Goal: Use online tool/utility: Use online tool/utility

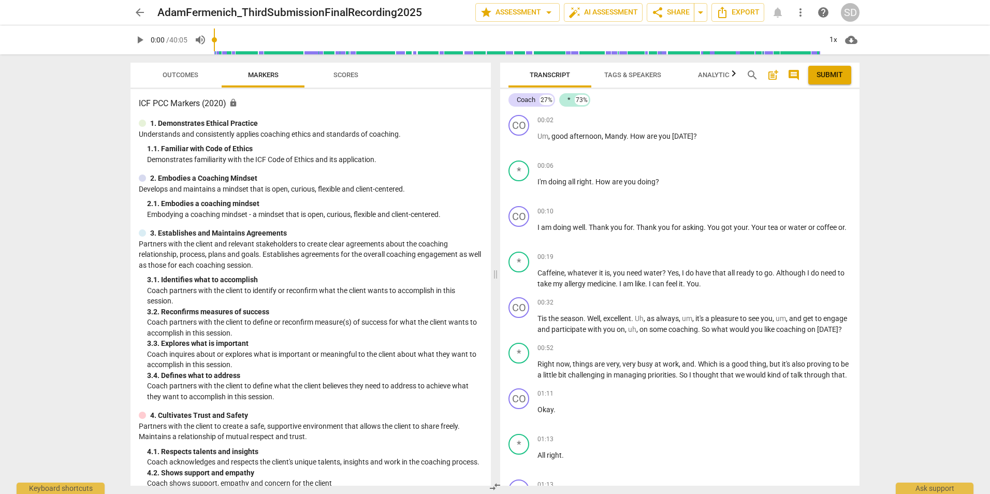
click at [906, 173] on div "arrow_back AdamFermenich_ThirdSubmissionFinalRecording2025 edit star Assessment…" at bounding box center [495, 247] width 990 height 494
click at [922, 111] on div "arrow_back AdamFermenich_ThirdSubmissionFinalRecording2025 edit star Assessment…" at bounding box center [495, 247] width 990 height 494
click at [141, 39] on span "play_arrow" at bounding box center [140, 40] width 12 height 12
drag, startPoint x: 729, startPoint y: 329, endPoint x: 844, endPoint y: 339, distance: 115.4
click at [844, 334] on p "Tis the season . Well , excellent . Uh , as always , um , it's a pleasure to se…" at bounding box center [694, 323] width 314 height 21
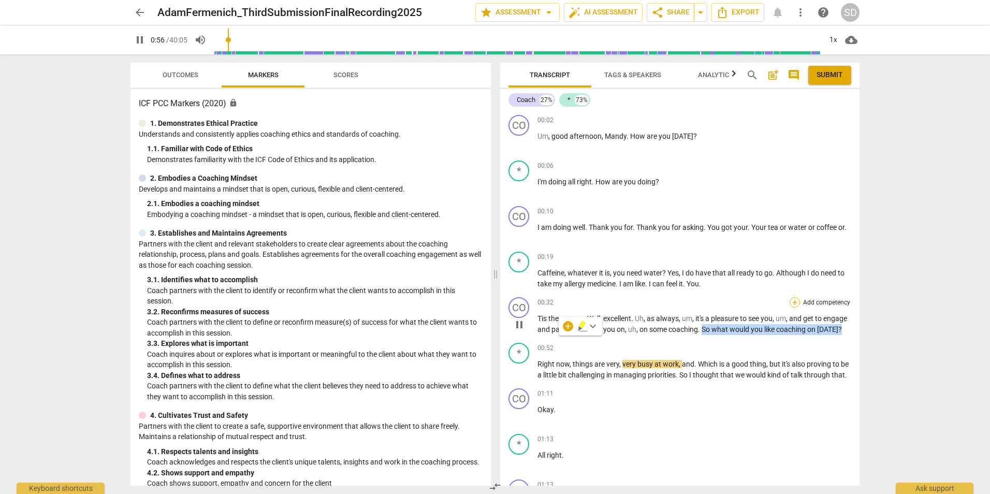
click at [793, 299] on div "+" at bounding box center [794, 302] width 10 height 10
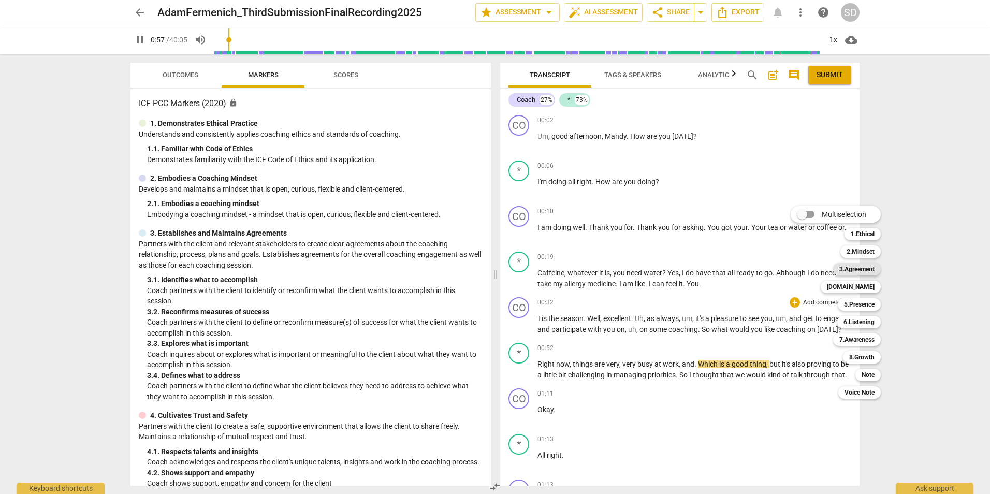
click at [860, 263] on b "3.Agreement" at bounding box center [856, 269] width 35 height 12
type input "58"
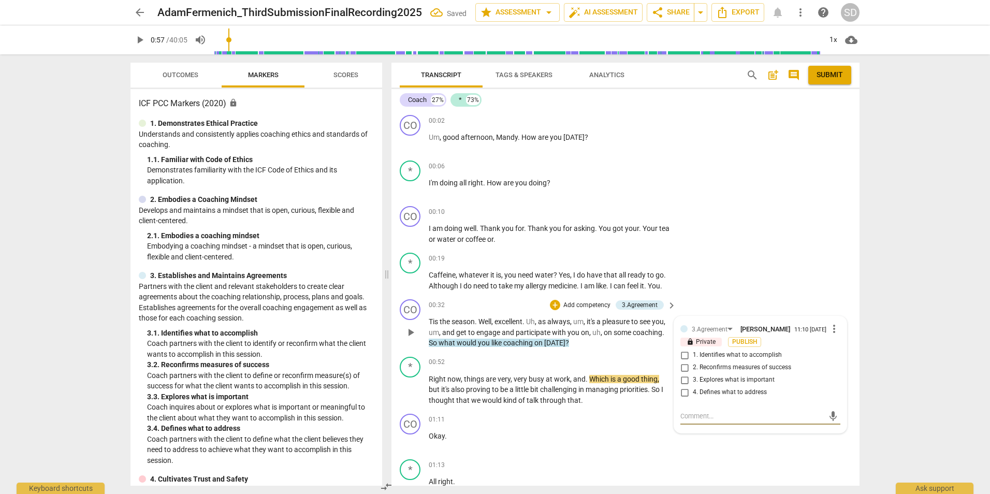
click at [754, 356] on span "1. Identifies what to accomplish" at bounding box center [737, 354] width 89 height 9
click at [693, 356] on input "1. Identifies what to accomplish" at bounding box center [684, 355] width 17 height 12
checkbox input "true"
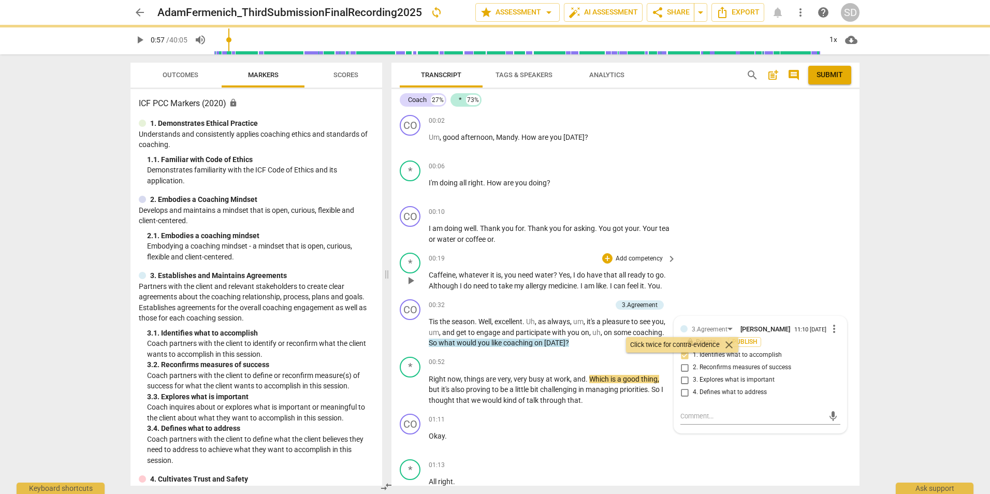
click at [824, 250] on div "* play_arrow pause 00:19 + Add competency keyboard_arrow_right Caffeine , whate…" at bounding box center [625, 271] width 468 height 47
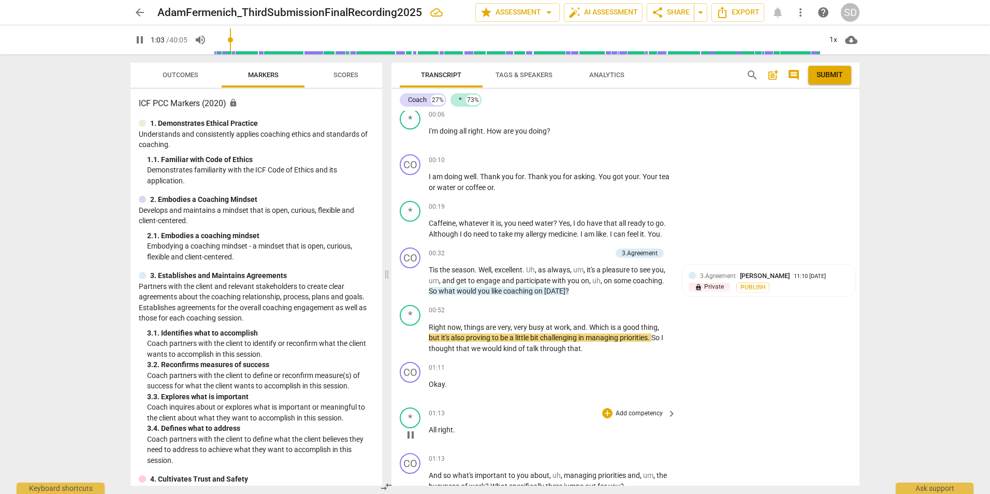
scroll to position [207, 0]
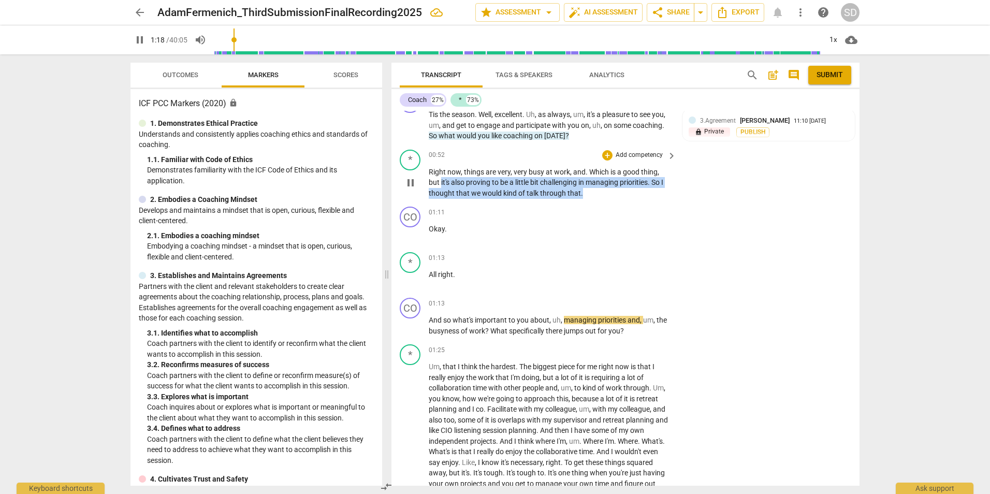
drag, startPoint x: 441, startPoint y: 182, endPoint x: 583, endPoint y: 196, distance: 143.0
click at [583, 196] on p "Right now , things are very , very busy at work , and . Which is a good thing ,…" at bounding box center [550, 183] width 242 height 32
click at [604, 174] on icon "button" at bounding box center [604, 179] width 10 height 12
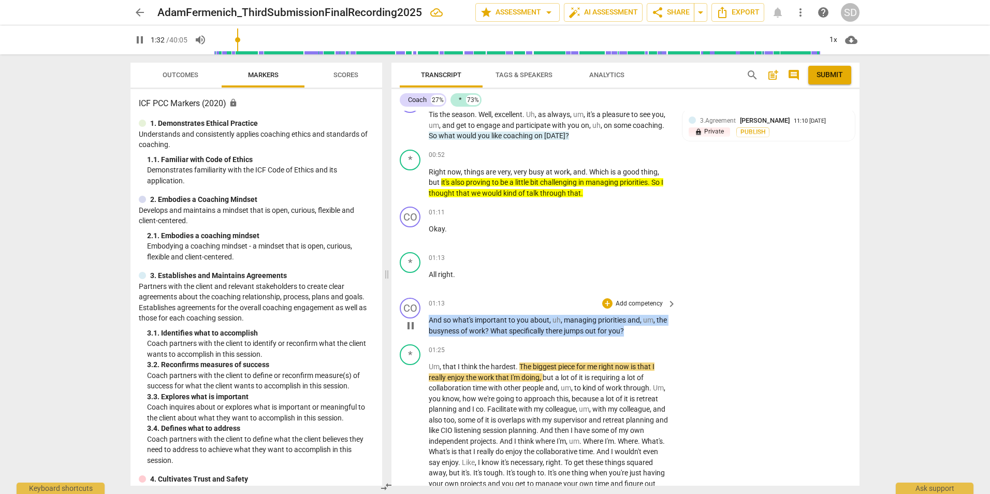
drag, startPoint x: 630, startPoint y: 331, endPoint x: 429, endPoint y: 313, distance: 202.7
click at [429, 313] on div "01:13 + Add competency keyboard_arrow_right And so what's important to you abou…" at bounding box center [553, 317] width 248 height 38
click at [608, 304] on div "+" at bounding box center [607, 303] width 10 height 10
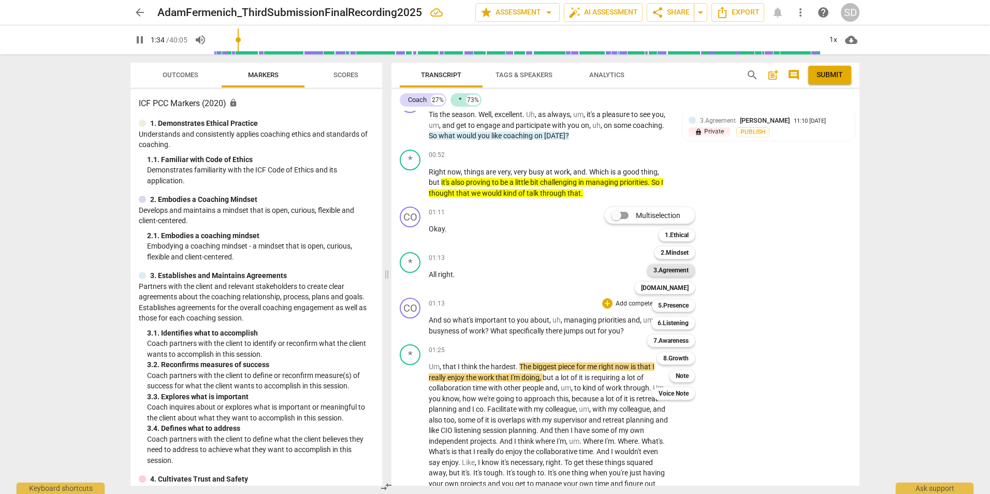
click at [677, 272] on b "3.Agreement" at bounding box center [670, 270] width 35 height 12
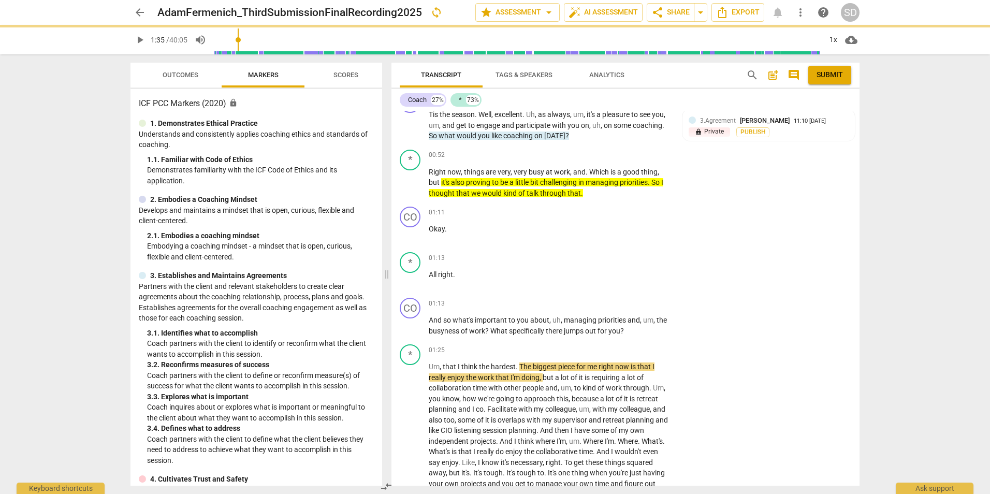
type input "95"
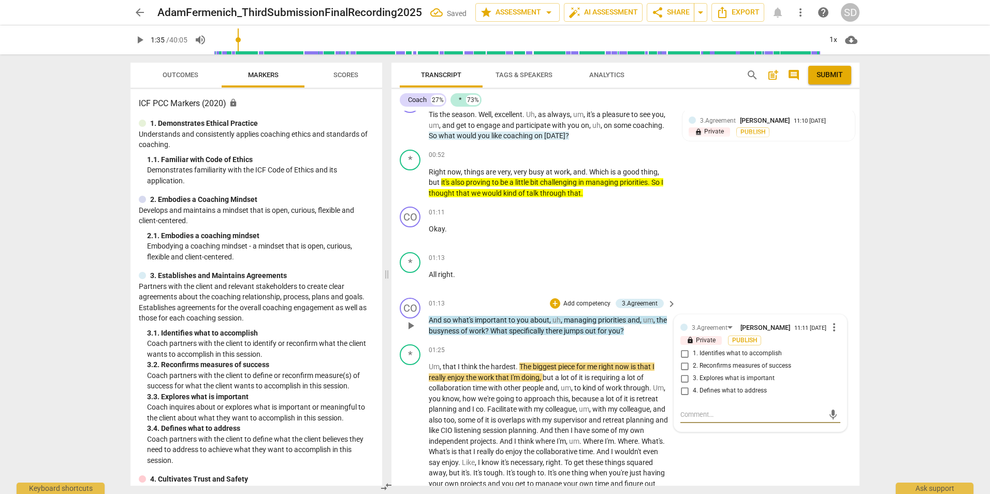
click at [744, 380] on span "3. Explores what is important" at bounding box center [734, 378] width 82 height 9
click at [693, 380] on input "3. Explores what is important" at bounding box center [684, 378] width 17 height 12
checkbox input "true"
click at [752, 243] on div "CO play_arrow pause 01:11 + Add competency keyboard_arrow_right Okay ." at bounding box center [625, 225] width 468 height 46
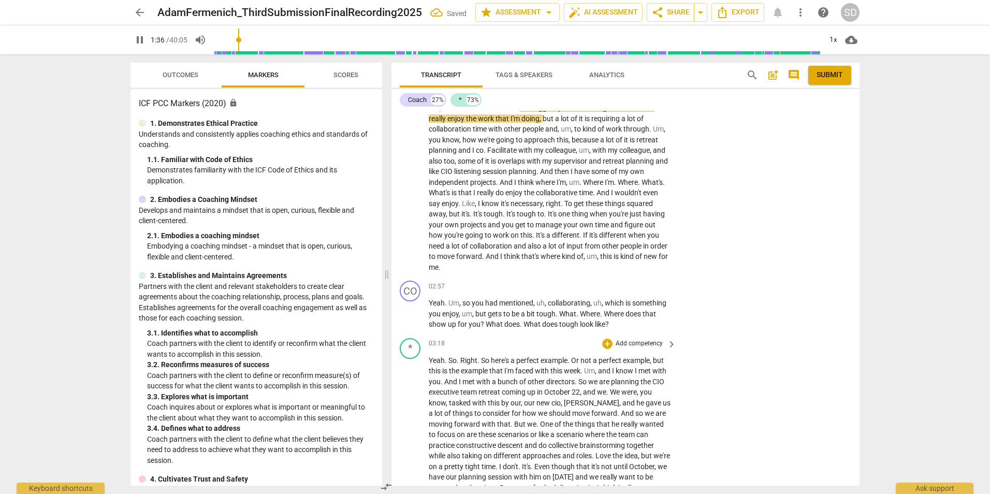
scroll to position [414, 0]
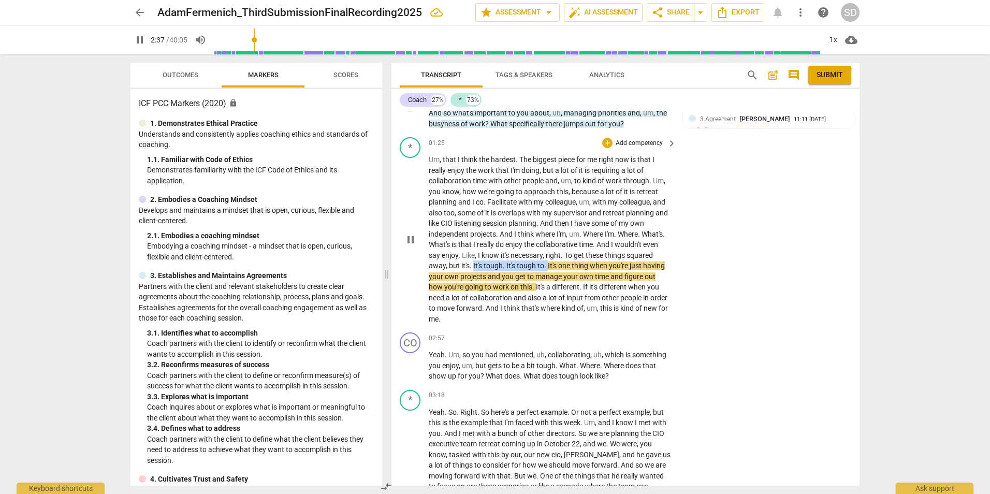
drag, startPoint x: 473, startPoint y: 266, endPoint x: 547, endPoint y: 264, distance: 74.0
click at [547, 264] on p "Um , that I think the hardest . The biggest piece for me right now is that I re…" at bounding box center [550, 239] width 242 height 170
click at [567, 249] on icon "button" at bounding box center [571, 252] width 10 height 12
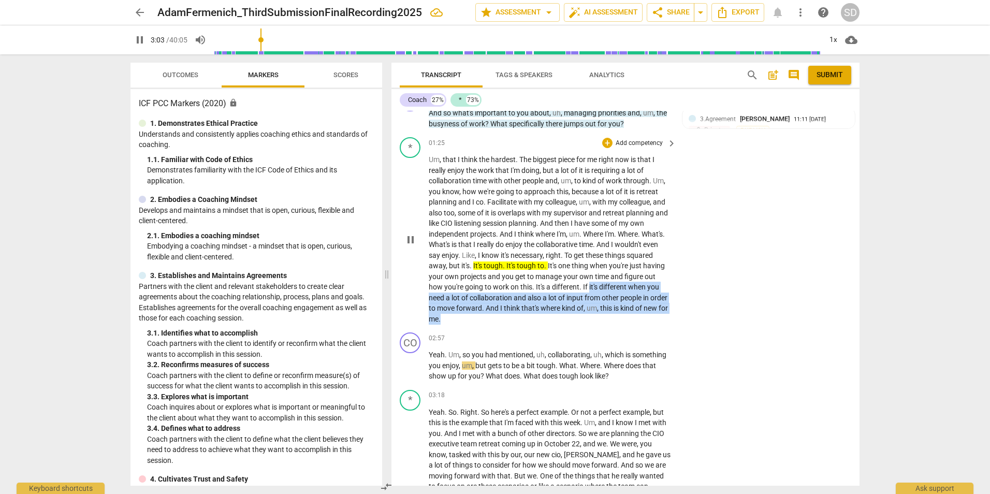
drag, startPoint x: 590, startPoint y: 288, endPoint x: 497, endPoint y: 318, distance: 97.6
click at [497, 318] on p "Um , that I think the hardest . The biggest piece for me right now is that I re…" at bounding box center [550, 239] width 242 height 170
click at [489, 306] on icon "button" at bounding box center [490, 303] width 6 height 7
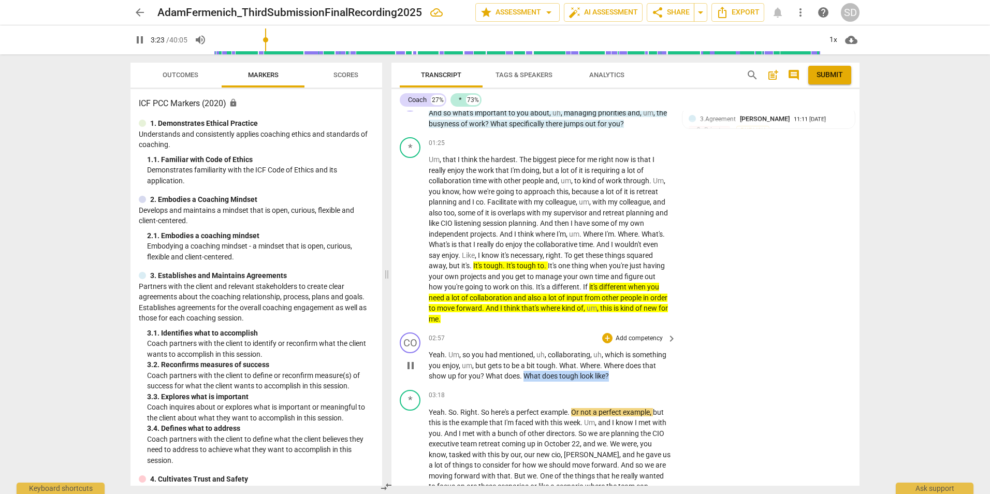
drag, startPoint x: 523, startPoint y: 377, endPoint x: 612, endPoint y: 372, distance: 88.7
click at [612, 372] on p "Yeah . Um , so you had mentioned , uh , collaborating , uh , which is something…" at bounding box center [550, 365] width 242 height 32
click at [632, 336] on p "Add competency" at bounding box center [638, 338] width 49 height 9
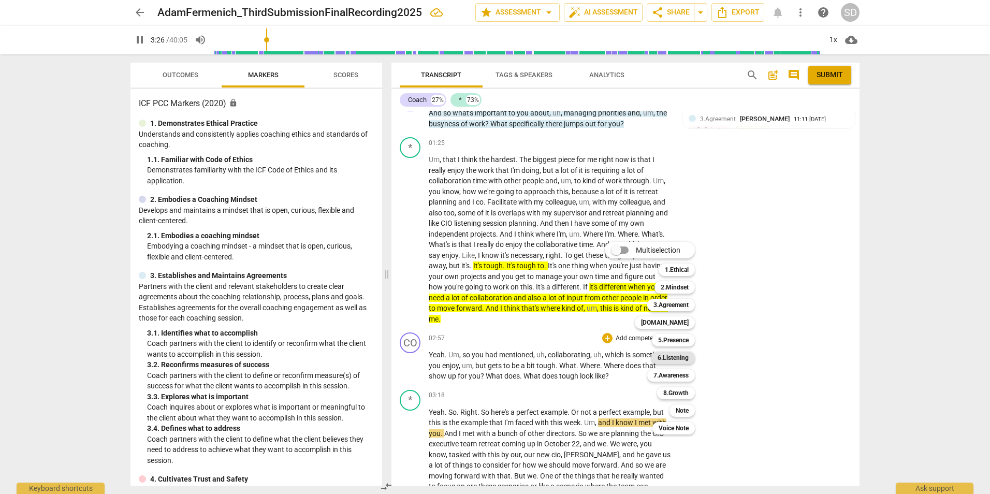
click at [675, 358] on b "6.Listening" at bounding box center [672, 357] width 31 height 12
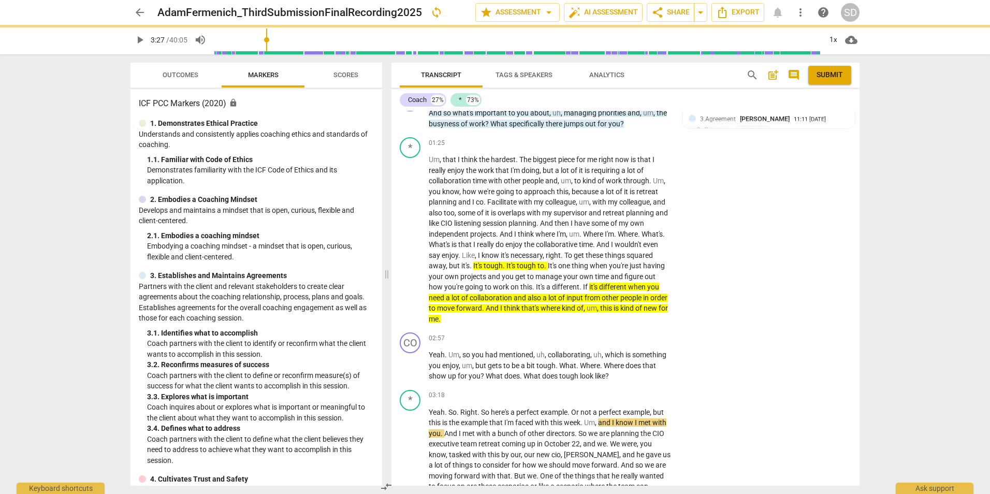
type input "207"
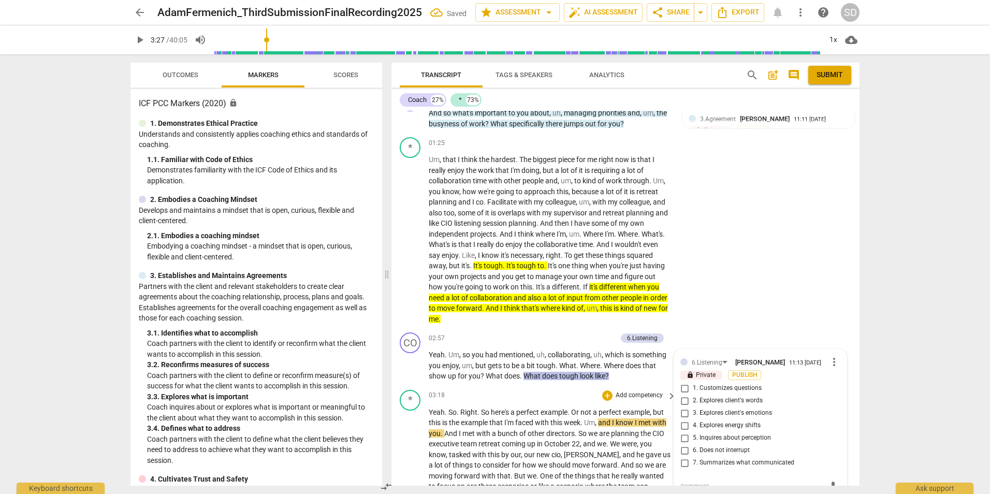
scroll to position [606, 0]
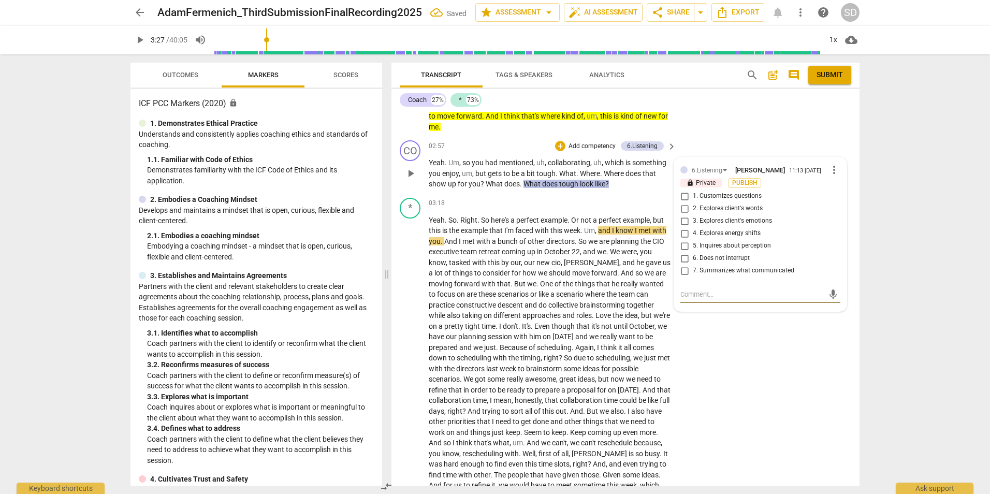
click at [728, 208] on span "2. Explores client's words" at bounding box center [728, 208] width 70 height 9
click at [693, 208] on input "2. Explores client's words" at bounding box center [684, 208] width 17 height 12
checkbox input "true"
click at [776, 375] on div "* play_arrow pause 03:18 + Add competency keyboard_arrow_right Yeah . So . Righ…" at bounding box center [625, 366] width 468 height 344
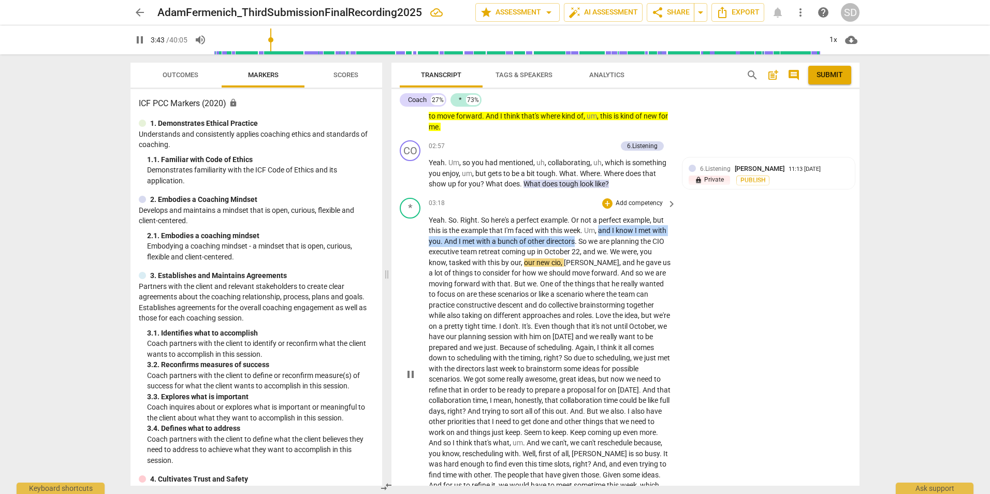
drag, startPoint x: 602, startPoint y: 230, endPoint x: 590, endPoint y: 243, distance: 17.2
click at [590, 243] on p "Yeah . So . Right . So here's a perfect example . Or not a perfect example , bu…" at bounding box center [550, 374] width 242 height 318
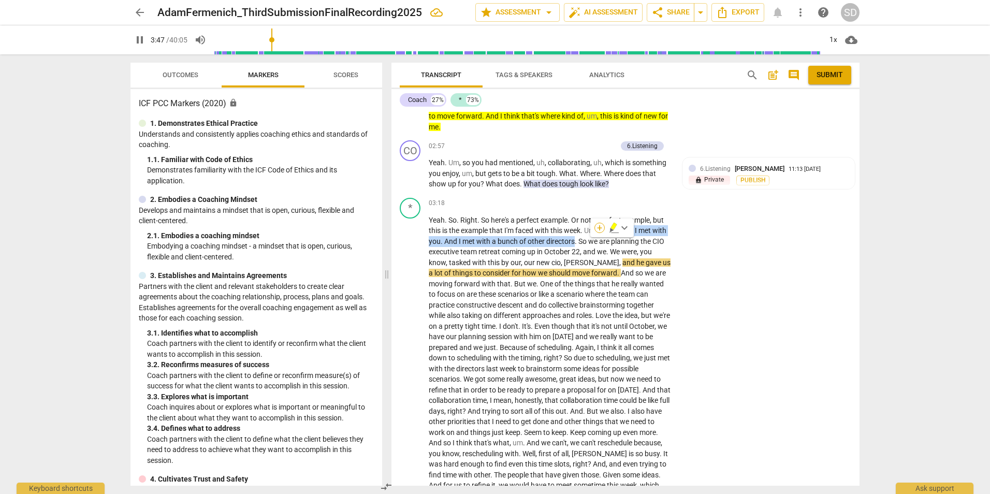
click at [596, 227] on div "+" at bounding box center [599, 228] width 10 height 10
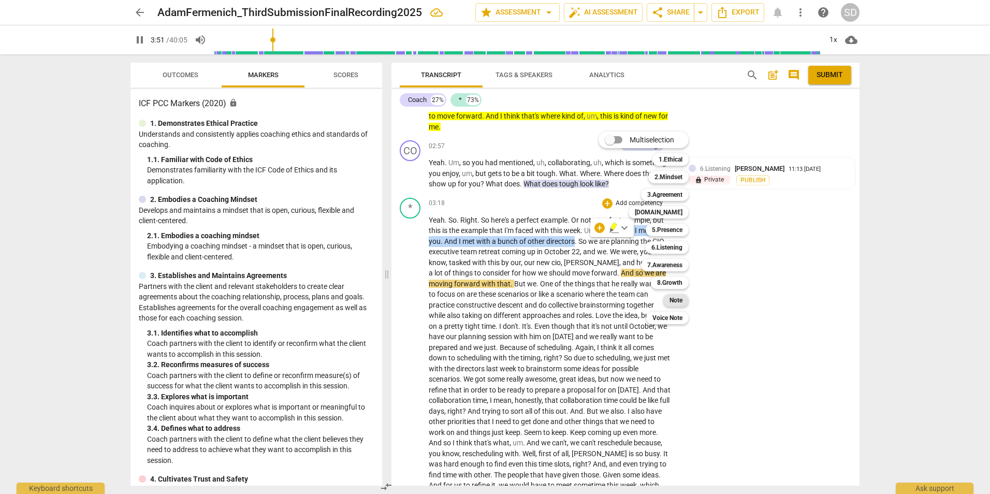
click at [675, 301] on b "Note" at bounding box center [675, 300] width 13 height 12
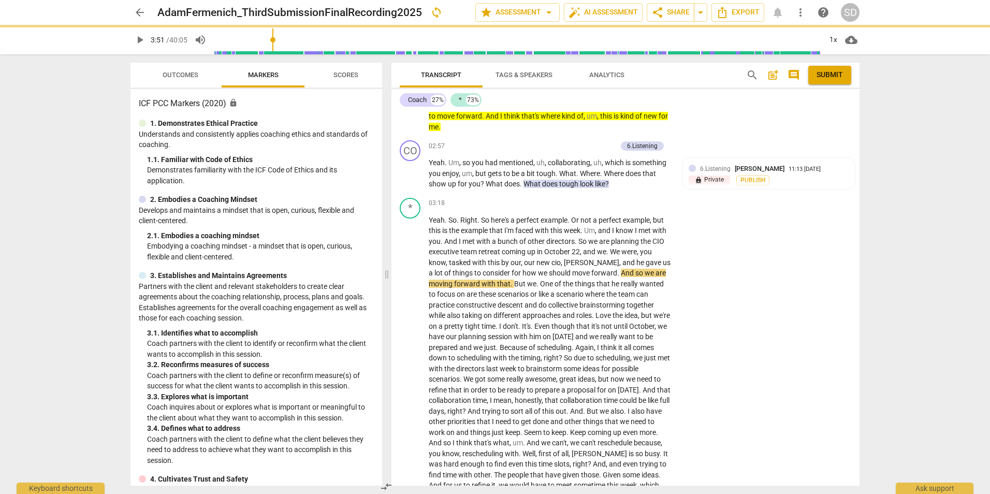
type input "232"
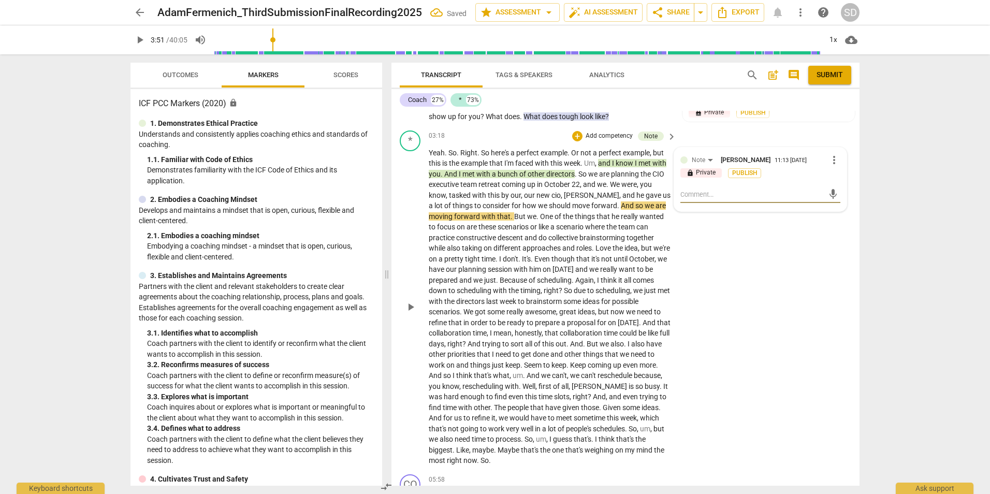
type textarea "I"
type textarea "Is"
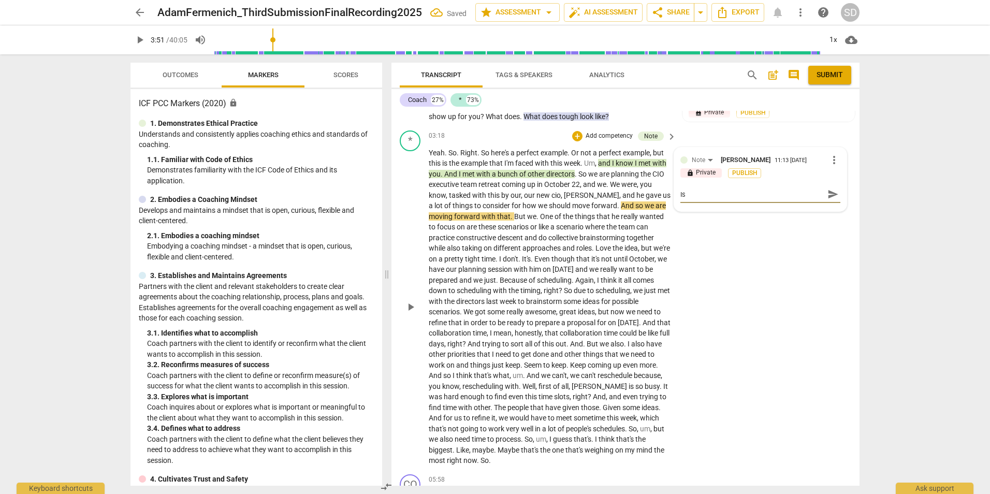
type textarea "Is"
type textarea "Is t"
type textarea "Is th"
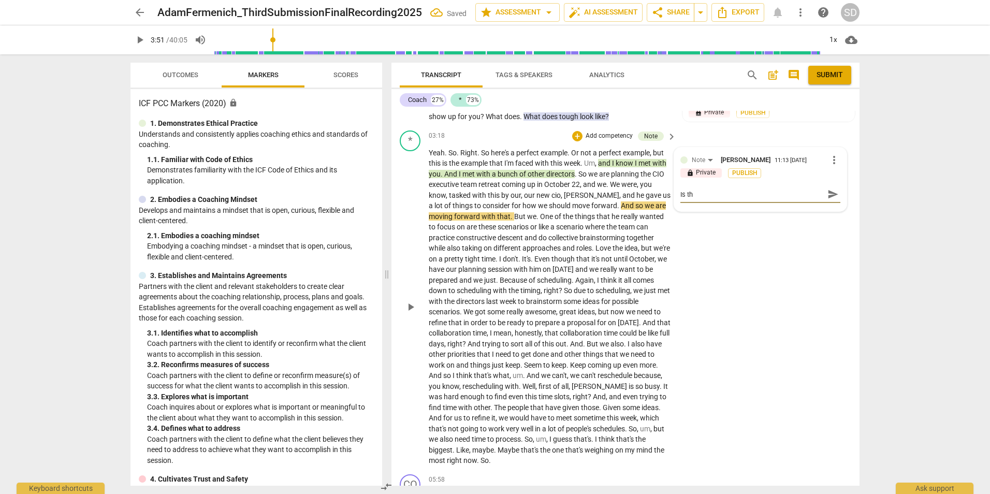
type textarea "Is thi"
type textarea "Is this"
type textarea "Is this e"
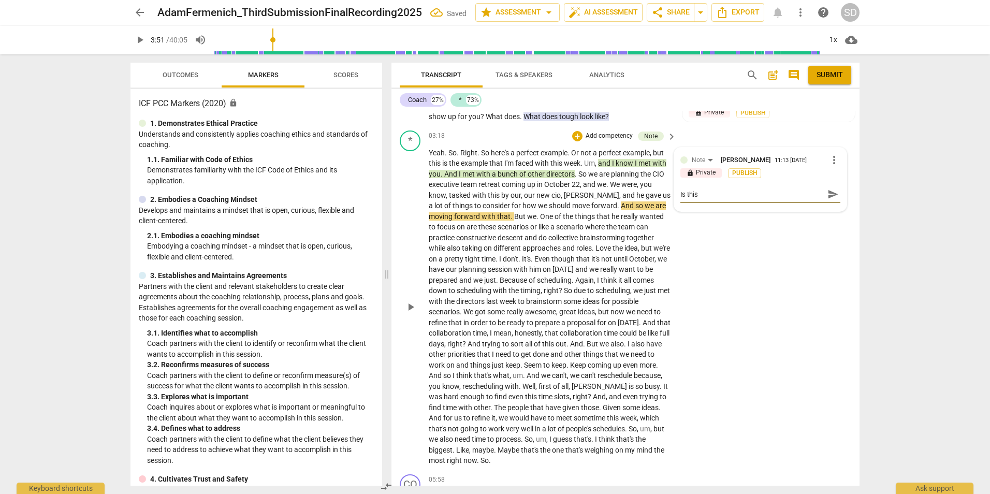
type textarea "Is this e"
type textarea "Is this"
type textarea "Is this s"
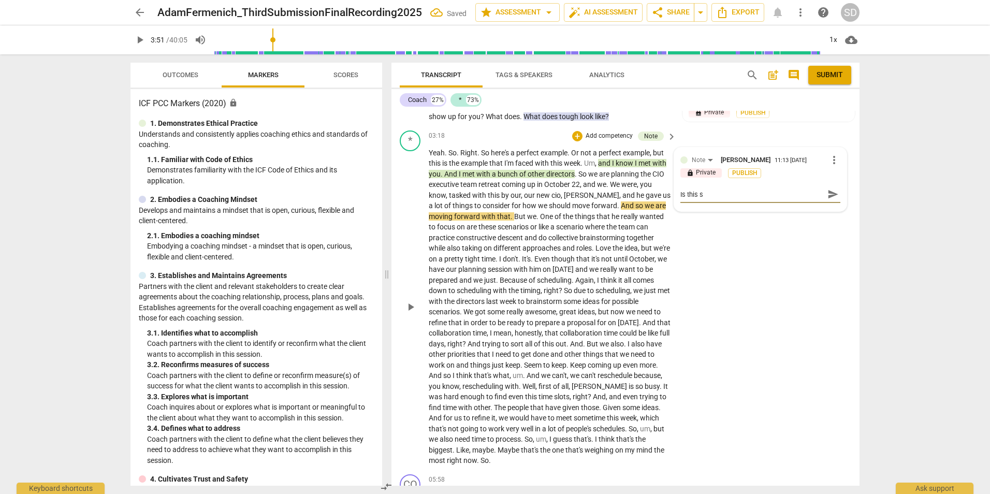
type textarea "Is this so"
type textarea "Is this som"
type textarea "Is this some"
type textarea "Is this someo"
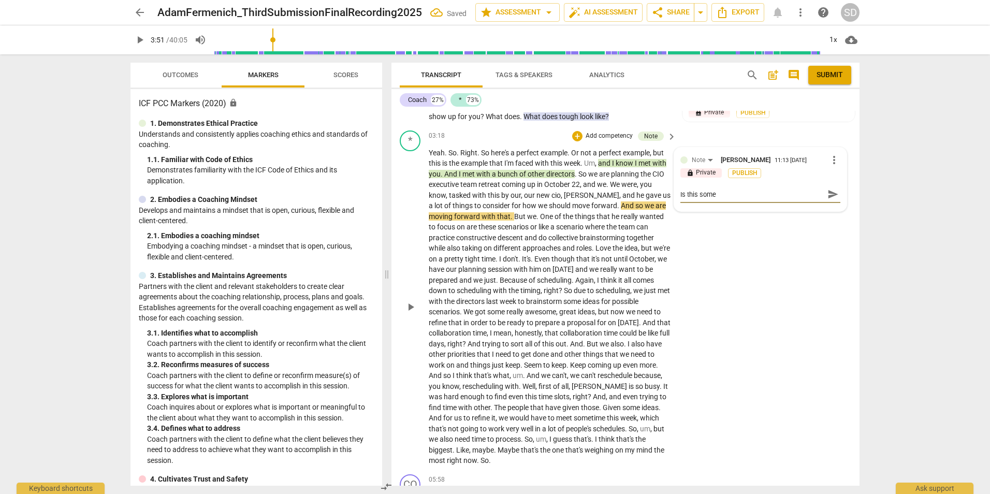
type textarea "Is this someo"
type textarea "Is this someon"
type textarea "Is this someone"
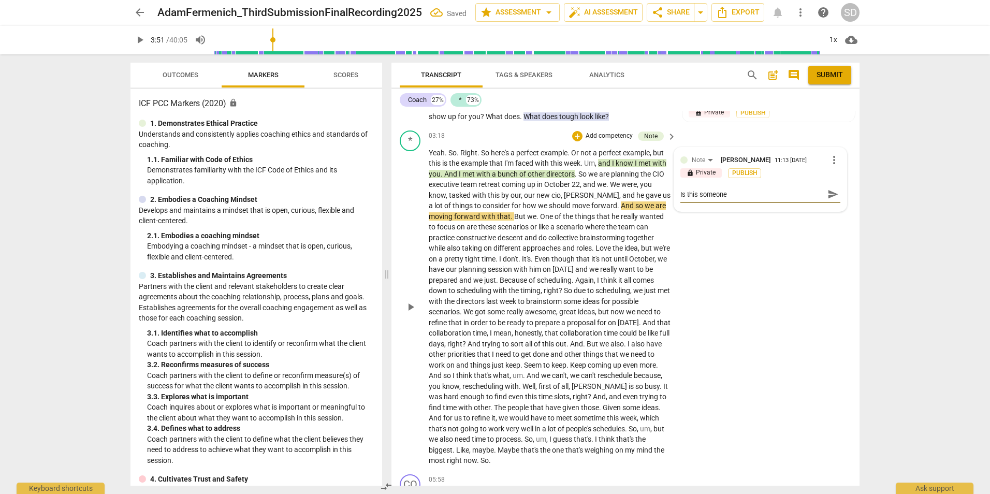
type textarea "Is this someone w"
type textarea "Is this someone wh"
type textarea "Is this someone who"
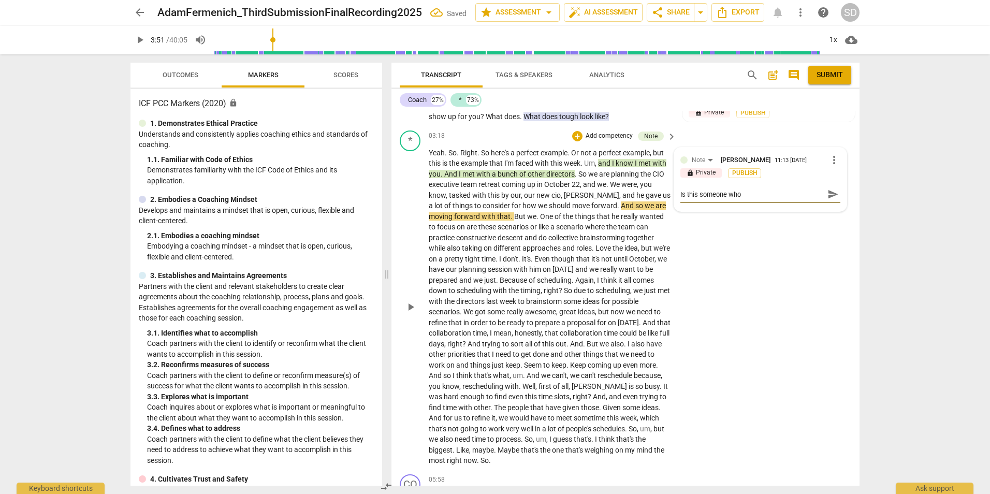
type textarea "Is this someone who"
type textarea "Is this someone who r"
type textarea "Is this someone who re"
type textarea "Is this someone who rep"
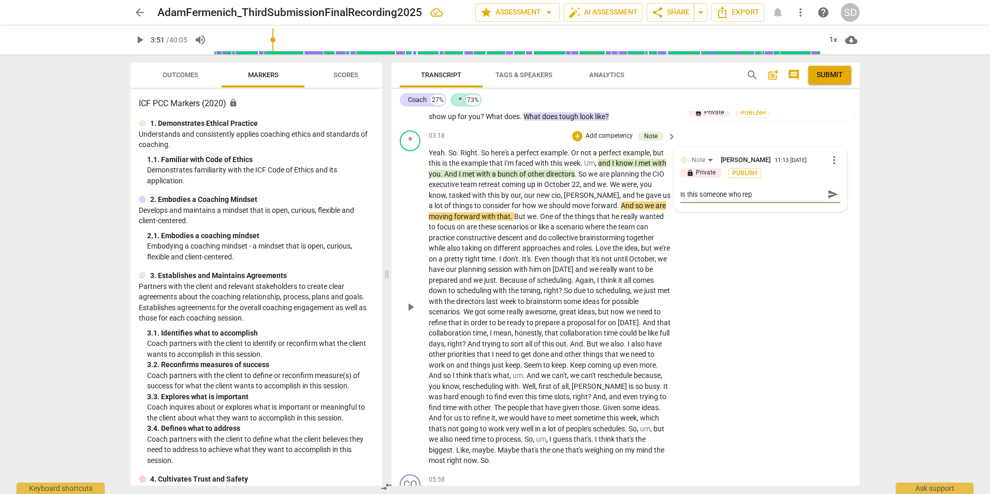
type textarea "Is this someone who repo"
type textarea "Is this someone who repor"
type textarea "Is this someone who repo"
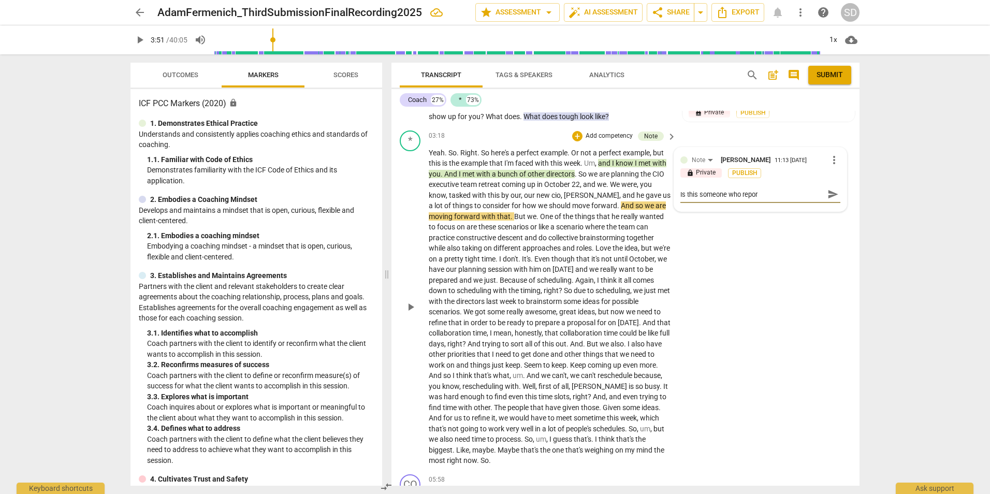
type textarea "Is this someone who repo"
type textarea "Is this someone who rep"
type textarea "Is this someone who re"
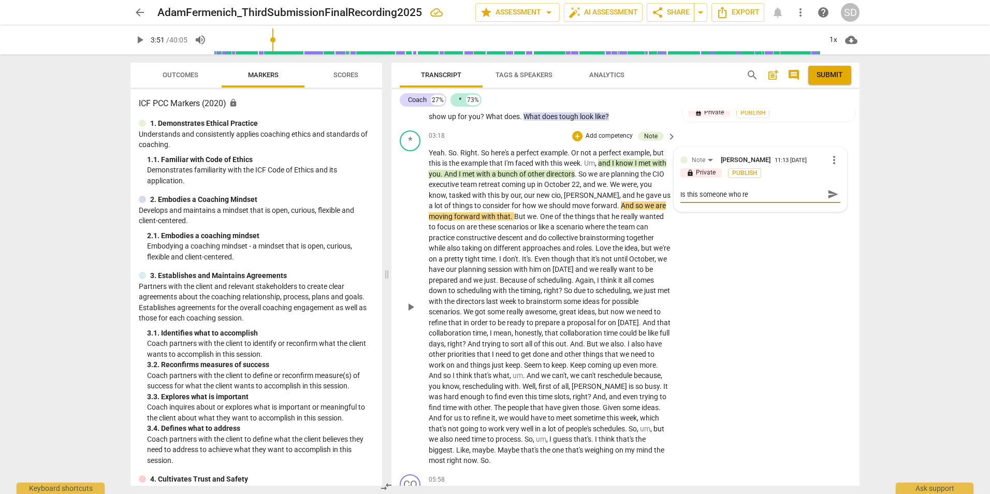
type textarea "Is this someone who r"
type textarea "Is this someone who"
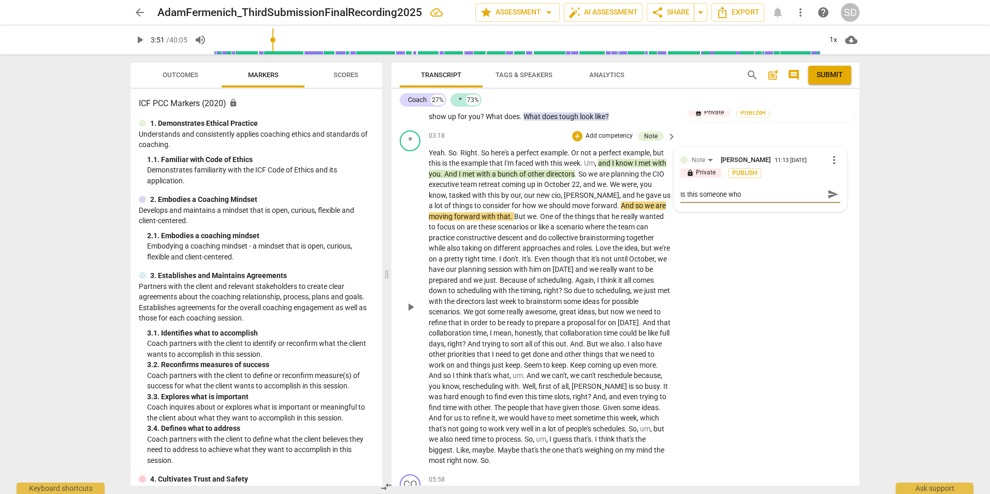
type textarea "Is this someone who"
type textarea "Is this someone wh"
type textarea "Is this someone w"
type textarea "Is this someone"
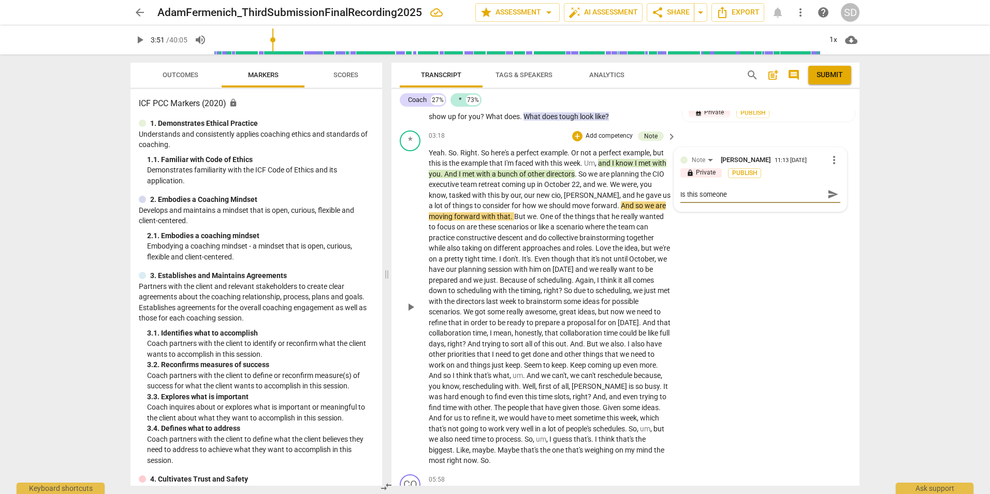
type textarea "Is this someone"
type textarea "Is this someon"
type textarea "Is this someo"
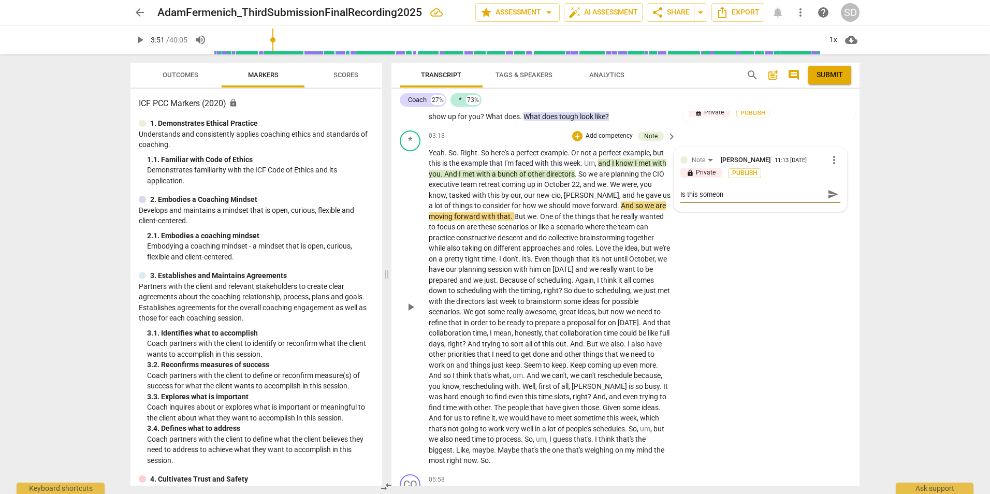
type textarea "Is this someo"
type textarea "Is this some"
type textarea "Is this som"
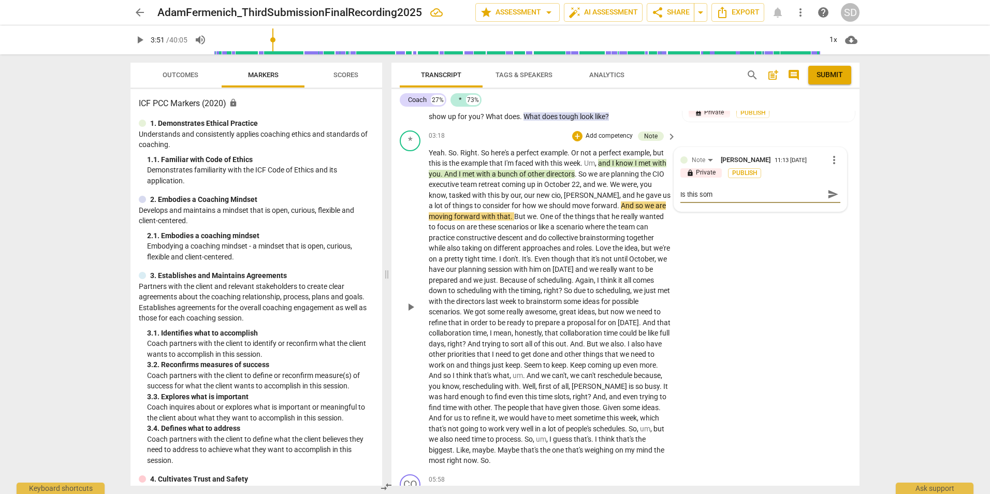
type textarea "Is this so"
type textarea "Is this s"
type textarea "Is this"
type textarea "Is this s"
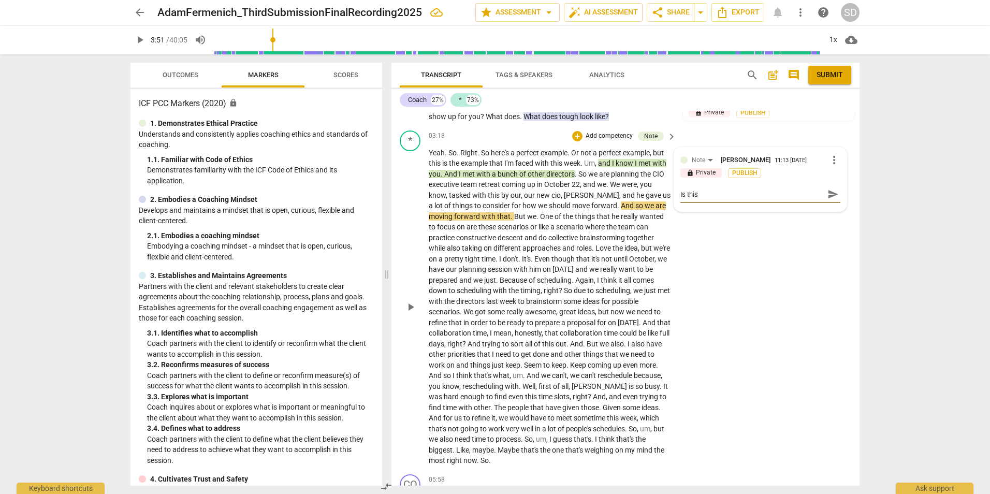
type textarea "Is this s"
type textarea "Is this so"
type textarea "Is this som"
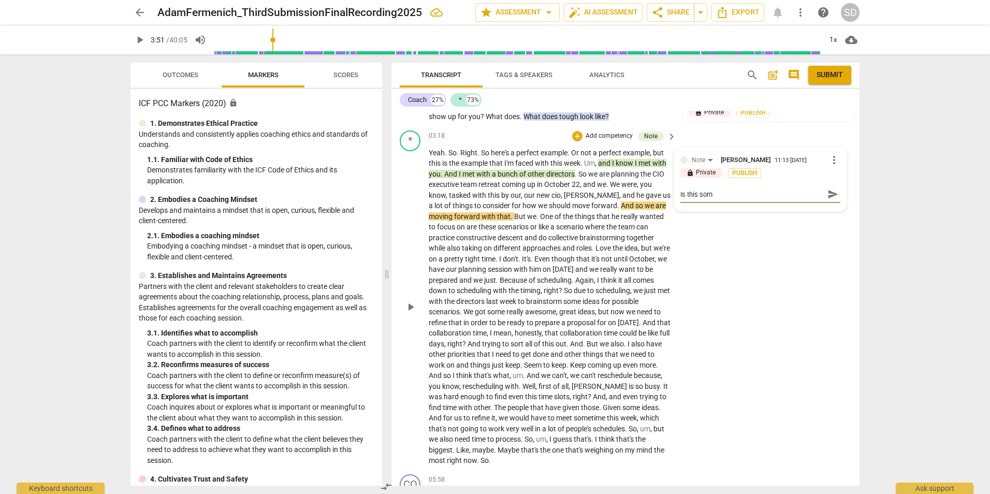
type textarea "Is this some"
type textarea "Is this someo"
type textarea "Is this someon"
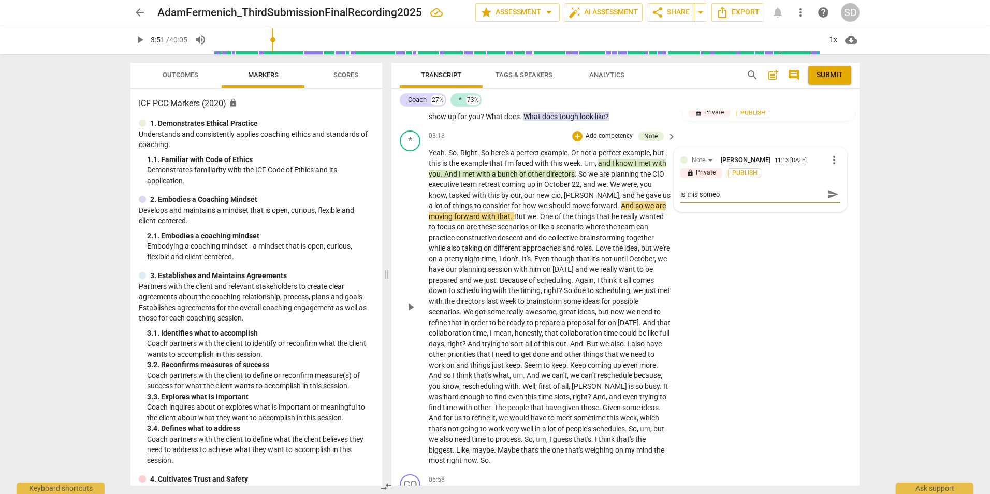
type textarea "Is this someon"
type textarea "Is this someone"
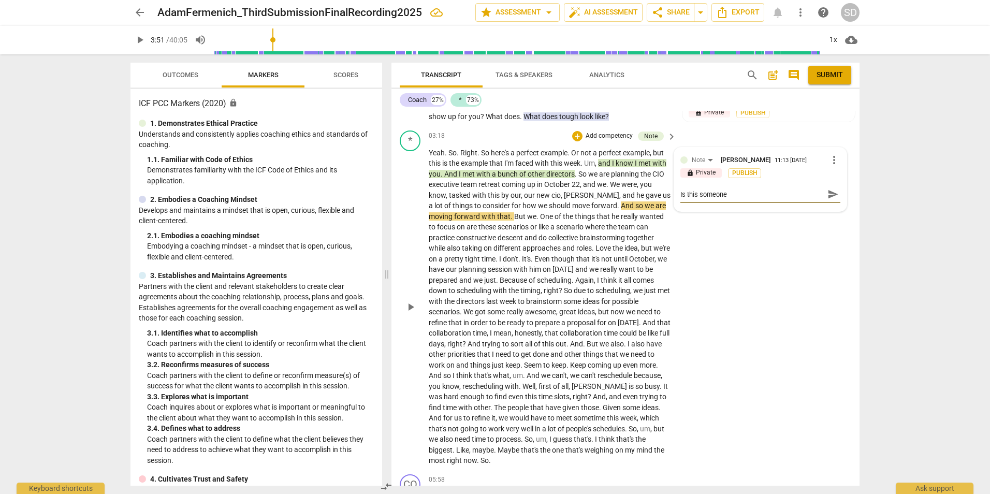
type textarea "Is this someone w"
type textarea "Is this someone wh"
type textarea "Is this someone who"
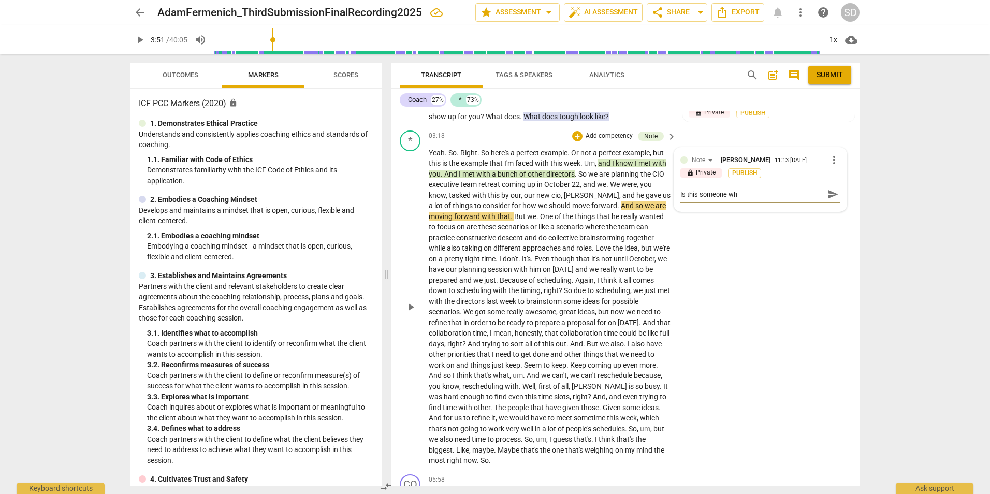
type textarea "Is this someone who"
type textarea "Is this someone who r"
type textarea "Is this someone who re"
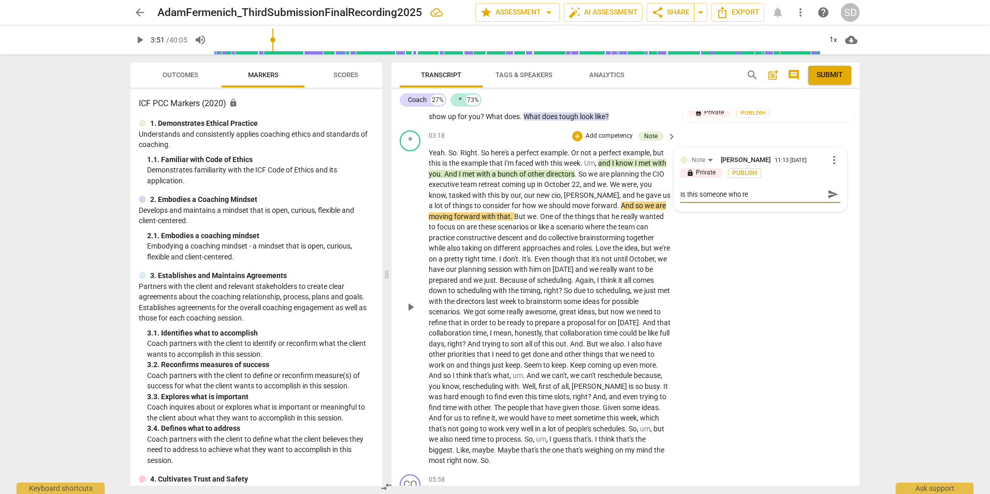
type textarea "Is this someone who rep"
type textarea "Is this someone who repo"
type textarea "Is this someone who repor"
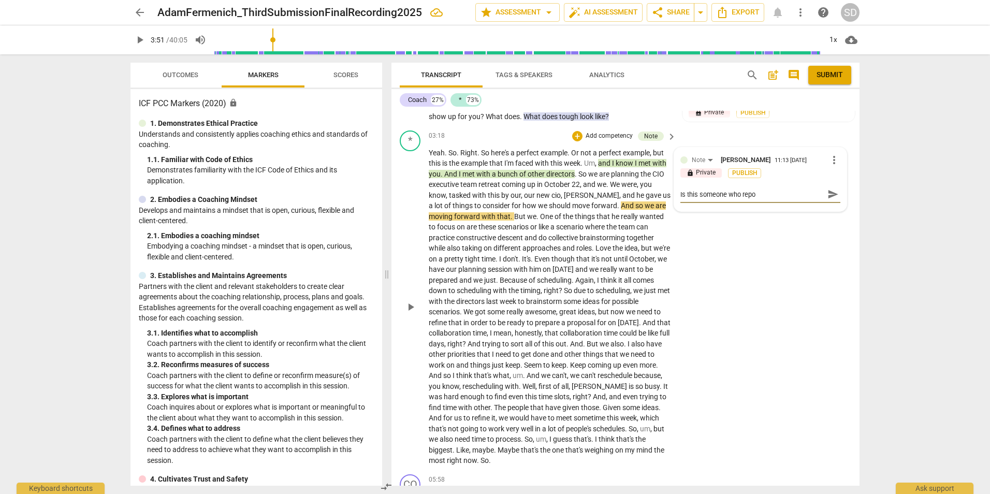
type textarea "Is this someone who repor"
type textarea "Is this someone who report"
type textarea "Is this someone who reports"
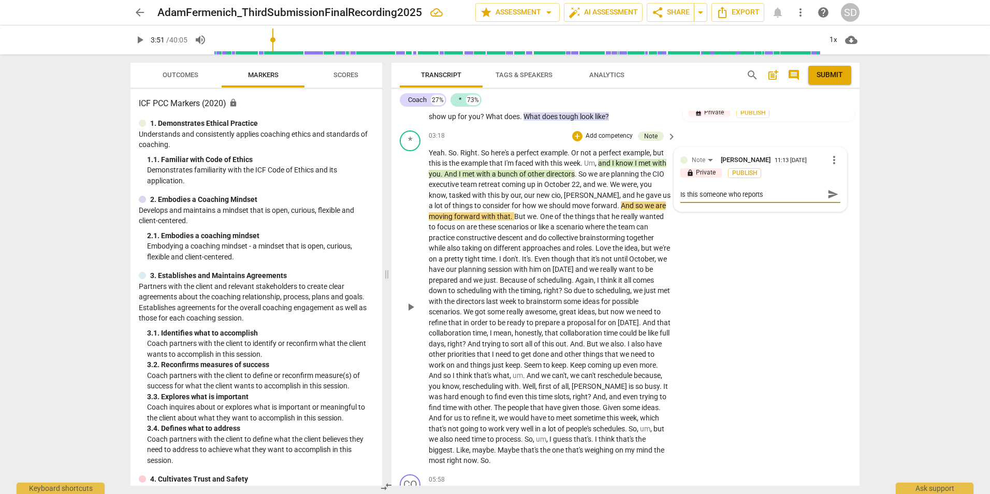
type textarea "Is this someone who reports"
type textarea "Is this someone who reports t"
type textarea "Is this someone who reports to"
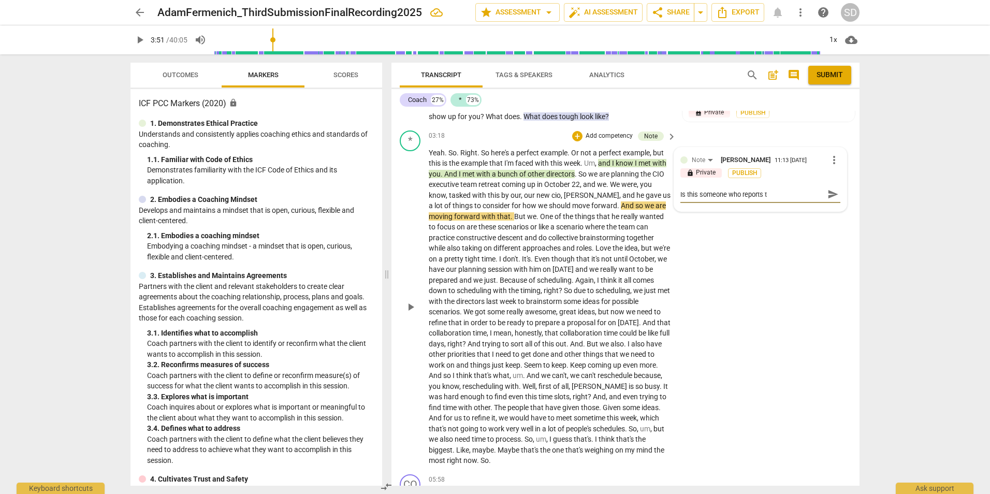
type textarea "Is this someone who reports to"
type textarea "Is this someone who reports to A"
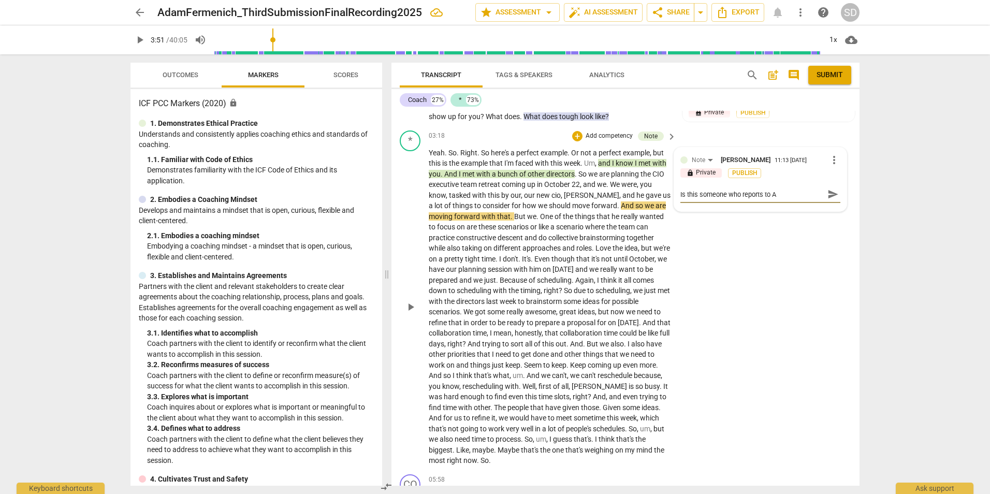
type textarea "Is this someone who reports to Ad"
type textarea "Is this someone who reports to [GEOGRAPHIC_DATA]"
type textarea "Is this someone who reports to [PERSON_NAME]"
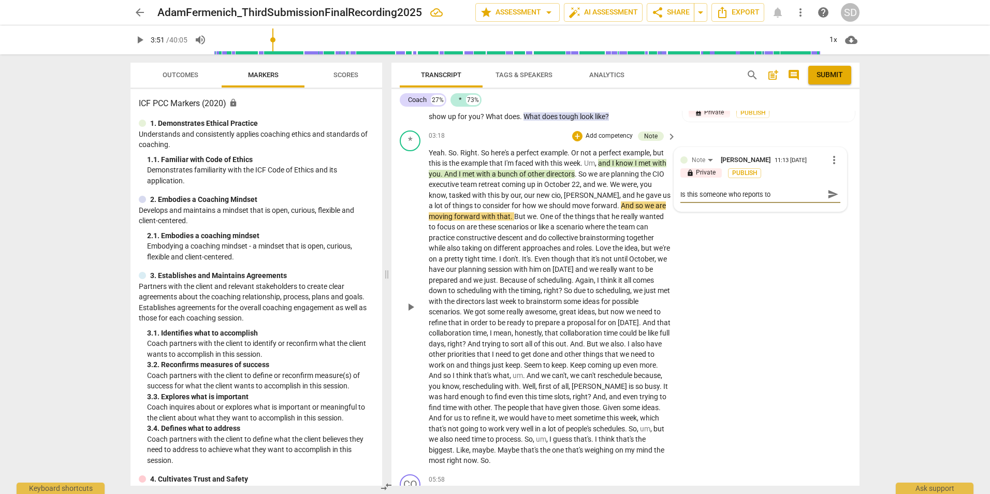
type textarea "Is this someone who reports to [PERSON_NAME]"
type textarea "Is this someone who reports to [PERSON_NAME]?"
click at [832, 192] on span "send" at bounding box center [832, 193] width 11 height 11
click at [777, 301] on div "* play_arrow pause 03:18 + Add competency Note keyboard_arrow_right Yeah . So .…" at bounding box center [625, 298] width 468 height 344
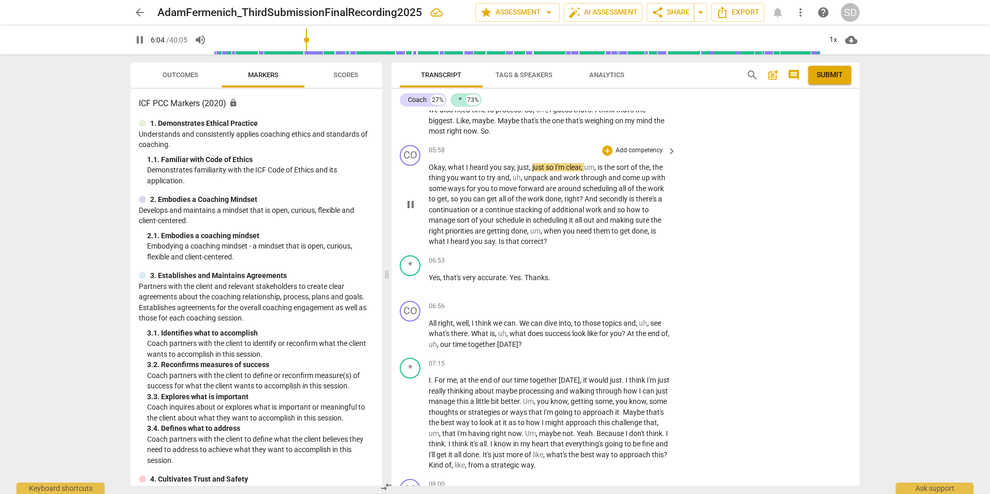
scroll to position [951, 0]
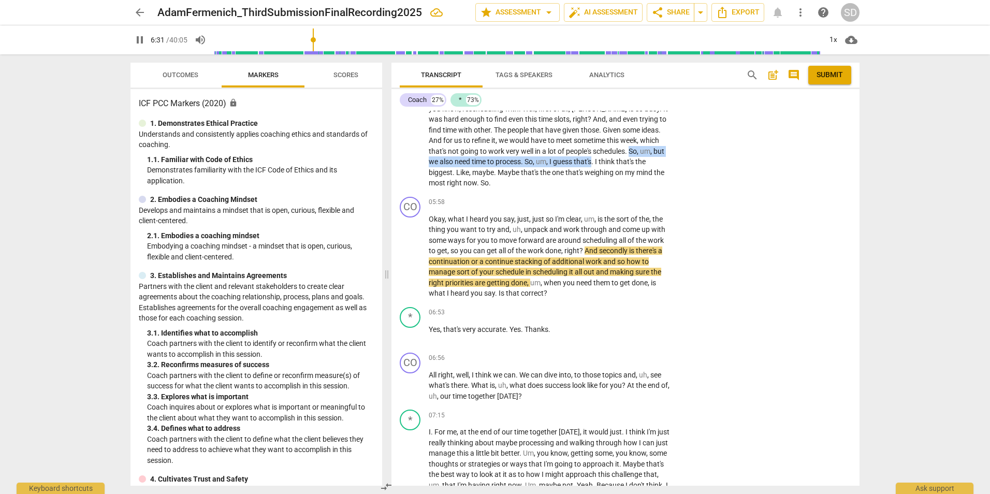
drag, startPoint x: 631, startPoint y: 149, endPoint x: 595, endPoint y: 157, distance: 37.7
click at [595, 157] on p "Yeah . So . Right . So here's a perfect example . Or not a perfect example , bu…" at bounding box center [550, 29] width 242 height 318
click at [526, 178] on p "Yeah . So . Right . So here's a perfect example . Or not a perfect example , bu…" at bounding box center [550, 29] width 242 height 318
drag, startPoint x: 630, startPoint y: 150, endPoint x: 613, endPoint y: 186, distance: 40.5
click at [613, 186] on p "Yeah . So . Right . So here's a perfect example . Or not a perfect example , bu…" at bounding box center [550, 29] width 242 height 318
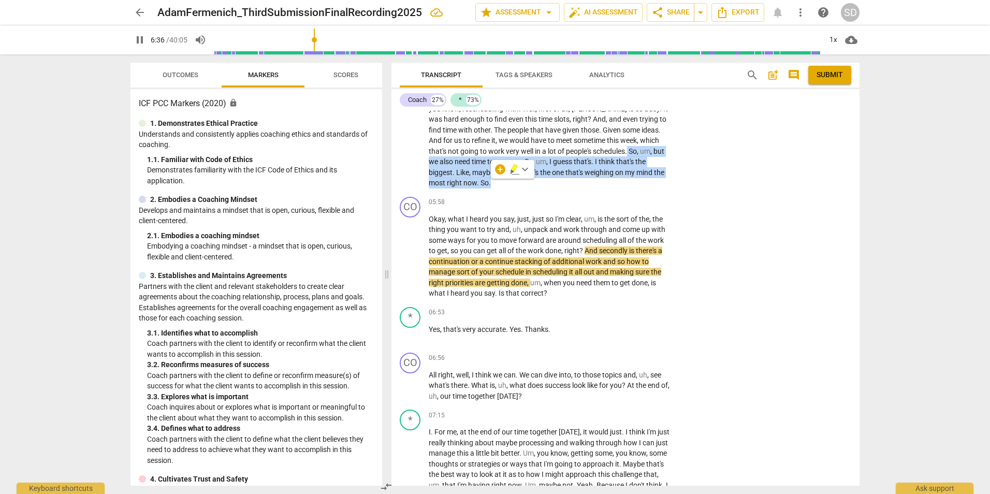
click at [514, 167] on icon "button" at bounding box center [514, 167] width 6 height 7
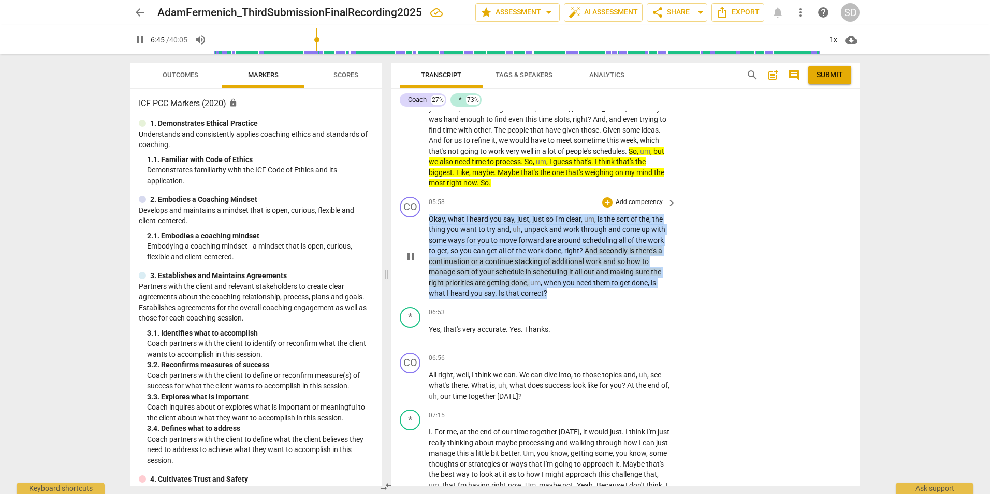
drag, startPoint x: 431, startPoint y: 216, endPoint x: 600, endPoint y: 292, distance: 185.8
click at [600, 292] on p "Okay , what I heard you say , just , just so I'm clear , um , is the sort of th…" at bounding box center [550, 256] width 242 height 85
click at [627, 199] on p "Add competency" at bounding box center [638, 202] width 49 height 9
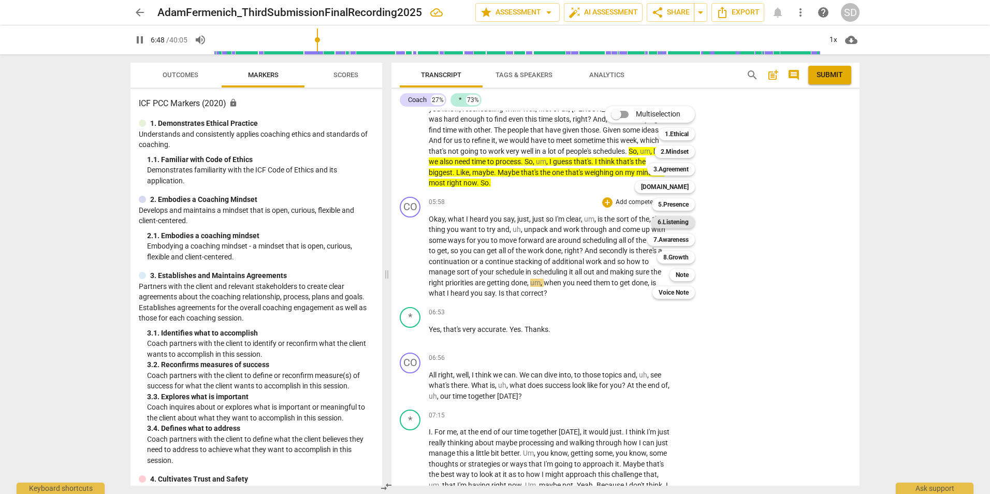
click at [678, 218] on b "6.Listening" at bounding box center [672, 222] width 31 height 12
type input "409"
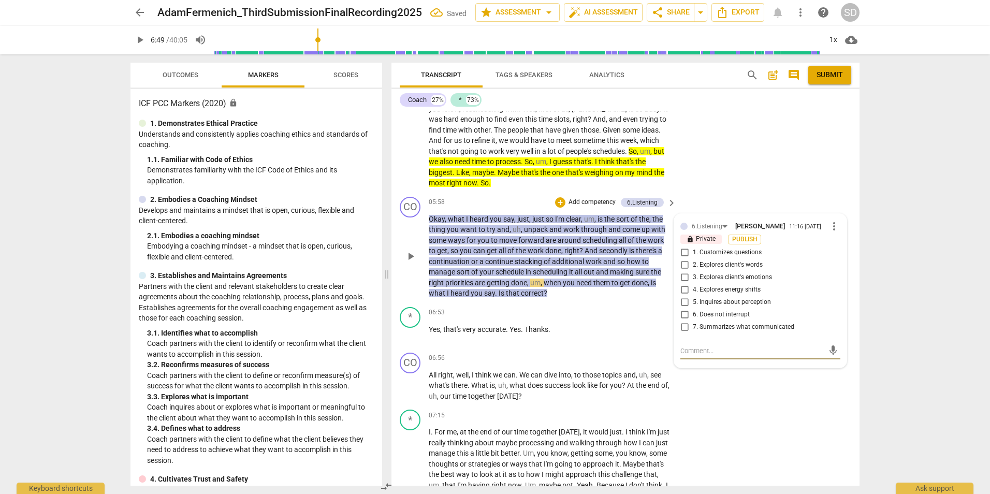
click at [726, 331] on span "7. Summarizes what communicated" at bounding box center [743, 326] width 101 height 9
click at [693, 331] on input "7. Summarizes what communicated" at bounding box center [684, 327] width 17 height 12
checkbox input "true"
click at [775, 161] on div "* play_arrow pause 03:18 + Add competency Note keyboard_arrow_right Yeah . So .…" at bounding box center [625, 21] width 468 height 344
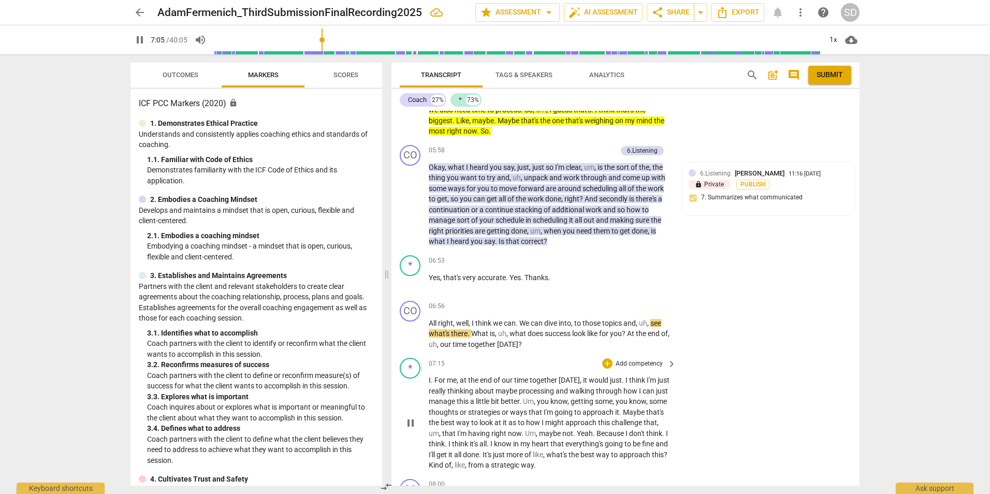
scroll to position [1054, 0]
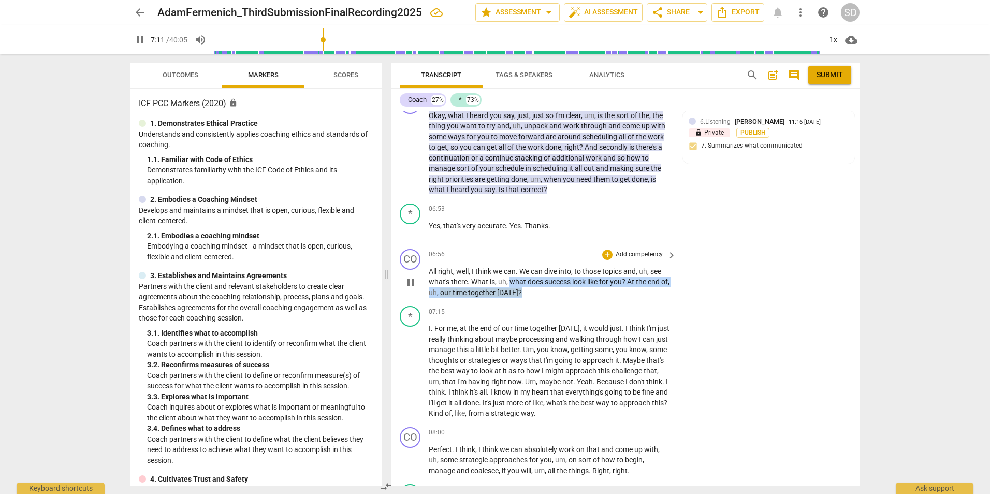
drag, startPoint x: 509, startPoint y: 281, endPoint x: 544, endPoint y: 295, distance: 37.2
click at [544, 295] on p "All right , well , I think we can . We can dive into , to those topics and , uh…" at bounding box center [550, 282] width 242 height 32
click at [635, 251] on p "Add competency" at bounding box center [638, 254] width 49 height 9
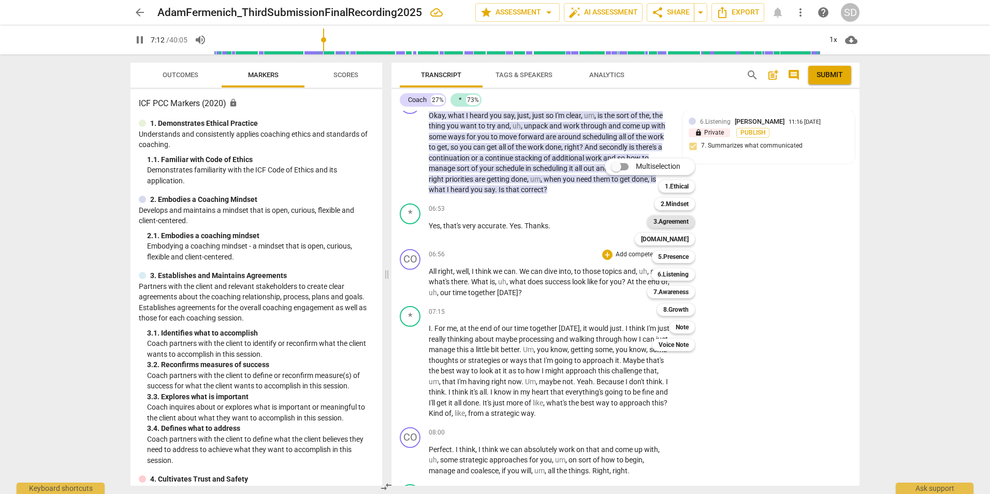
click at [675, 218] on b "3.Agreement" at bounding box center [670, 221] width 35 height 12
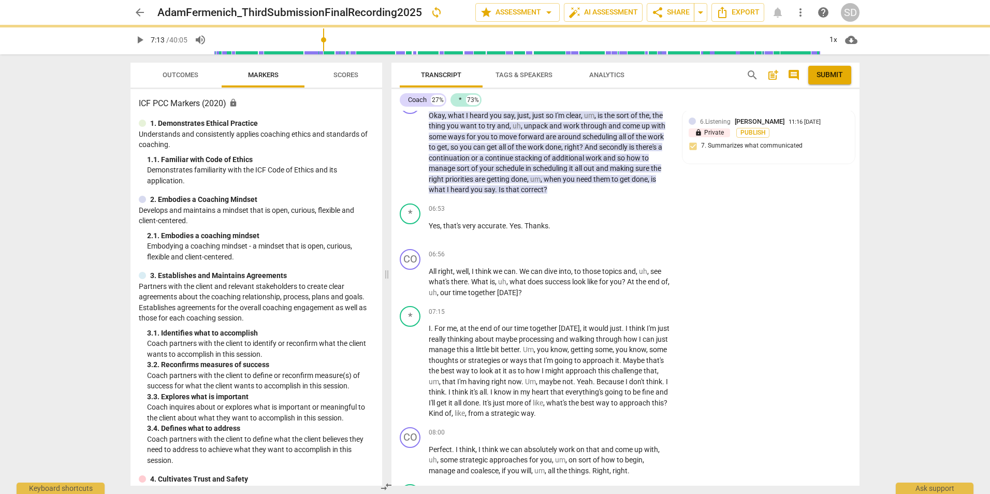
type input "433"
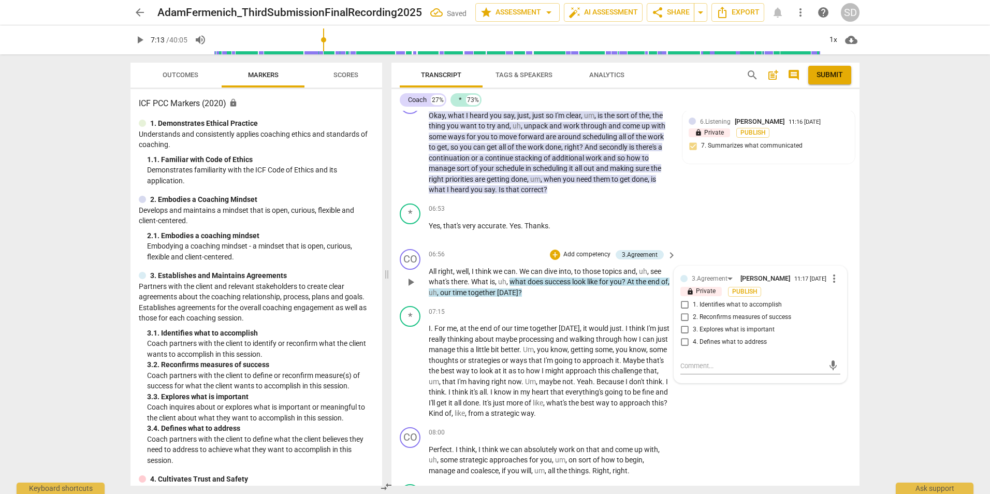
click at [756, 317] on span "2. Reconfirms measures of success" at bounding box center [742, 317] width 98 height 9
click at [693, 317] on input "2. Reconfirms measures of success" at bounding box center [684, 317] width 17 height 12
checkbox input "true"
click at [777, 229] on div "* play_arrow pause 06:53 + Add competency keyboard_arrow_right Yes , that's ver…" at bounding box center [625, 222] width 468 height 46
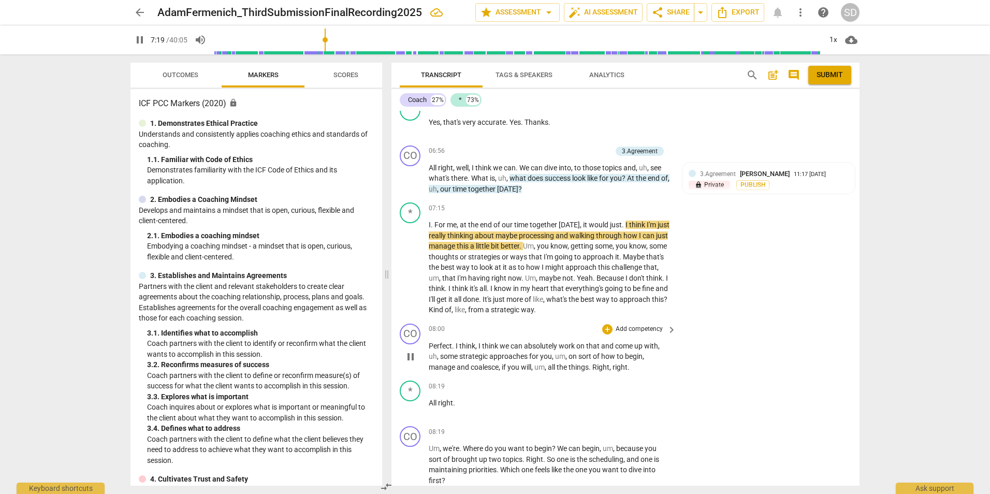
scroll to position [1210, 0]
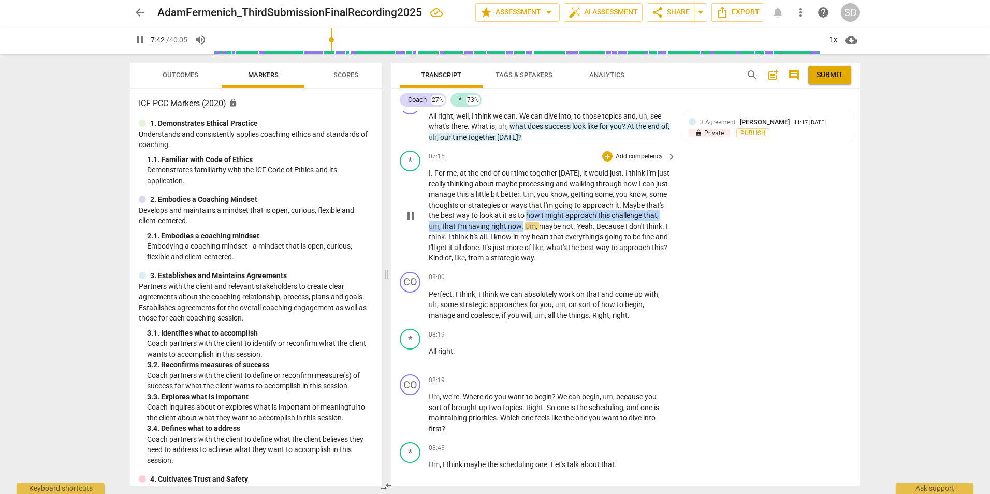
drag, startPoint x: 526, startPoint y: 214, endPoint x: 523, endPoint y: 229, distance: 15.7
click at [523, 229] on p "I . For me , at the end of our time together [DATE] , it would just . I think I…" at bounding box center [550, 216] width 242 height 96
click at [550, 209] on icon "button" at bounding box center [548, 211] width 6 height 7
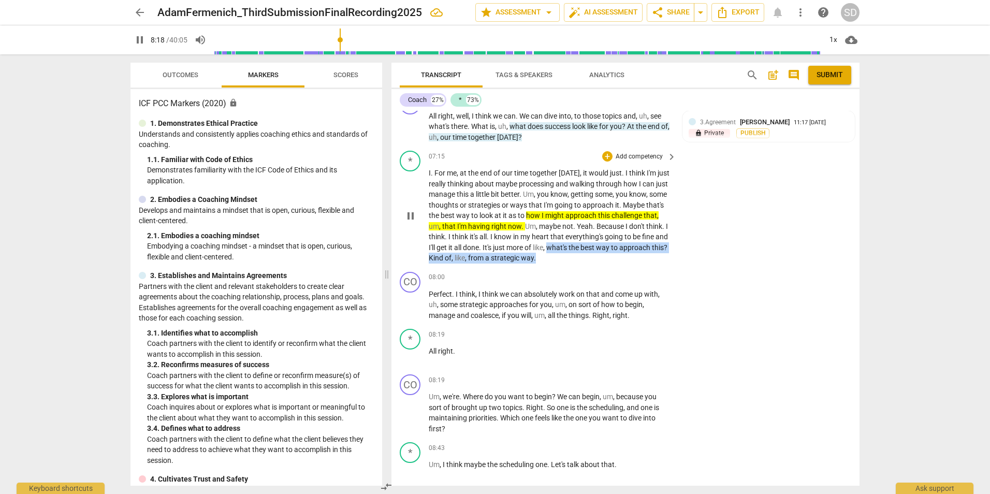
drag, startPoint x: 564, startPoint y: 247, endPoint x: 606, endPoint y: 257, distance: 42.6
click at [606, 257] on p "I . For me , at the end of our time together [DATE] , it would just . I think I…" at bounding box center [550, 216] width 242 height 96
click at [576, 243] on icon "button" at bounding box center [576, 242] width 6 height 7
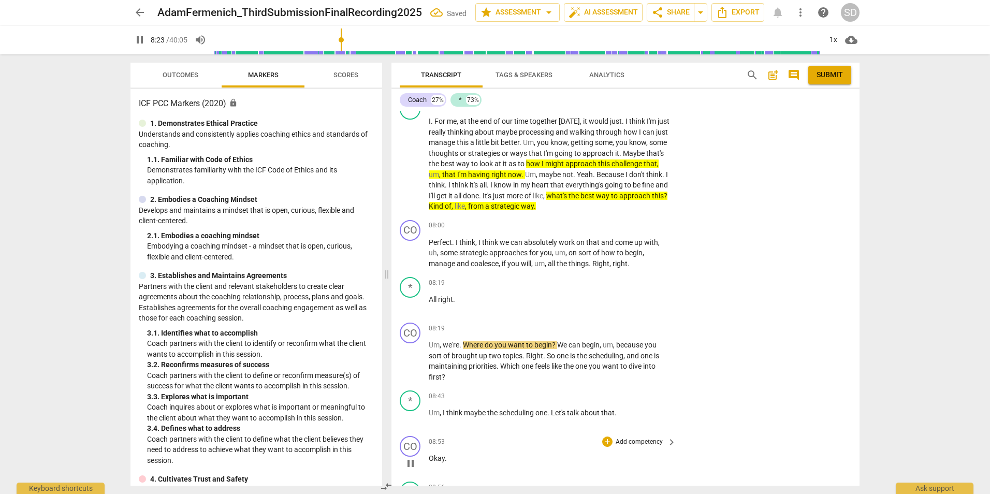
scroll to position [1313, 0]
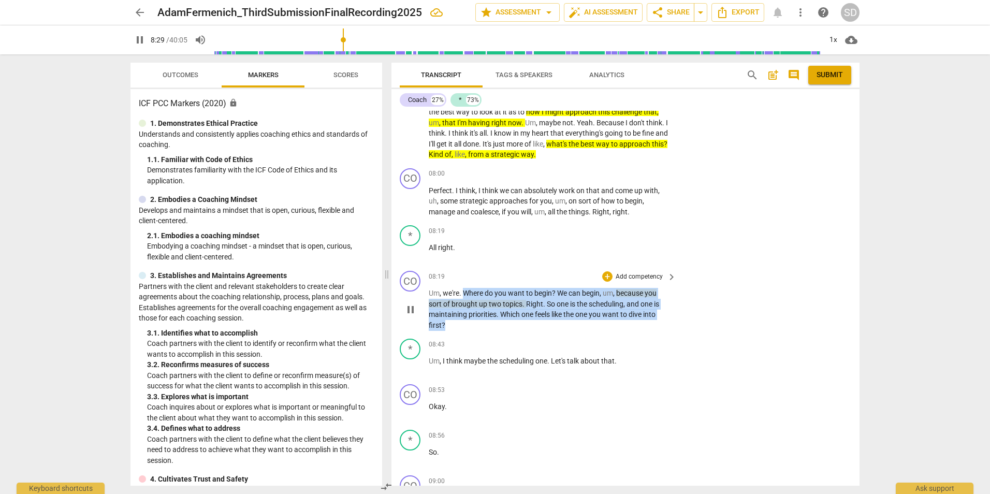
drag, startPoint x: 464, startPoint y: 292, endPoint x: 672, endPoint y: 325, distance: 210.6
click at [672, 325] on div "Um , we're . Where do you want to begin ? We can begin , um , because you sort …" at bounding box center [553, 309] width 248 height 42
click at [631, 277] on p "Add competency" at bounding box center [638, 276] width 49 height 9
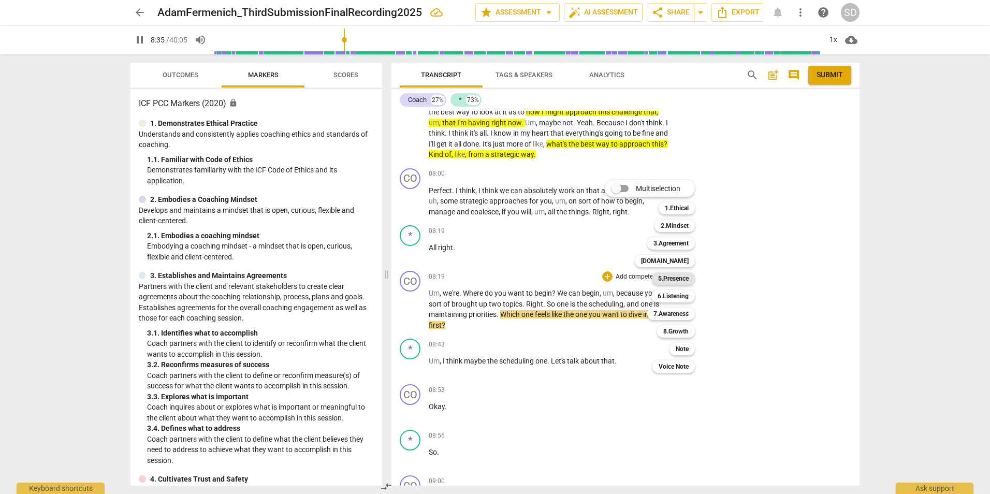
click at [678, 281] on b "5.Presence" at bounding box center [673, 278] width 31 height 12
type input "515"
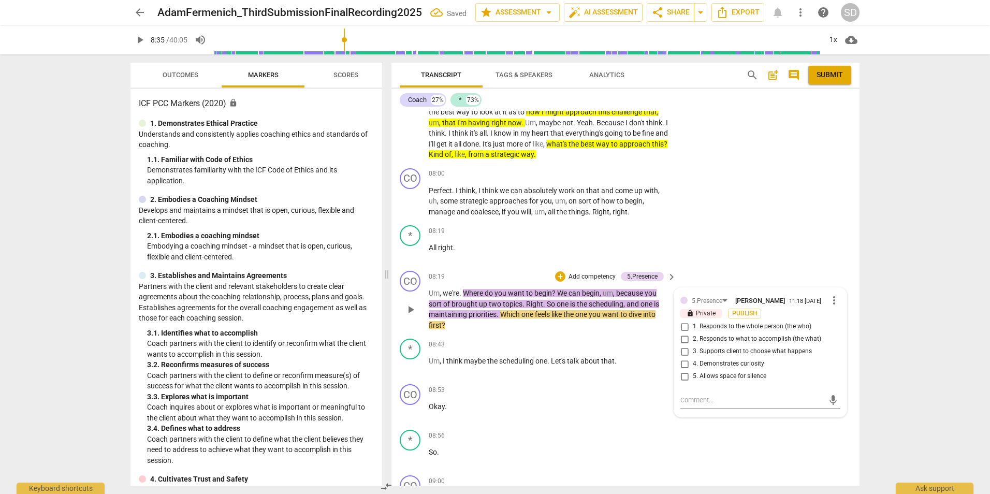
click at [751, 354] on span "3. Supports client to choose what happens" at bounding box center [752, 351] width 119 height 9
click at [693, 354] on input "3. Supports client to choose what happens" at bounding box center [684, 351] width 17 height 12
checkbox input "true"
click at [787, 256] on div "* play_arrow pause 08:19 + Add competency keyboard_arrow_right All right ." at bounding box center [625, 244] width 468 height 46
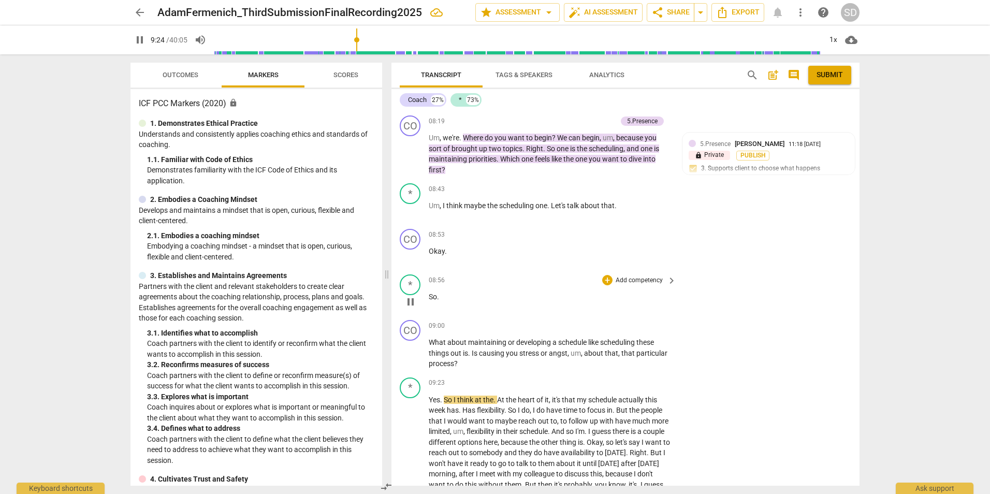
scroll to position [1520, 0]
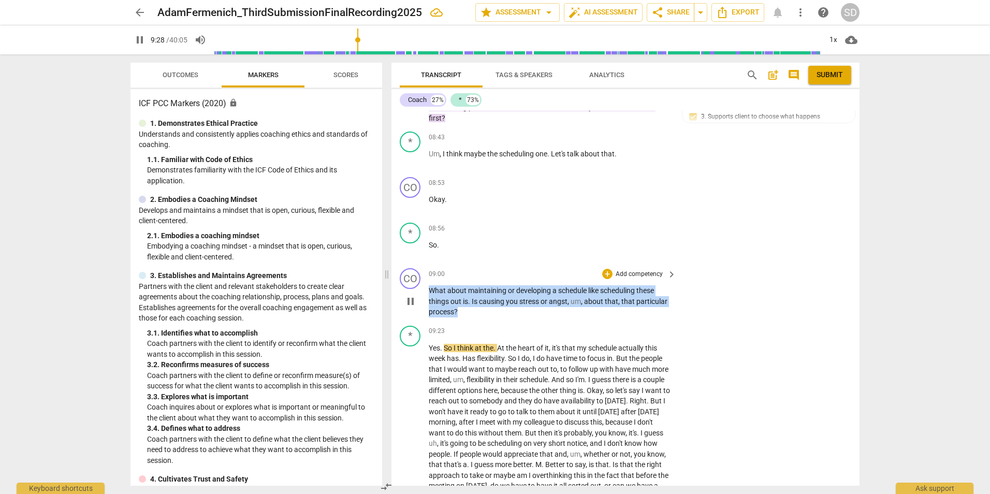
drag, startPoint x: 429, startPoint y: 289, endPoint x: 524, endPoint y: 311, distance: 97.7
click at [524, 311] on p "What about maintaining or developing a schedule like scheduling these things ou…" at bounding box center [550, 301] width 242 height 32
click at [646, 274] on p "Add competency" at bounding box center [638, 274] width 49 height 9
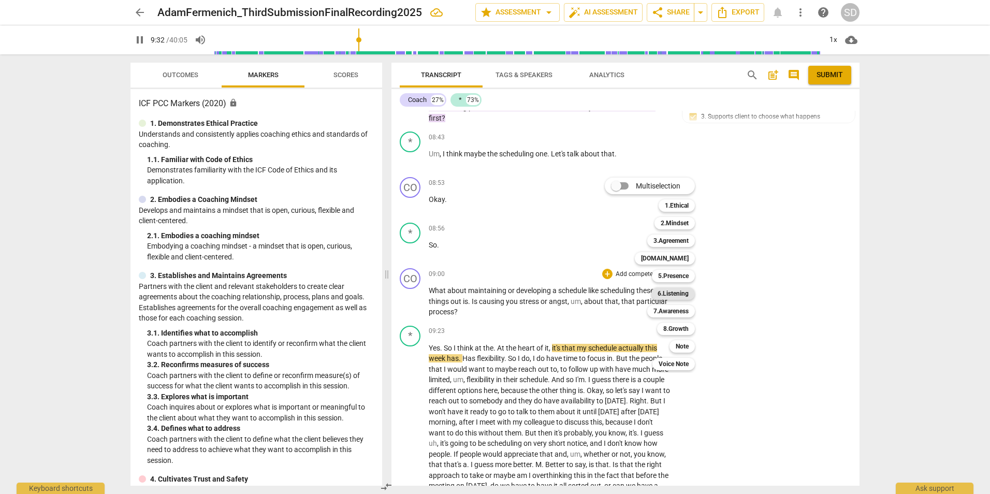
click at [684, 298] on b "6.Listening" at bounding box center [672, 293] width 31 height 12
type input "572"
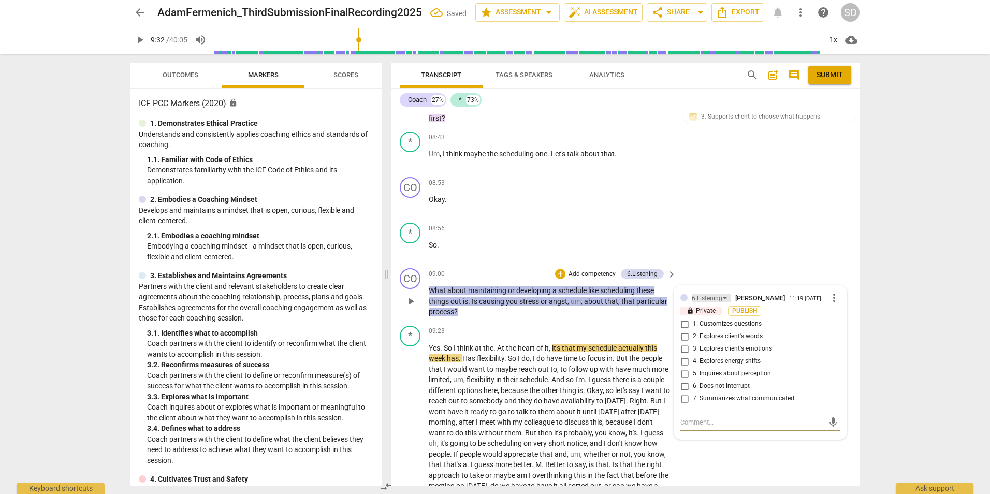
click at [715, 295] on div "6.Listening" at bounding box center [706, 298] width 31 height 10
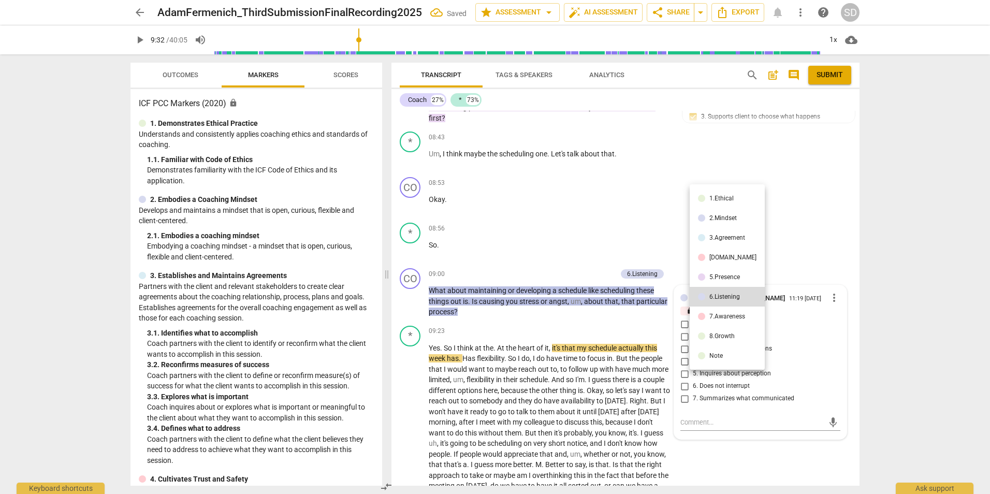
click at [713, 309] on li "7.Awareness" at bounding box center [726, 316] width 75 height 20
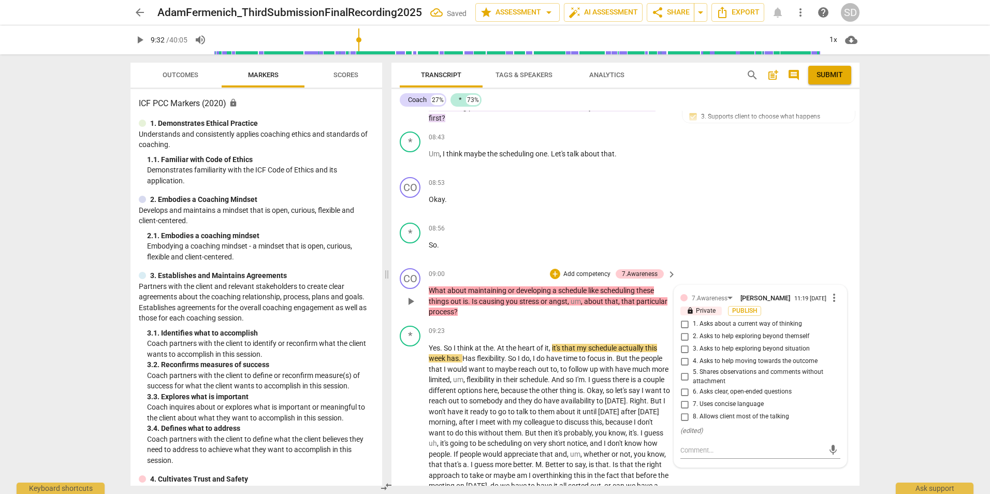
click at [774, 326] on span "1. Asks about a current way of thinking" at bounding box center [747, 323] width 109 height 9
click at [693, 326] on input "1. Asks about a current way of thinking" at bounding box center [684, 324] width 17 height 12
checkbox input "true"
click at [725, 298] on div "7.Awareness" at bounding box center [709, 298] width 36 height 10
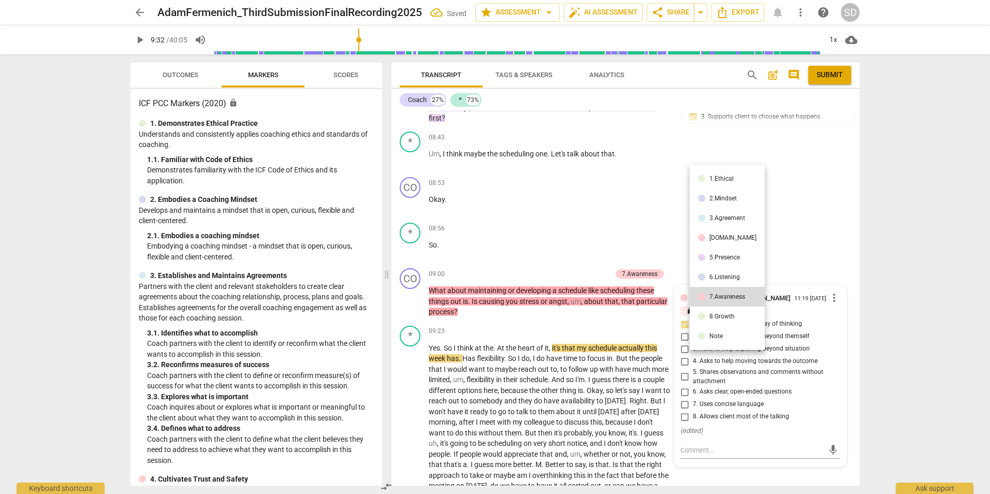
click at [800, 249] on div at bounding box center [495, 247] width 990 height 494
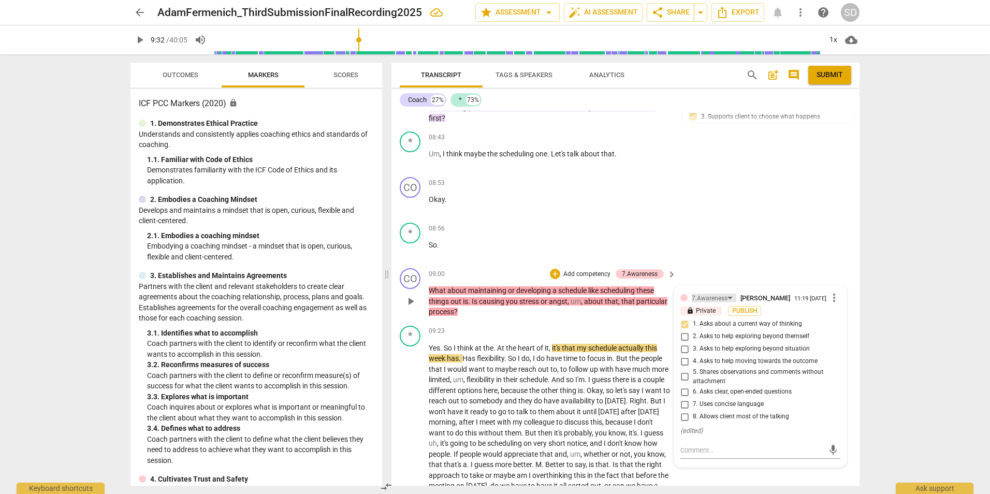
click at [719, 296] on div "7.Awareness" at bounding box center [709, 298] width 36 height 10
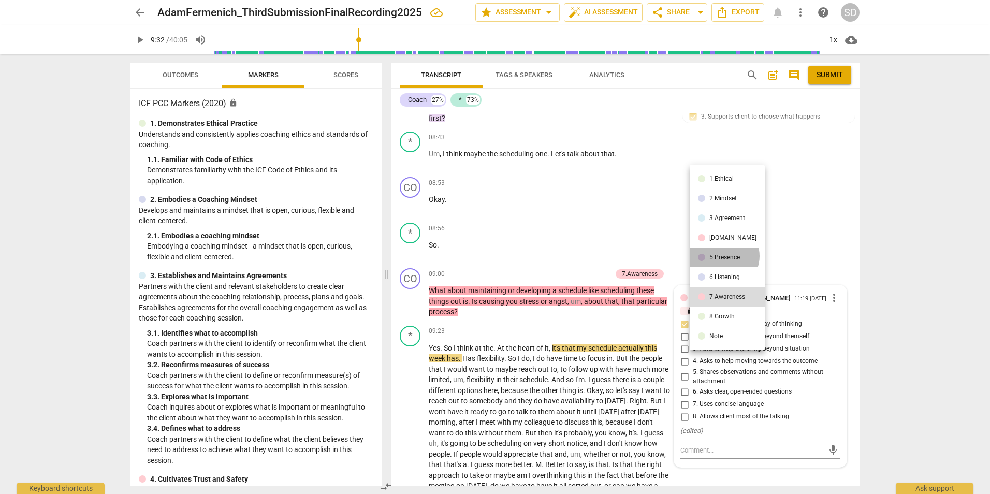
click at [723, 256] on div "5.Presence" at bounding box center [724, 257] width 31 height 6
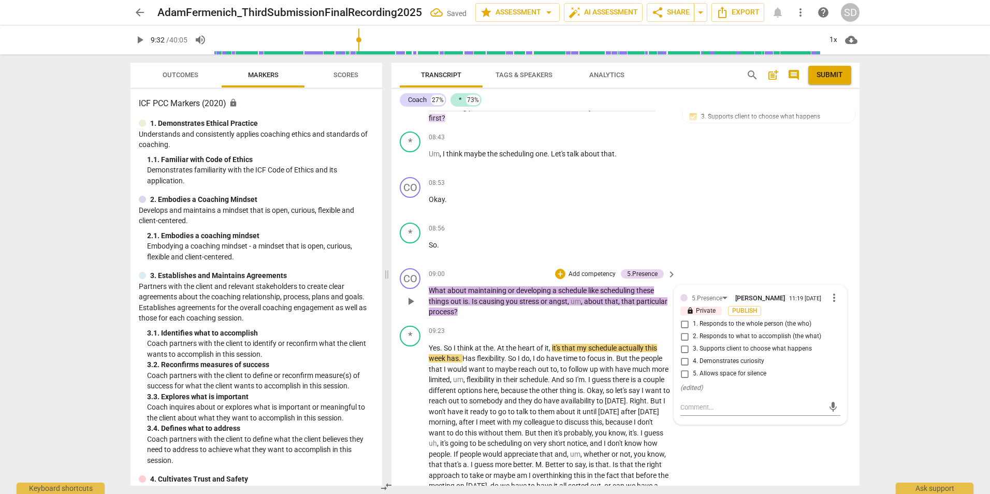
click at [760, 337] on span "2. Responds to what to accomplish (the what)" at bounding box center [757, 336] width 128 height 9
click at [693, 337] on input "2. Responds to what to accomplish (the what)" at bounding box center [684, 336] width 17 height 12
checkbox input "true"
click at [791, 243] on div "* play_arrow pause 08:56 + Add competency keyboard_arrow_right So ." at bounding box center [625, 241] width 468 height 46
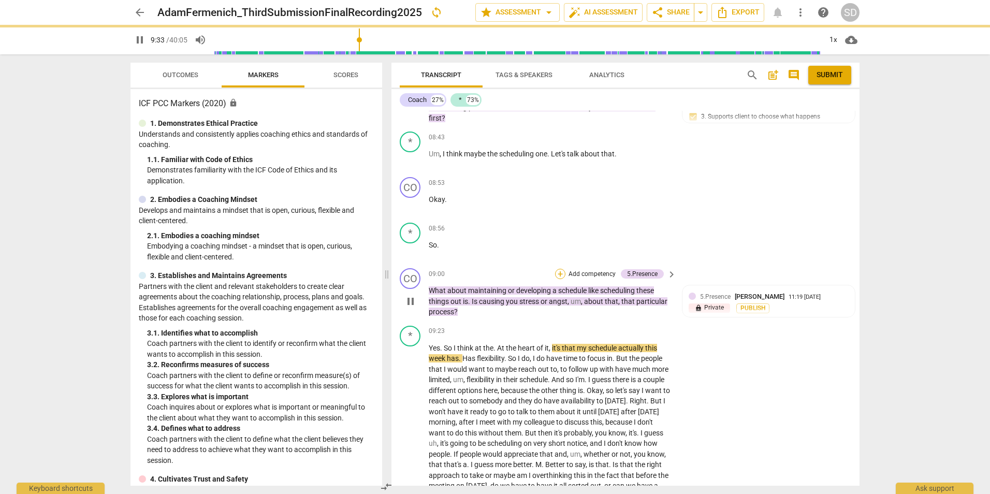
click at [555, 275] on div "+" at bounding box center [560, 274] width 10 height 10
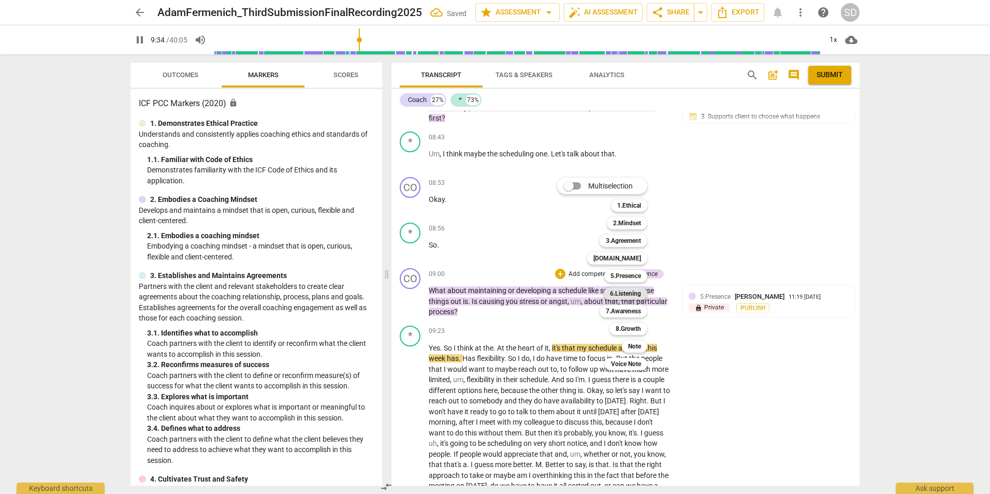
click at [627, 292] on b "6.Listening" at bounding box center [625, 293] width 31 height 12
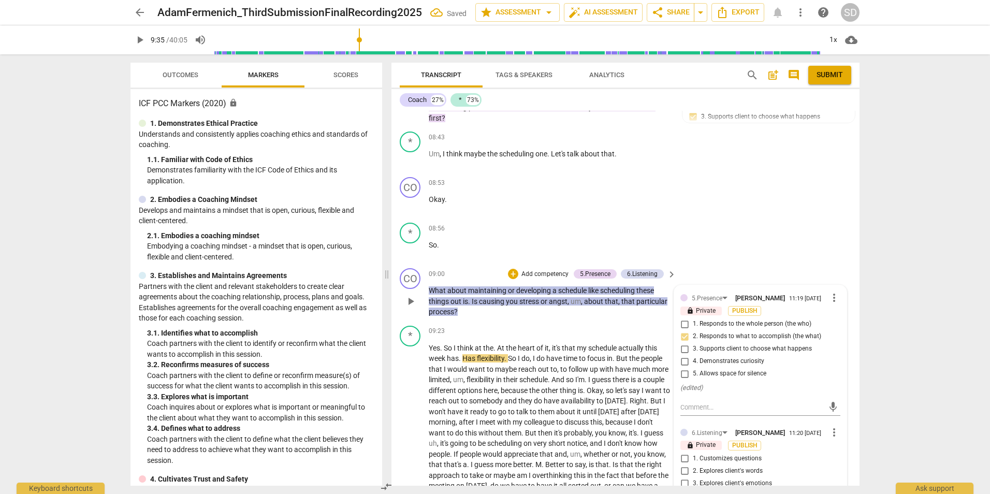
click at [661, 292] on p "What about maintaining or developing a schedule like scheduling these things ou…" at bounding box center [550, 301] width 242 height 32
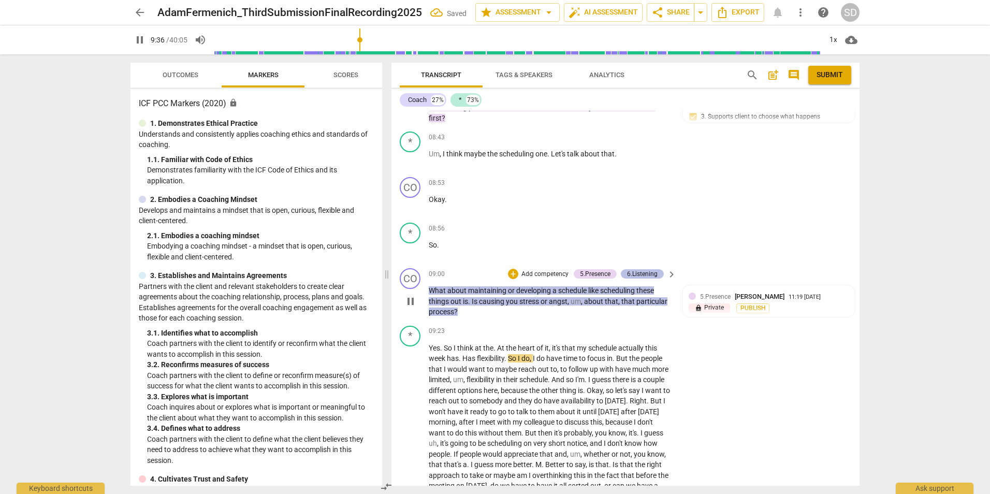
click at [648, 275] on div "6.Listening" at bounding box center [642, 273] width 31 height 9
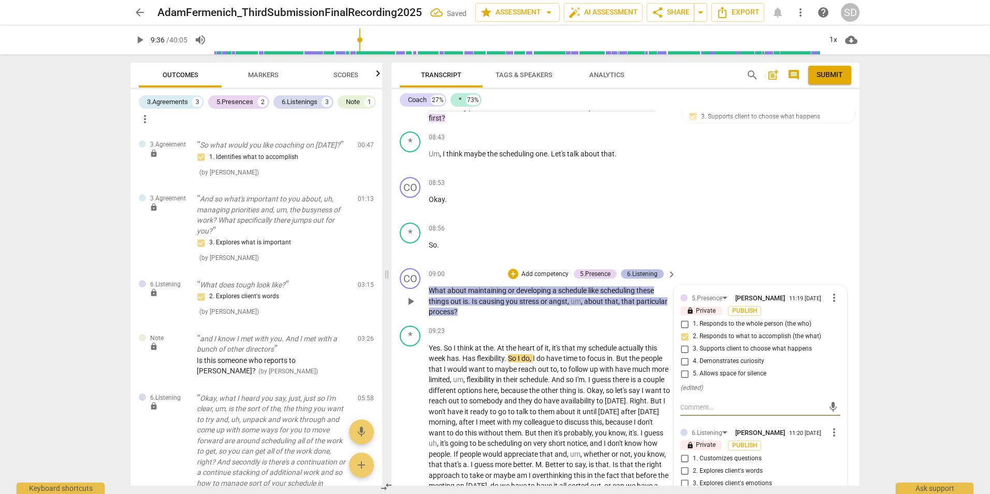
type input "577"
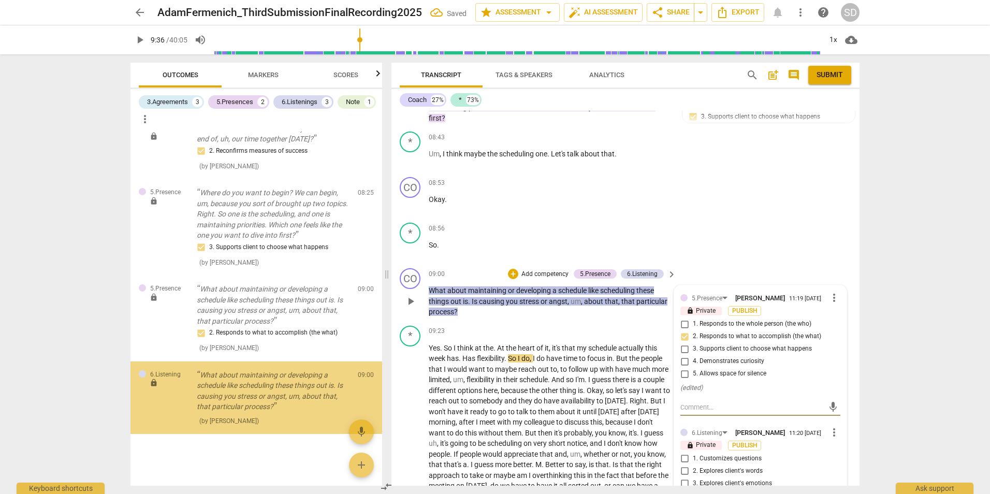
scroll to position [1675, 0]
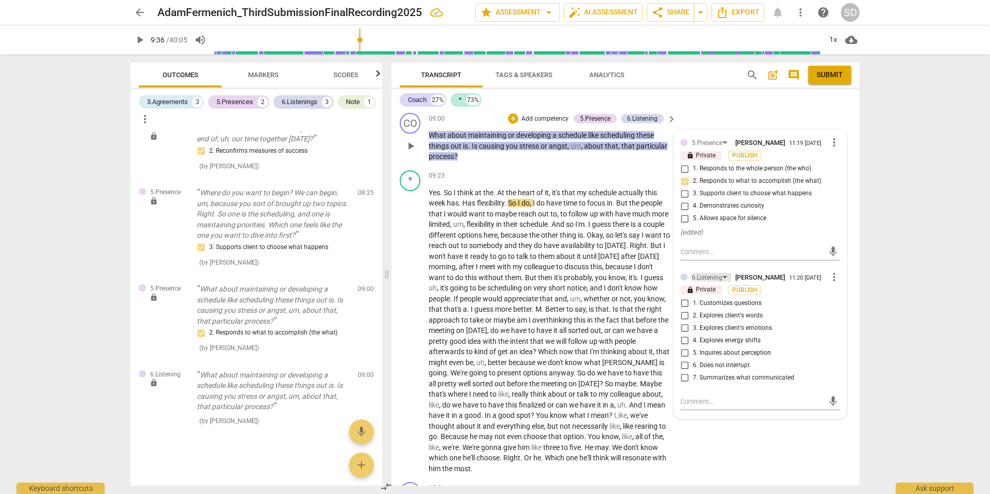
click at [710, 283] on div "6.Listening" at bounding box center [706, 278] width 31 height 10
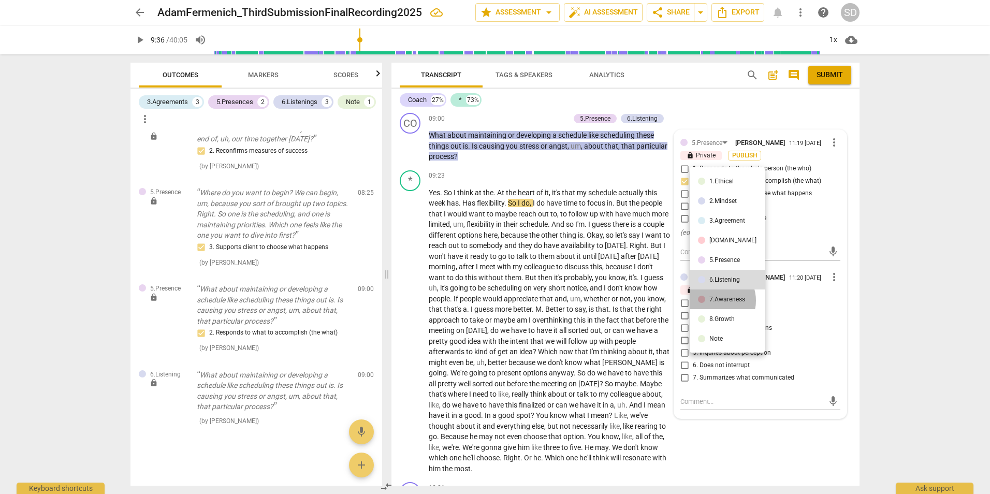
click at [714, 301] on div "7.Awareness" at bounding box center [727, 299] width 36 height 6
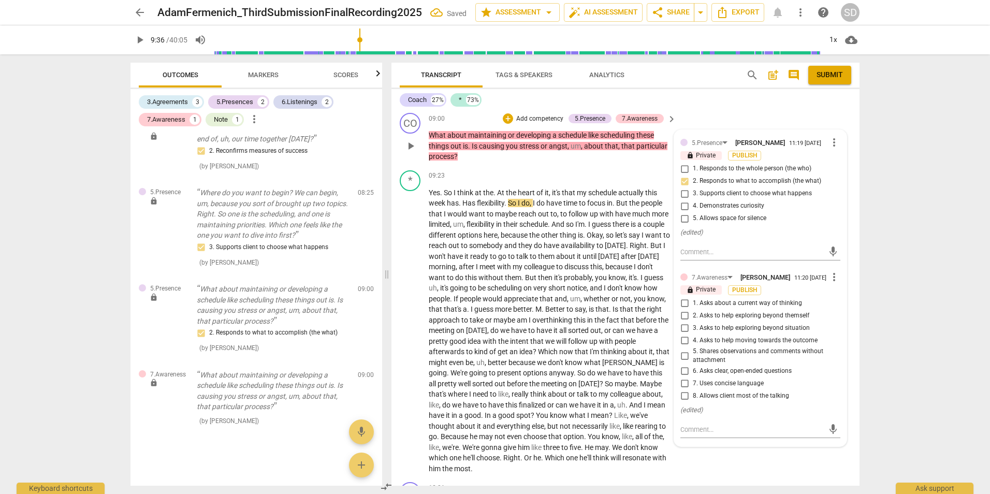
click at [776, 308] on span "1. Asks about a current way of thinking" at bounding box center [747, 303] width 109 height 9
click at [693, 309] on input "1. Asks about a current way of thinking" at bounding box center [684, 303] width 17 height 12
checkbox input "true"
click at [843, 109] on div "Coach 27% * 73% CO play_arrow pause 00:02 + Add competency keyboard_arrow_right…" at bounding box center [625, 287] width 468 height 396
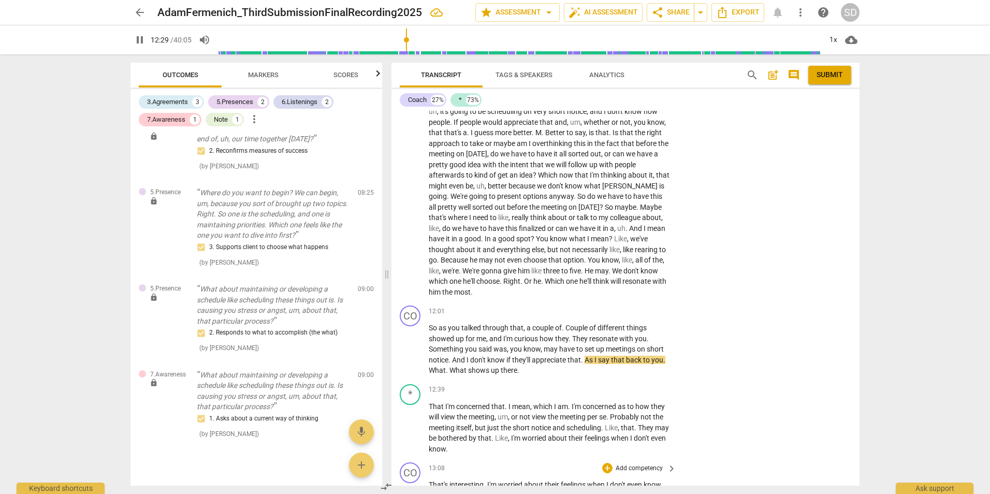
scroll to position [1904, 0]
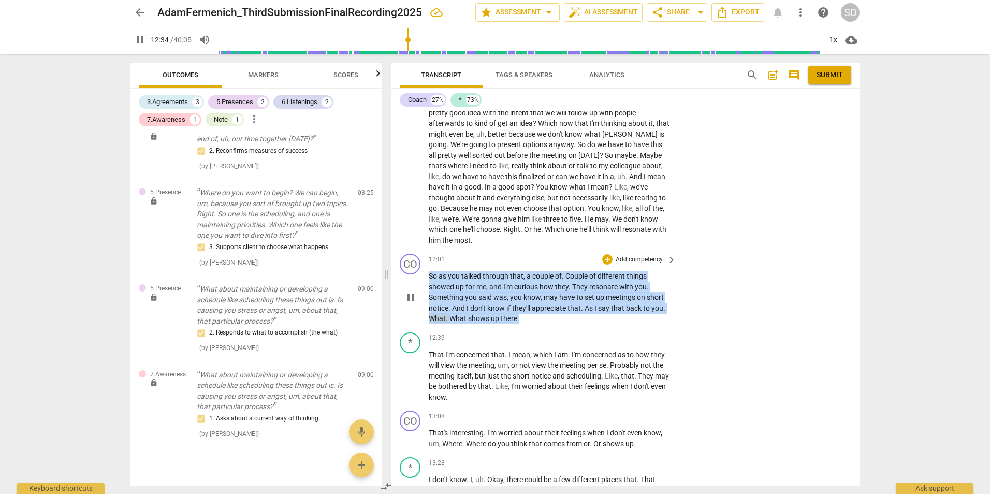
drag, startPoint x: 429, startPoint y: 276, endPoint x: 570, endPoint y: 320, distance: 148.0
click at [570, 320] on p "So as you talked through that , a couple of . Couple of different things showed…" at bounding box center [550, 297] width 242 height 53
click at [608, 258] on div "+" at bounding box center [607, 259] width 10 height 10
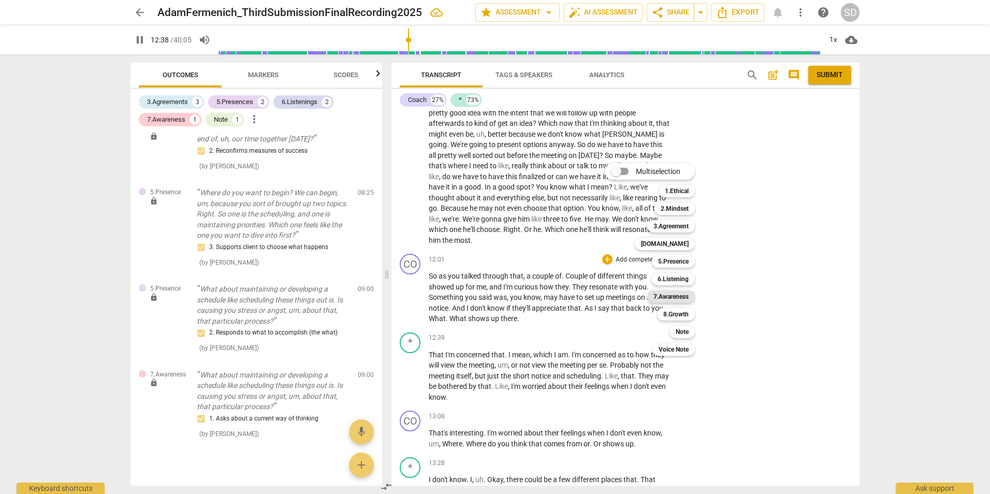
click at [682, 297] on b "7.Awareness" at bounding box center [670, 296] width 35 height 12
type input "759"
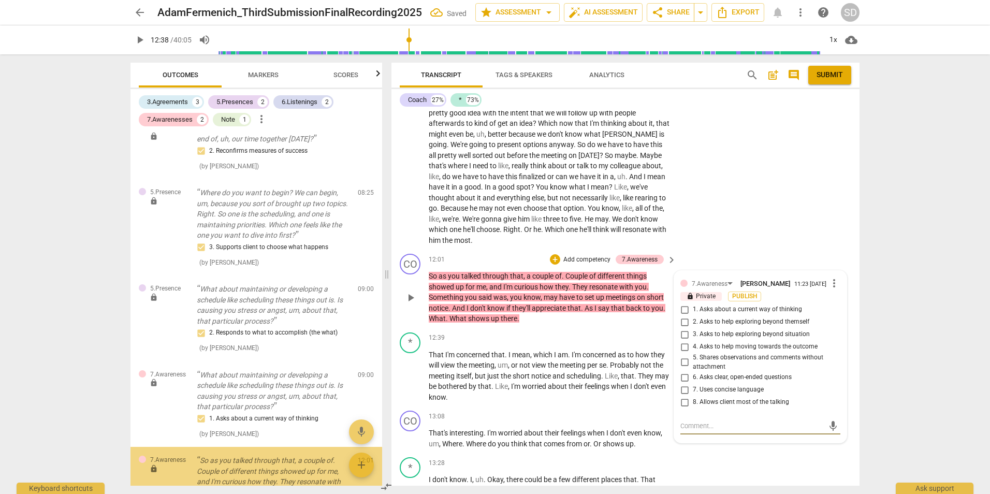
scroll to position [569, 0]
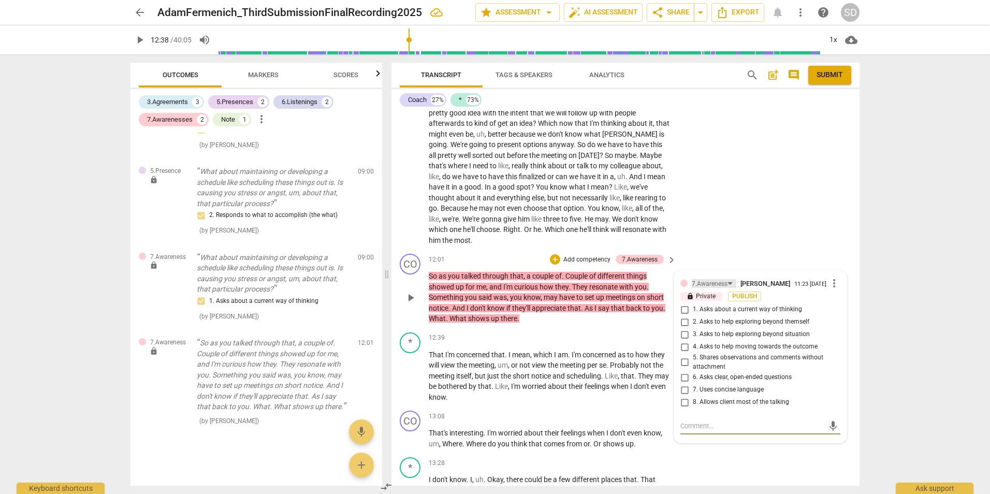
click at [719, 279] on div "7.Awareness" at bounding box center [709, 284] width 36 height 10
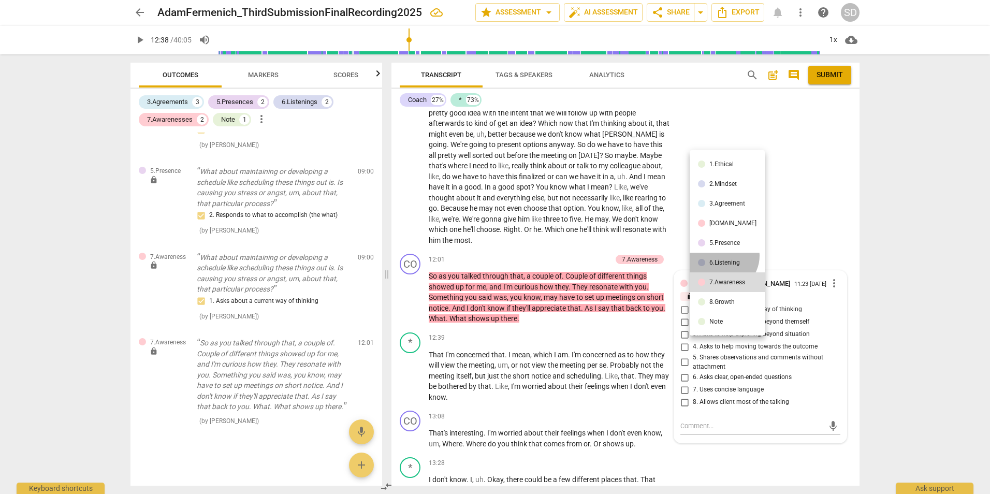
click at [722, 256] on li "6.Listening" at bounding box center [726, 263] width 75 height 20
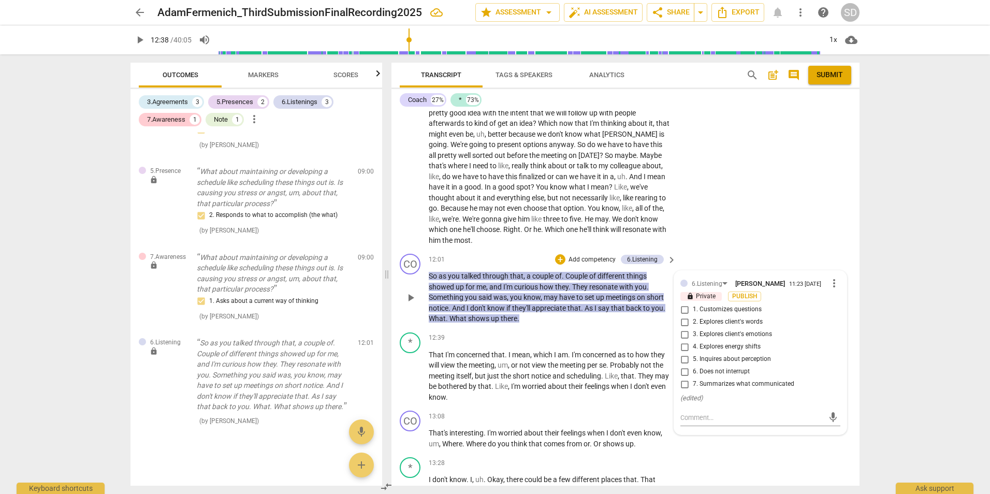
click at [708, 312] on span "1. Customizes questions" at bounding box center [727, 309] width 69 height 9
click at [693, 312] on input "1. Customizes questions" at bounding box center [684, 309] width 17 height 12
checkbox input "true"
click at [716, 202] on div "* play_arrow pause 09:23 + Add competency keyboard_arrow_right Yes . So I think…" at bounding box center [625, 94] width 468 height 312
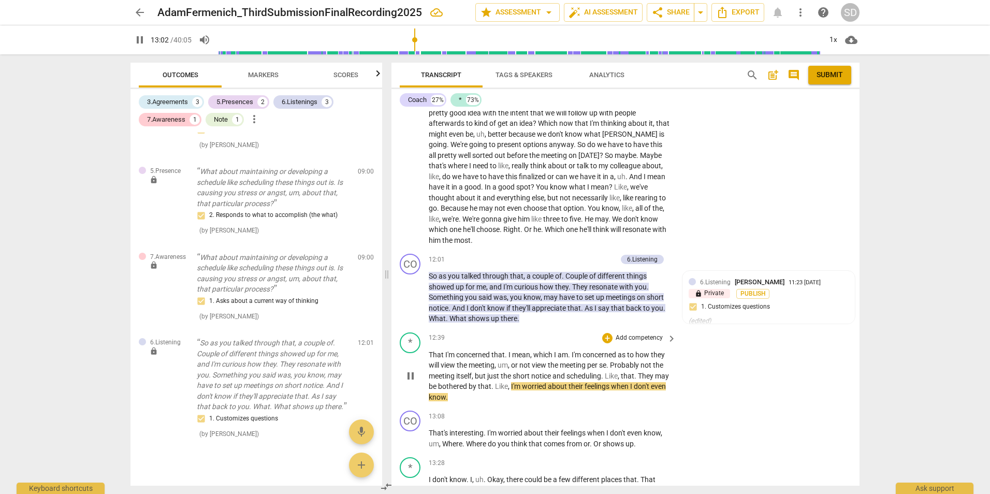
scroll to position [2007, 0]
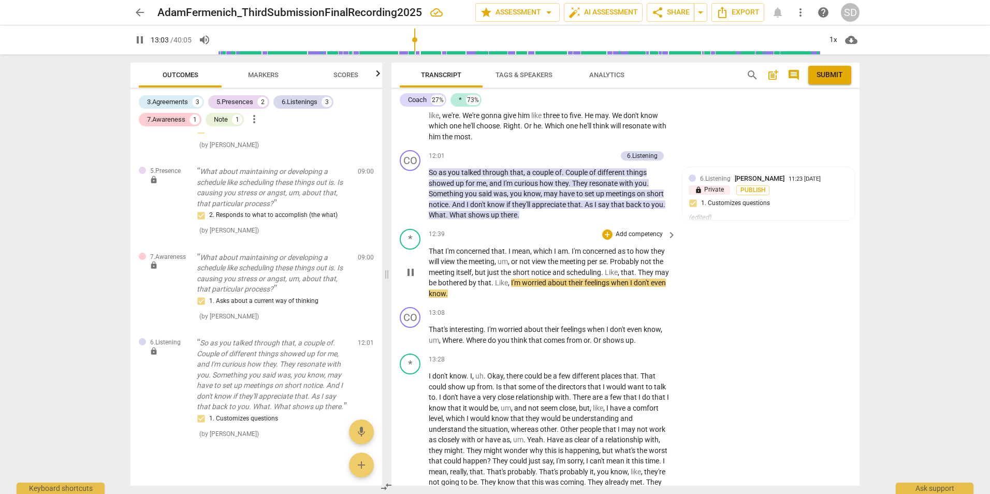
click at [522, 281] on span "I'm" at bounding box center [516, 282] width 11 height 8
drag, startPoint x: 527, startPoint y: 281, endPoint x: 609, endPoint y: 295, distance: 83.5
click at [609, 295] on p "That I'm concerned that . I mean , which I am . I'm concerned as to how they wi…" at bounding box center [550, 272] width 242 height 53
click at [490, 279] on icon "button" at bounding box center [488, 280] width 10 height 12
click at [448, 292] on span "." at bounding box center [447, 293] width 2 height 8
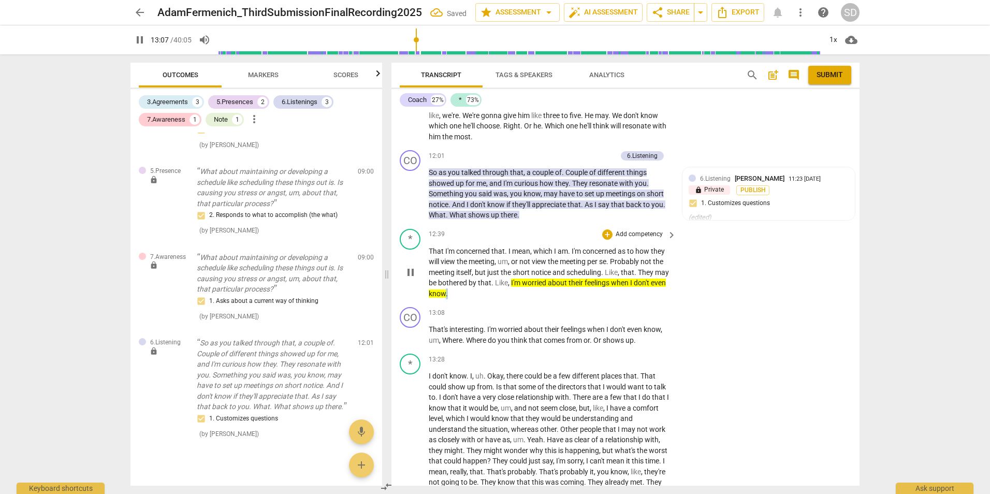
click at [448, 292] on span "." at bounding box center [447, 293] width 2 height 8
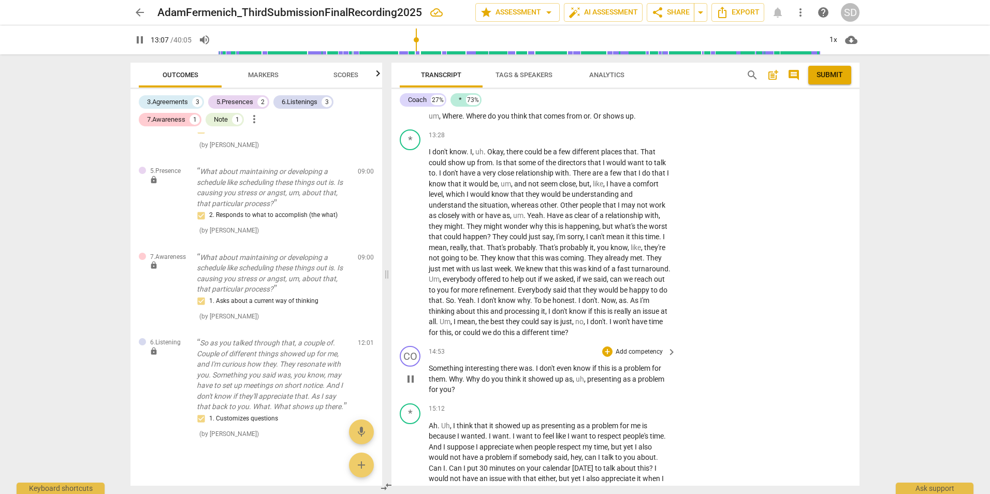
scroll to position [2128, 0]
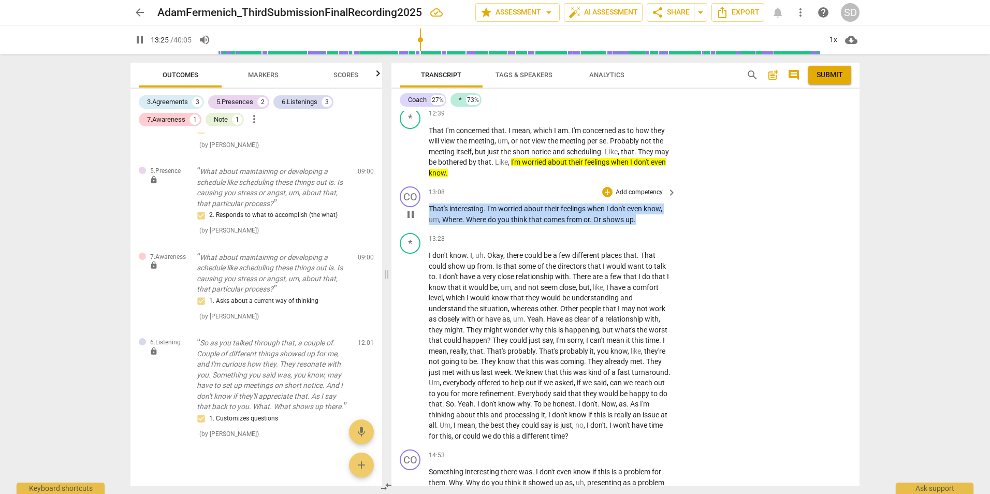
drag, startPoint x: 429, startPoint y: 207, endPoint x: 644, endPoint y: 217, distance: 215.6
click at [644, 217] on p "That's interesting . I'm worried about their feelings when I don't even know , …" at bounding box center [550, 213] width 242 height 21
click at [627, 189] on p "Add competency" at bounding box center [638, 192] width 49 height 9
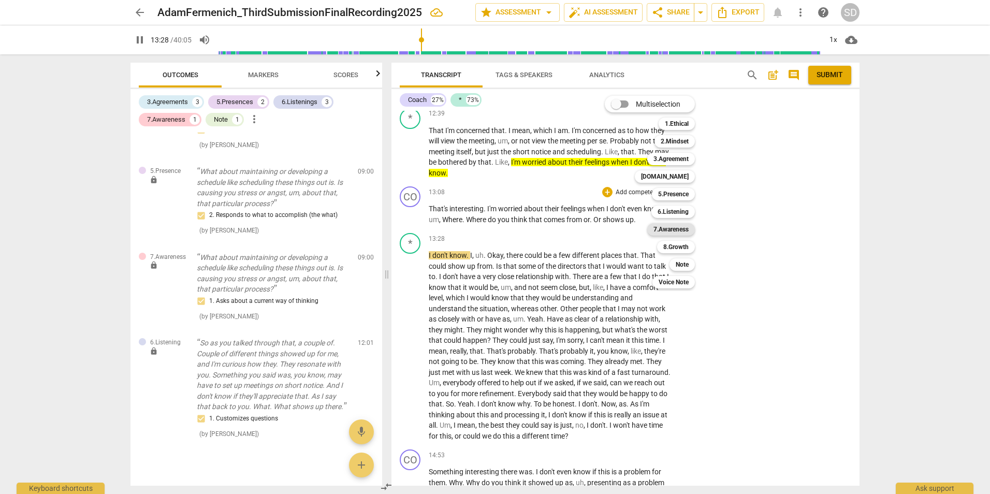
click at [676, 230] on b "7.Awareness" at bounding box center [670, 229] width 35 height 12
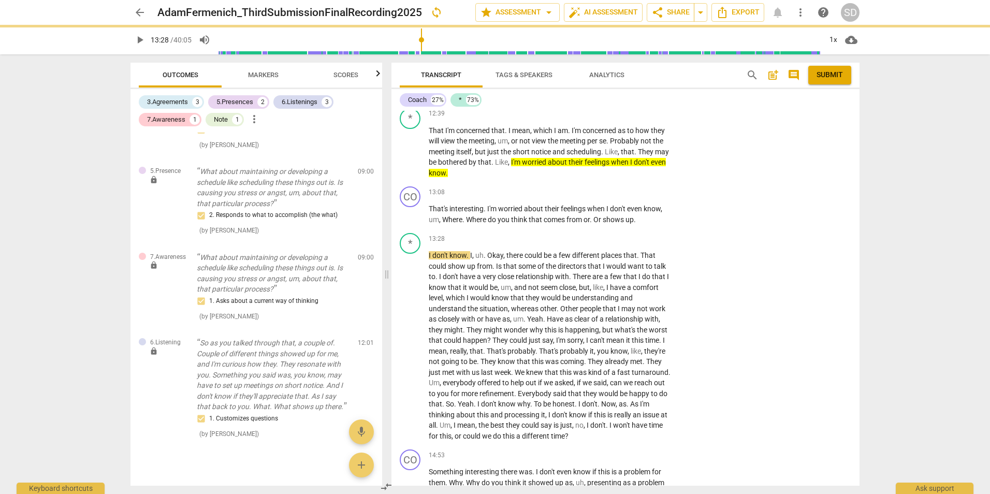
type input "809"
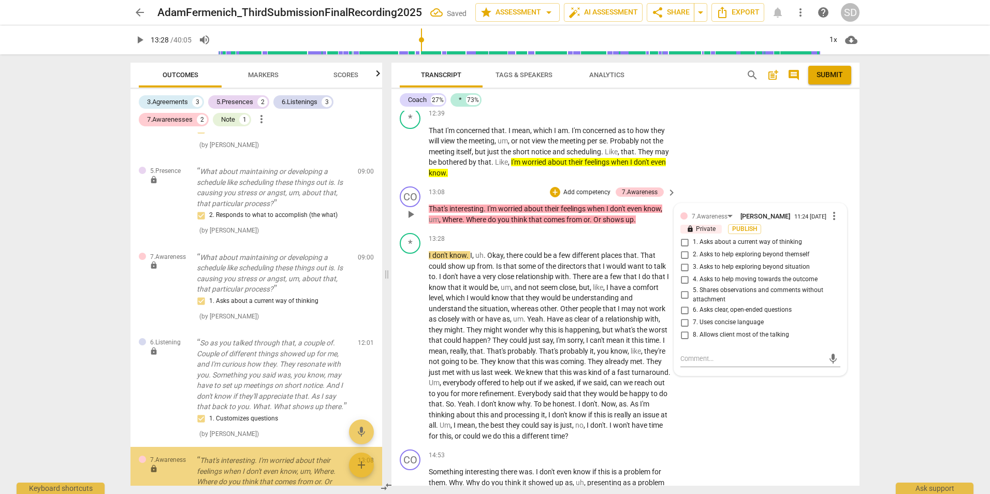
scroll to position [655, 0]
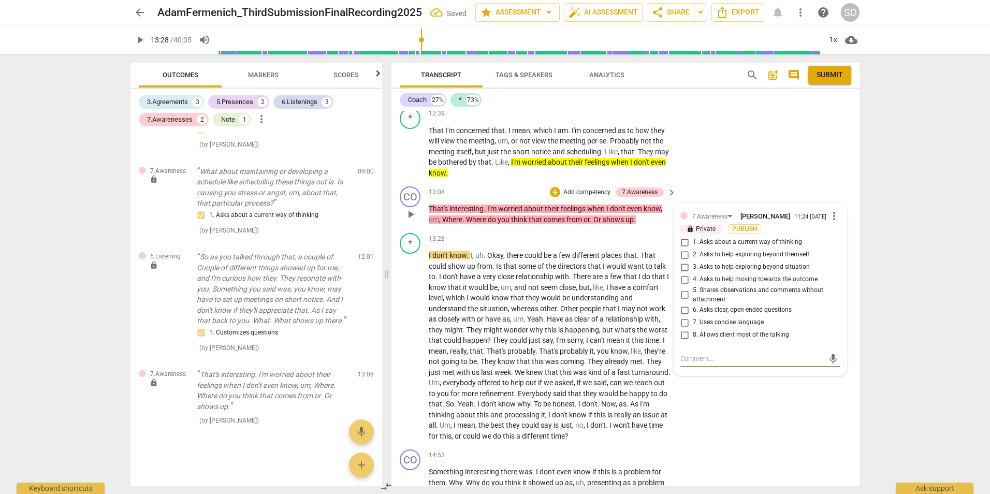
click at [786, 257] on span "2. Asks to help exploring beyond themself" at bounding box center [751, 254] width 116 height 9
click at [693, 257] on input "2. Asks to help exploring beyond themself" at bounding box center [684, 254] width 17 height 12
checkbox input "true"
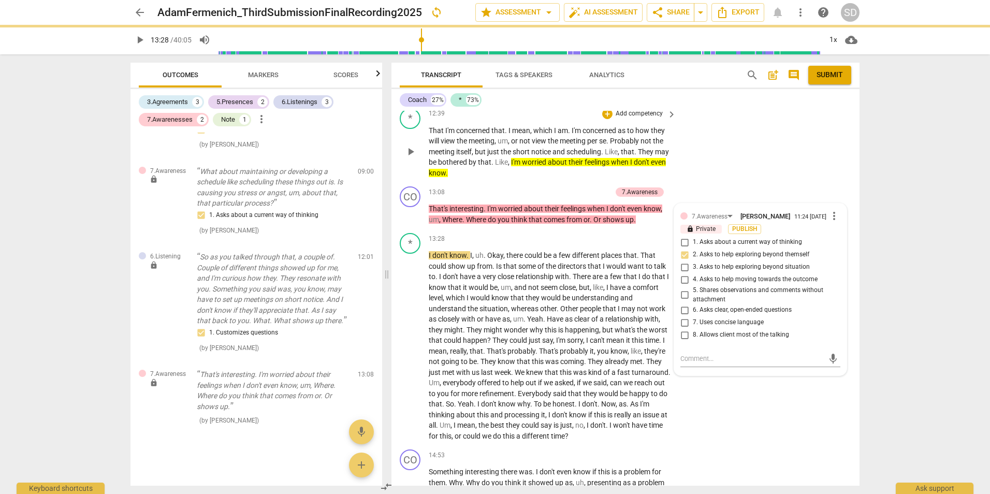
click at [777, 180] on div "* play_arrow pause 12:39 + Add competency keyboard_arrow_right That I'm concern…" at bounding box center [625, 143] width 468 height 79
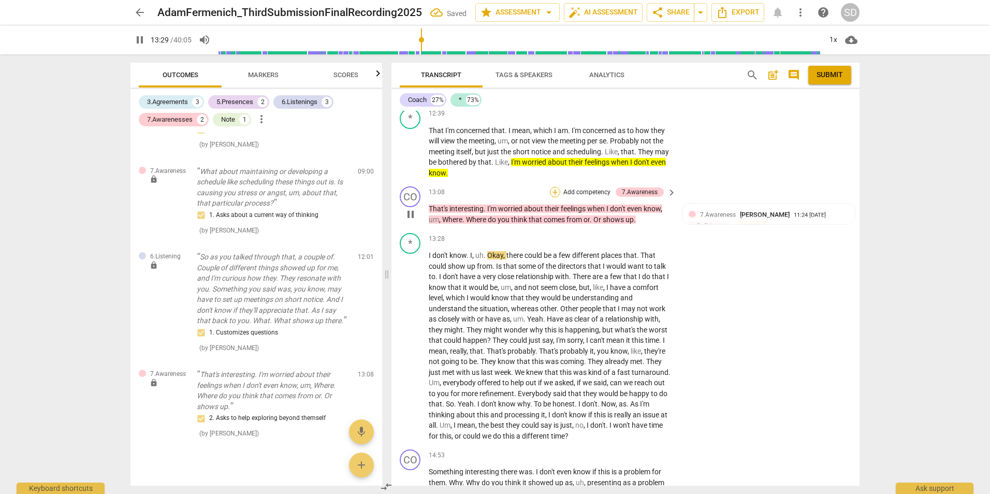
click at [554, 192] on div "+" at bounding box center [555, 192] width 10 height 10
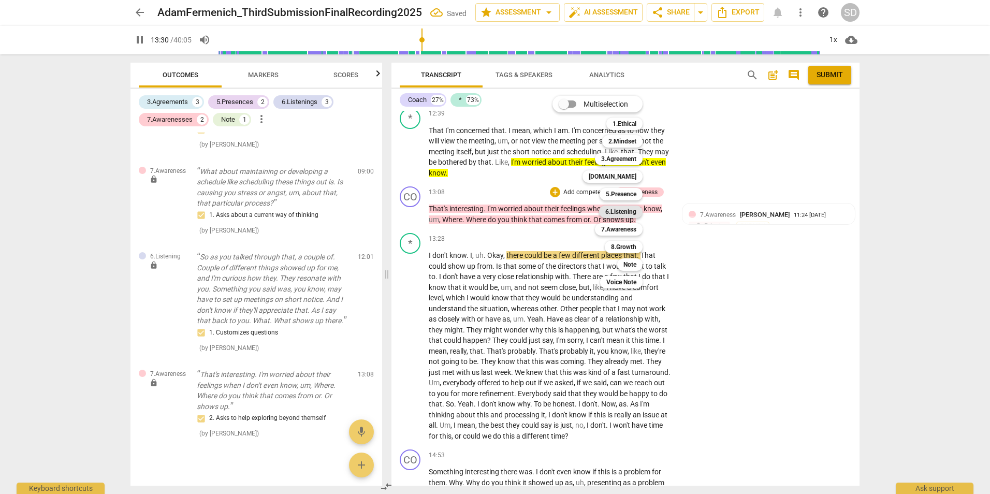
click at [630, 209] on b "6.Listening" at bounding box center [620, 211] width 31 height 12
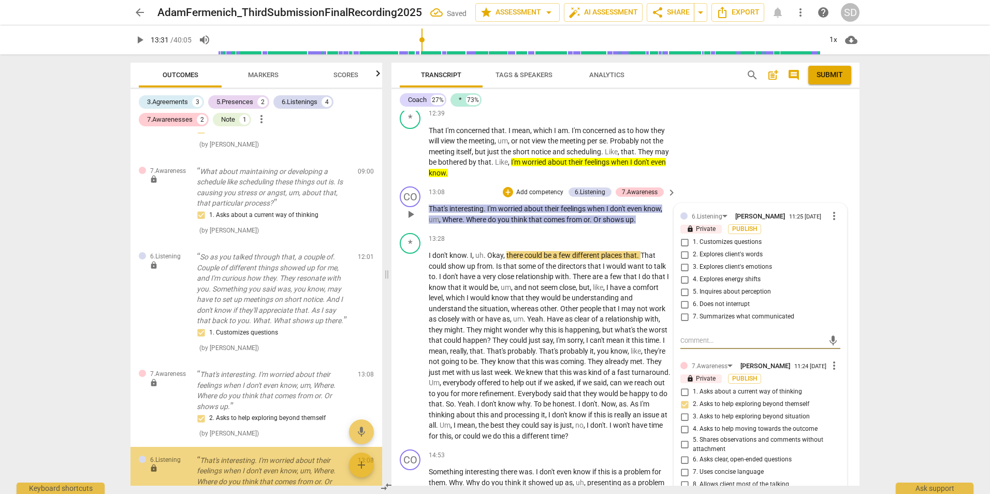
scroll to position [741, 0]
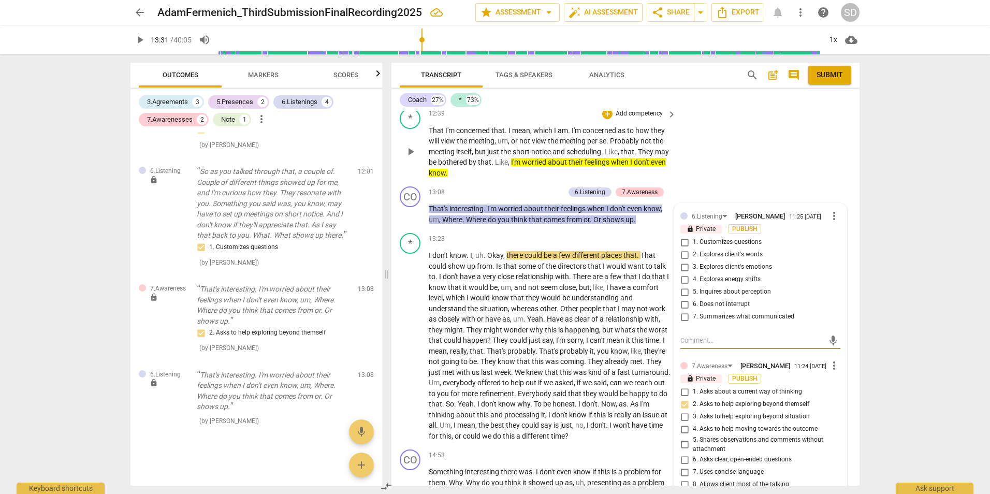
click at [769, 177] on div "* play_arrow pause 12:39 + Add competency keyboard_arrow_right That I'm concern…" at bounding box center [625, 143] width 468 height 79
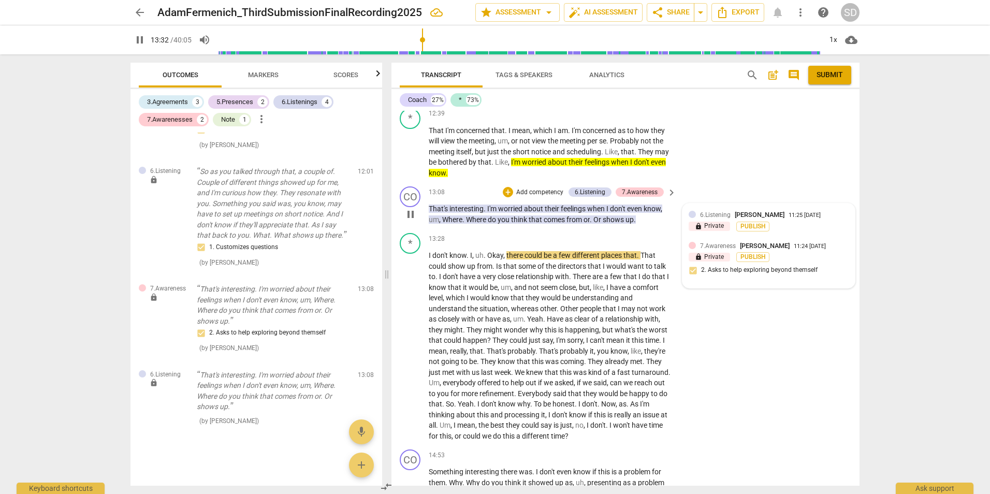
click at [714, 214] on span "6.Listening" at bounding box center [715, 214] width 31 height 7
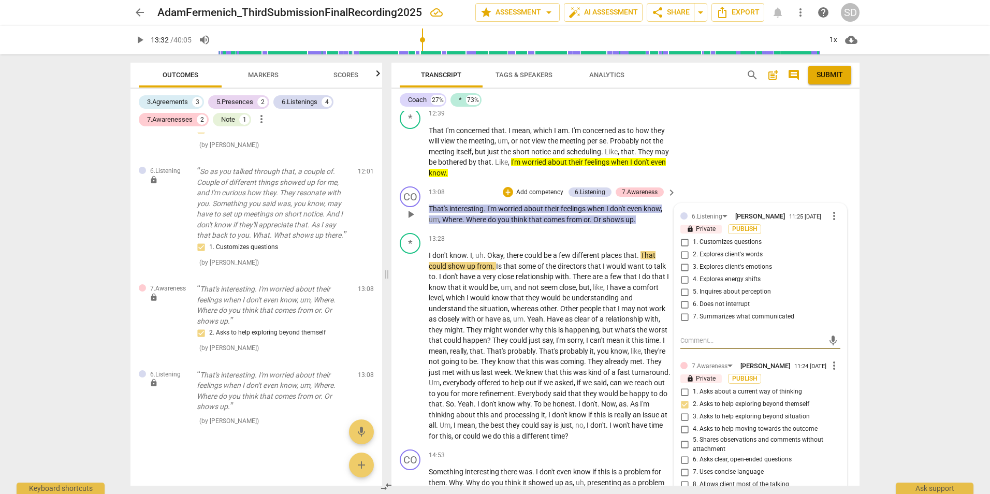
click at [829, 219] on span "more_vert" at bounding box center [834, 216] width 12 height 12
click at [832, 232] on li "Delete" at bounding box center [842, 237] width 36 height 20
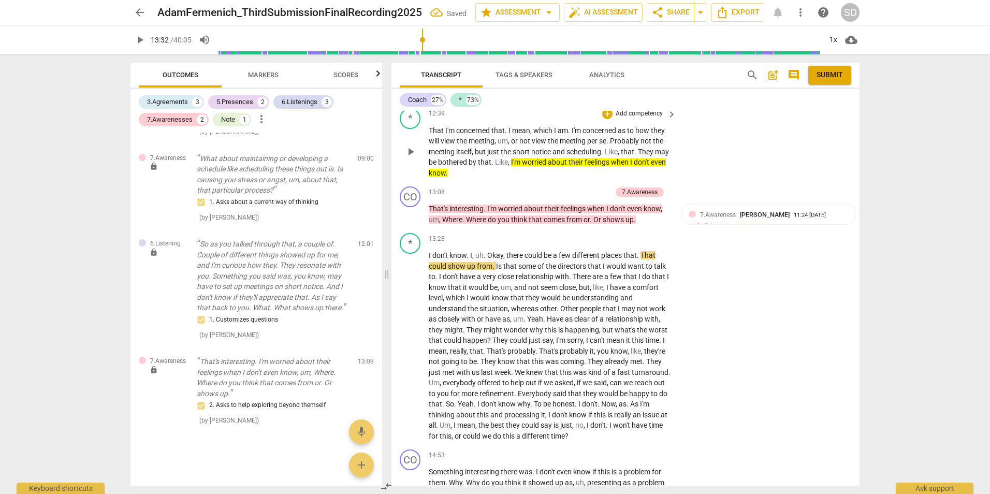
scroll to position [668, 0]
click at [142, 39] on span "play_arrow" at bounding box center [140, 40] width 12 height 12
type input "818"
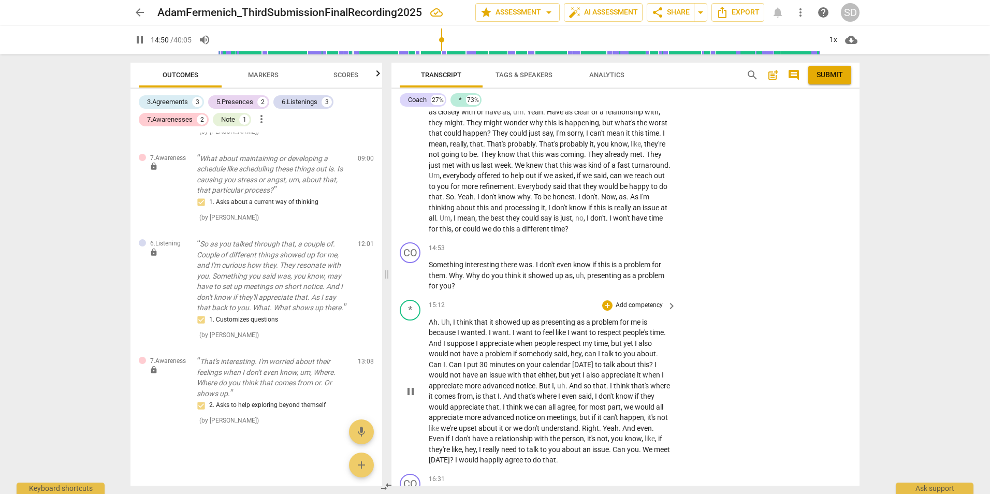
scroll to position [2438, 0]
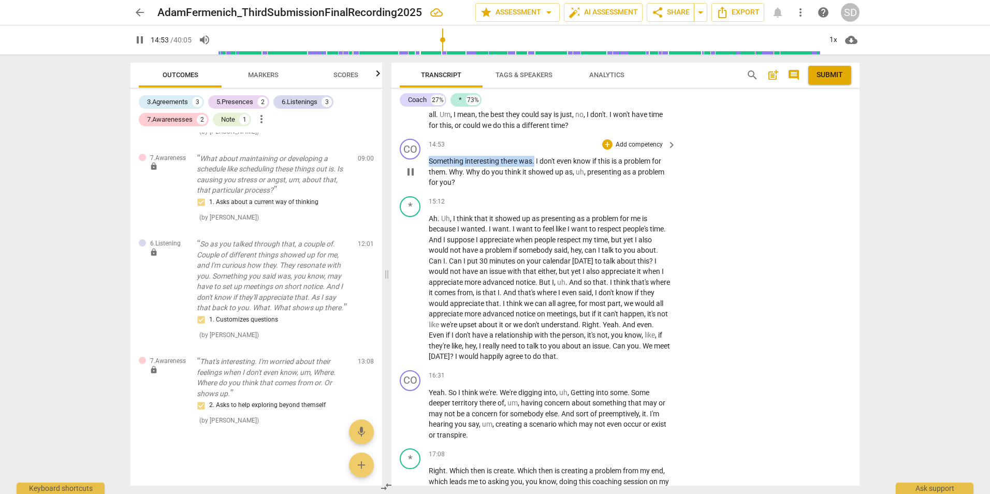
drag, startPoint x: 534, startPoint y: 161, endPoint x: 415, endPoint y: 161, distance: 119.0
click at [415, 161] on div "CO play_arrow pause 14:53 + Add competency keyboard_arrow_right Something inter…" at bounding box center [625, 163] width 468 height 57
click at [608, 142] on div "+" at bounding box center [607, 144] width 10 height 10
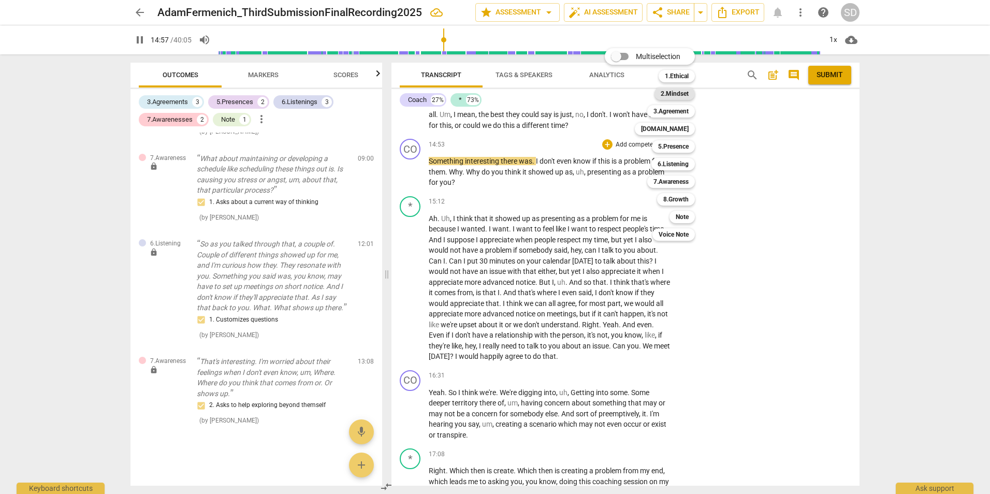
click at [683, 94] on b "2.Mindset" at bounding box center [674, 93] width 28 height 12
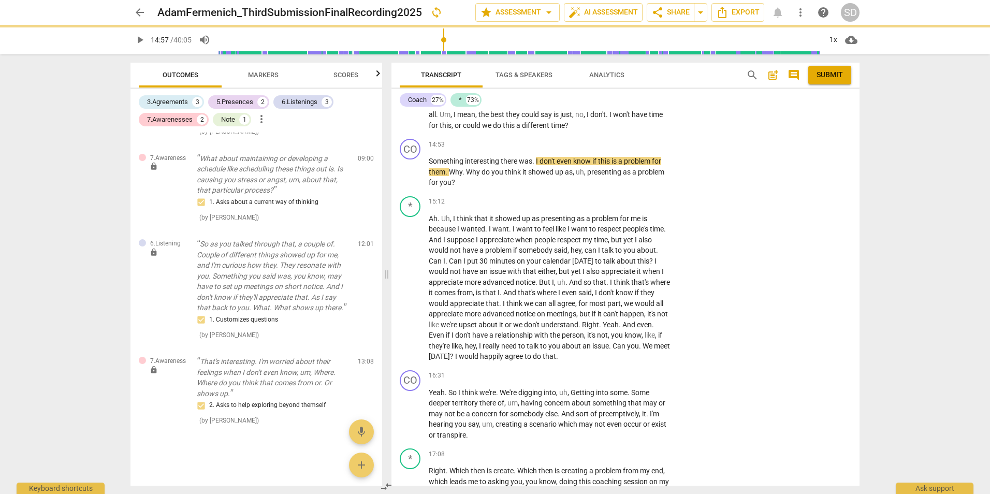
type input "898"
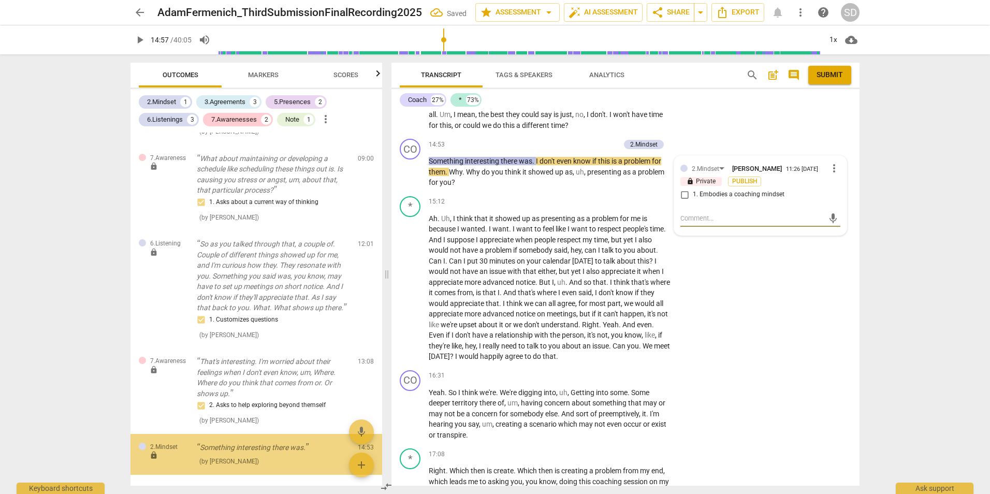
scroll to position [709, 0]
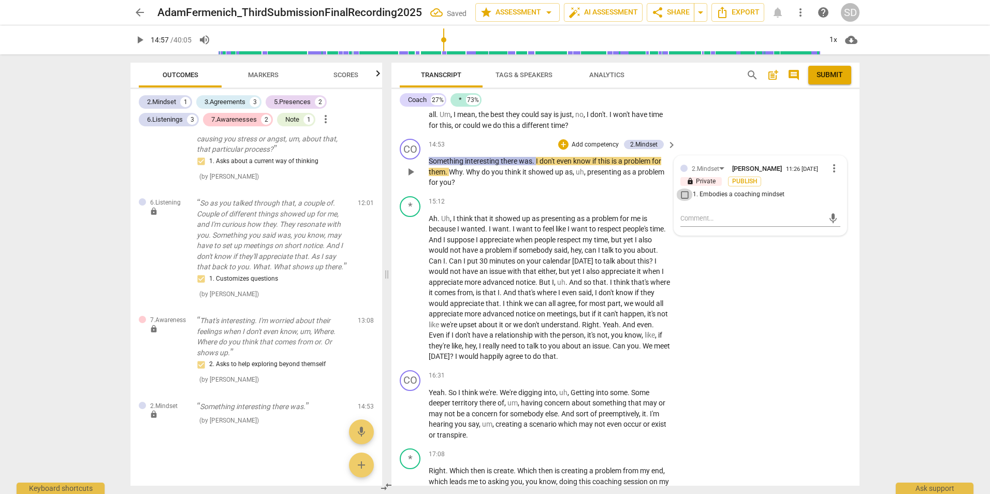
click at [683, 194] on input "1. Embodies a coaching mindset" at bounding box center [684, 194] width 17 height 12
click at [683, 195] on input "1. Embodies a coaching mindset" at bounding box center [684, 194] width 17 height 12
checkbox input "true"
click at [690, 218] on textarea at bounding box center [751, 218] width 143 height 10
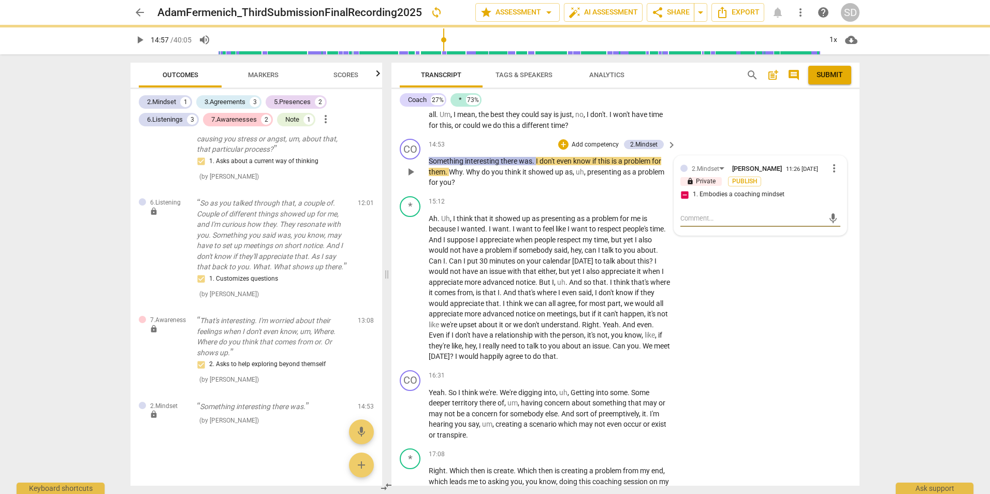
type textarea "M"
type textarea "Mi"
type textarea "Micr"
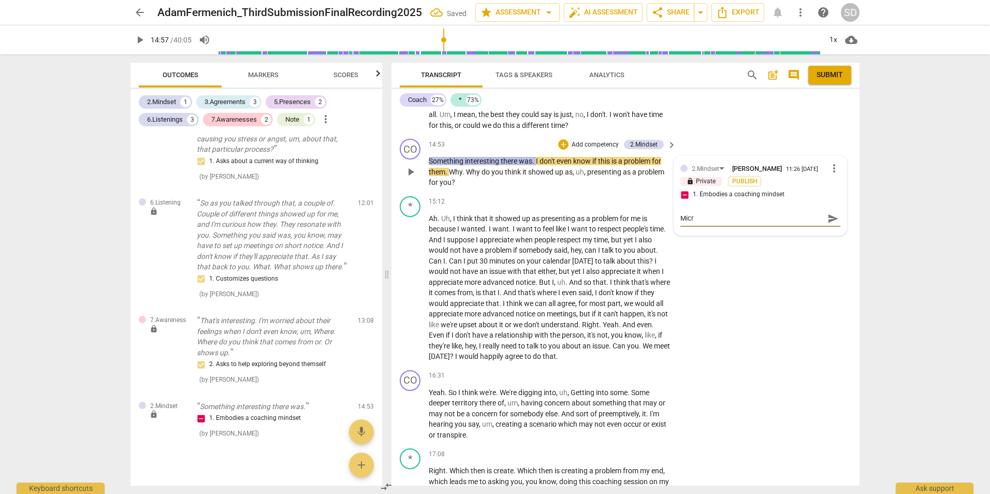
type textarea "Micro"
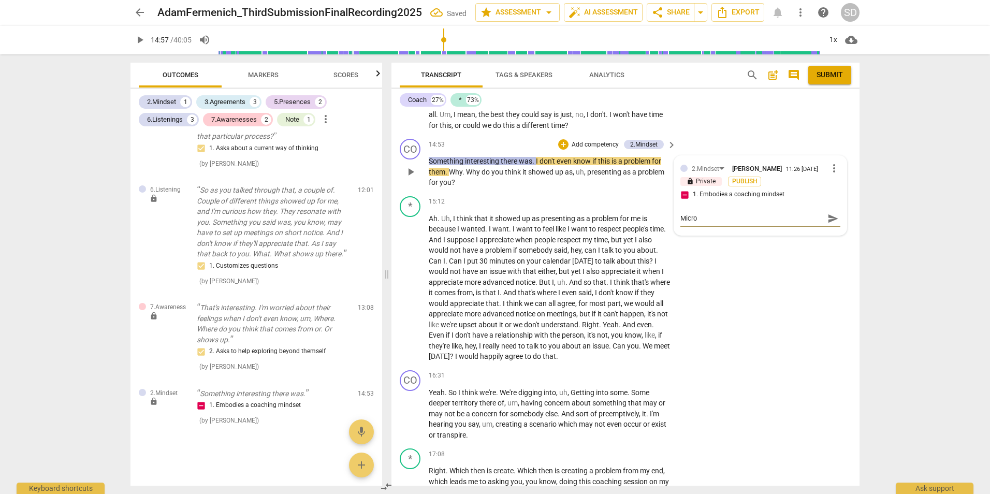
type textarea "Micro"
type textarea "Micro a"
type textarea "Micro"
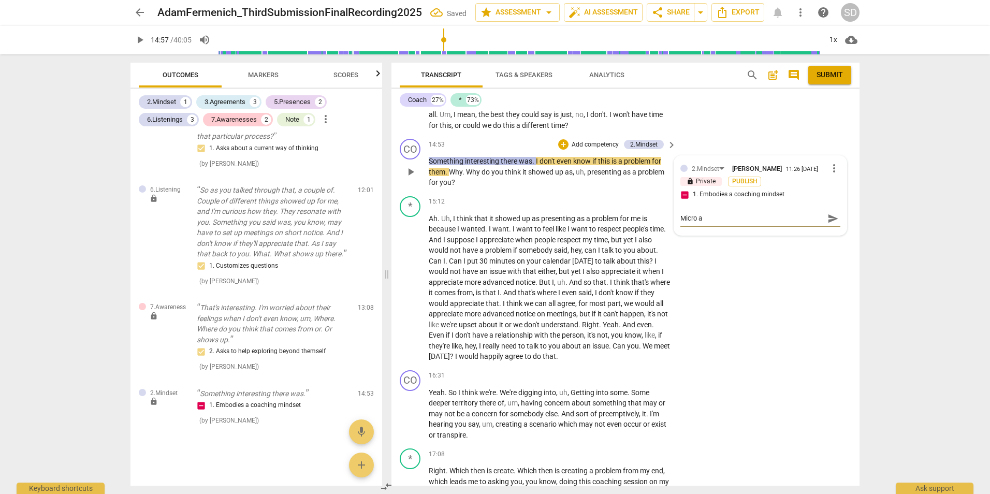
type textarea "Micro"
type textarea "Micro j"
type textarea "Micro ju"
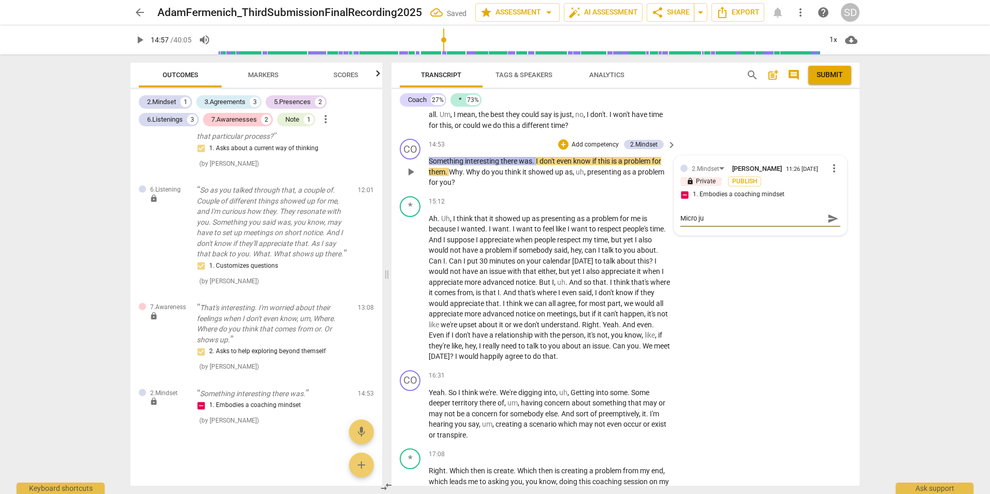
type textarea "Micro jus"
type textarea "Micro just"
type textarea "Micro jus"
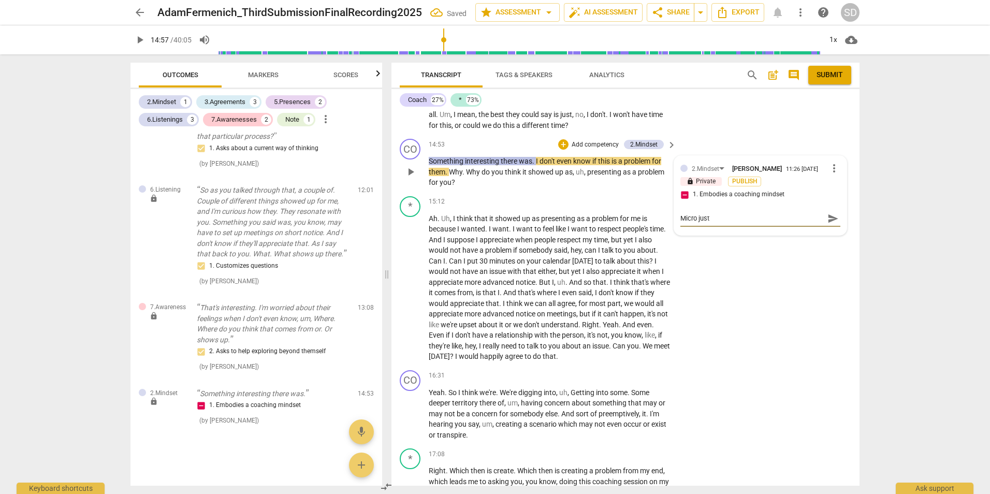
type textarea "Micro jus"
type textarea "Micro ju"
type textarea "Micro jud"
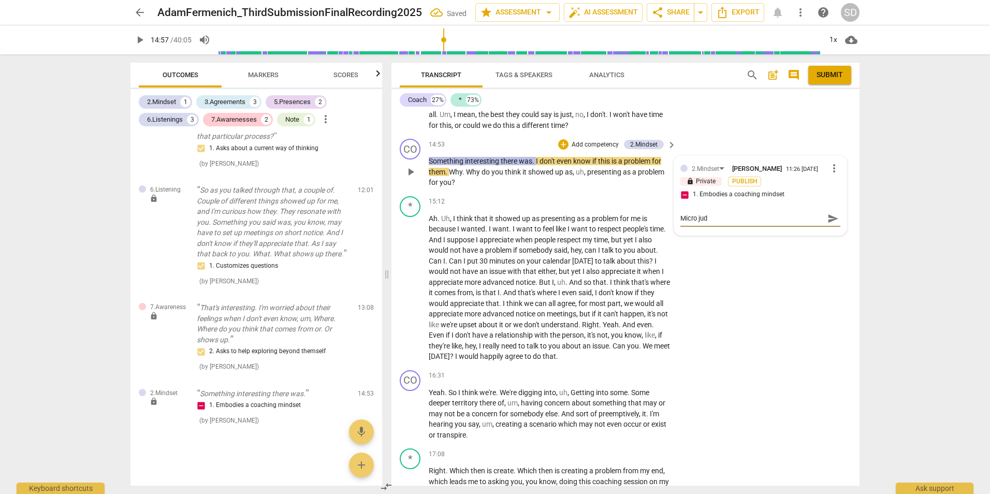
type textarea "Micro jude"
type textarea "Micro jud"
type textarea "Micro judg"
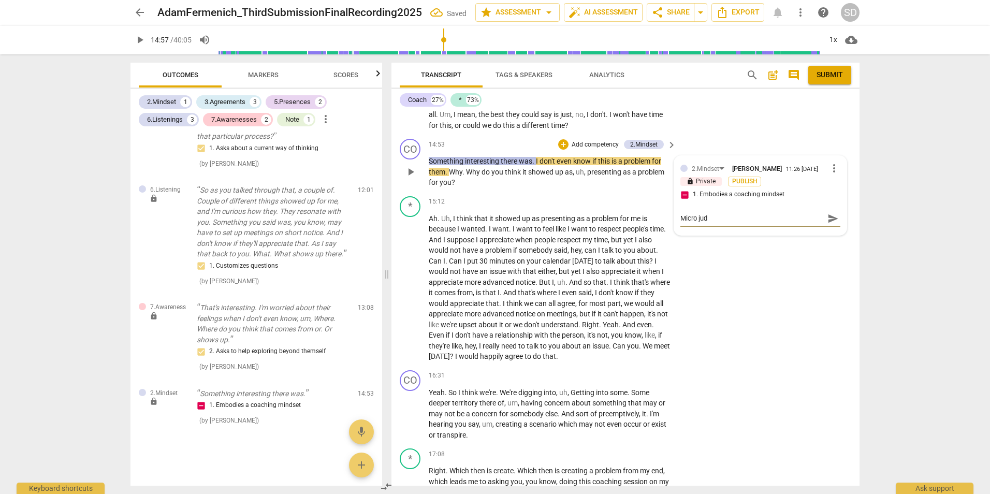
type textarea "Micro judg"
type textarea "Micro judge"
type textarea "Micro judgem"
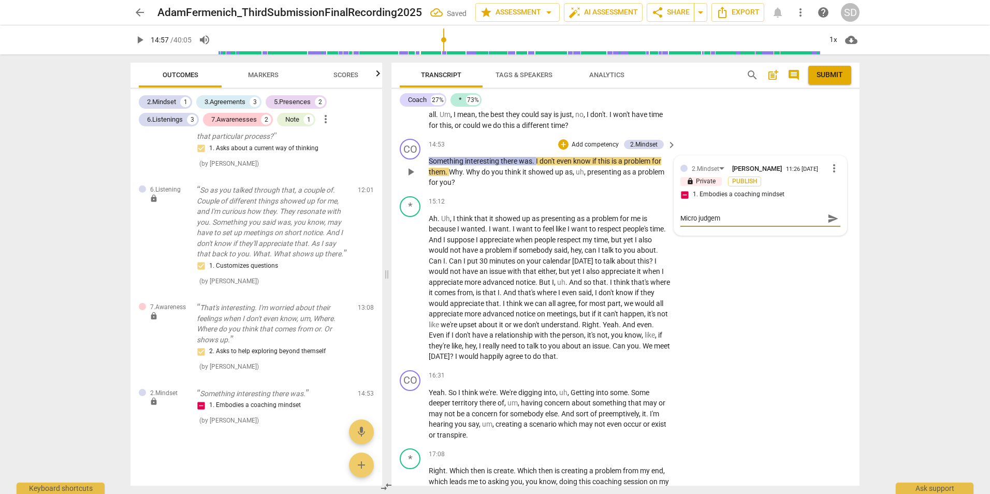
type textarea "Micro judgeme"
type textarea "Micro judgemen"
type textarea "Micro judgement"
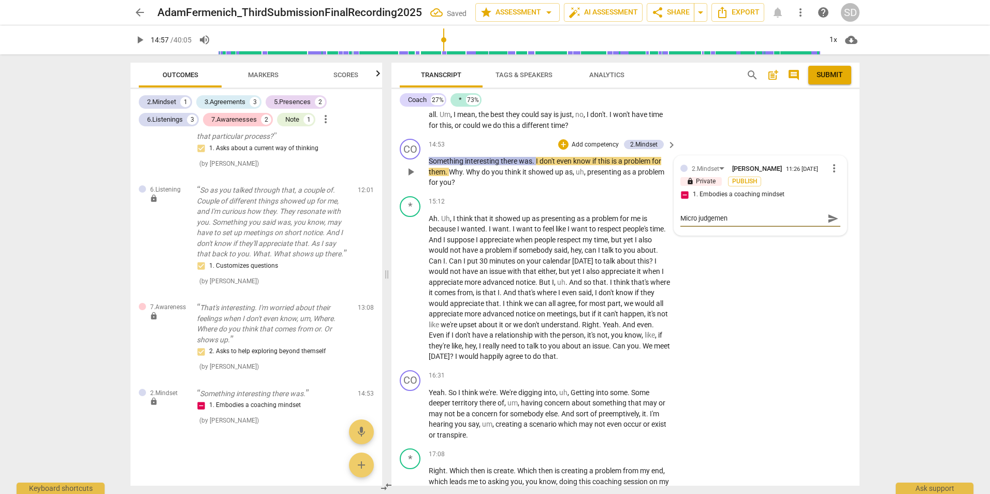
type textarea "Micro judgement"
type textarea "Micro judgements"
click at [827, 222] on span "send" at bounding box center [832, 222] width 11 height 11
click at [753, 331] on div "* play_arrow pause 15:12 + Add competency keyboard_arrow_right Ah . Uh , I thin…" at bounding box center [625, 279] width 468 height 174
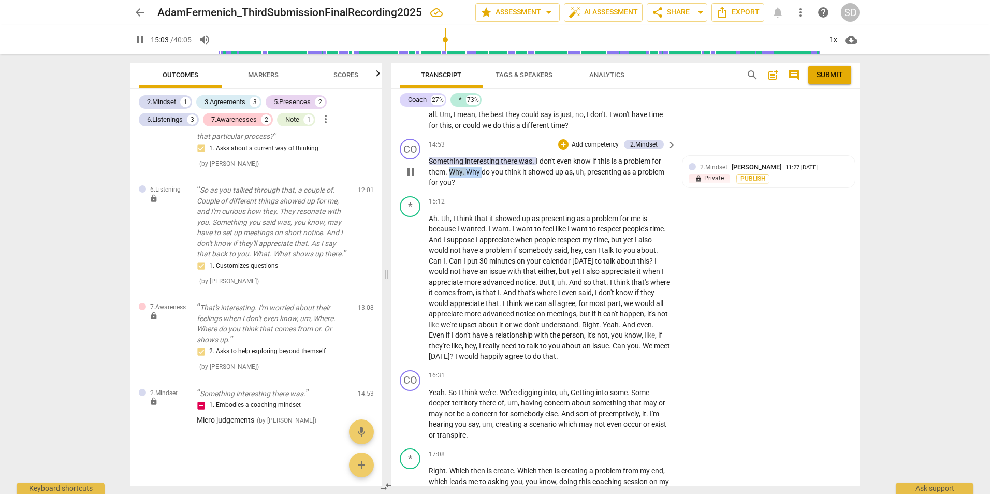
drag, startPoint x: 450, startPoint y: 170, endPoint x: 481, endPoint y: 170, distance: 31.1
click at [481, 170] on p "Something interesting there was . I don't even know if this is a problem for th…" at bounding box center [550, 172] width 242 height 32
click at [492, 162] on div "+" at bounding box center [491, 158] width 10 height 10
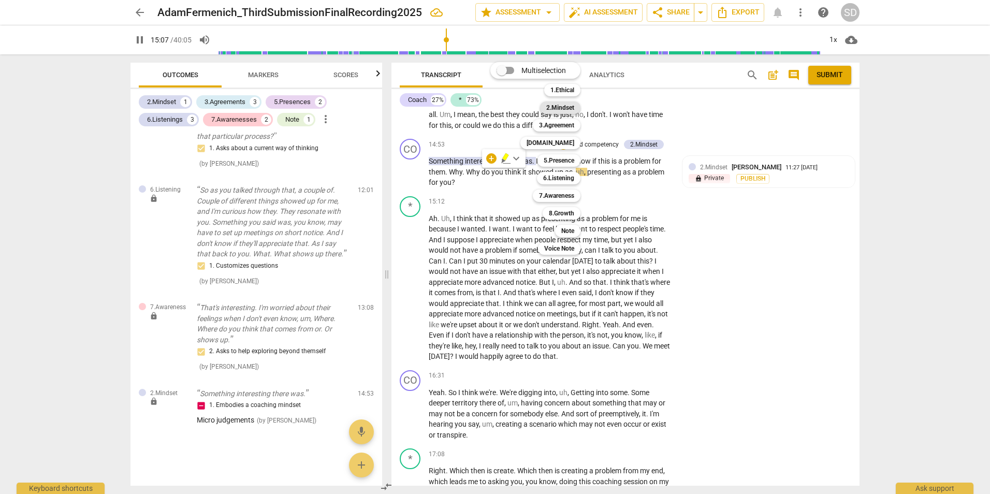
click at [554, 107] on b "2.Mindset" at bounding box center [560, 107] width 28 height 12
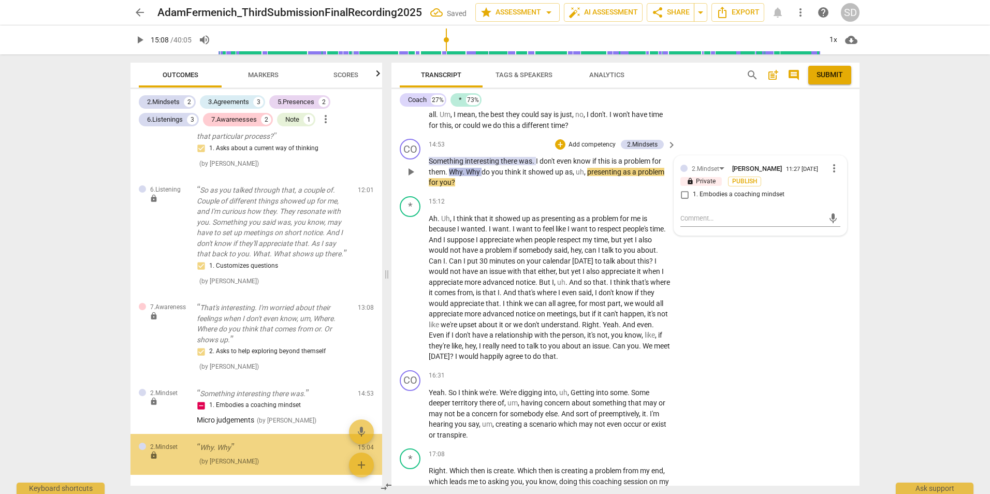
scroll to position [763, 0]
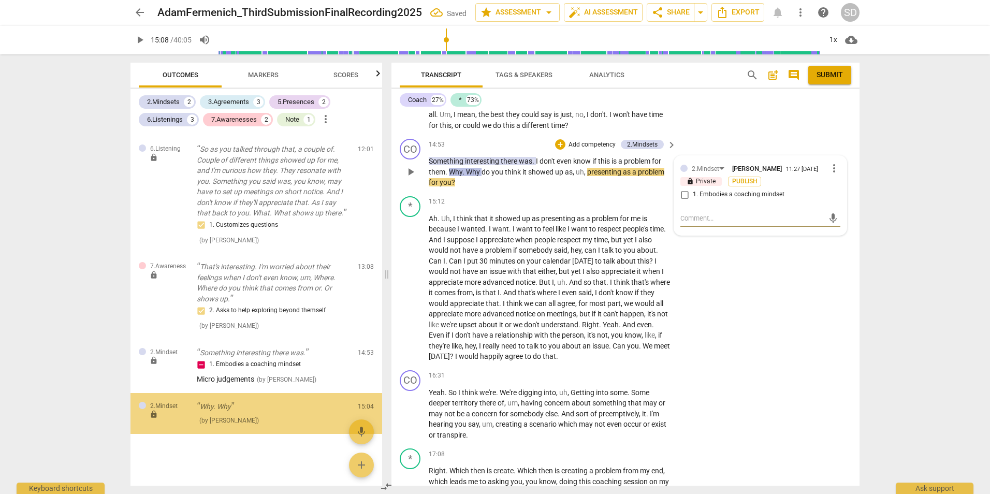
click at [681, 195] on input "1. Embodies a coaching mindset" at bounding box center [684, 194] width 17 height 12
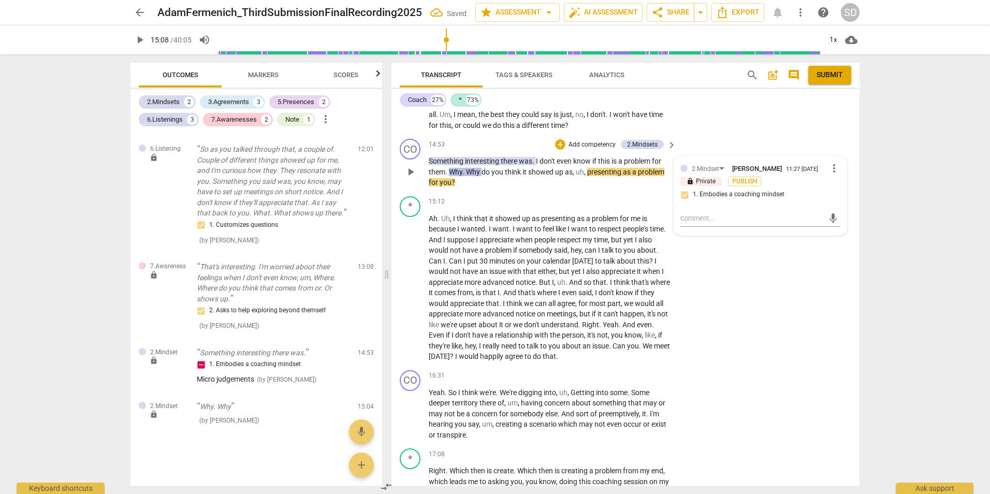
click at [684, 196] on input "1. Embodies a coaching mindset" at bounding box center [684, 194] width 17 height 12
click at [696, 214] on textarea at bounding box center [751, 218] width 143 height 10
click at [827, 221] on span "send" at bounding box center [832, 222] width 11 height 11
click at [137, 42] on span "play_arrow" at bounding box center [140, 40] width 12 height 12
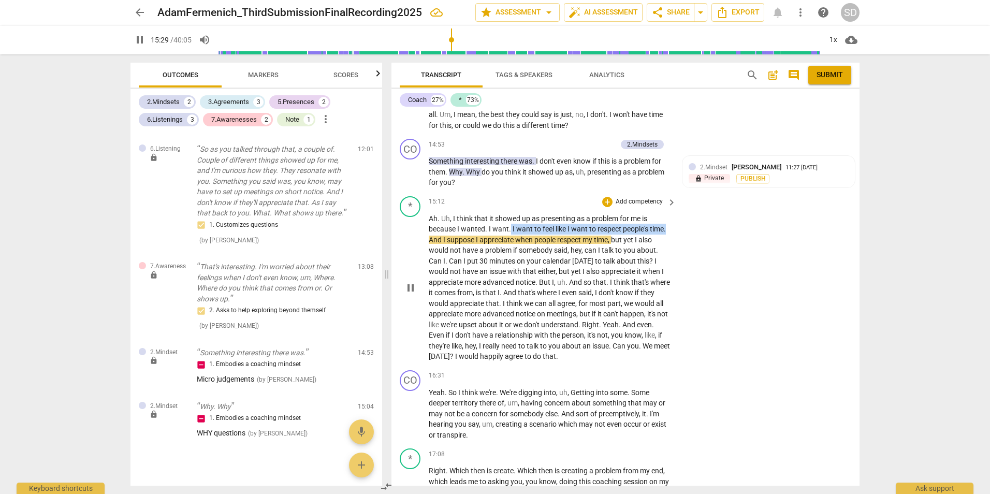
drag, startPoint x: 510, startPoint y: 227, endPoint x: 669, endPoint y: 227, distance: 158.9
click at [669, 227] on div "Ah . Uh , I think that it showed up as presenting as a problem for me is becaus…" at bounding box center [553, 287] width 248 height 149
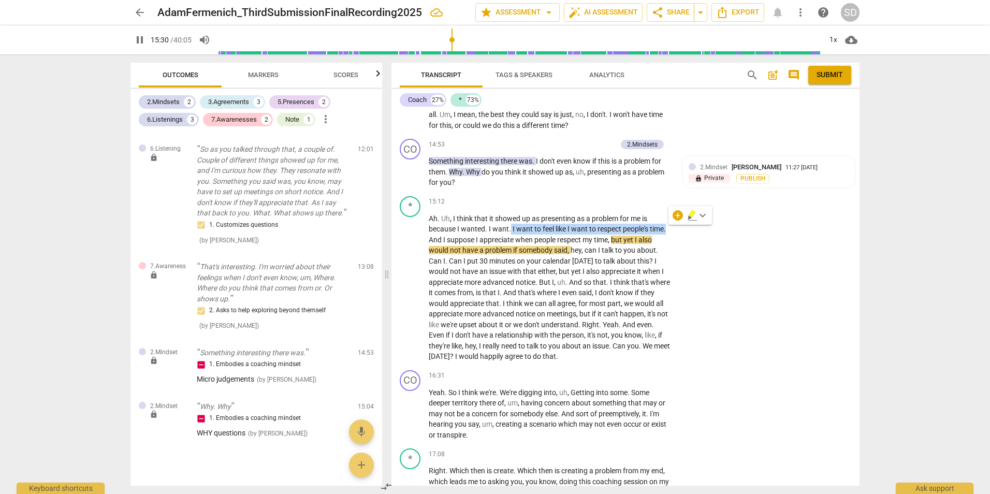
click at [693, 210] on icon "button" at bounding box center [692, 215] width 10 height 12
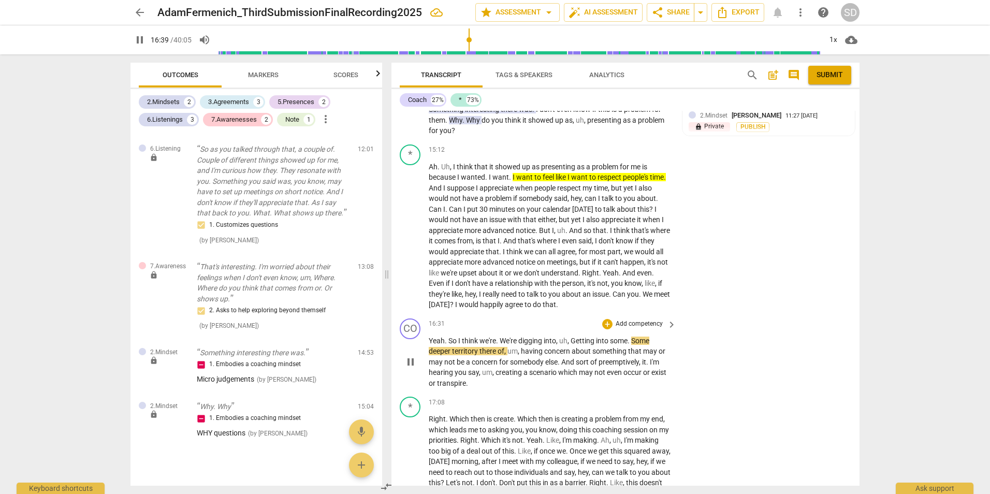
scroll to position [2542, 0]
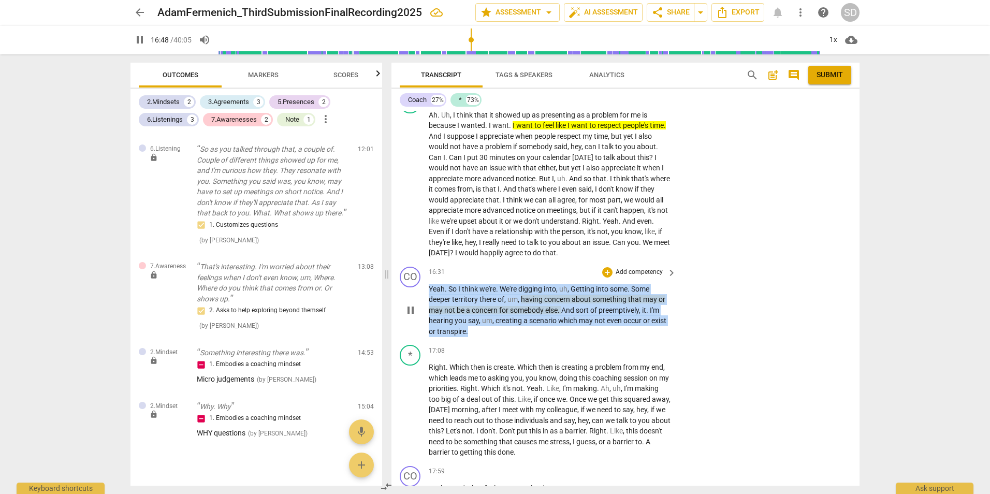
drag, startPoint x: 474, startPoint y: 331, endPoint x: 420, endPoint y: 290, distance: 67.6
click at [420, 290] on div "CO play_arrow pause 16:31 + Add competency keyboard_arrow_right Yeah . So I thi…" at bounding box center [625, 301] width 468 height 79
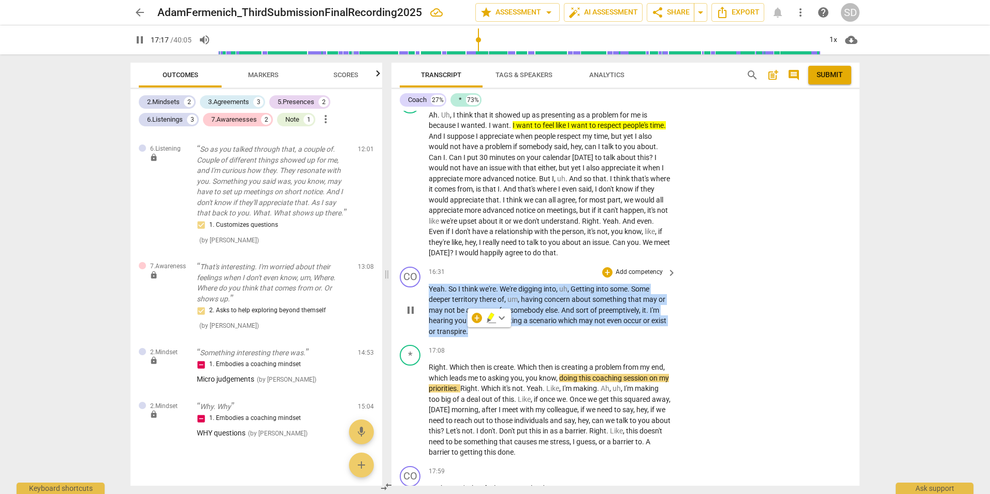
click at [620, 267] on div "+ Add competency" at bounding box center [633, 272] width 62 height 10
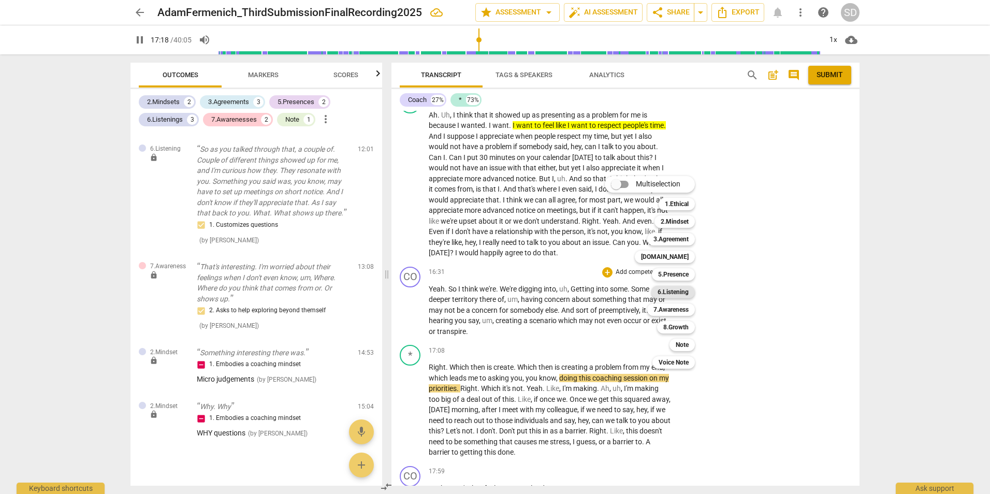
click at [676, 288] on b "6.Listening" at bounding box center [672, 292] width 31 height 12
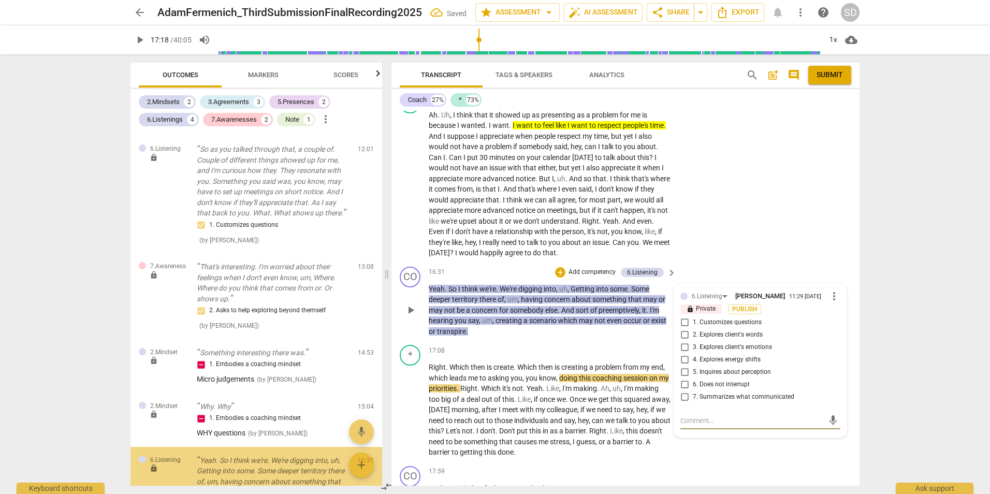
scroll to position [880, 0]
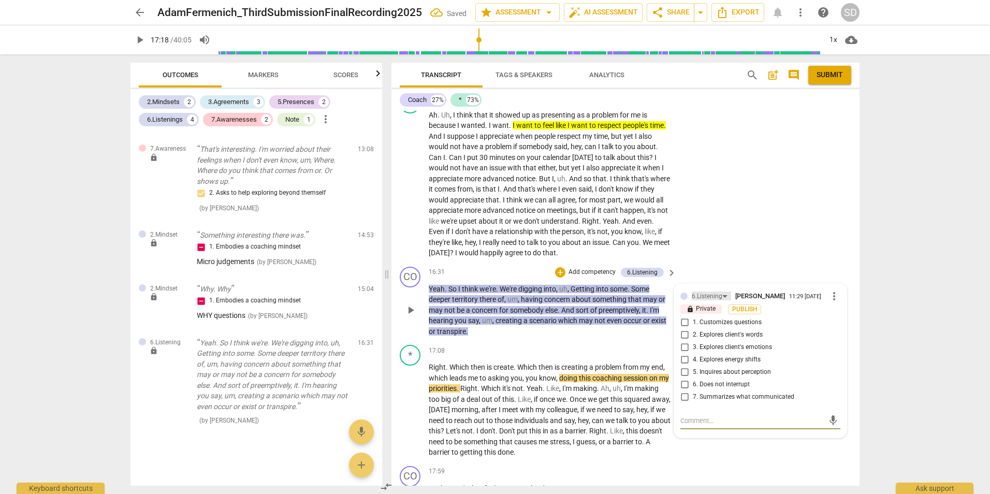
click at [713, 292] on div "6.Listening" at bounding box center [706, 296] width 31 height 10
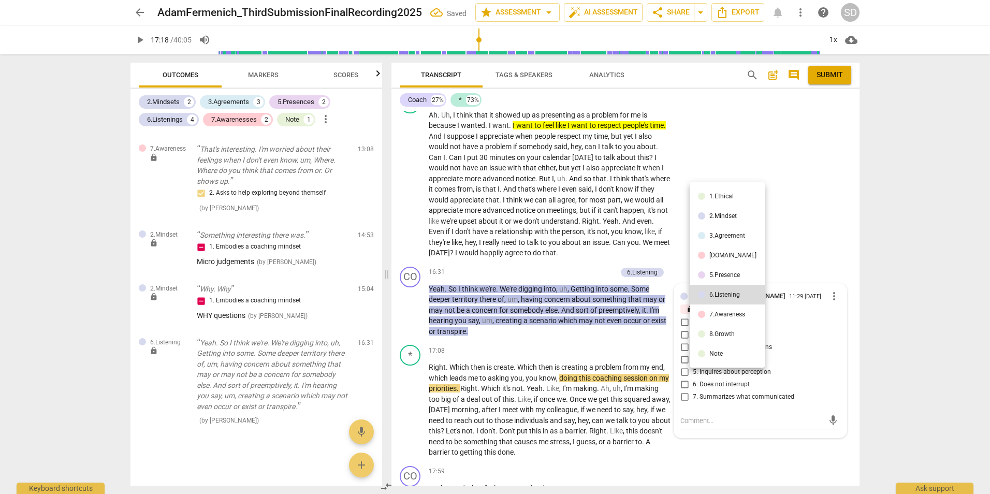
click at [717, 310] on li "7.Awareness" at bounding box center [726, 314] width 75 height 20
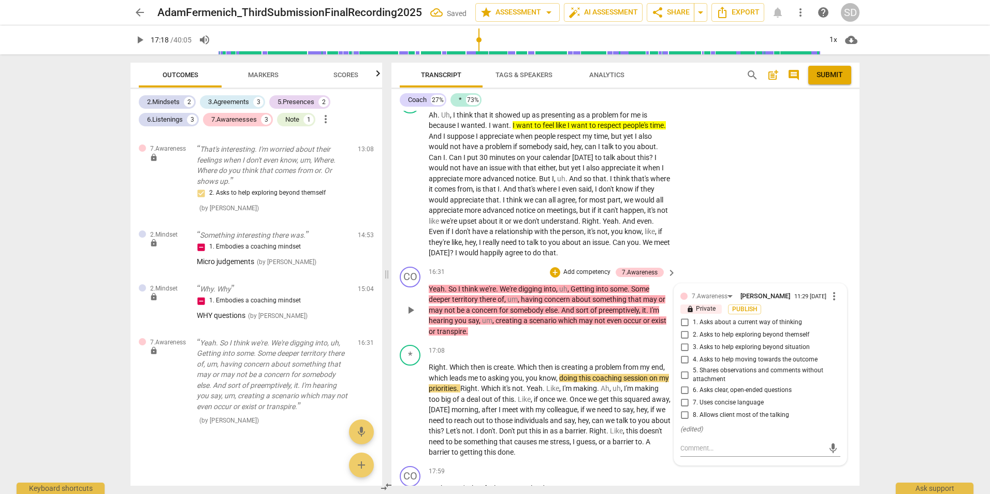
click at [749, 370] on span "5. Shares observations and comments without attachment" at bounding box center [764, 375] width 143 height 18
click at [693, 370] on input "5. Shares observations and comments without attachment" at bounding box center [684, 375] width 17 height 12
click at [716, 450] on textarea at bounding box center [751, 448] width 143 height 10
click at [827, 457] on span "send" at bounding box center [832, 453] width 11 height 11
click at [683, 377] on input "5. Shares observations and comments without attachment" at bounding box center [684, 375] width 17 height 12
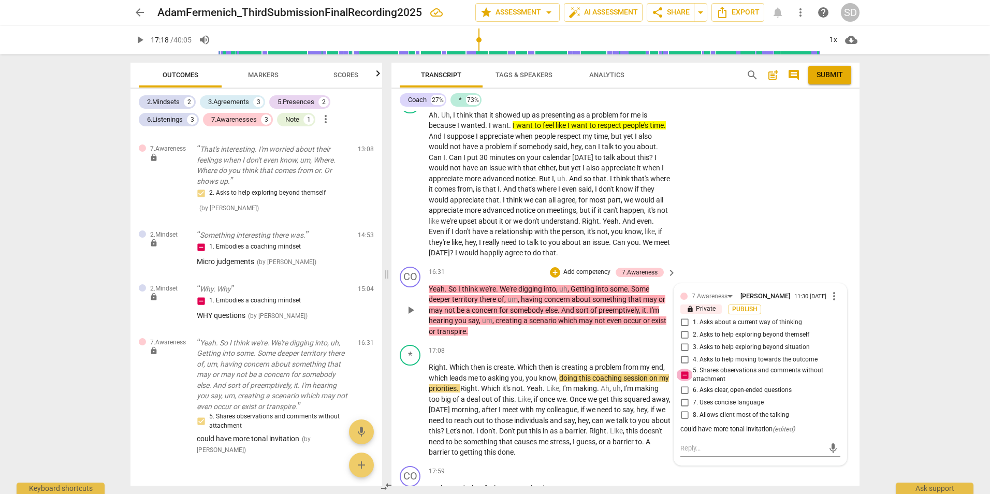
click at [680, 377] on input "5. Shares observations and comments without attachment" at bounding box center [684, 375] width 17 height 12
click at [715, 293] on div "7.Awareness" at bounding box center [709, 296] width 36 height 10
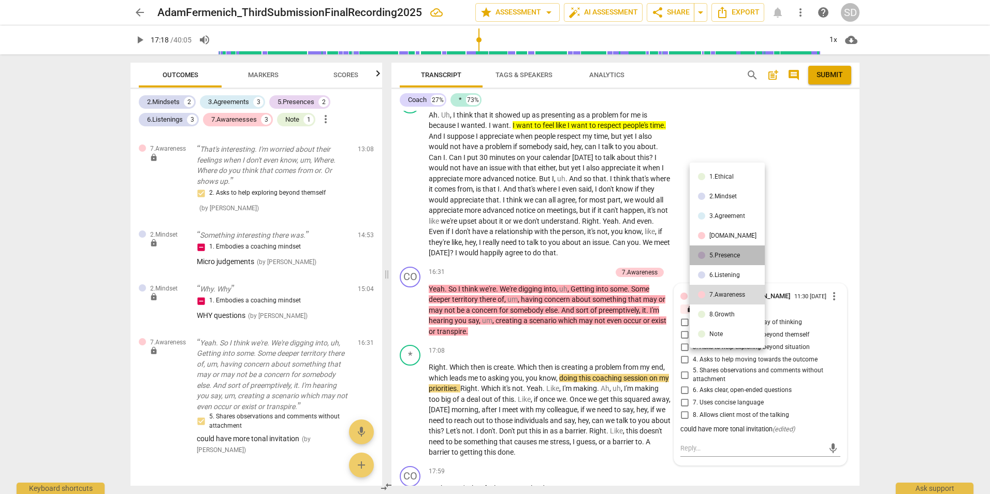
click at [732, 264] on li "5.Presence" at bounding box center [726, 255] width 75 height 20
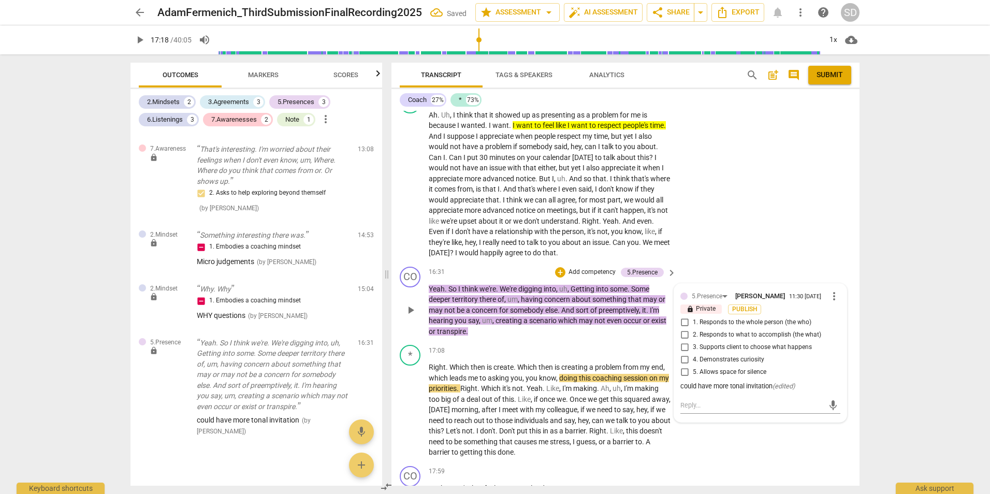
click at [776, 325] on span "1. Responds to the whole person (the who)" at bounding box center [752, 322] width 119 height 9
click at [693, 325] on input "1. Responds to the whole person (the who)" at bounding box center [684, 322] width 17 height 12
click at [784, 230] on div "* play_arrow pause 15:12 + Add competency keyboard_arrow_right Ah . Uh , I thin…" at bounding box center [625, 176] width 468 height 174
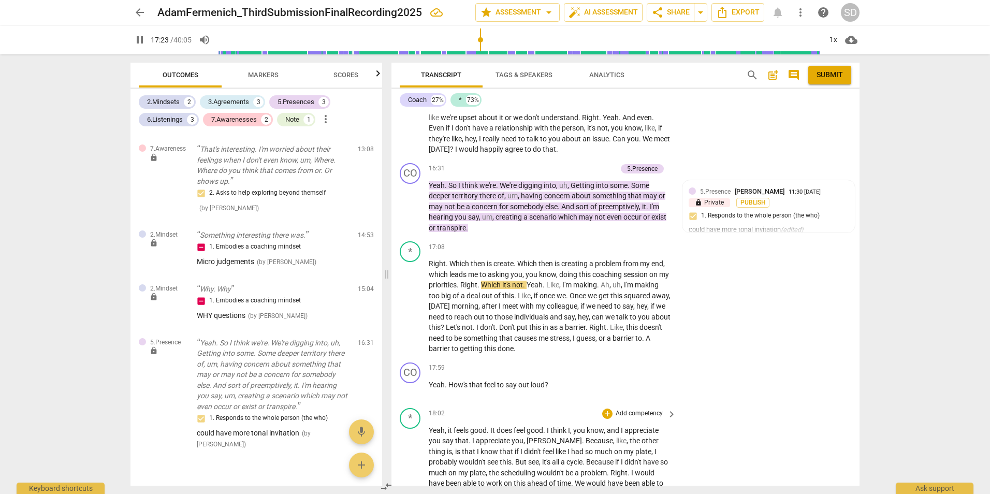
scroll to position [2749, 0]
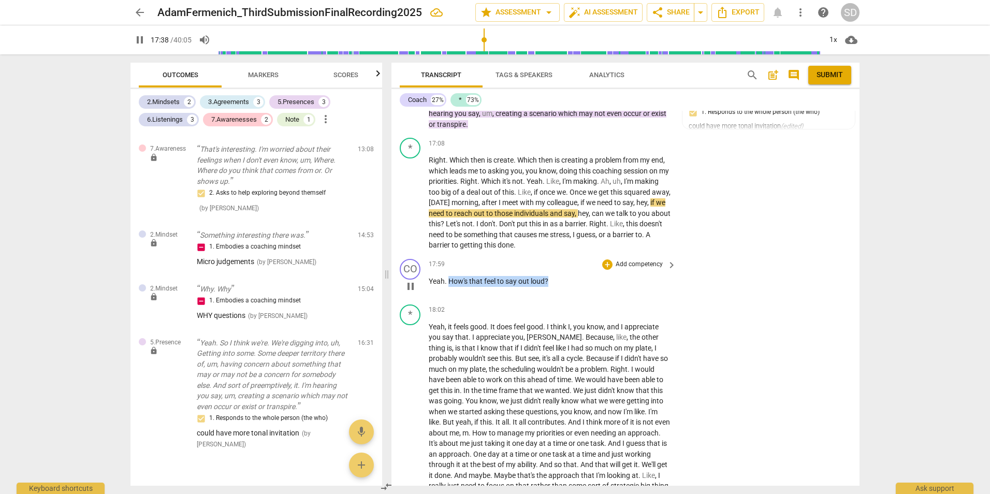
drag, startPoint x: 448, startPoint y: 282, endPoint x: 555, endPoint y: 282, distance: 107.1
click at [555, 282] on p "Yeah . How's that feel to say out loud ?" at bounding box center [550, 281] width 242 height 11
click at [641, 263] on p "Add competency" at bounding box center [638, 264] width 49 height 9
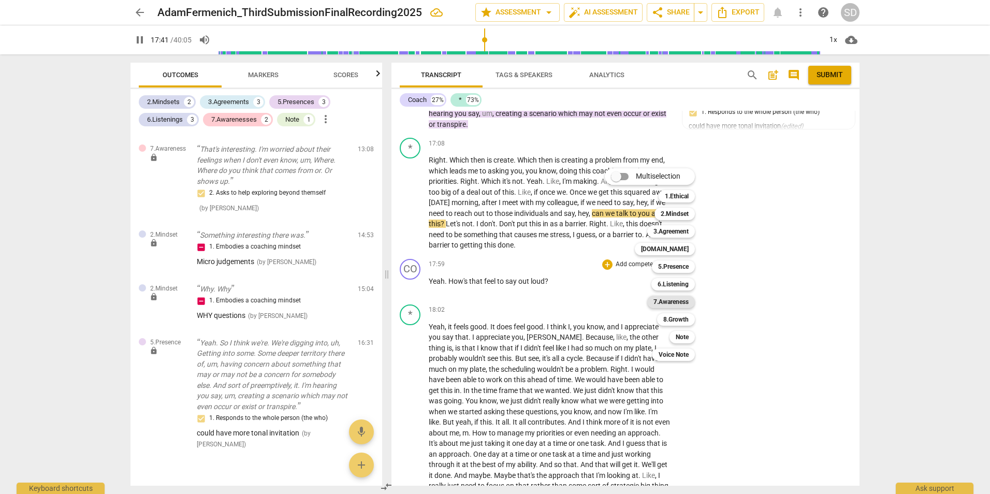
click at [675, 304] on b "7.Awareness" at bounding box center [670, 302] width 35 height 12
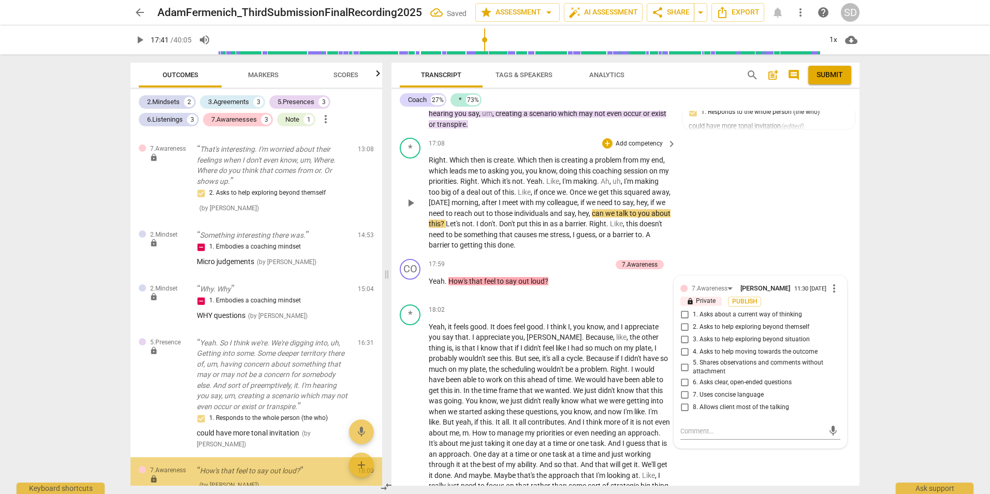
scroll to position [945, 0]
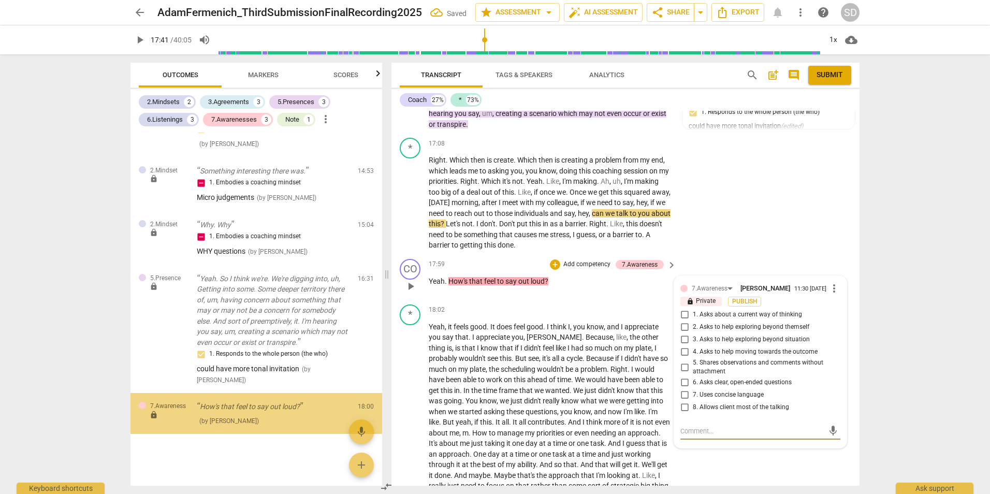
click at [757, 382] on span "6. Asks clear, open-ended questions" at bounding box center [742, 382] width 99 height 9
click at [693, 382] on input "6. Asks clear, open-ended questions" at bounding box center [684, 382] width 17 height 12
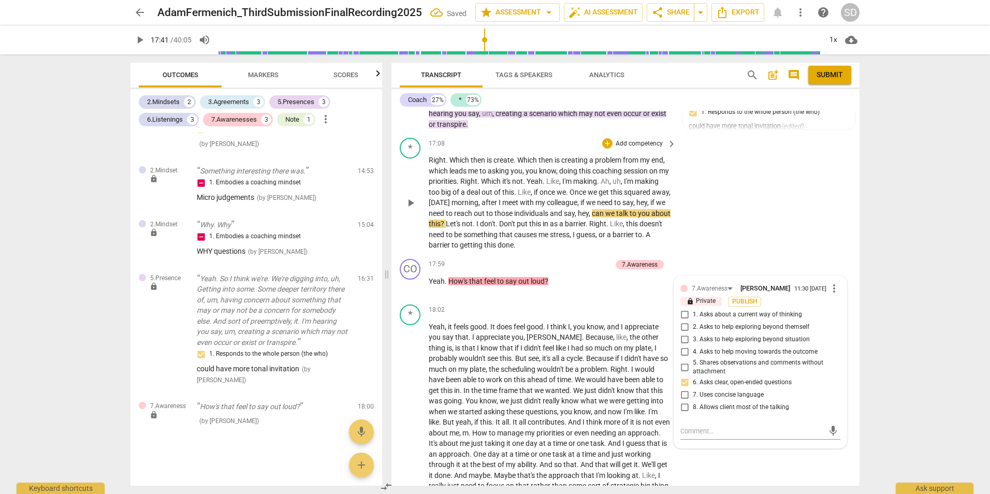
click at [779, 206] on div "* play_arrow pause 17:08 + Add competency keyboard_arrow_right Right . Which th…" at bounding box center [625, 194] width 468 height 121
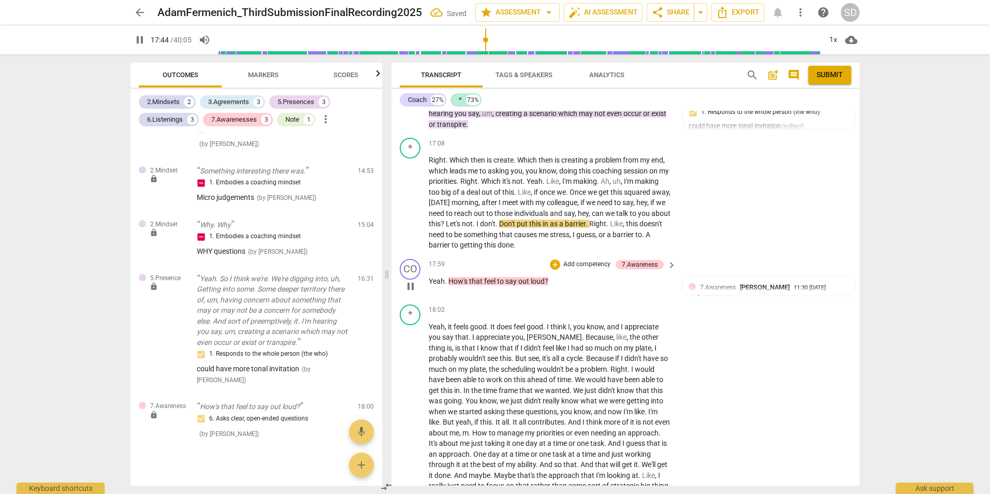
click at [582, 264] on p "Add competency" at bounding box center [586, 264] width 49 height 9
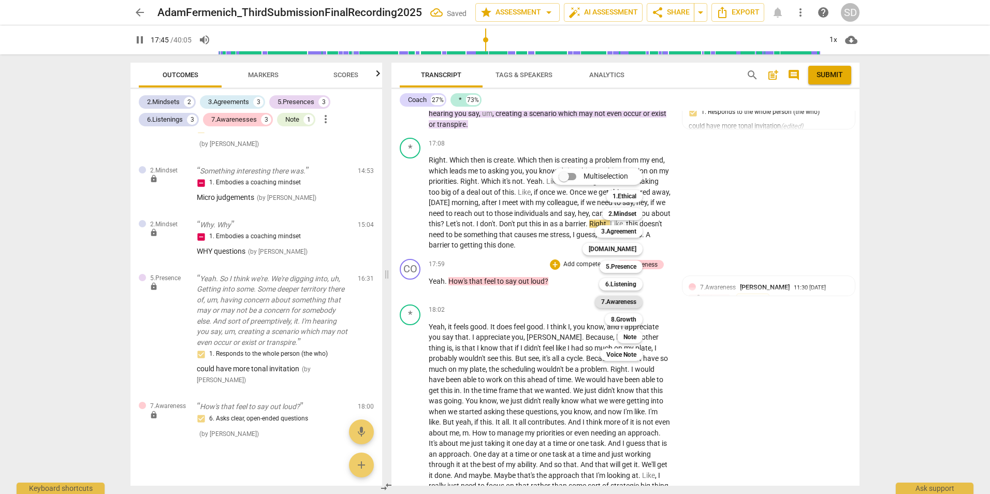
click at [619, 297] on b "7.Awareness" at bounding box center [618, 302] width 35 height 12
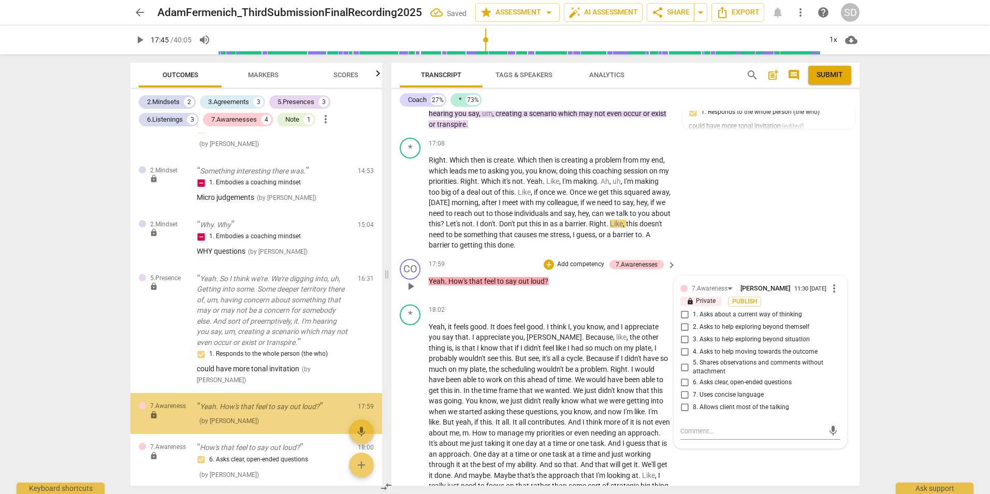
scroll to position [998, 0]
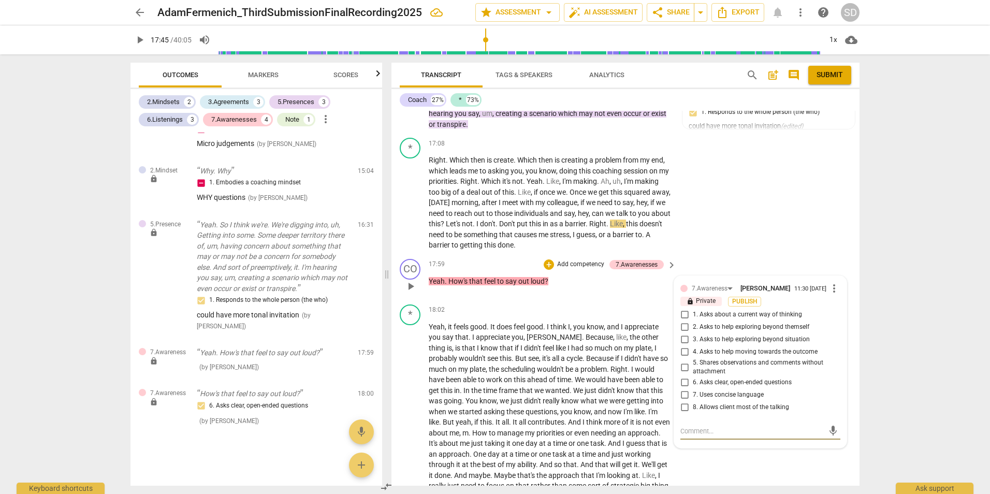
click at [732, 260] on div "CO play_arrow pause 17:59 + Add competency 7.Awarenesses keyboard_arrow_right Y…" at bounding box center [625, 278] width 468 height 46
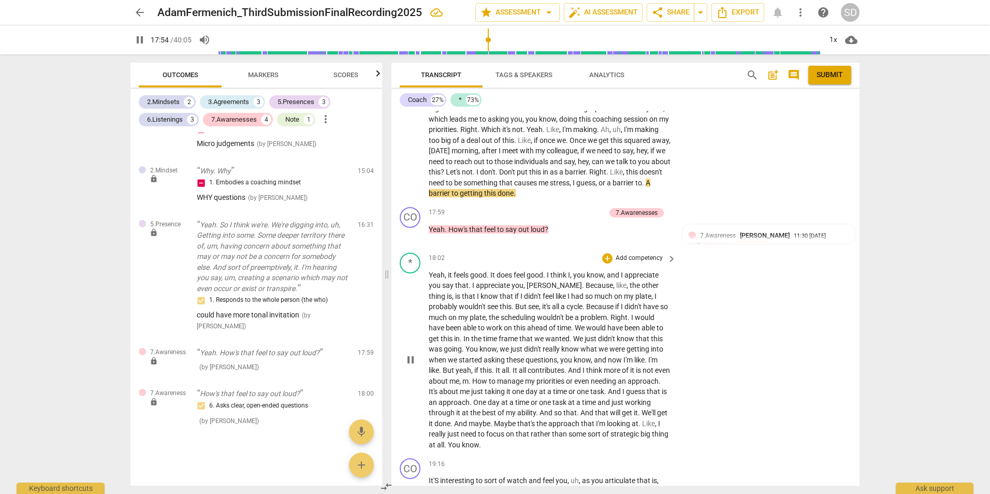
scroll to position [2852, 0]
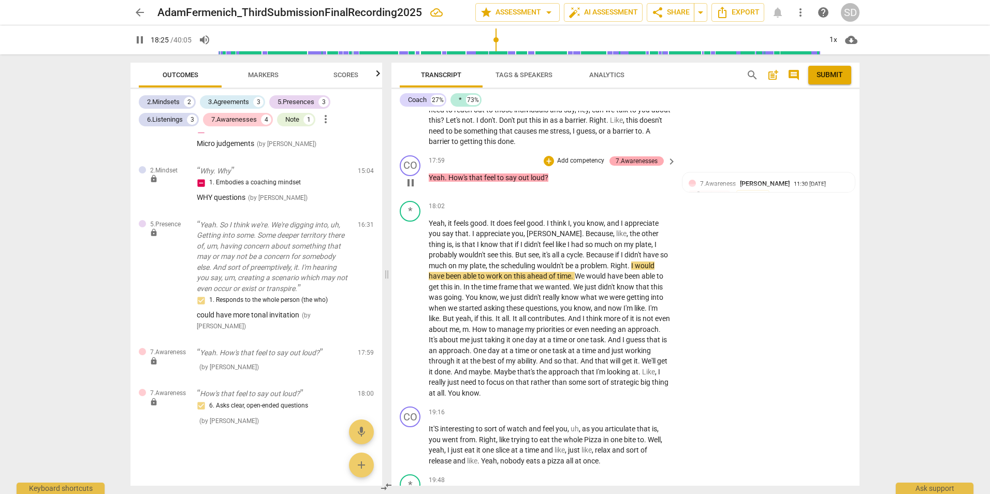
click at [650, 165] on div "7.Awarenesses" at bounding box center [636, 160] width 42 height 9
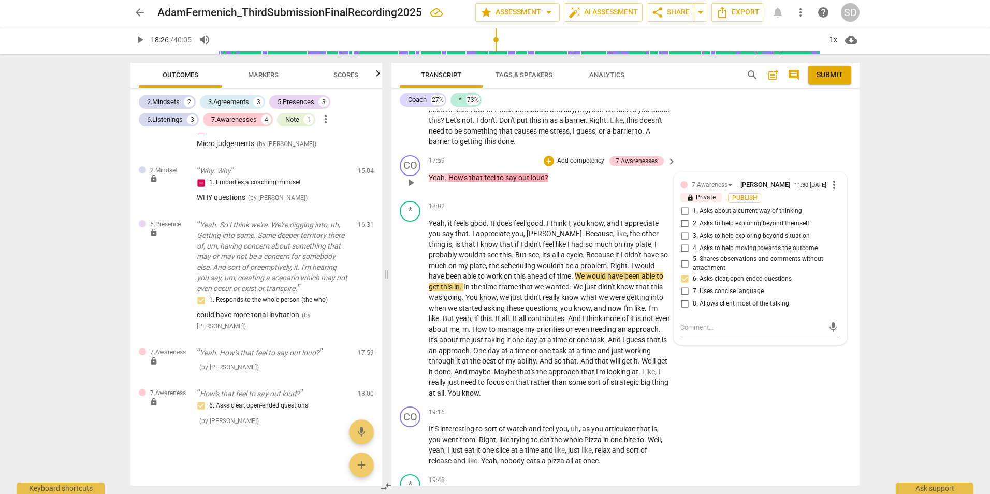
click at [735, 292] on span "7. Uses concise language" at bounding box center [728, 291] width 71 height 9
click at [693, 292] on input "7. Uses concise language" at bounding box center [684, 291] width 17 height 12
click at [737, 308] on span "8. Allows client most of the talking" at bounding box center [741, 303] width 96 height 9
click at [693, 308] on input "8. Allows client most of the talking" at bounding box center [684, 304] width 17 height 12
click at [791, 153] on div "CO play_arrow pause 17:59 + Add competency 7.Awarenesses keyboard_arrow_right Y…" at bounding box center [625, 174] width 468 height 46
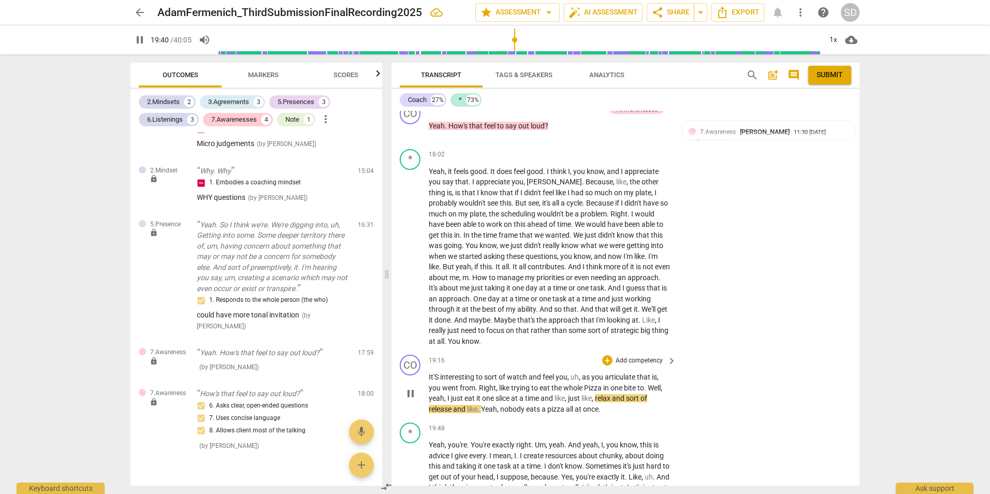
scroll to position [2956, 0]
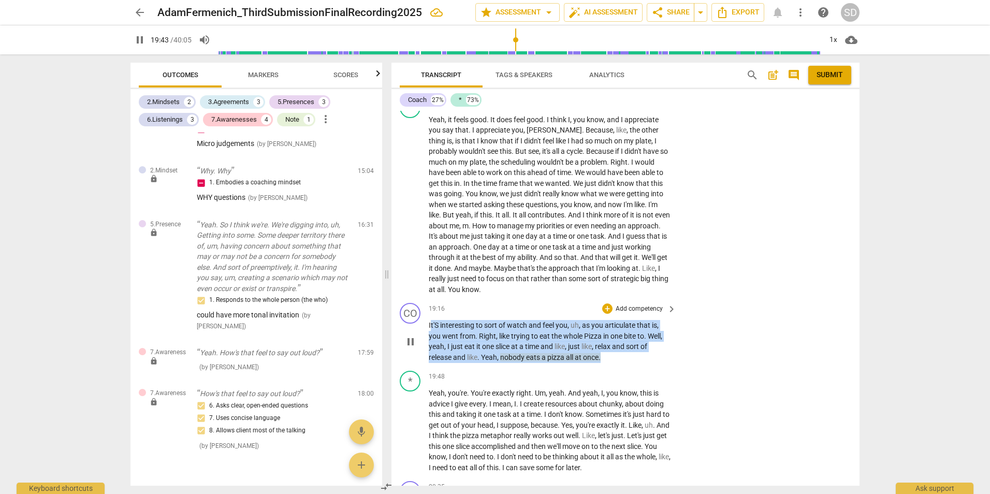
drag, startPoint x: 430, startPoint y: 324, endPoint x: 610, endPoint y: 356, distance: 182.9
click at [610, 356] on p "It'S interesting to sort of watch and feel you , uh , as you articulate that is…" at bounding box center [550, 341] width 242 height 42
click at [605, 310] on div "+" at bounding box center [607, 308] width 10 height 10
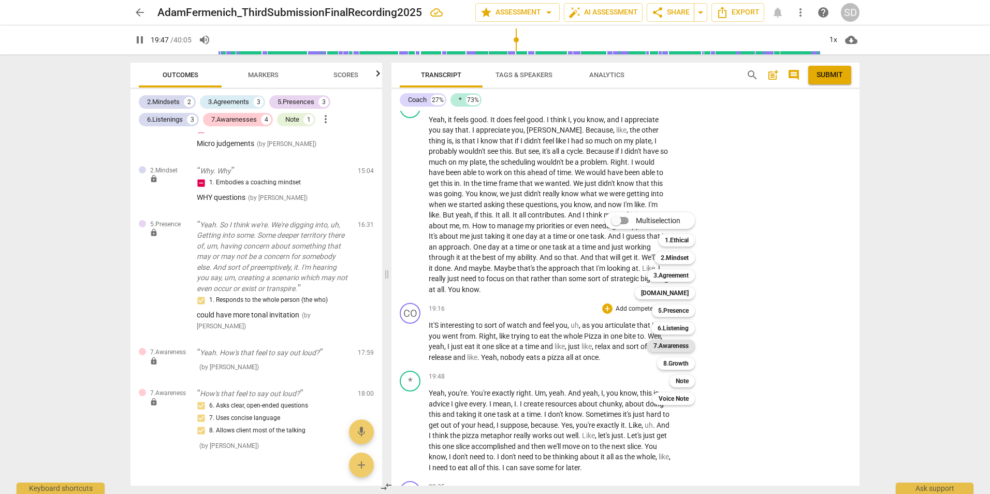
click at [676, 343] on b "7.Awareness" at bounding box center [670, 346] width 35 height 12
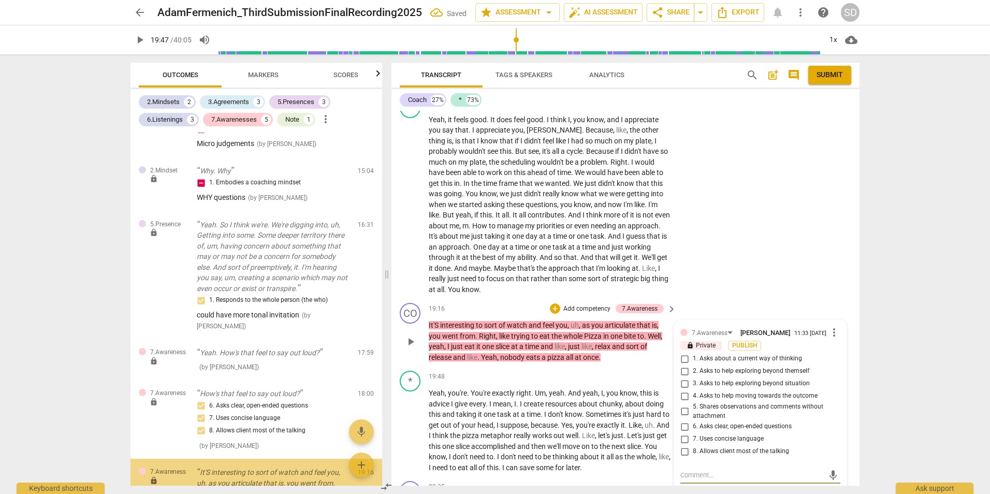
scroll to position [1128, 0]
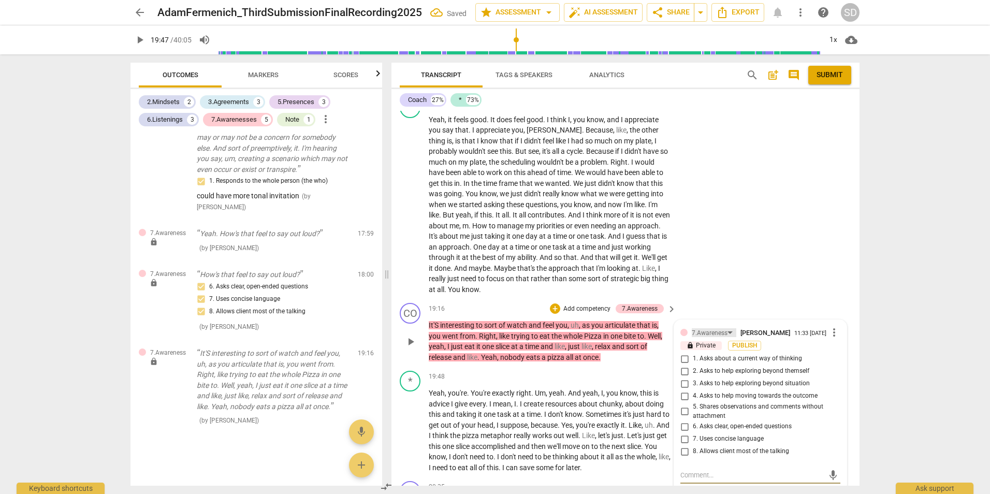
click at [722, 329] on div "7.Awareness" at bounding box center [709, 333] width 36 height 10
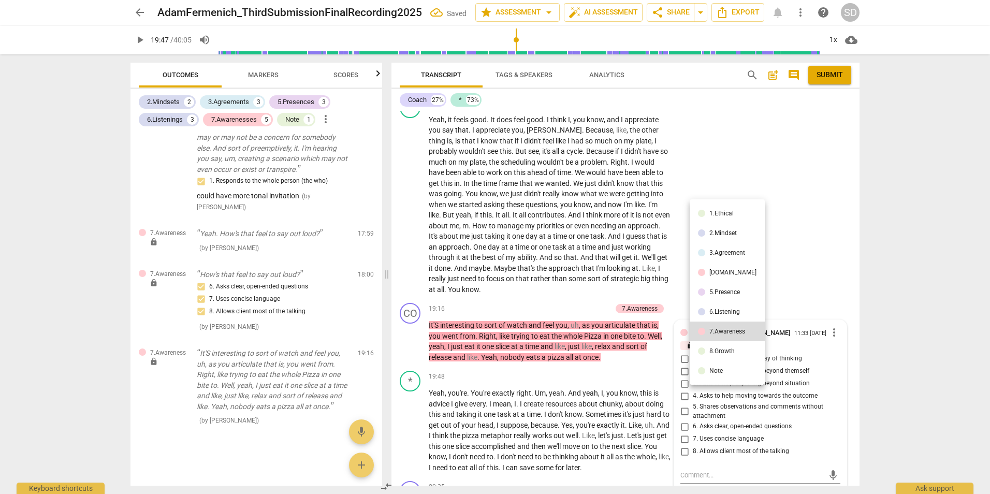
click at [725, 309] on div "6.Listening" at bounding box center [724, 311] width 31 height 6
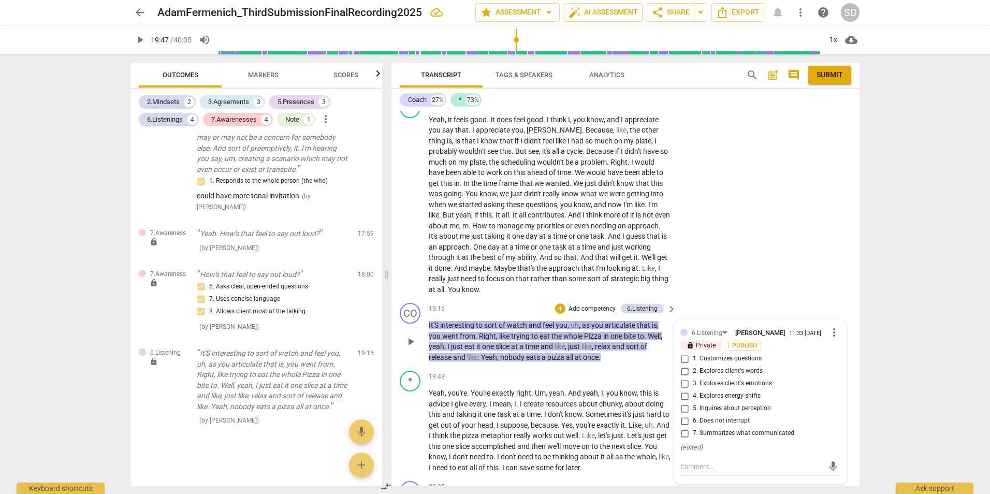
click at [756, 437] on span "7. Summarizes what communicated" at bounding box center [743, 433] width 101 height 9
click at [693, 437] on input "7. Summarizes what communicated" at bounding box center [684, 433] width 17 height 12
click at [704, 333] on div "6.Listening" at bounding box center [706, 333] width 31 height 10
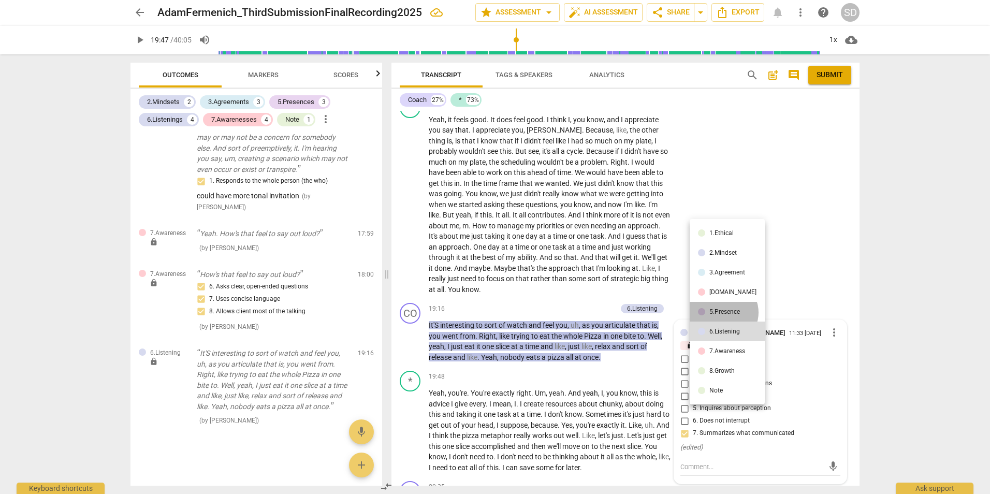
click at [723, 312] on div "5.Presence" at bounding box center [724, 311] width 31 height 6
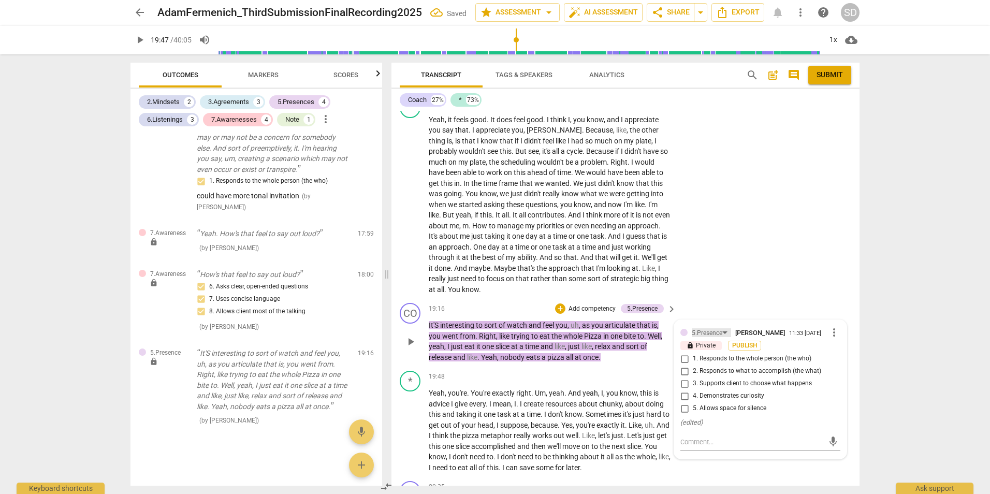
click at [711, 331] on div "5.Presence" at bounding box center [706, 333] width 31 height 10
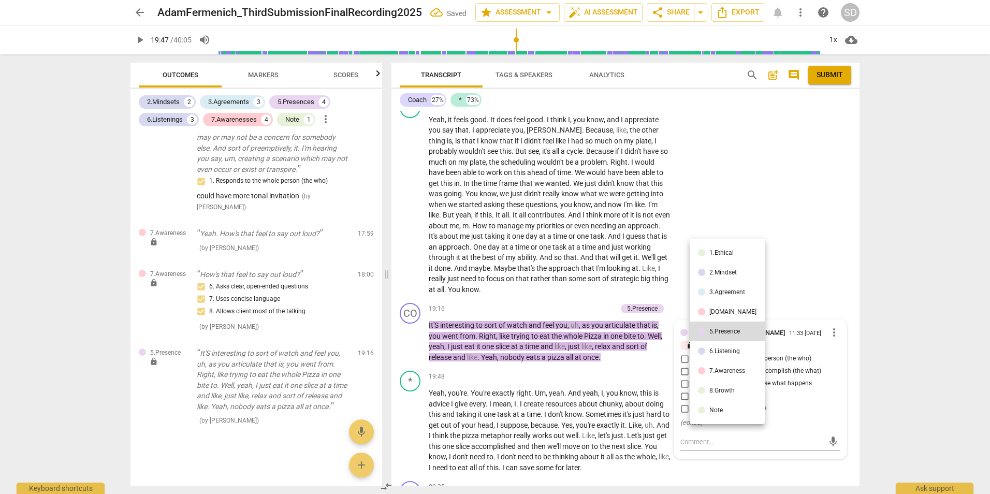
click at [713, 314] on div "[DOMAIN_NAME]" at bounding box center [732, 311] width 47 height 6
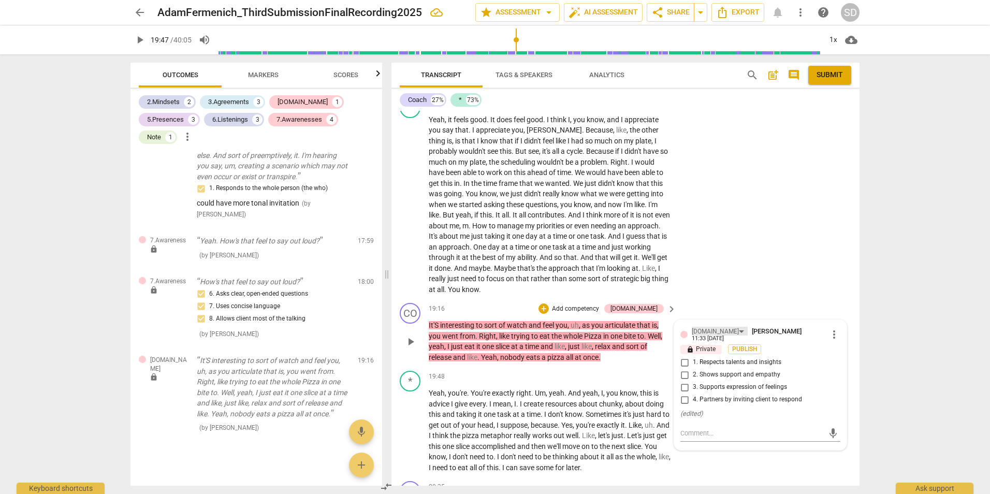
click at [707, 334] on div "[DOMAIN_NAME]" at bounding box center [714, 332] width 47 height 10
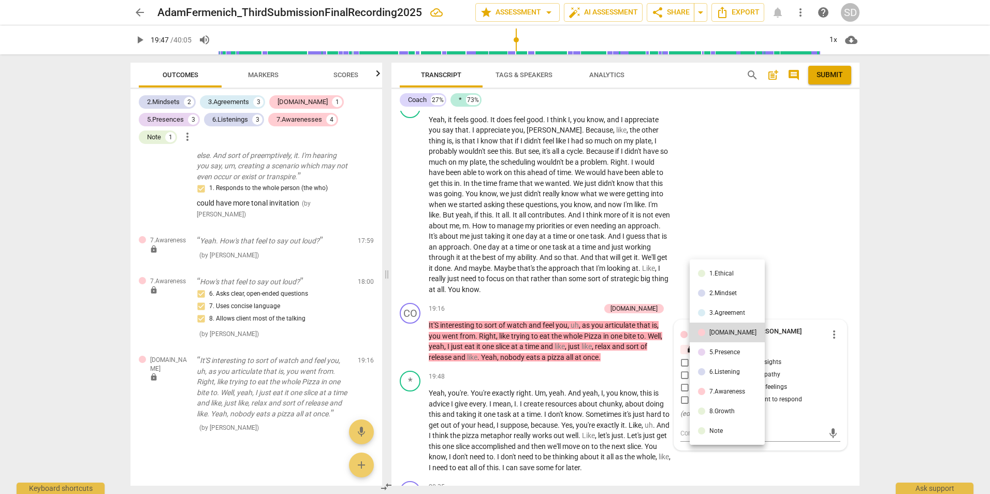
click at [713, 366] on li "6.Listening" at bounding box center [726, 372] width 75 height 20
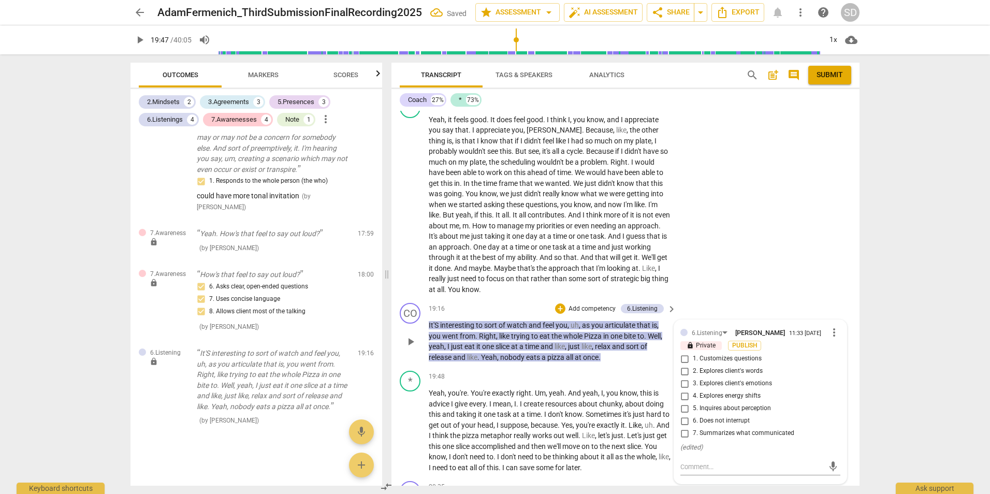
click at [731, 438] on span "7. Summarizes what communicated" at bounding box center [743, 433] width 101 height 9
click at [693, 438] on input "7. Summarizes what communicated" at bounding box center [684, 433] width 17 height 12
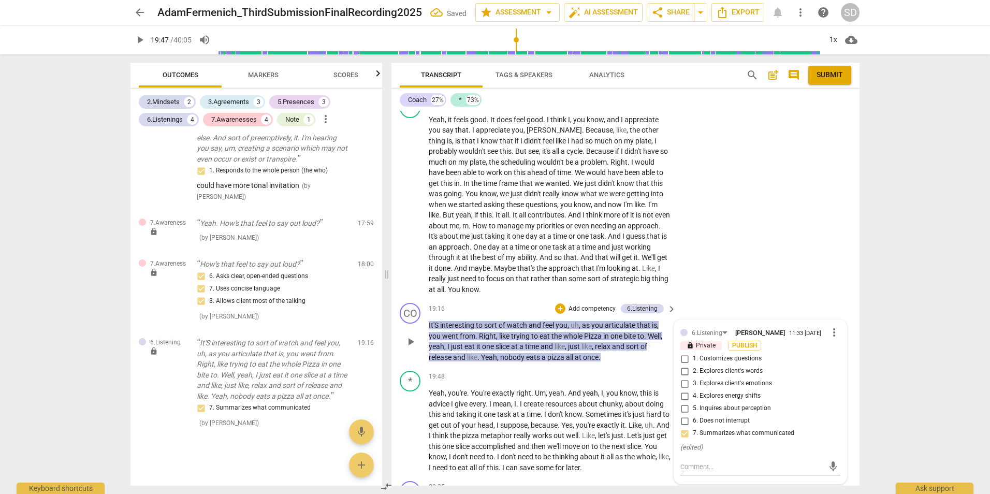
click at [584, 305] on p "Add competency" at bounding box center [591, 308] width 49 height 9
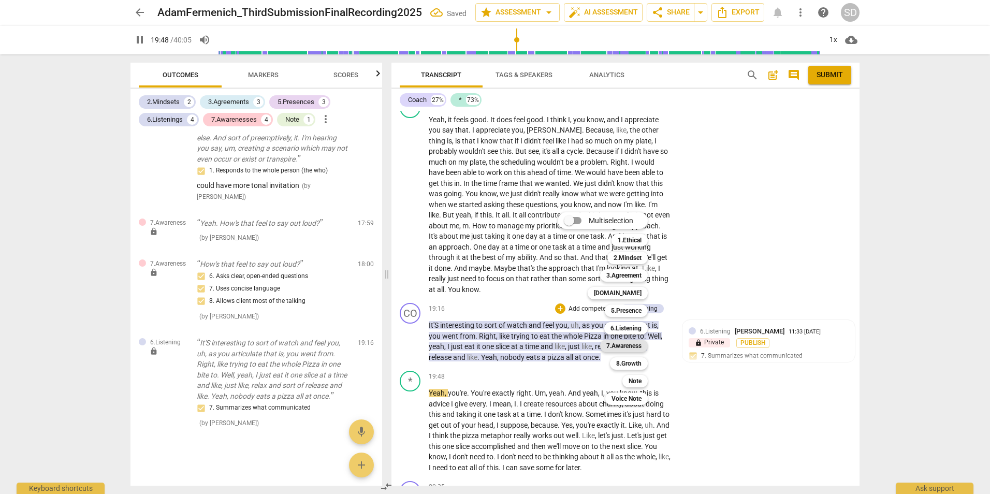
click at [639, 345] on b "7.Awareness" at bounding box center [623, 346] width 35 height 12
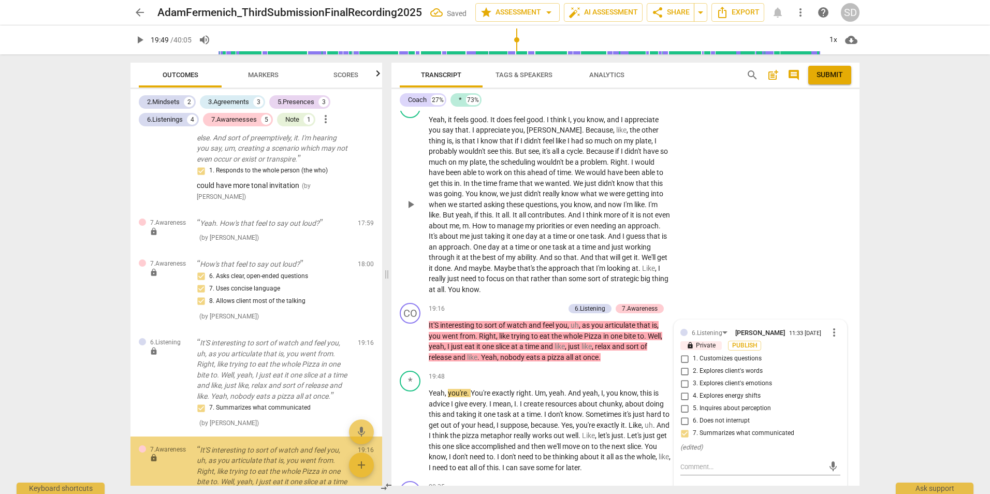
scroll to position [1245, 0]
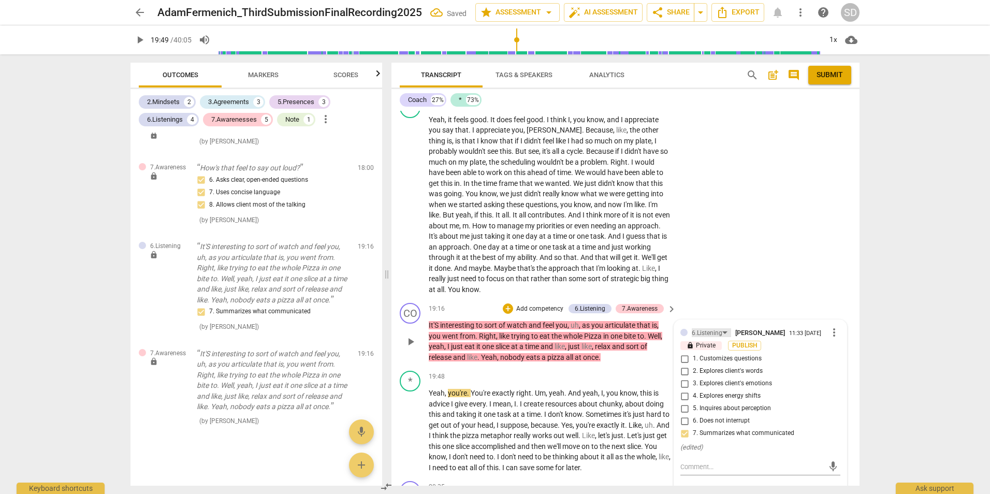
click at [710, 328] on div "6.Listening" at bounding box center [706, 333] width 31 height 10
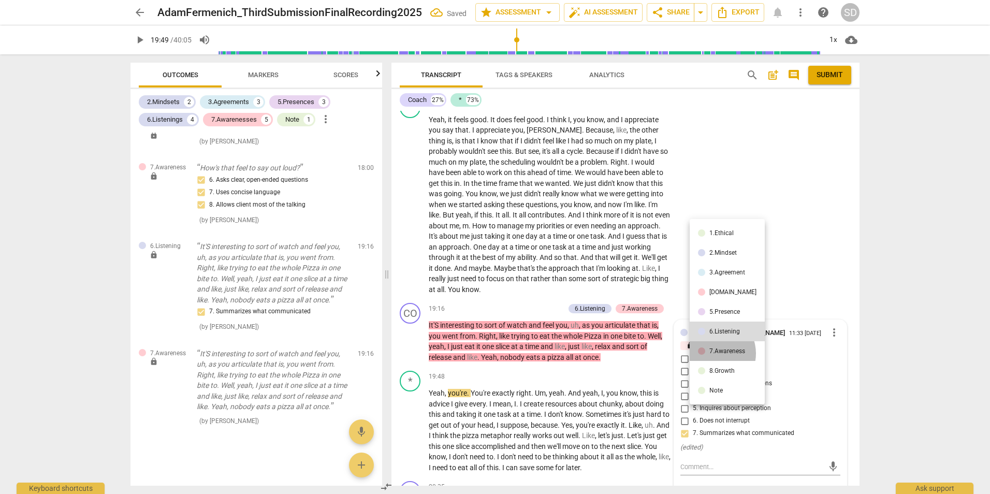
click at [712, 353] on div "7.Awareness" at bounding box center [727, 351] width 36 height 6
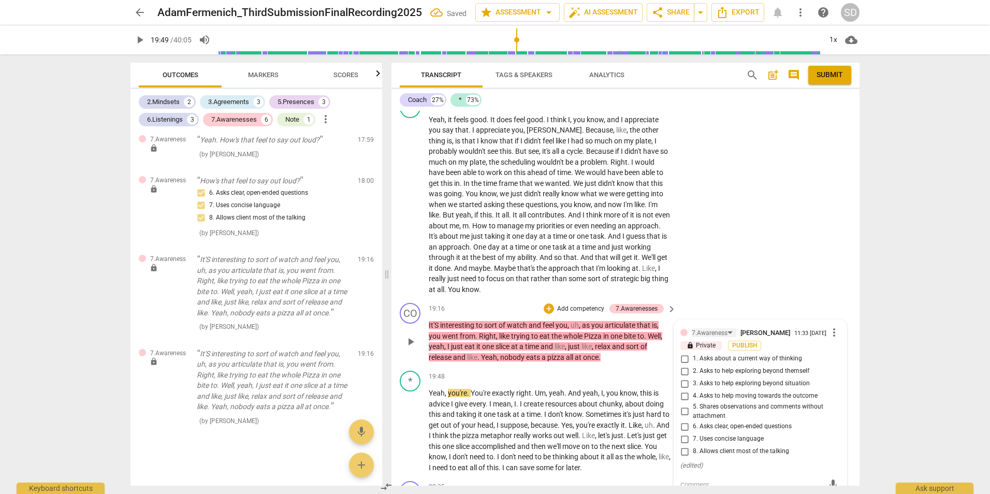
scroll to position [1232, 0]
click at [683, 413] on input "5. Shares observations and comments without attachment" at bounding box center [684, 411] width 17 height 12
click at [799, 243] on div "* play_arrow pause 18:02 + Add competency keyboard_arrow_right Yeah , it feels …" at bounding box center [625, 196] width 468 height 206
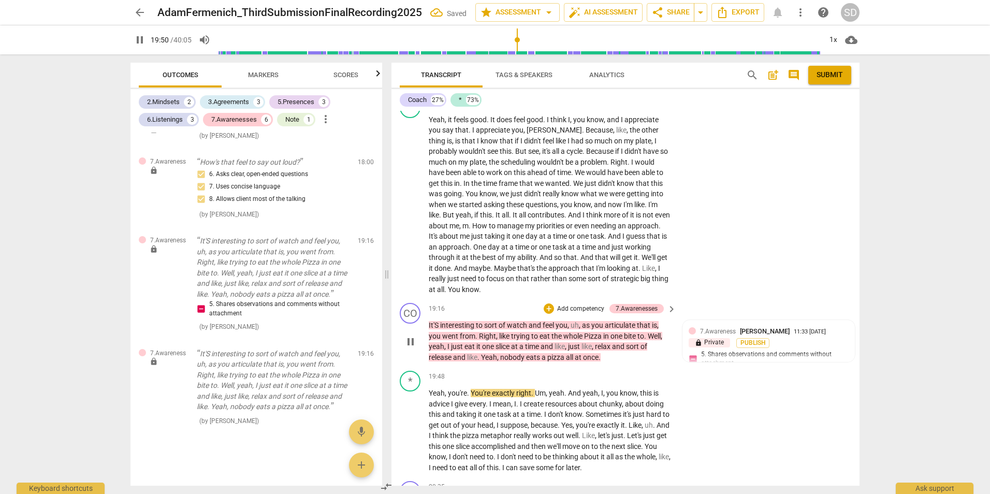
scroll to position [1245, 0]
click at [567, 308] on p "Add competency" at bounding box center [580, 308] width 49 height 9
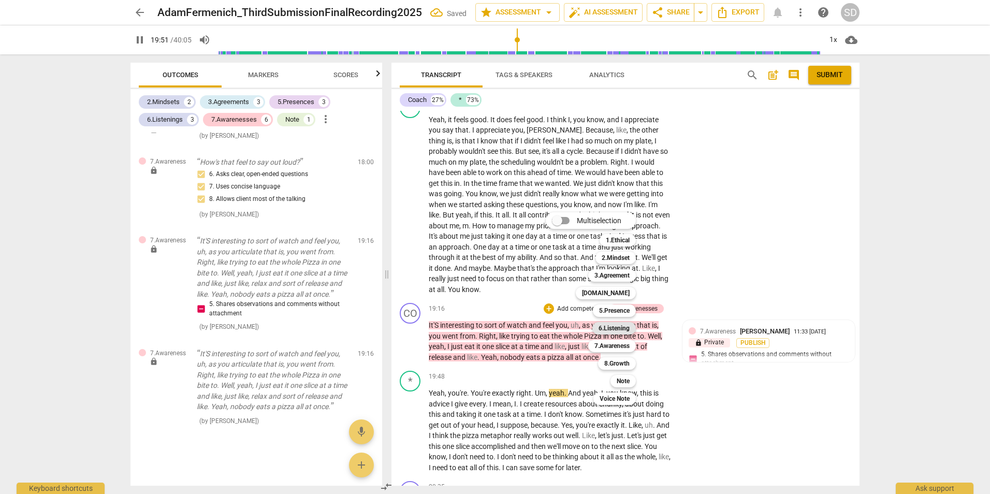
click at [613, 326] on b "6.Listening" at bounding box center [613, 328] width 31 height 12
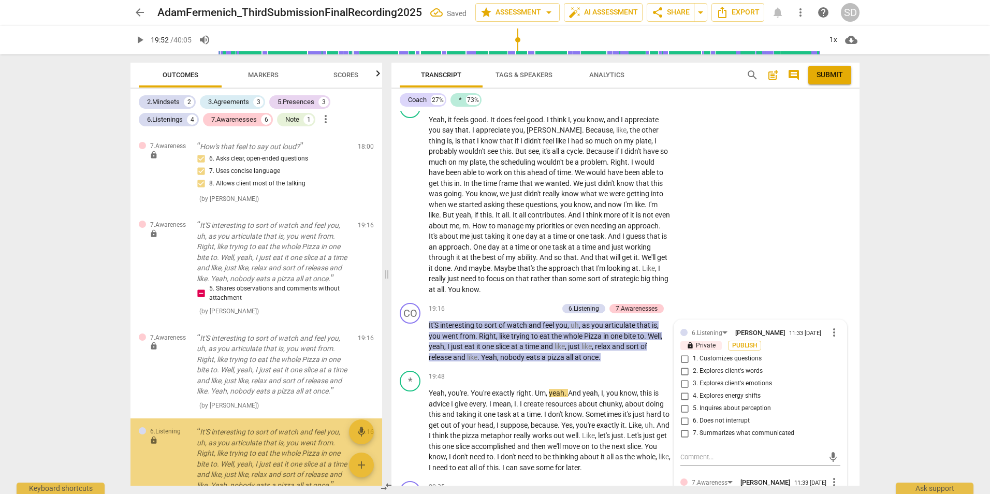
scroll to position [1356, 0]
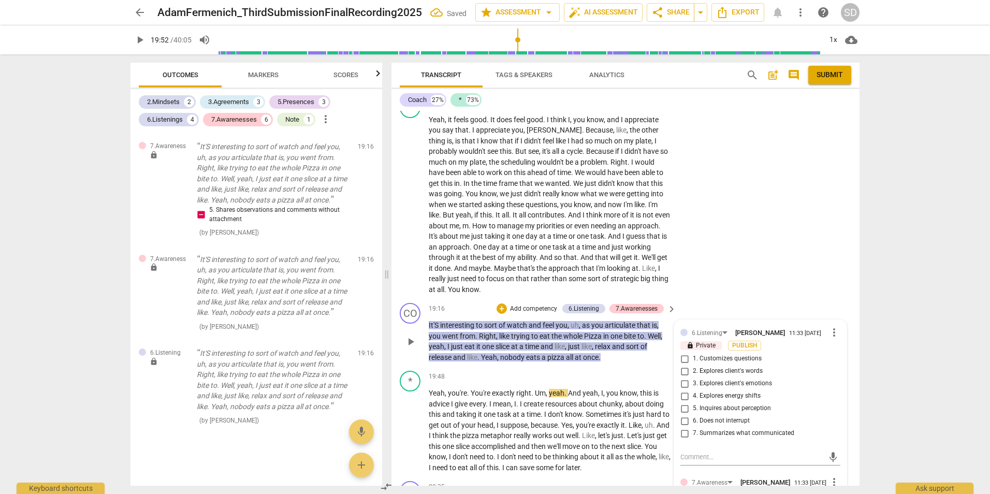
click at [722, 435] on span "7. Summarizes what communicated" at bounding box center [743, 433] width 101 height 9
click at [693, 435] on input "7. Summarizes what communicated" at bounding box center [684, 433] width 17 height 12
click at [768, 285] on div "* play_arrow pause 18:02 + Add competency keyboard_arrow_right Yeah , it feels …" at bounding box center [625, 196] width 468 height 206
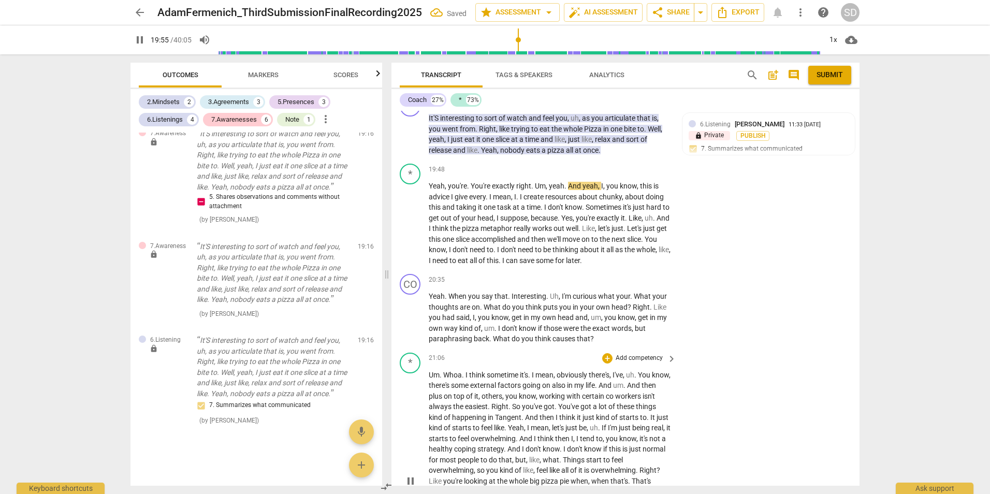
scroll to position [3215, 0]
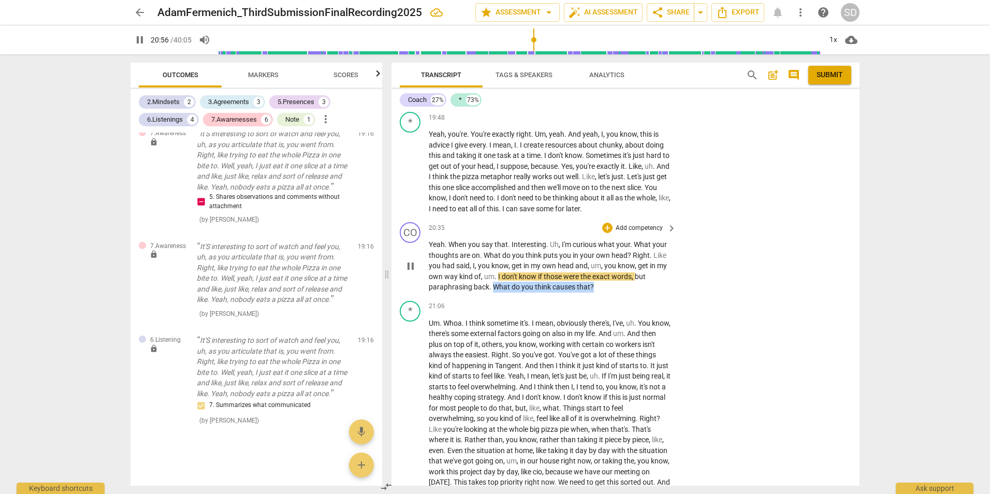
drag, startPoint x: 600, startPoint y: 285, endPoint x: 492, endPoint y: 284, distance: 107.7
click at [492, 284] on p "Yeah . When you say that . Interesting . Uh , I'm curious what your . What your…" at bounding box center [550, 265] width 242 height 53
click at [548, 284] on span "think" at bounding box center [544, 287] width 18 height 8
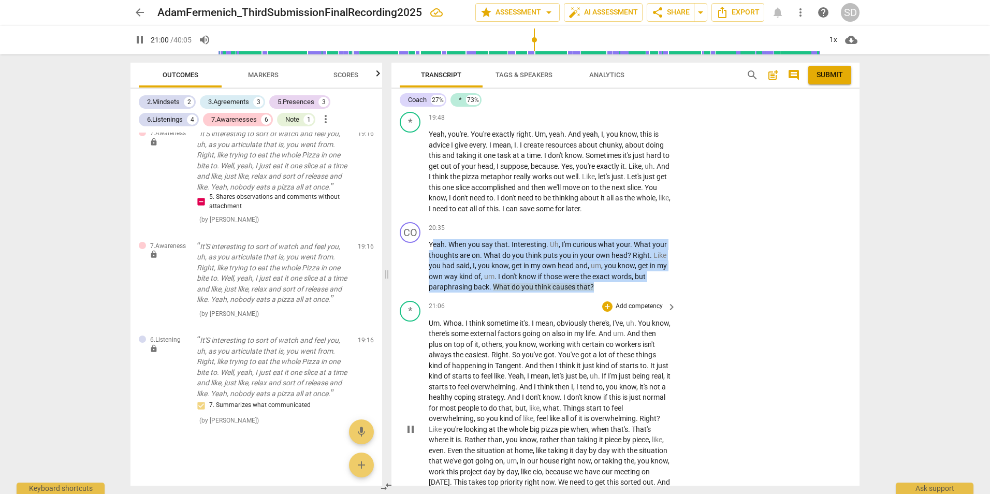
drag, startPoint x: 431, startPoint y: 242, endPoint x: 661, endPoint y: 297, distance: 236.7
click at [661, 297] on div "CO play_arrow pause 00:02 + Add competency keyboard_arrow_right Um , good after…" at bounding box center [625, 298] width 468 height 375
click at [639, 224] on p "Add competency" at bounding box center [638, 228] width 49 height 9
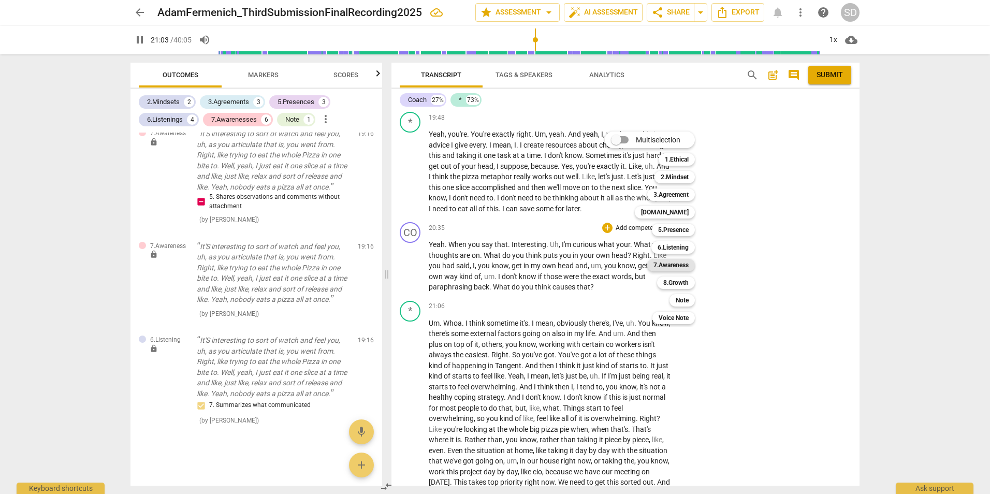
click at [681, 263] on b "7.Awareness" at bounding box center [670, 265] width 35 height 12
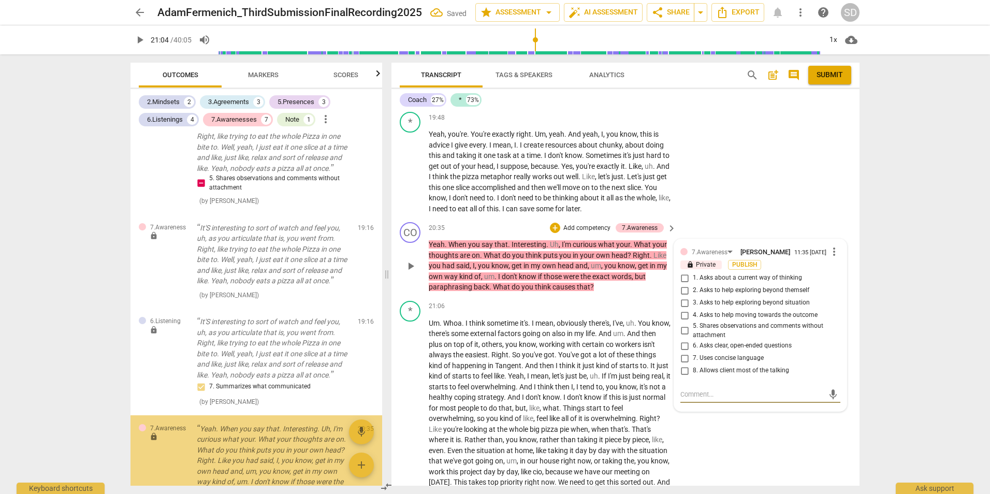
scroll to position [1484, 0]
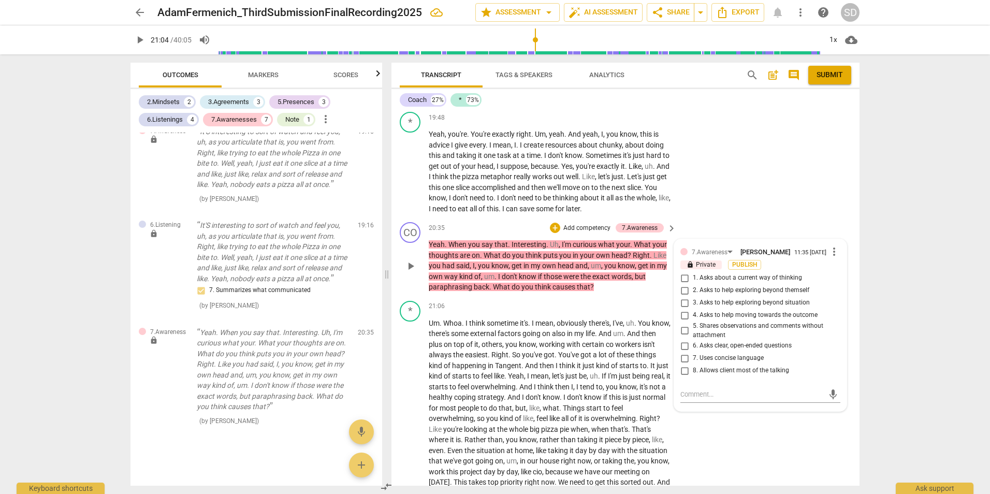
click at [784, 291] on span "2. Asks to help exploring beyond themself" at bounding box center [751, 290] width 116 height 9
click at [693, 291] on input "2. Asks to help exploring beyond themself" at bounding box center [684, 290] width 17 height 12
click at [809, 205] on div "* play_arrow pause 19:48 + Add competency keyboard_arrow_right Yeah , you're . …" at bounding box center [625, 163] width 468 height 110
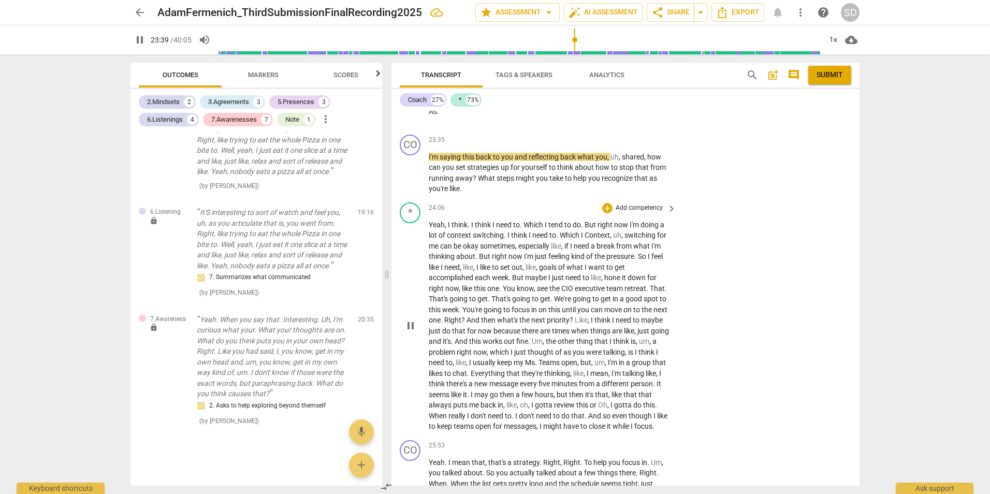
scroll to position [3628, 0]
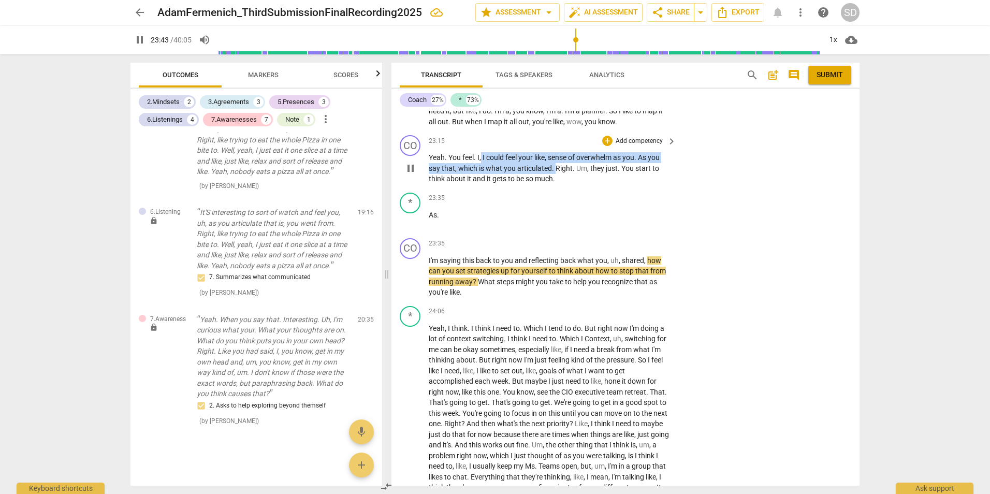
drag, startPoint x: 554, startPoint y: 178, endPoint x: 481, endPoint y: 168, distance: 74.2
click at [481, 168] on p "Yeah . You feel . I , I could feel your like , sense of overwhelm as you . As y…" at bounding box center [550, 168] width 242 height 32
click at [627, 146] on p "Add competency" at bounding box center [638, 141] width 49 height 9
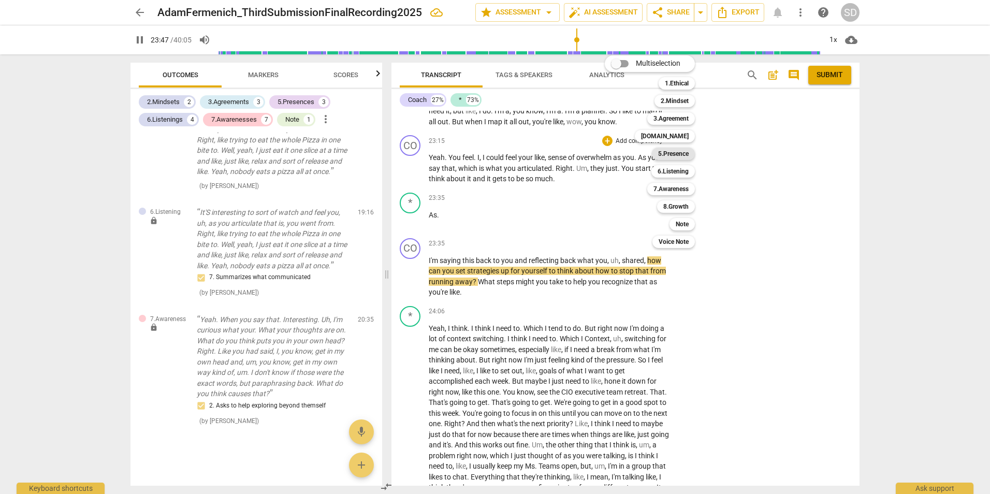
click at [684, 152] on b "5.Presence" at bounding box center [673, 154] width 31 height 12
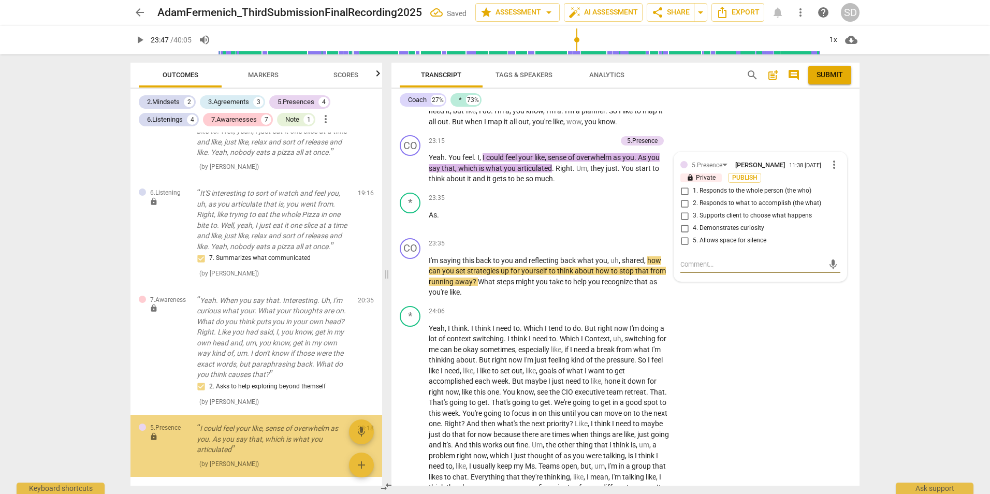
scroll to position [1559, 0]
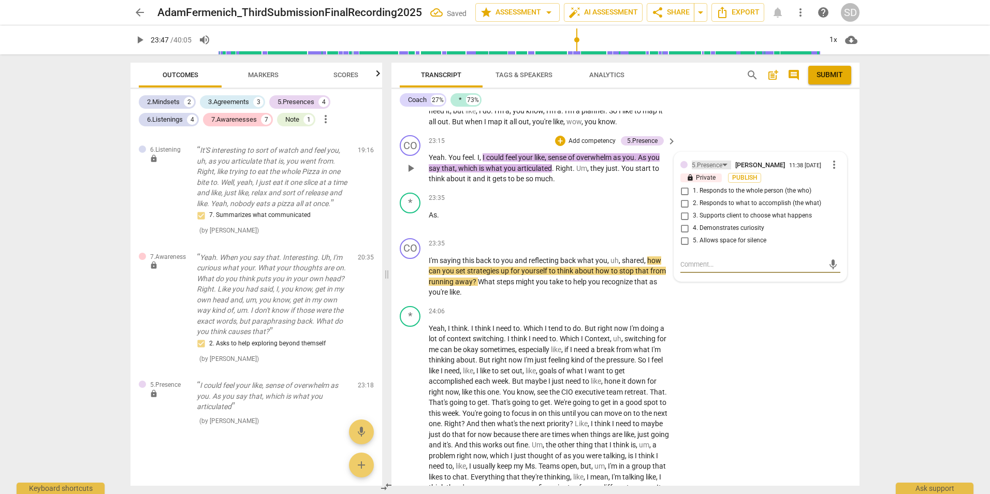
click at [712, 170] on div "5.Presence" at bounding box center [706, 165] width 31 height 10
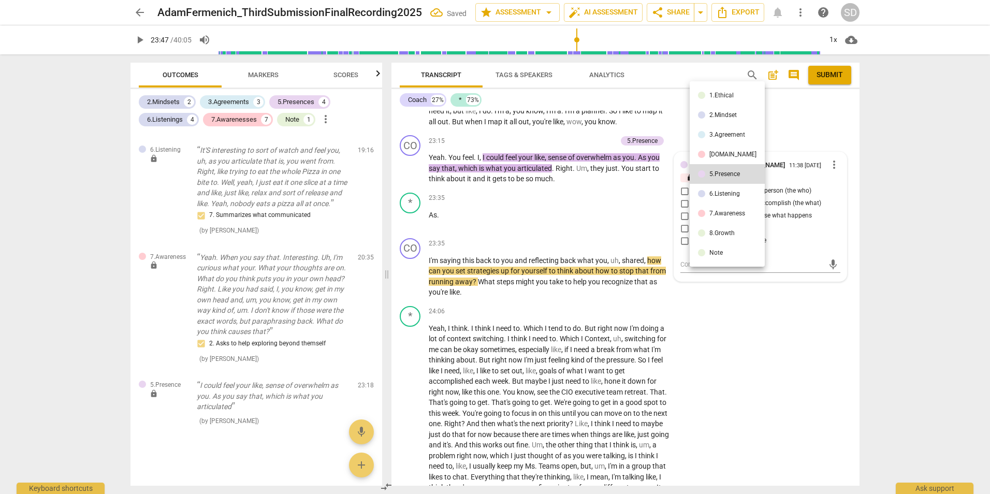
click at [714, 193] on div "6.Listening" at bounding box center [724, 193] width 31 height 6
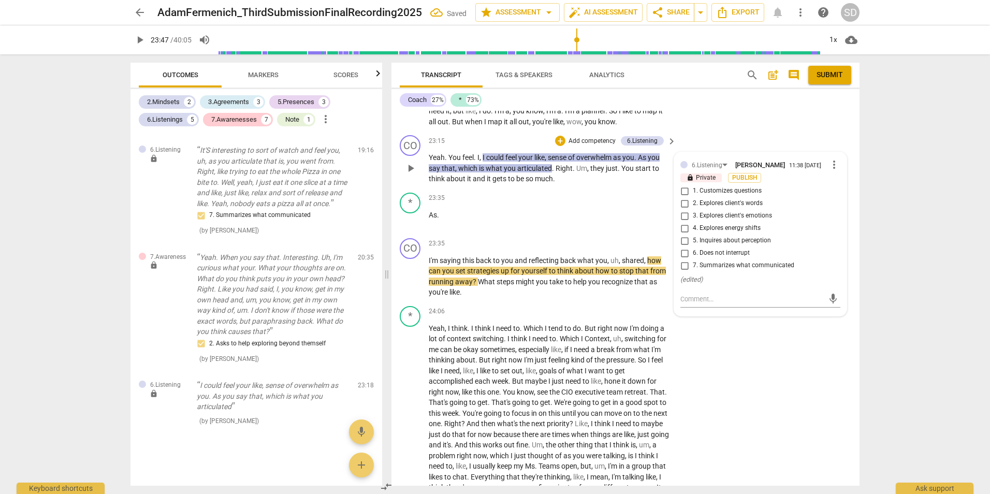
click at [735, 233] on span "4. Explores energy shifts" at bounding box center [727, 228] width 68 height 9
click at [693, 234] on input "4. Explores energy shifts" at bounding box center [684, 228] width 17 height 12
click at [735, 233] on span "4. Explores energy shifts" at bounding box center [727, 228] width 68 height 9
click at [693, 234] on input "4. Explores energy shifts" at bounding box center [684, 228] width 17 height 12
drag, startPoint x: 735, startPoint y: 240, endPoint x: 738, endPoint y: 139, distance: 101.0
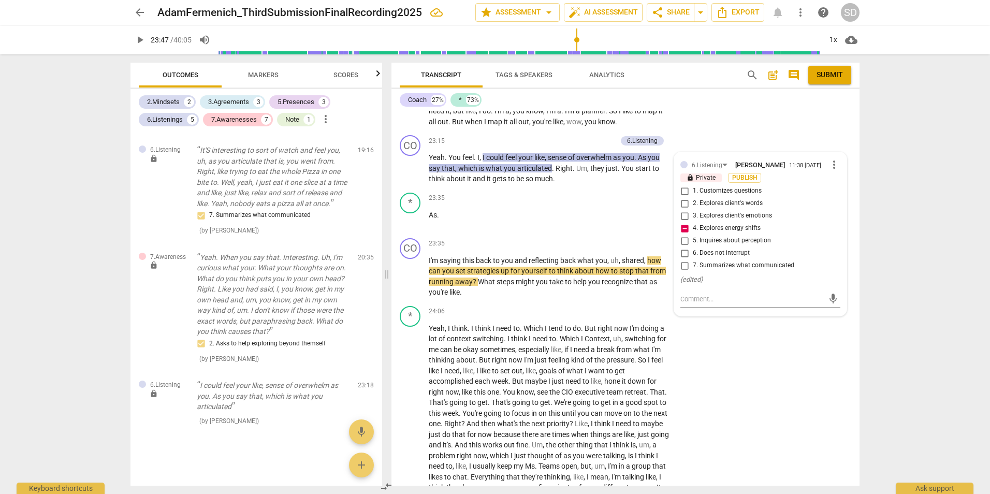
click at [738, 131] on div "* play_arrow pause 21:06 + Add competency keyboard_arrow_right Um . Whoa . I th…" at bounding box center [625, 7] width 468 height 248
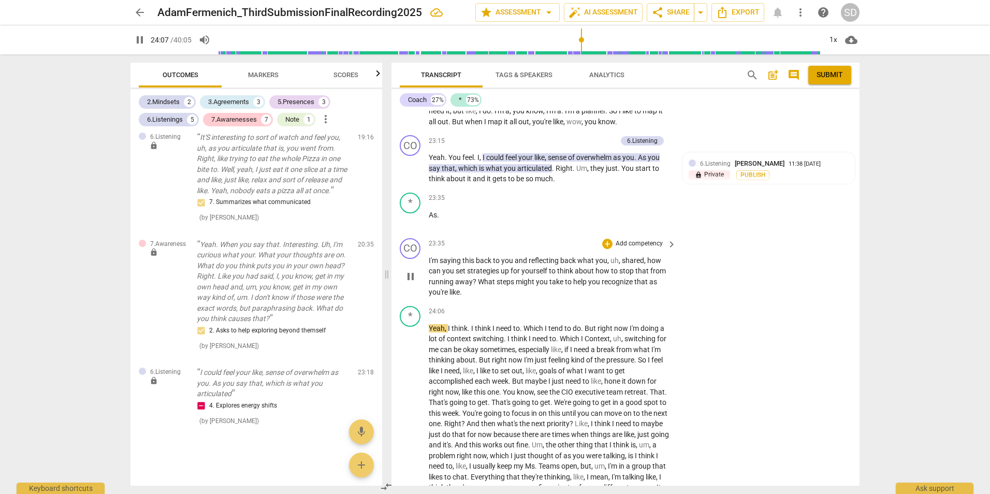
click at [428, 268] on div "CO play_arrow pause" at bounding box center [414, 268] width 29 height 60
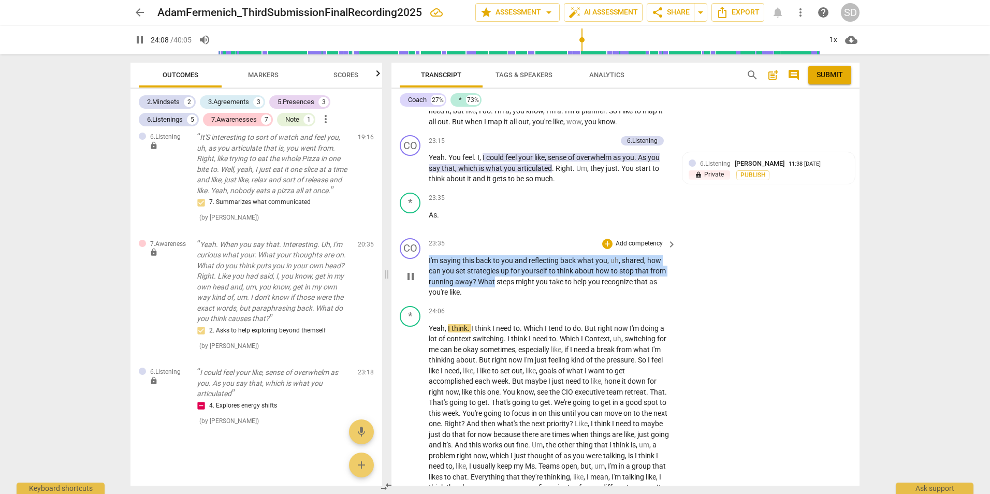
drag, startPoint x: 429, startPoint y: 269, endPoint x: 492, endPoint y: 295, distance: 68.5
click at [492, 295] on p "I'm saying this back to you and reflecting back what you , uh , shared , how ca…" at bounding box center [550, 276] width 242 height 42
click at [492, 286] on span "What" at bounding box center [487, 281] width 19 height 8
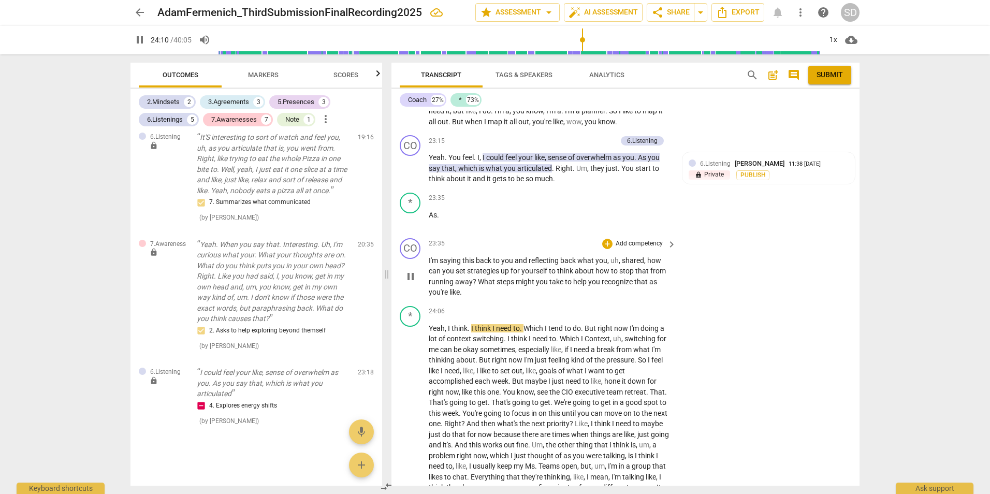
drag, startPoint x: 428, startPoint y: 269, endPoint x: 490, endPoint y: 307, distance: 72.5
click at [490, 302] on div "CO play_arrow pause 23:35 + Add competency keyboard_arrow_right I'm saying this…" at bounding box center [625, 268] width 468 height 68
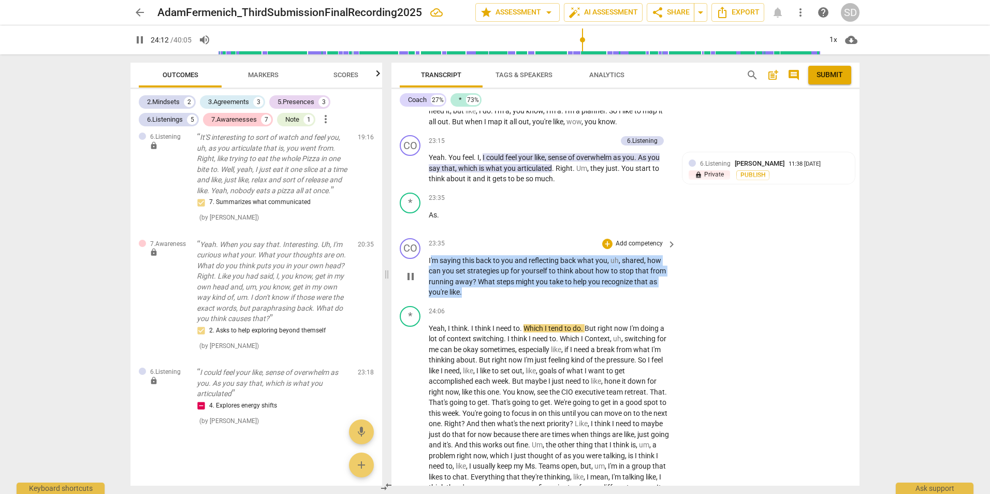
drag, startPoint x: 430, startPoint y: 269, endPoint x: 493, endPoint y: 300, distance: 70.8
click at [493, 298] on p "I'm saying this back to you and reflecting back what you , uh , shared , how ca…" at bounding box center [550, 276] width 242 height 42
click at [608, 249] on div "+" at bounding box center [607, 244] width 10 height 10
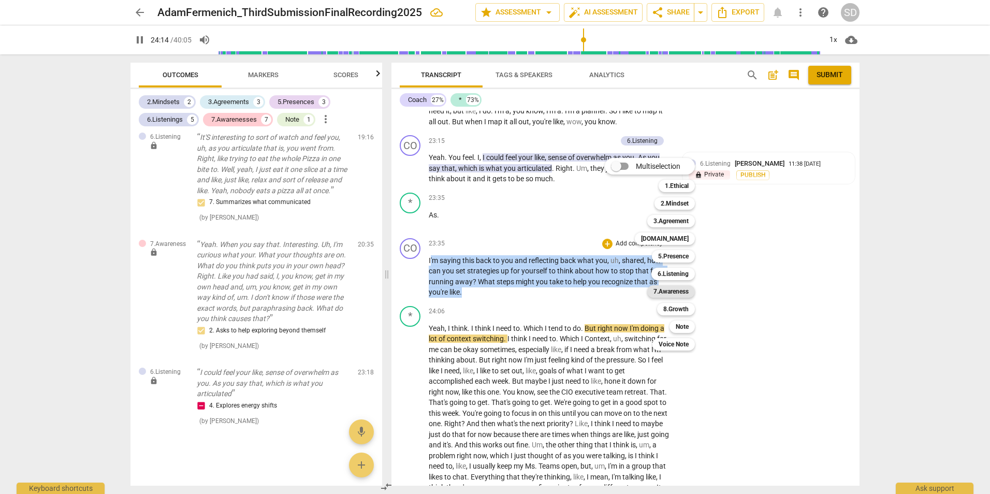
click at [672, 289] on b "7.Awareness" at bounding box center [670, 291] width 35 height 12
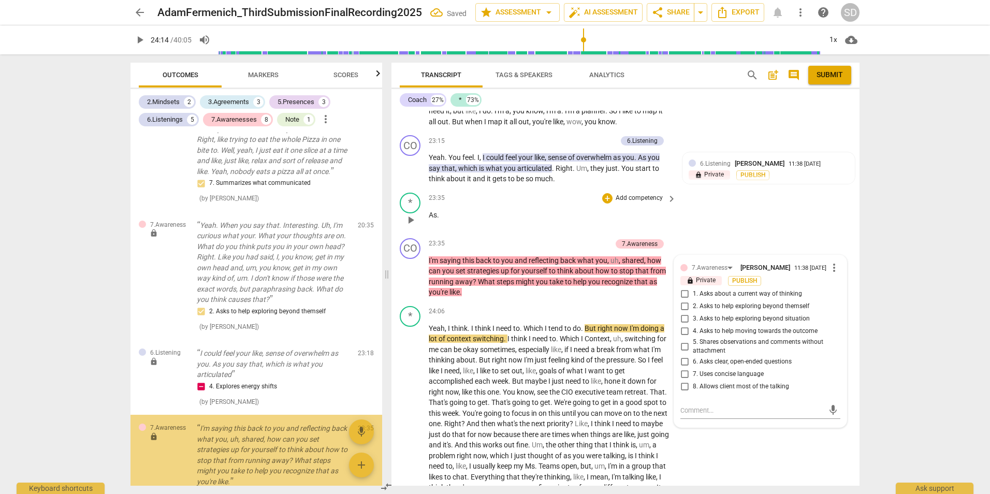
scroll to position [1666, 0]
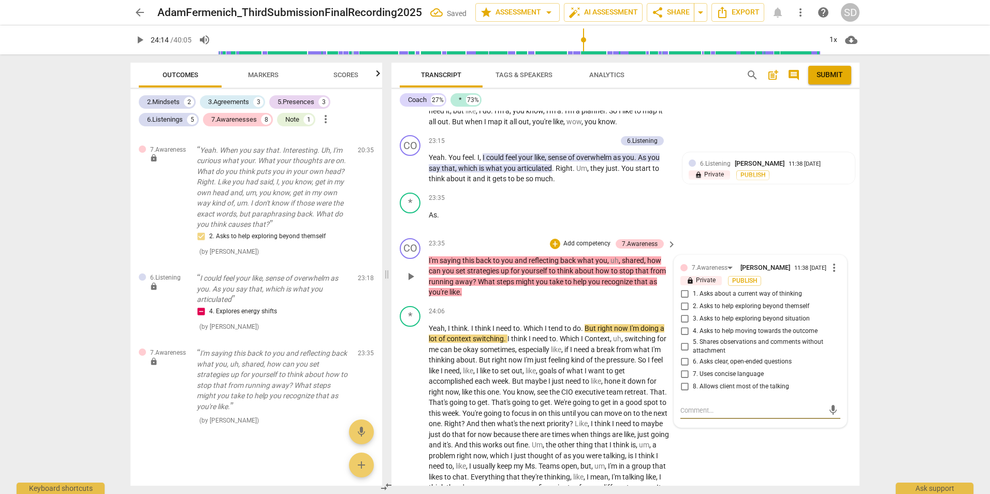
click at [776, 323] on span "3. Asks to help exploring beyond situation" at bounding box center [751, 318] width 117 height 9
click at [693, 325] on input "3. Asks to help exploring beyond situation" at bounding box center [684, 319] width 17 height 12
click at [724, 415] on textarea at bounding box center [751, 410] width 143 height 10
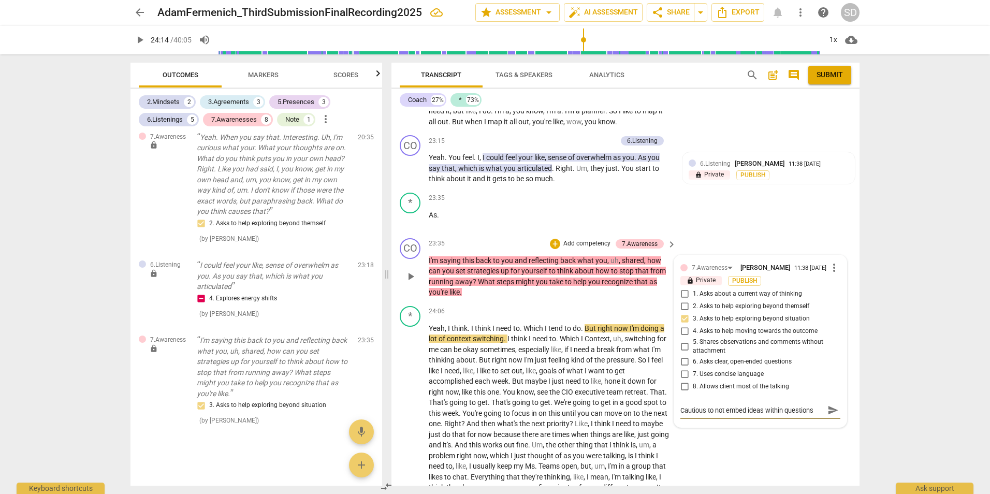
click at [830, 416] on span "send" at bounding box center [832, 409] width 11 height 11
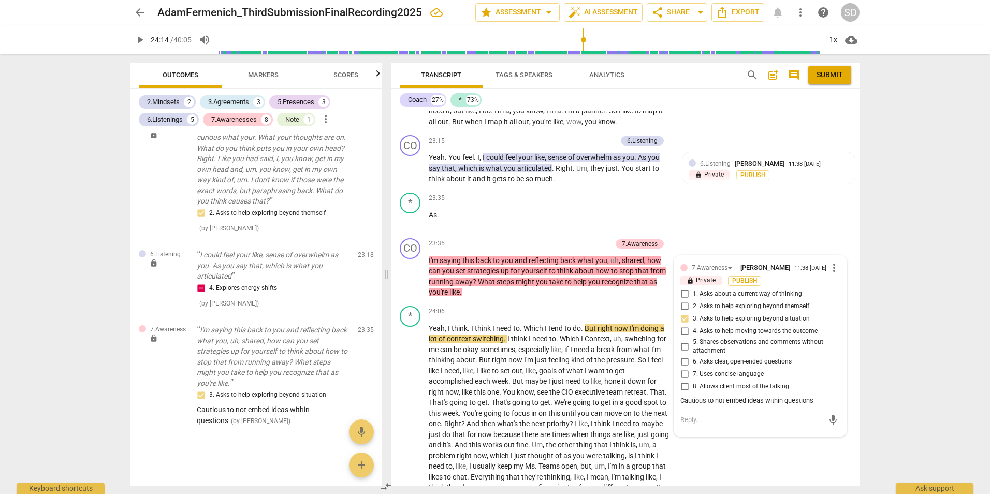
click at [136, 40] on span "play_arrow" at bounding box center [140, 40] width 12 height 12
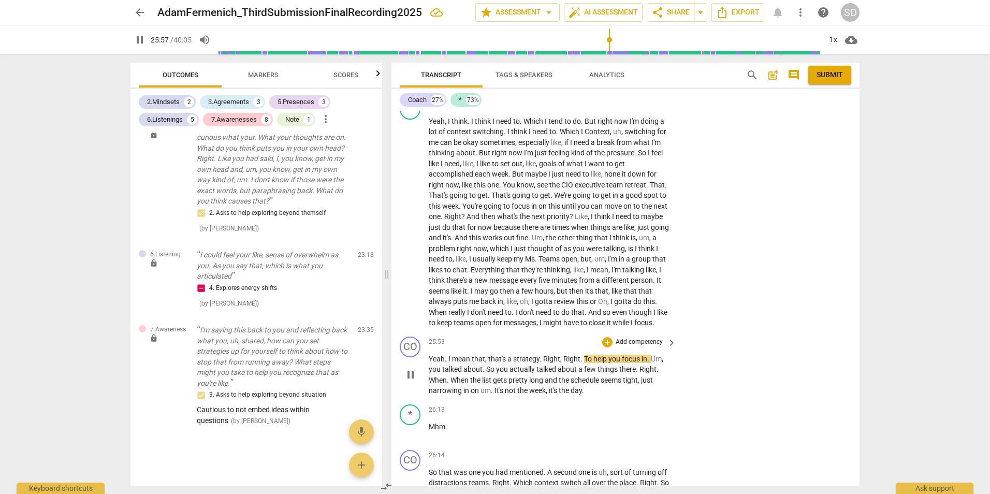
scroll to position [3887, 0]
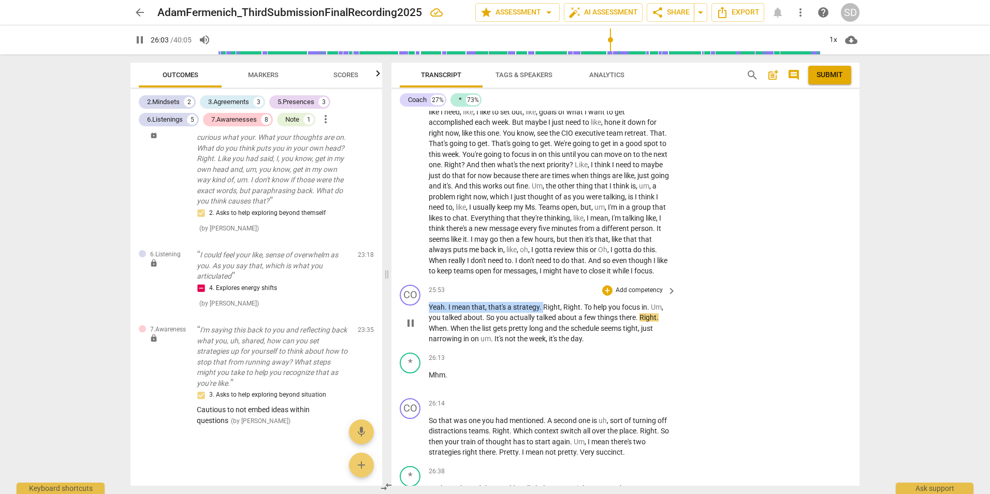
drag, startPoint x: 541, startPoint y: 327, endPoint x: 418, endPoint y: 329, distance: 123.2
click at [418, 329] on div "CO play_arrow pause 25:53 + Add competency keyboard_arrow_right Yeah . I mean t…" at bounding box center [625, 315] width 468 height 68
click at [549, 314] on div "+" at bounding box center [552, 315] width 10 height 10
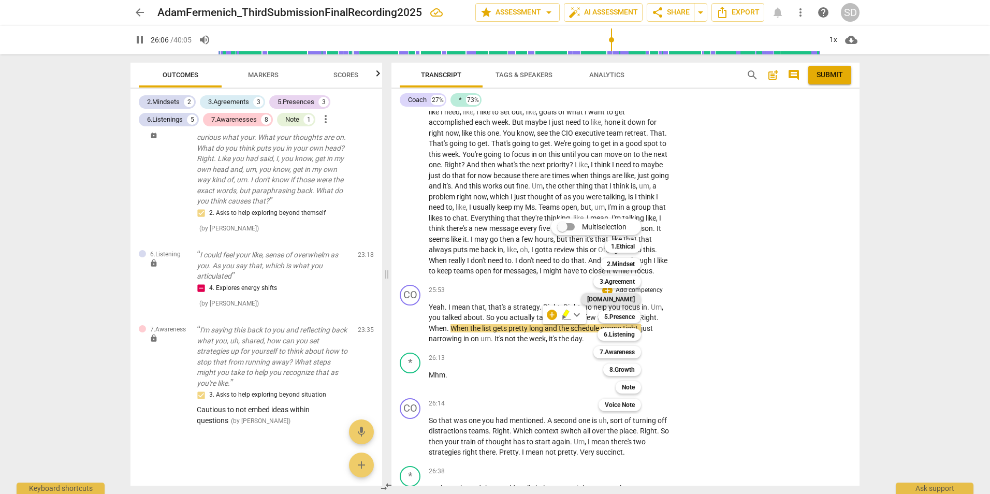
click at [628, 301] on b "[DOMAIN_NAME]" at bounding box center [611, 299] width 48 height 12
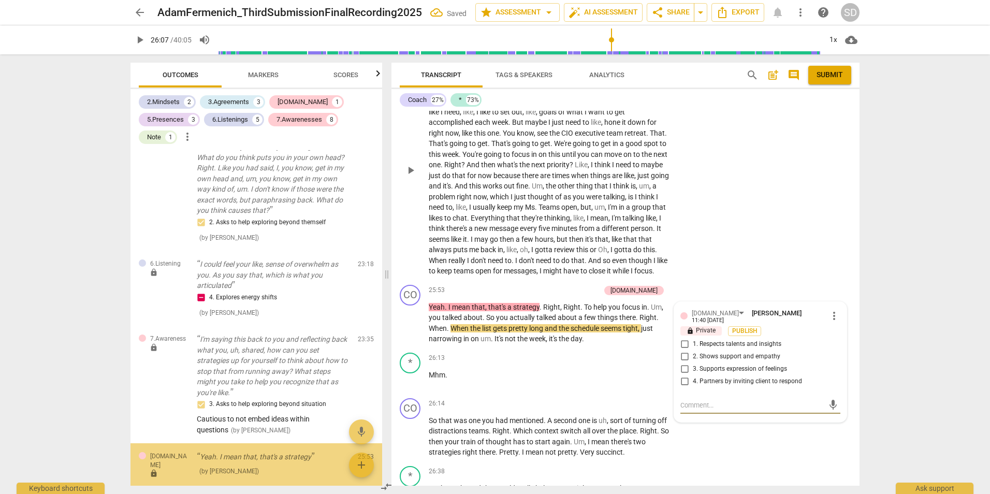
scroll to position [1748, 0]
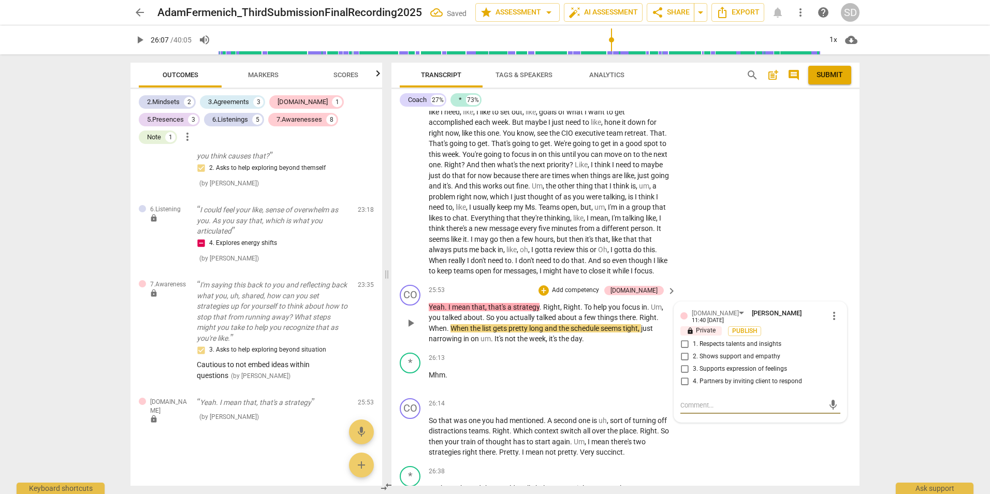
click at [739, 361] on span "2. Shows support and empathy" at bounding box center [736, 356] width 87 height 9
click at [693, 363] on input "2. Shows support and empathy" at bounding box center [684, 356] width 17 height 12
click at [768, 260] on div "* play_arrow pause 24:06 + Add competency keyboard_arrow_right Yeah , I think .…" at bounding box center [625, 162] width 468 height 238
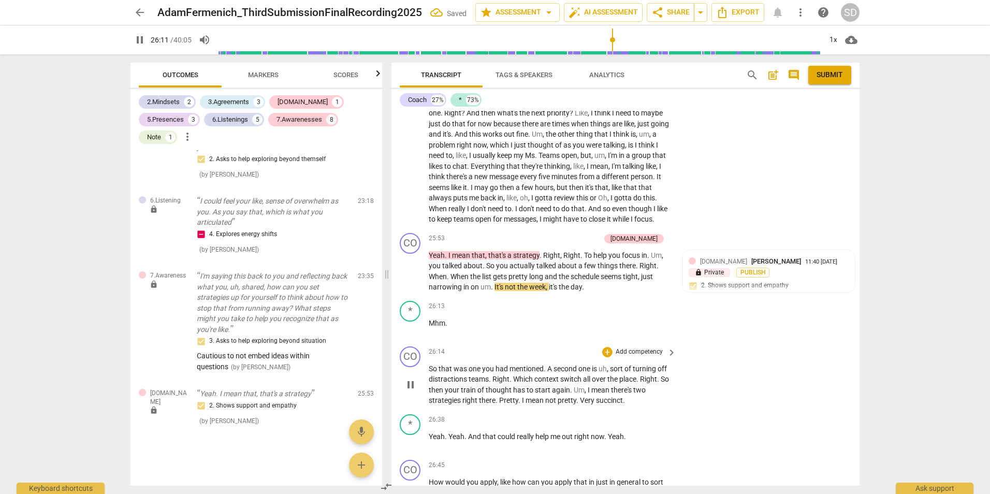
scroll to position [3991, 0]
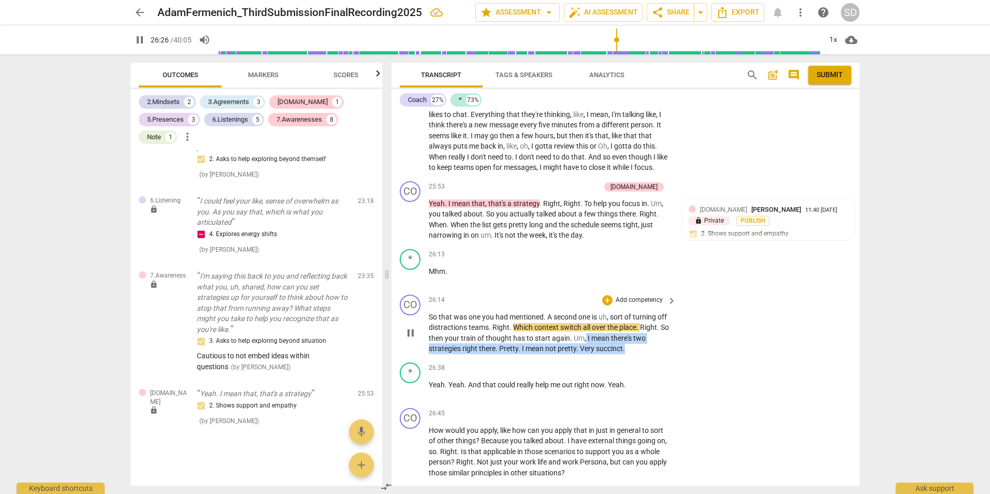
drag, startPoint x: 595, startPoint y: 358, endPoint x: 626, endPoint y: 367, distance: 32.4
click at [626, 354] on p "So that was one you had mentioned . A second one is uh , sort of turning off di…" at bounding box center [550, 333] width 242 height 42
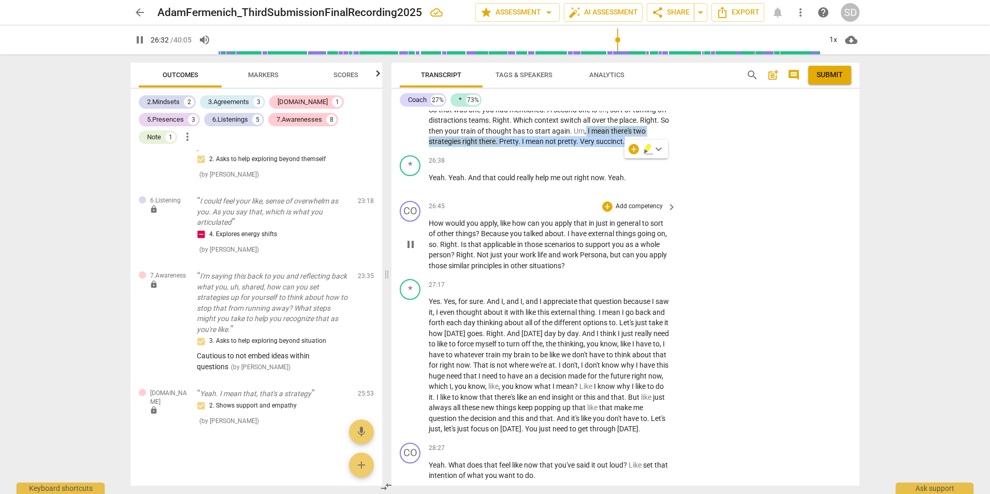
scroll to position [4301, 0]
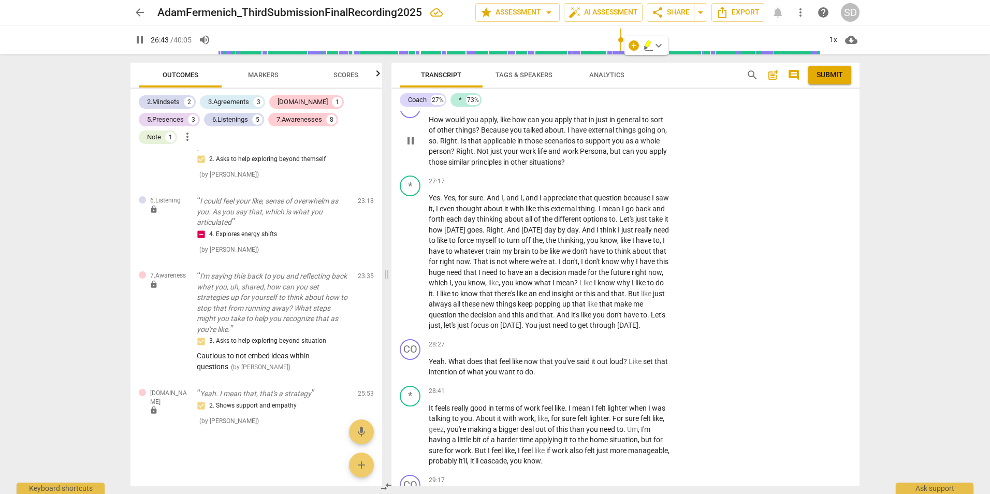
drag, startPoint x: 570, startPoint y: 183, endPoint x: 513, endPoint y: 171, distance: 58.8
click at [545, 168] on p "How would you apply , like how can you apply that in just in general to sort of…" at bounding box center [550, 140] width 242 height 53
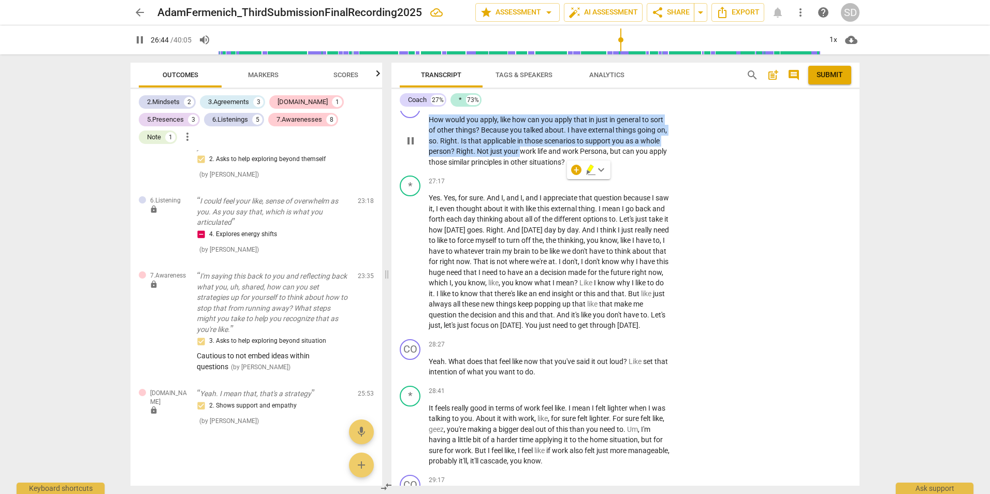
drag, startPoint x: 513, startPoint y: 171, endPoint x: 426, endPoint y: 135, distance: 94.2
click at [426, 135] on div "CO play_arrow pause 26:45 + Add competency keyboard_arrow_right How would you a…" at bounding box center [625, 132] width 468 height 79
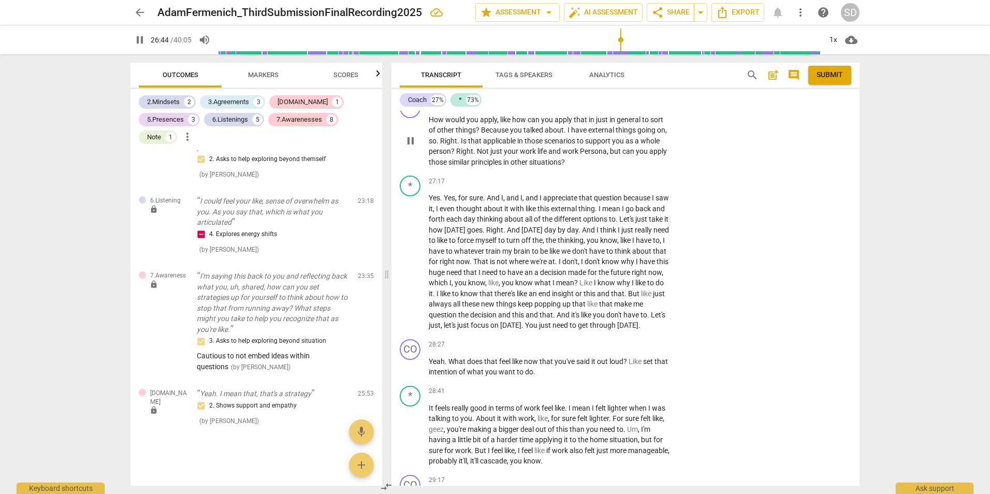
click at [547, 155] on span "life" at bounding box center [542, 151] width 11 height 8
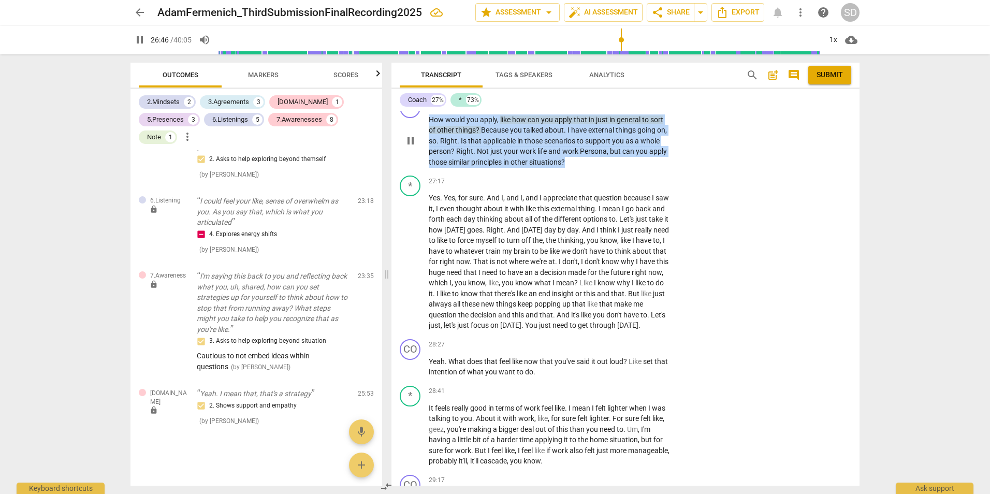
drag, startPoint x: 562, startPoint y: 181, endPoint x: 423, endPoint y: 139, distance: 144.8
click at [423, 139] on div "CO play_arrow pause 26:45 + Add competency keyboard_arrow_right How would you a…" at bounding box center [625, 132] width 468 height 79
click at [611, 108] on div "+ Add competency" at bounding box center [633, 103] width 62 height 10
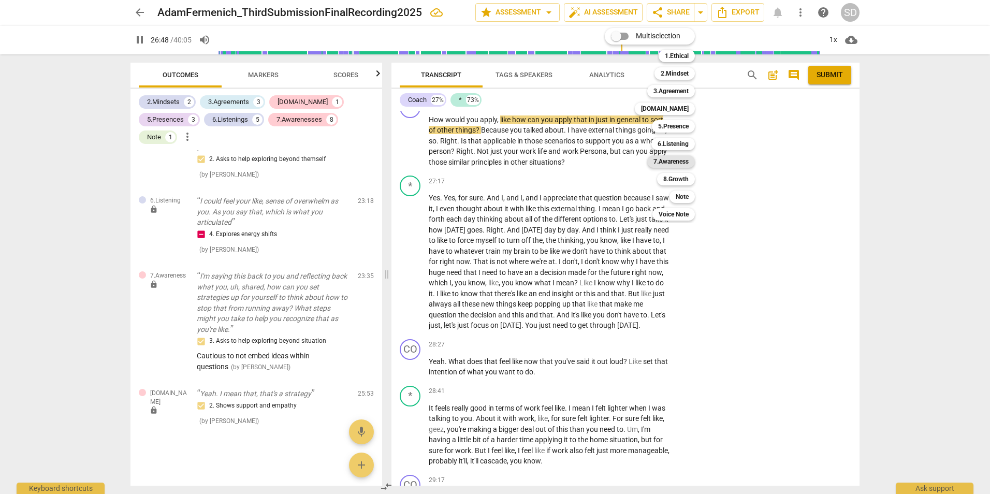
click at [675, 161] on b "7.Awareness" at bounding box center [670, 161] width 35 height 12
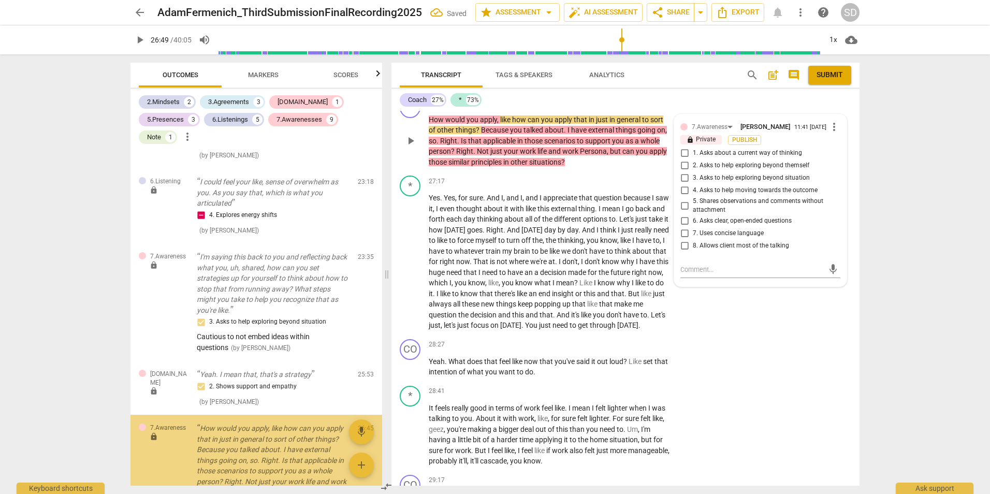
scroll to position [1876, 0]
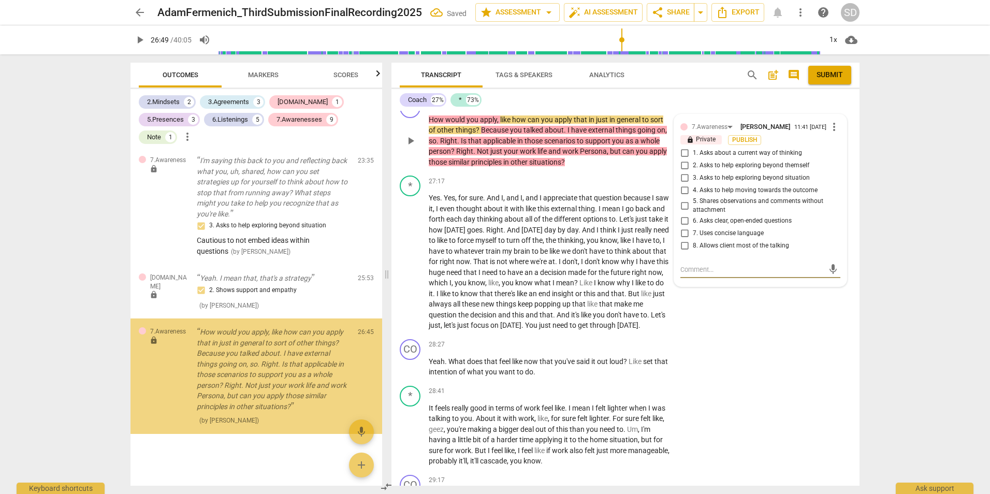
click at [796, 183] on span "3. Asks to help exploring beyond situation" at bounding box center [751, 177] width 117 height 9
click at [693, 184] on input "3. Asks to help exploring beyond situation" at bounding box center [684, 178] width 17 height 12
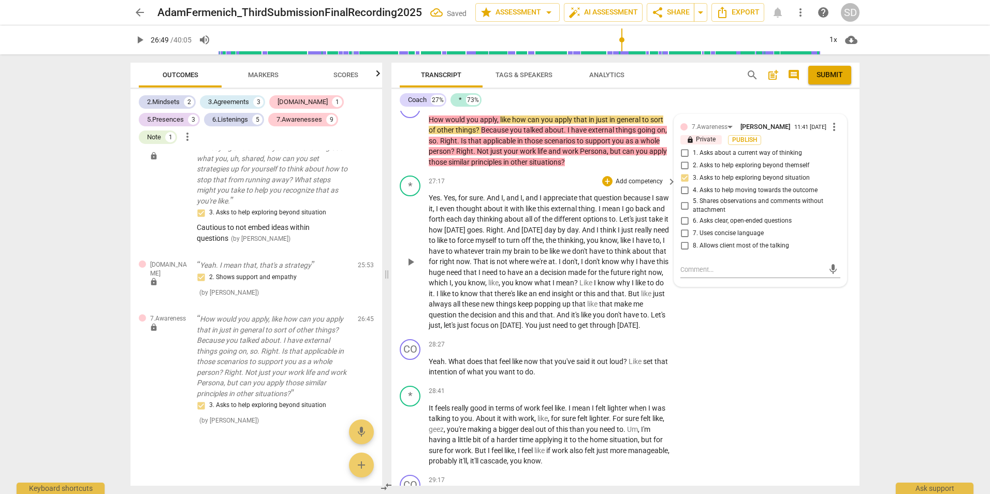
click at [760, 335] on div "* play_arrow pause 27:17 + Add competency keyboard_arrow_right Yes . Yes , for …" at bounding box center [625, 253] width 468 height 164
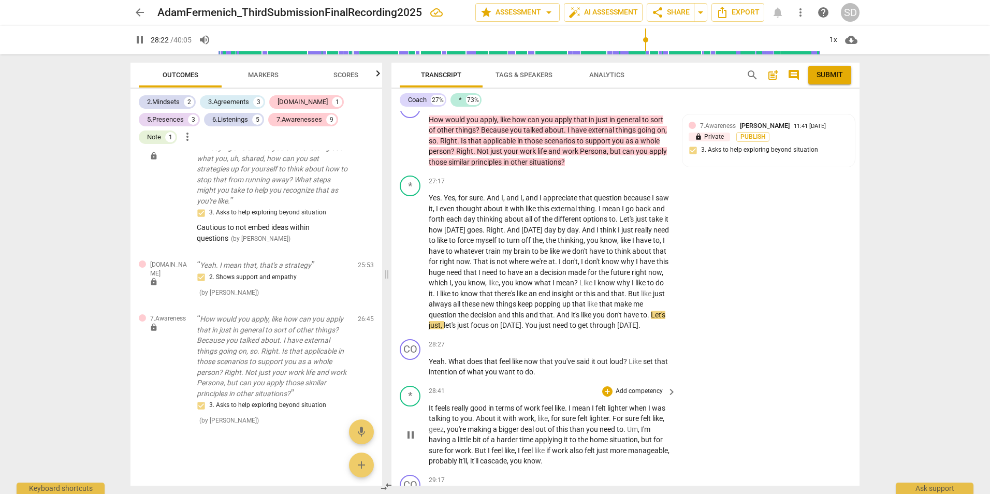
scroll to position [4405, 0]
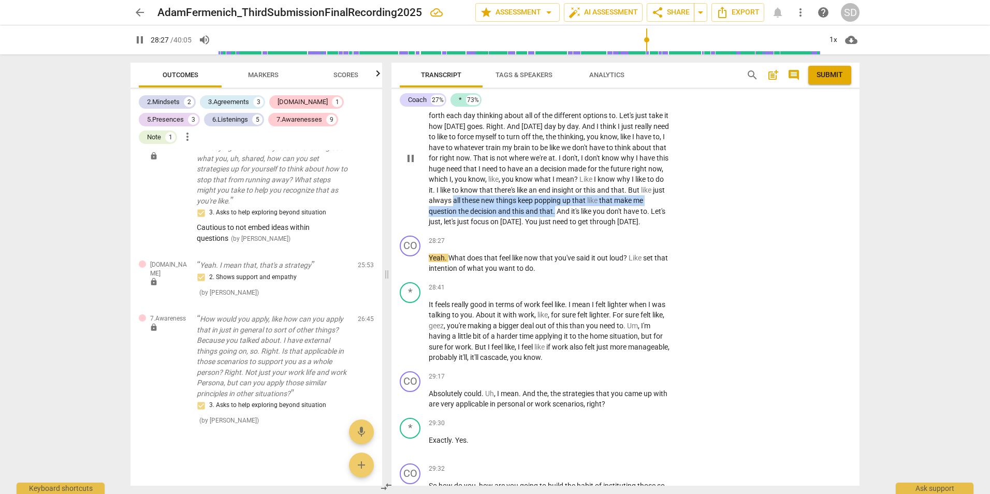
drag, startPoint x: 523, startPoint y: 219, endPoint x: 601, endPoint y: 234, distance: 79.6
click at [601, 227] on p "Yes . Yes , for sure . And I , and I , and I appreciate that question because I…" at bounding box center [550, 158] width 242 height 138
click at [624, 214] on icon "button" at bounding box center [627, 219] width 10 height 12
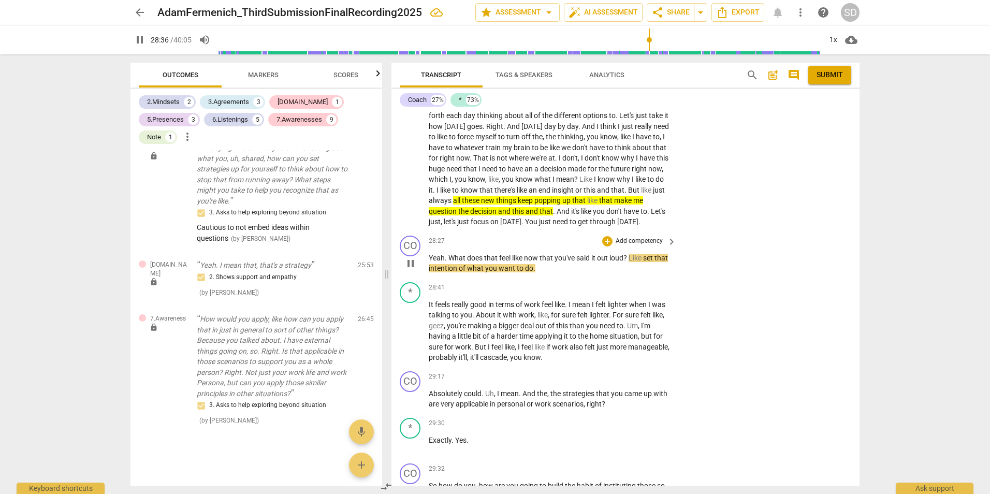
click at [561, 274] on p "Yeah . What does that feel like now that you've said it out loud ? Like set tha…" at bounding box center [550, 263] width 242 height 21
drag, startPoint x: 571, startPoint y: 299, endPoint x: 422, endPoint y: 286, distance: 149.2
click at [422, 278] on div "CO play_arrow pause 28:27 + Add competency keyboard_arrow_right Yeah . What doe…" at bounding box center [625, 254] width 468 height 47
click at [626, 246] on p "Add competency" at bounding box center [638, 241] width 49 height 9
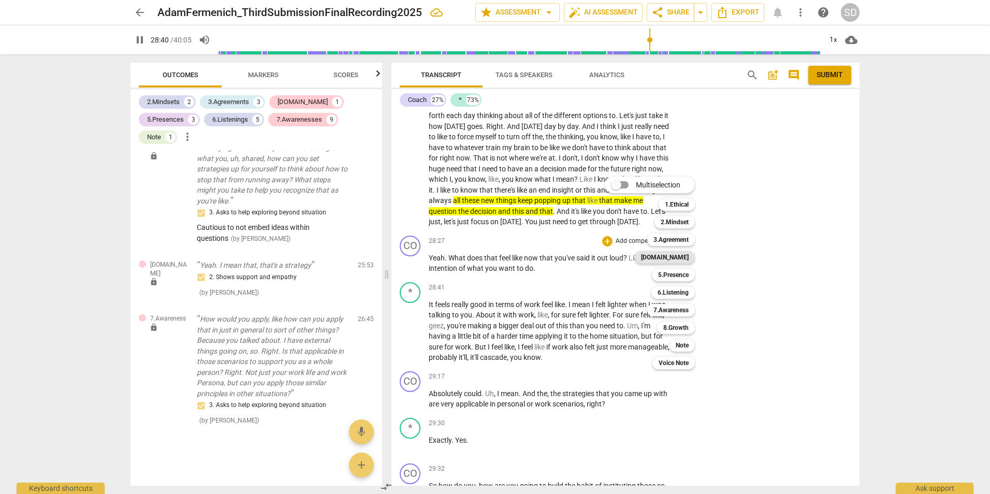
click at [685, 256] on b "[DOMAIN_NAME]" at bounding box center [665, 257] width 48 height 12
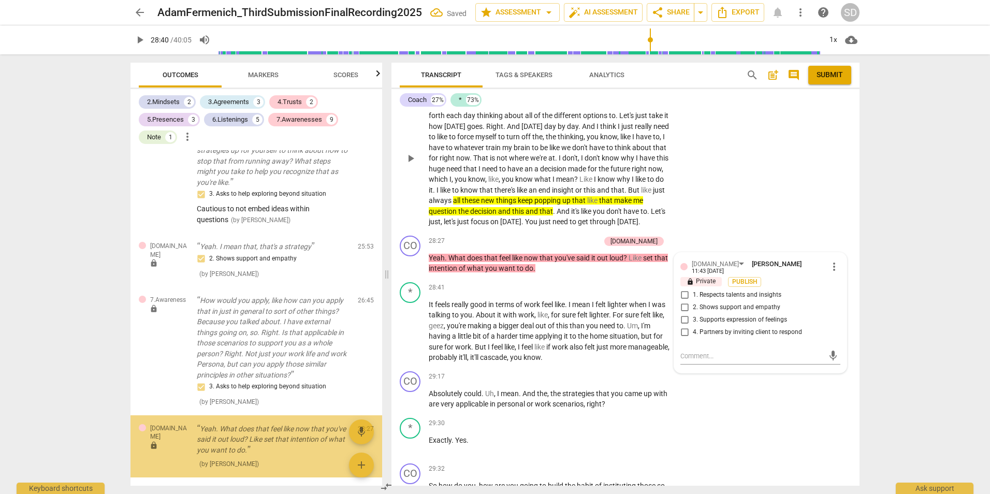
scroll to position [1951, 0]
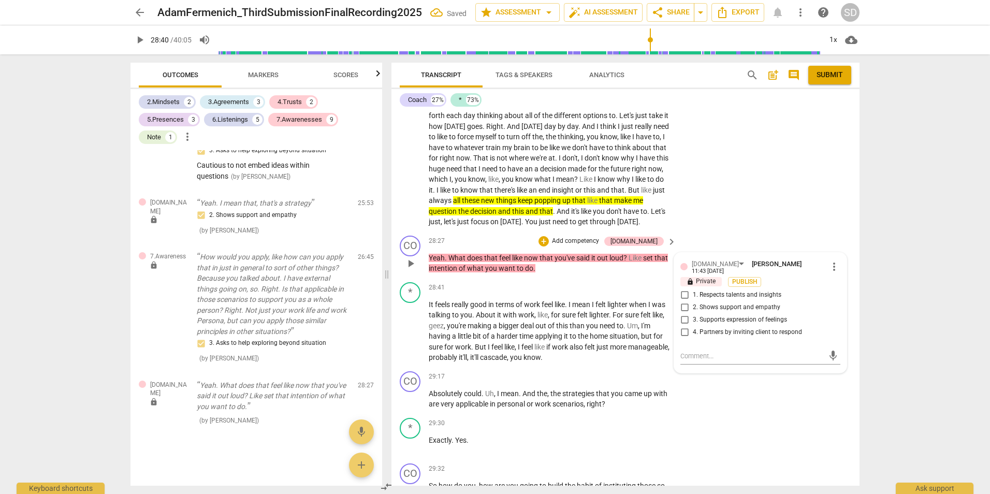
click at [719, 337] on span "4. Partners by inviting client to respond" at bounding box center [747, 332] width 109 height 9
click at [693, 339] on input "4. Partners by inviting client to respond" at bounding box center [684, 332] width 17 height 12
click at [719, 337] on span "4. Partners by inviting client to respond" at bounding box center [747, 332] width 109 height 9
click at [693, 339] on input "4. Partners by inviting client to respond" at bounding box center [684, 332] width 17 height 12
click at [703, 269] on div "[DOMAIN_NAME]" at bounding box center [714, 264] width 47 height 10
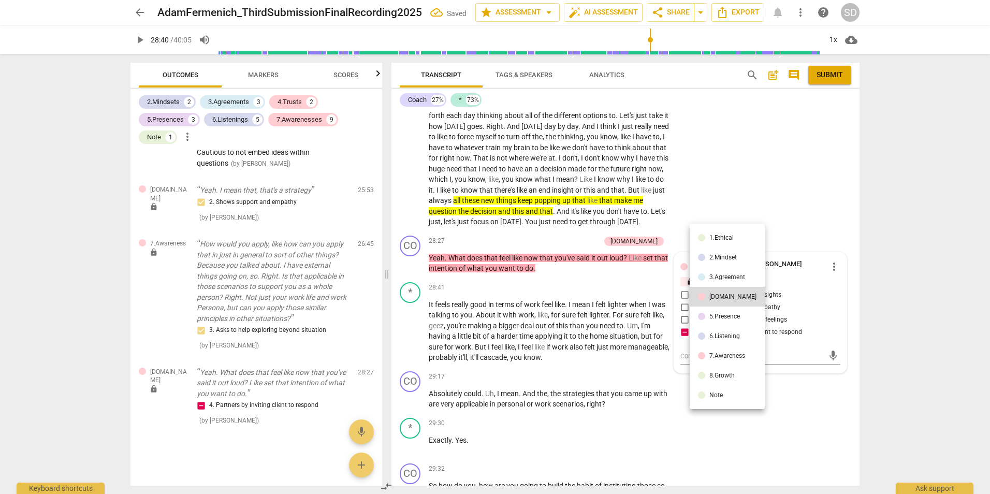
click at [712, 316] on div "5.Presence" at bounding box center [724, 316] width 31 height 6
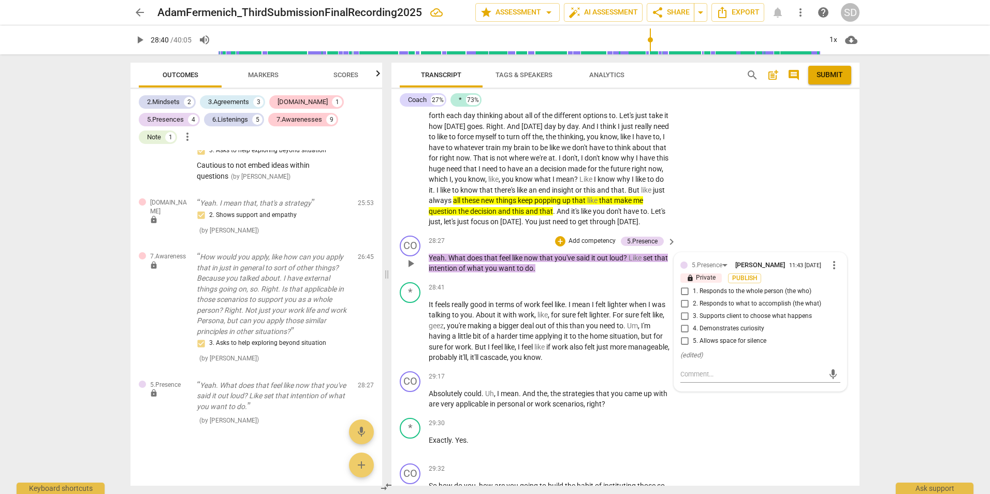
click at [731, 333] on span "4. Demonstrates curiosity" at bounding box center [728, 328] width 71 height 9
click at [693, 335] on input "4. Demonstrates curiosity" at bounding box center [684, 328] width 17 height 12
click at [772, 207] on div "* play_arrow pause 27:17 + Add competency keyboard_arrow_right Yes . Yes , for …" at bounding box center [625, 150] width 468 height 164
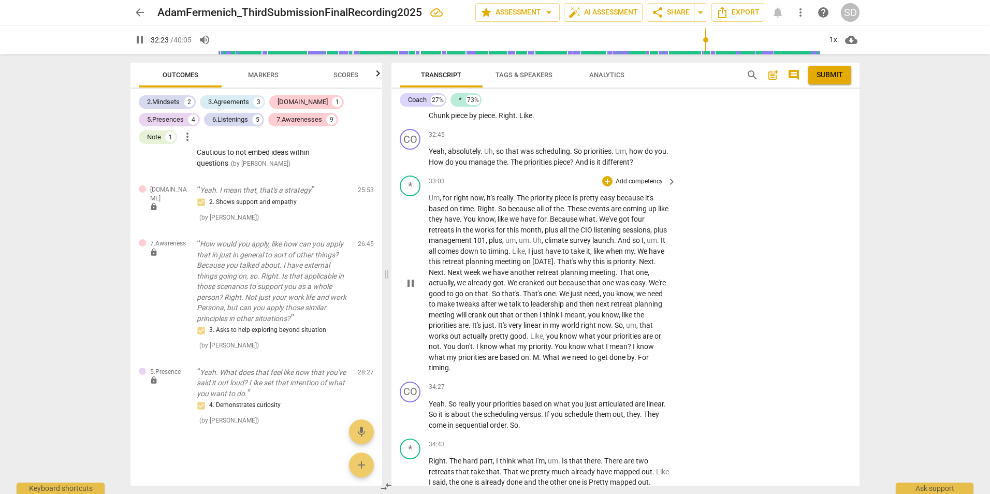
scroll to position [5108, 0]
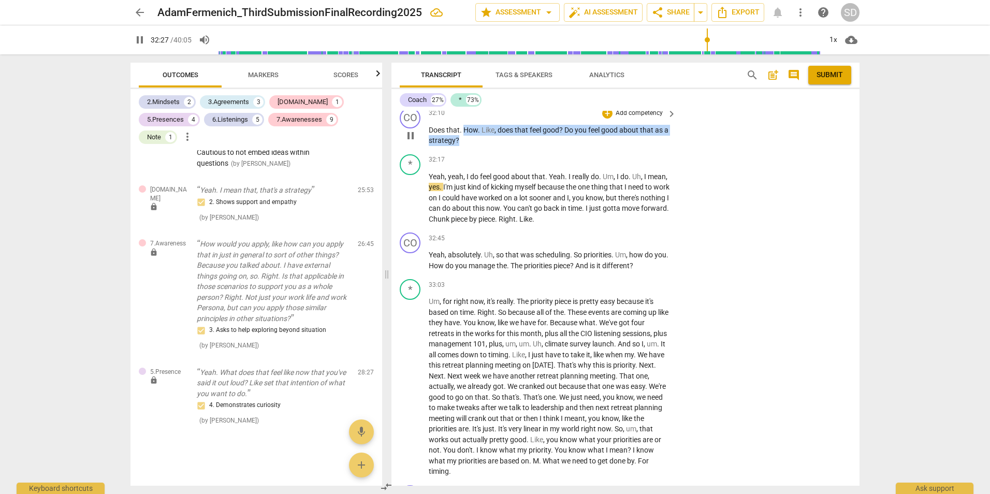
drag, startPoint x: 463, startPoint y: 170, endPoint x: 487, endPoint y: 185, distance: 27.9
click at [487, 146] on p "Does that . How . Like , does that feel good ? Do you feel good about that as a…" at bounding box center [550, 135] width 242 height 21
click at [624, 118] on p "Add competency" at bounding box center [638, 113] width 49 height 9
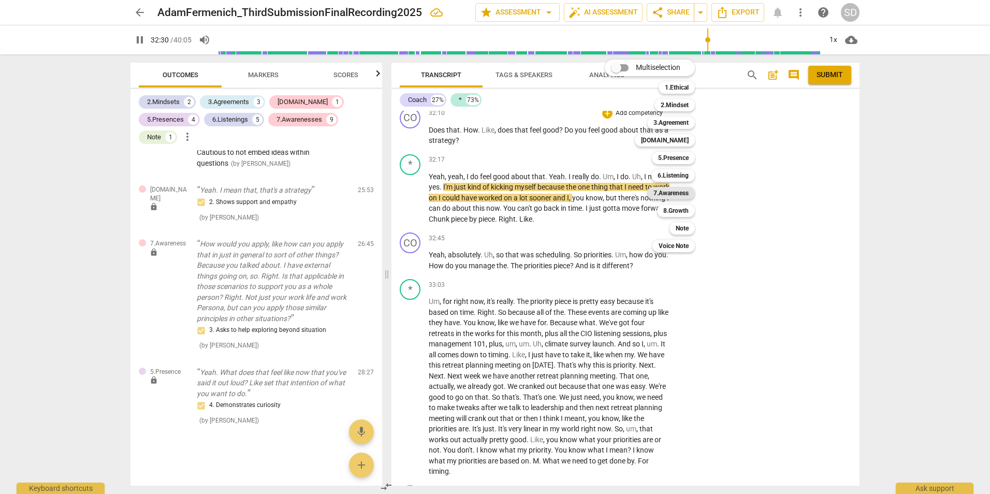
click at [672, 190] on b "7.Awareness" at bounding box center [670, 193] width 35 height 12
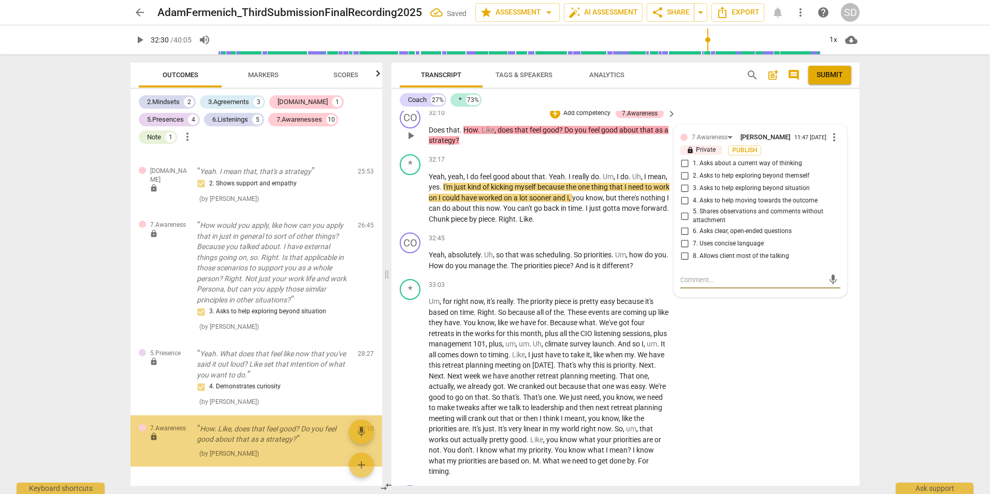
scroll to position [2015, 0]
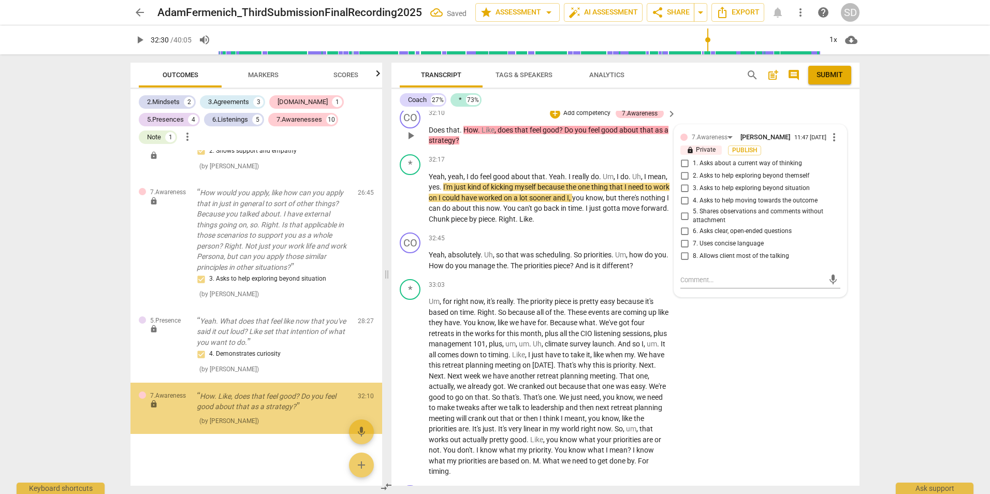
click at [754, 236] on span "6. Asks clear, open-ended questions" at bounding box center [742, 231] width 99 height 9
click at [693, 238] on input "6. Asks clear, open-ended questions" at bounding box center [684, 231] width 17 height 12
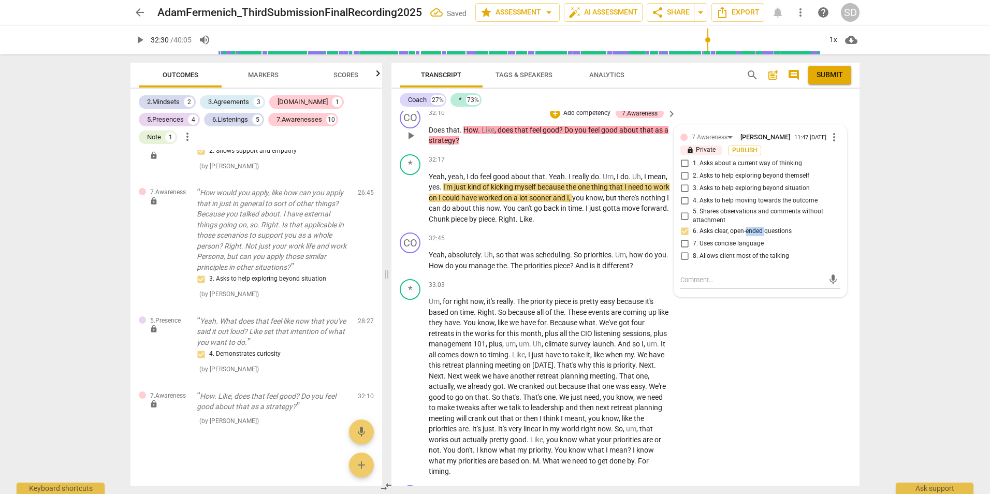
click at [754, 236] on span "6. Asks clear, open-ended questions" at bounding box center [742, 231] width 99 height 9
click at [693, 238] on input "6. Asks clear, open-ended questions" at bounding box center [684, 231] width 17 height 12
drag, startPoint x: 754, startPoint y: 273, endPoint x: 758, endPoint y: 140, distance: 132.6
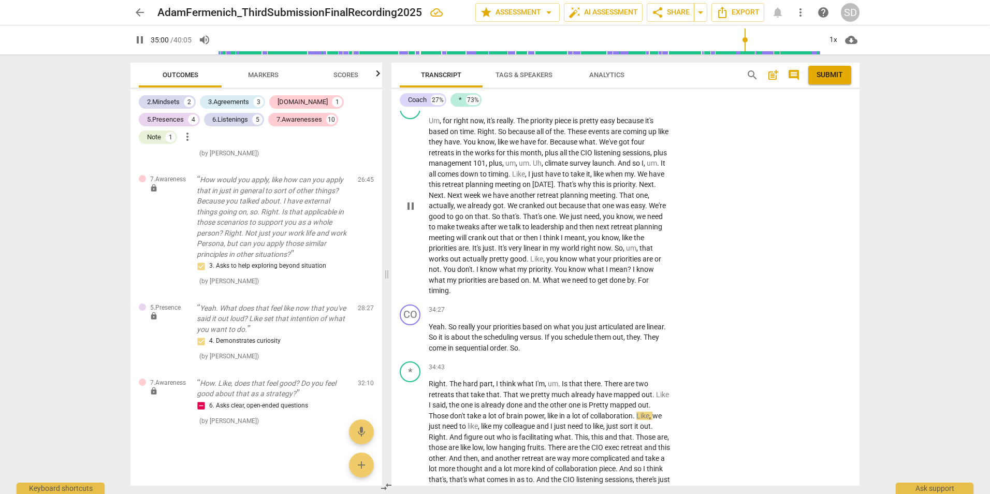
scroll to position [5185, 0]
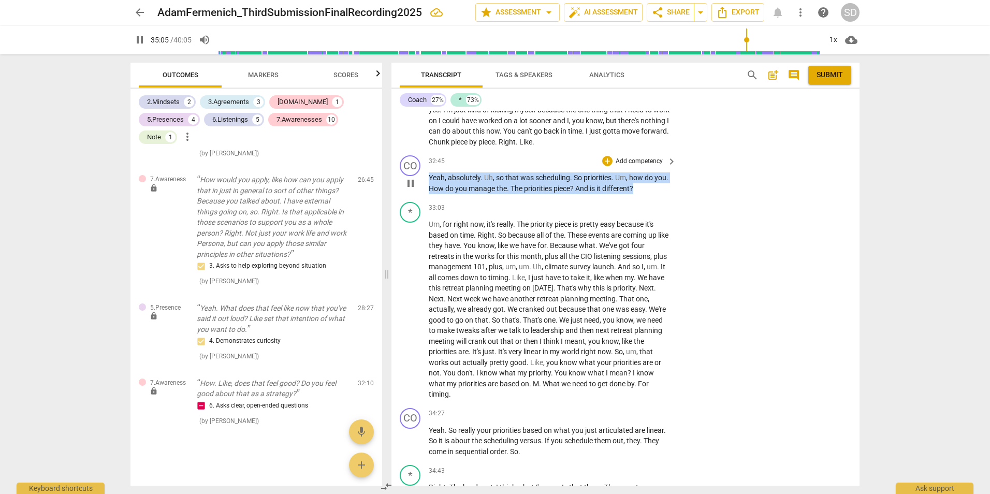
drag, startPoint x: 655, startPoint y: 232, endPoint x: 428, endPoint y: 215, distance: 227.4
click at [428, 198] on div "CO play_arrow pause 32:45 + Add competency keyboard_arrow_right Yeah , absolute…" at bounding box center [625, 174] width 468 height 47
click at [626, 166] on p "Add competency" at bounding box center [638, 161] width 49 height 9
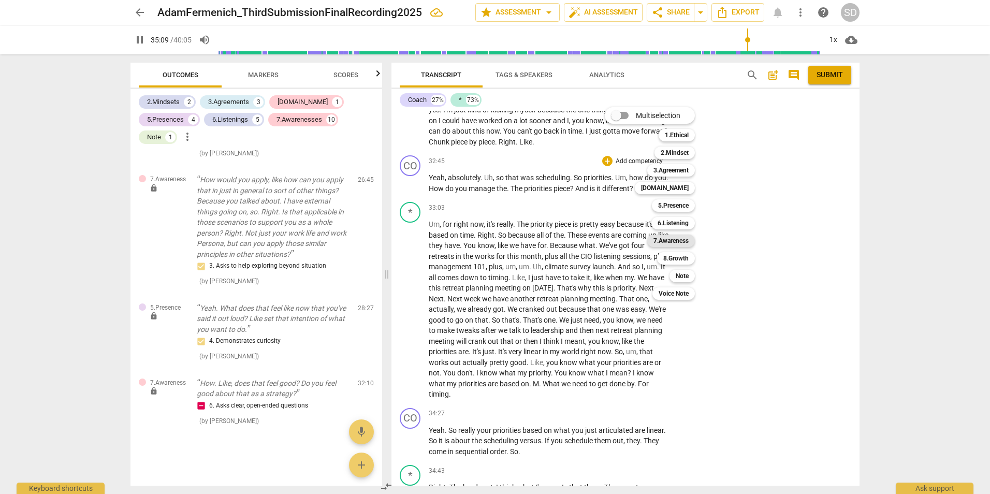
click at [676, 242] on b "7.Awareness" at bounding box center [670, 240] width 35 height 12
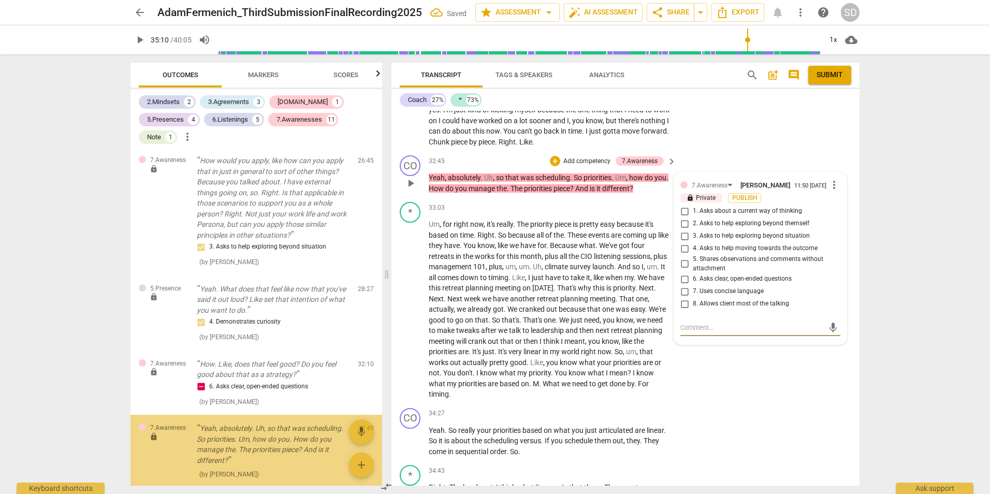
scroll to position [2101, 0]
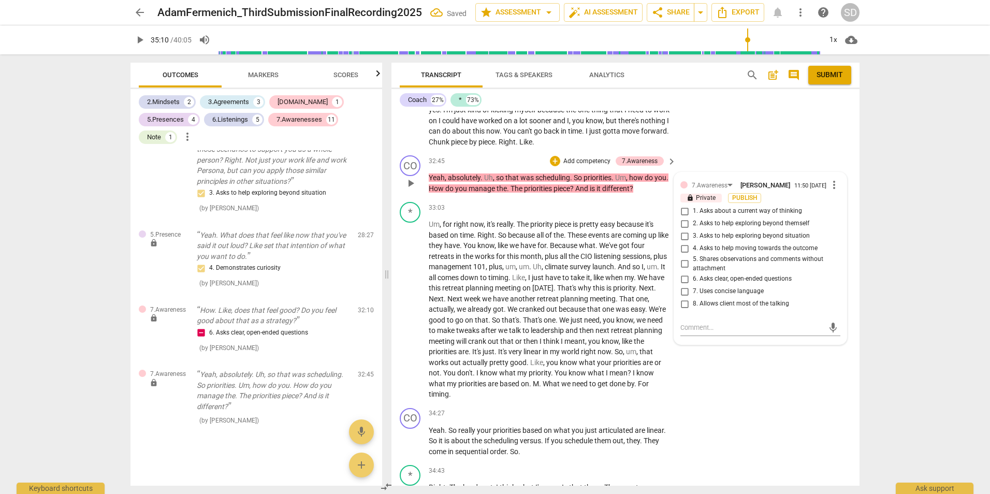
click at [789, 253] on span "4. Asks to help moving towards the outcome" at bounding box center [755, 248] width 125 height 9
click at [693, 255] on input "4. Asks to help moving towards the outcome" at bounding box center [684, 248] width 17 height 12
click at [777, 152] on div "* play_arrow pause 32:17 + Add competency keyboard_arrow_right Yeah , yeah , I …" at bounding box center [625, 112] width 468 height 79
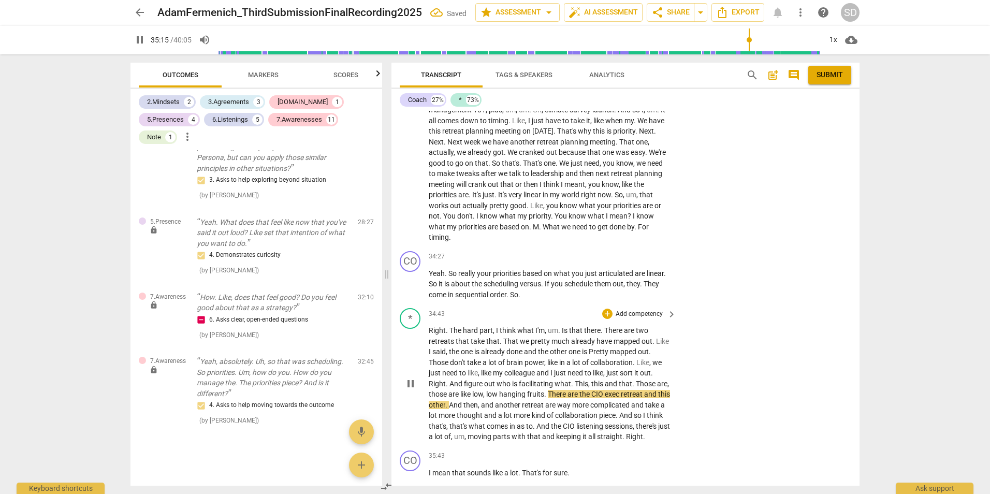
scroll to position [5394, 0]
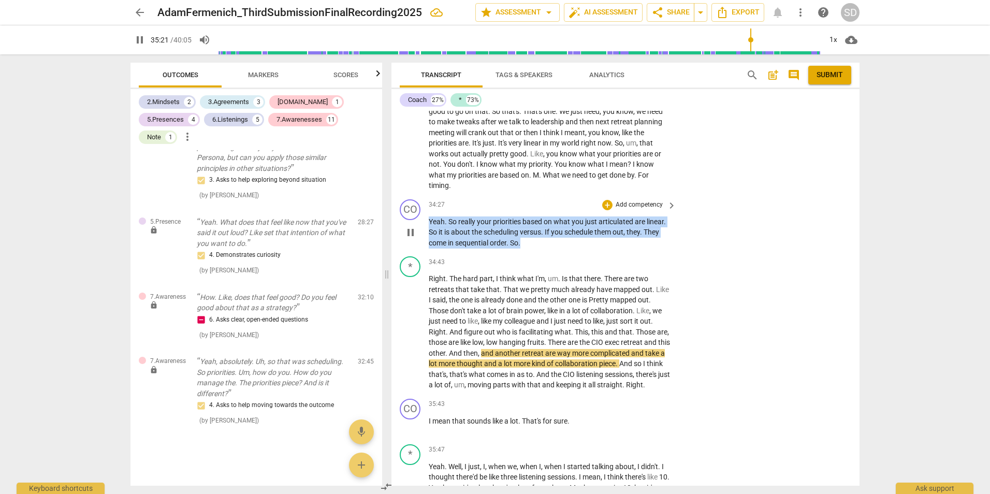
drag, startPoint x: 524, startPoint y: 287, endPoint x: 426, endPoint y: 262, distance: 100.9
click at [426, 253] on div "CO play_arrow pause 34:27 + Add competency keyboard_arrow_right Yeah . So reall…" at bounding box center [625, 223] width 468 height 57
click at [624, 210] on p "Add competency" at bounding box center [638, 204] width 49 height 9
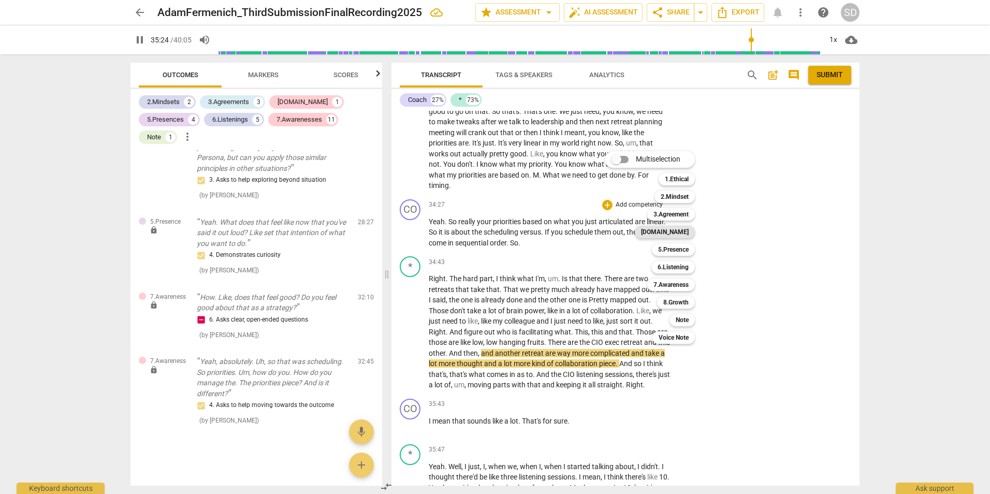
click at [687, 233] on b "[DOMAIN_NAME]" at bounding box center [665, 232] width 48 height 12
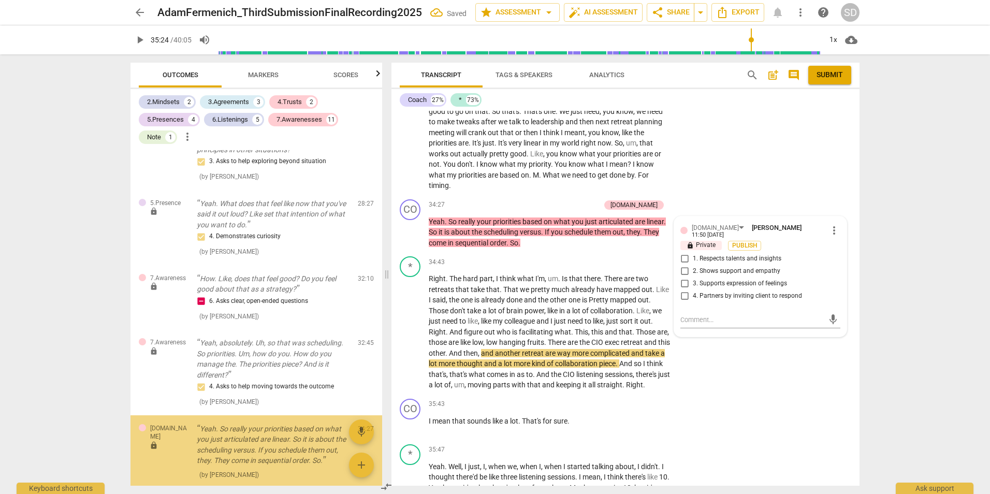
scroll to position [2187, 0]
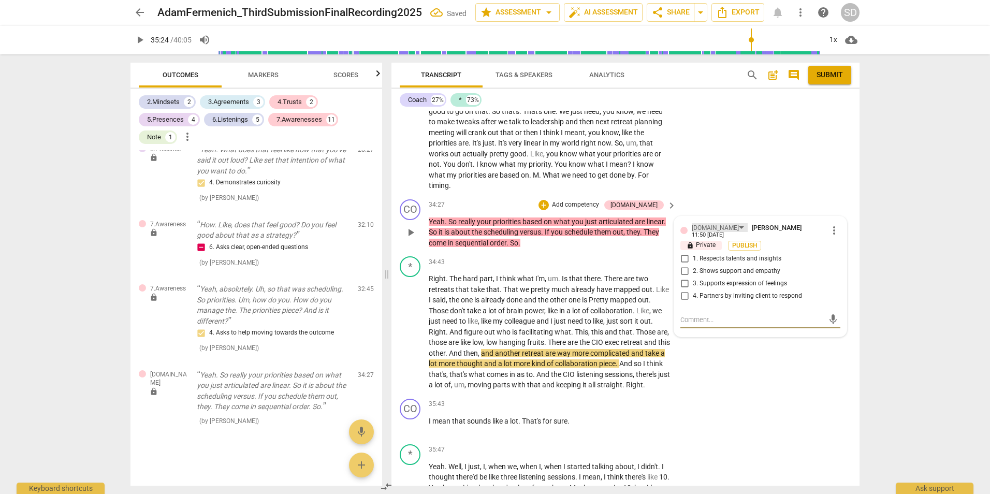
click at [708, 233] on div "[DOMAIN_NAME]" at bounding box center [714, 228] width 47 height 10
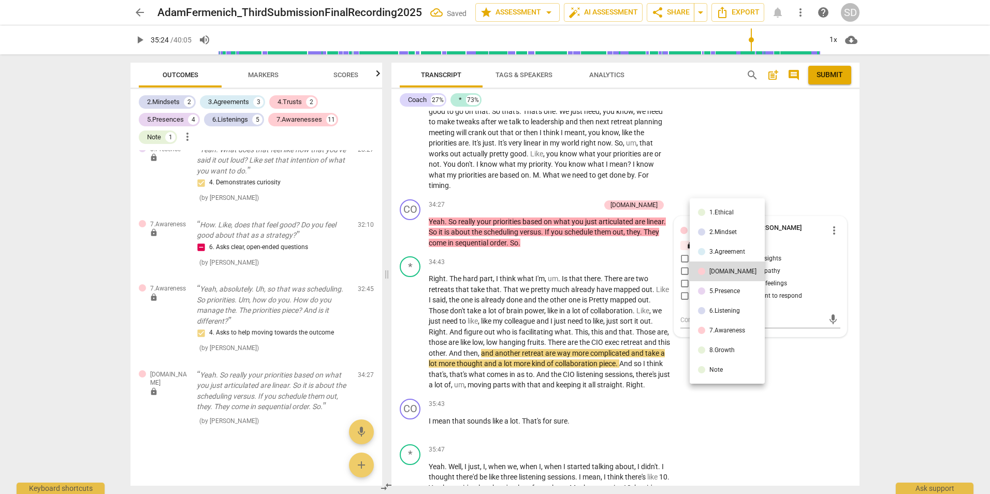
click at [719, 288] on div "5.Presence" at bounding box center [724, 291] width 31 height 6
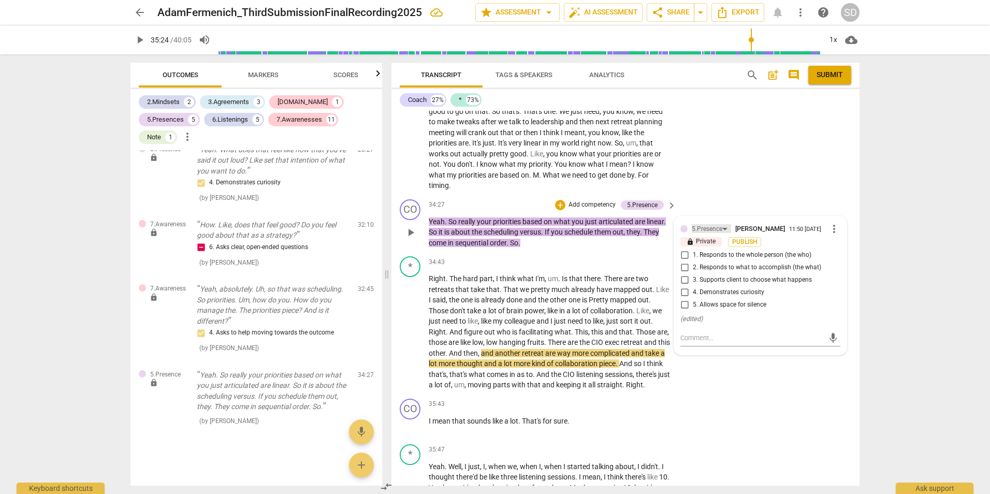
click at [715, 234] on div "5.Presence" at bounding box center [706, 229] width 31 height 10
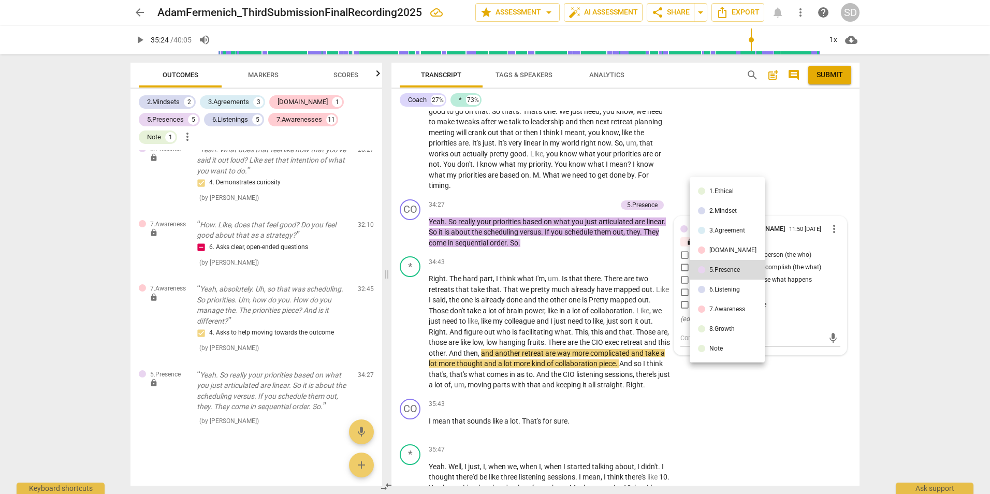
click at [723, 287] on div "6.Listening" at bounding box center [724, 289] width 31 height 6
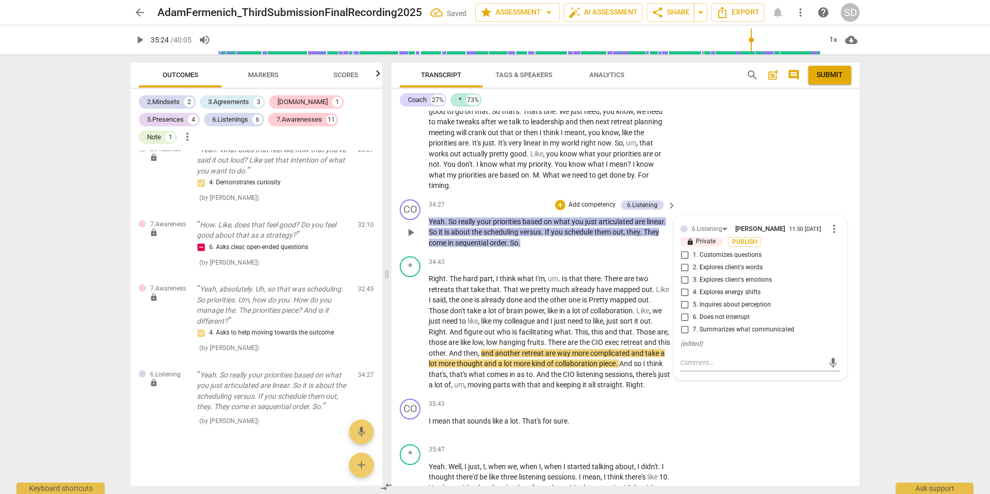
click at [742, 334] on span "7. Summarizes what communicated" at bounding box center [743, 329] width 101 height 9
click at [693, 336] on input "7. Summarizes what communicated" at bounding box center [684, 329] width 17 height 12
click at [757, 195] on div "* play_arrow pause 33:03 + Add competency keyboard_arrow_right Um , for right n…" at bounding box center [625, 92] width 468 height 206
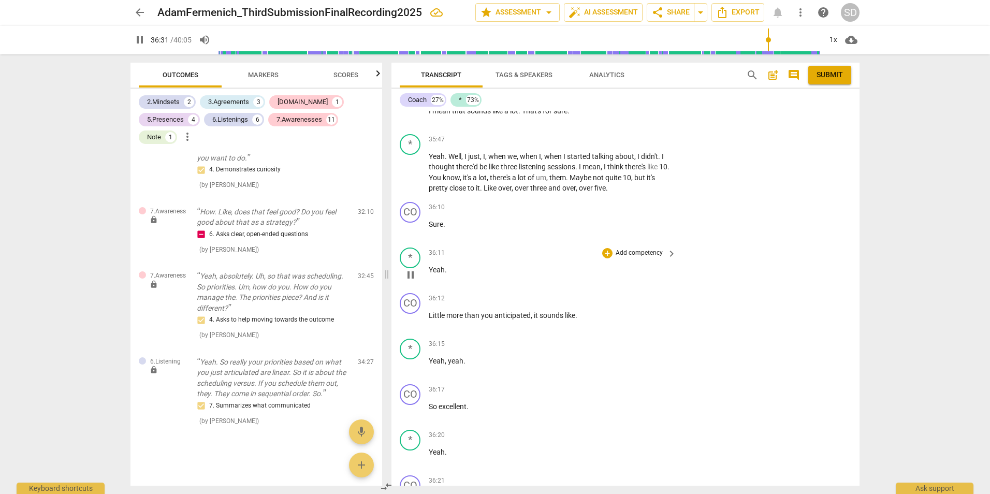
scroll to position [5549, 0]
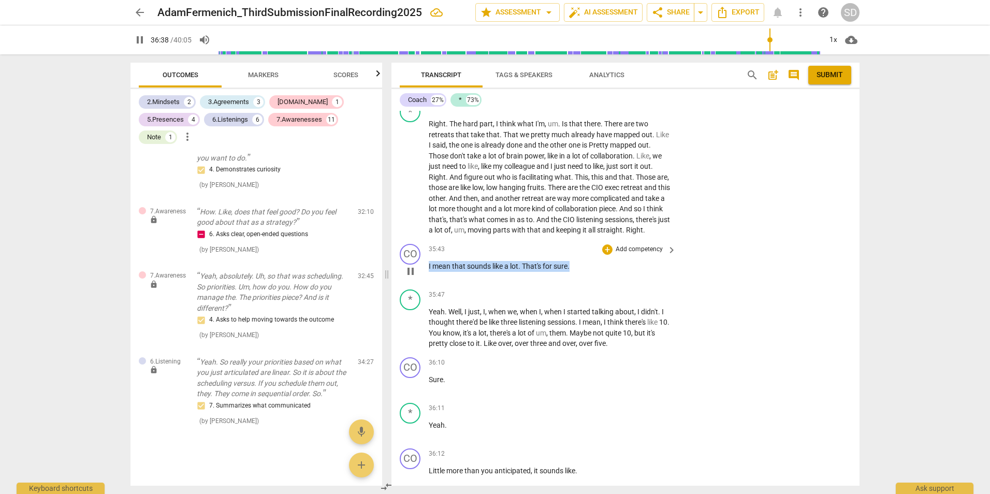
drag, startPoint x: 574, startPoint y: 320, endPoint x: 424, endPoint y: 317, distance: 149.6
click at [424, 285] on div "CO play_arrow pause 35:43 + Add competency keyboard_arrow_right I mean that sou…" at bounding box center [625, 263] width 468 height 46
click at [637, 254] on p "Add competency" at bounding box center [638, 249] width 49 height 9
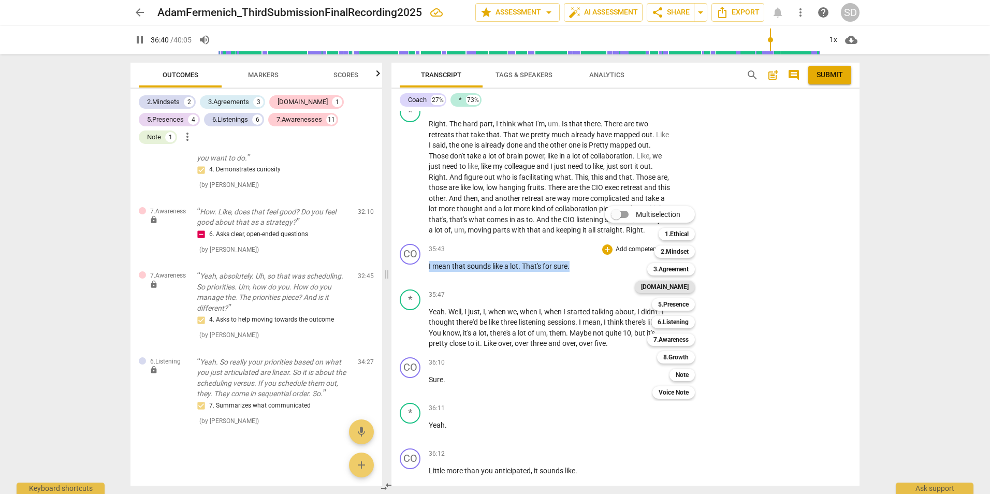
click at [682, 287] on b "[DOMAIN_NAME]" at bounding box center [665, 287] width 48 height 12
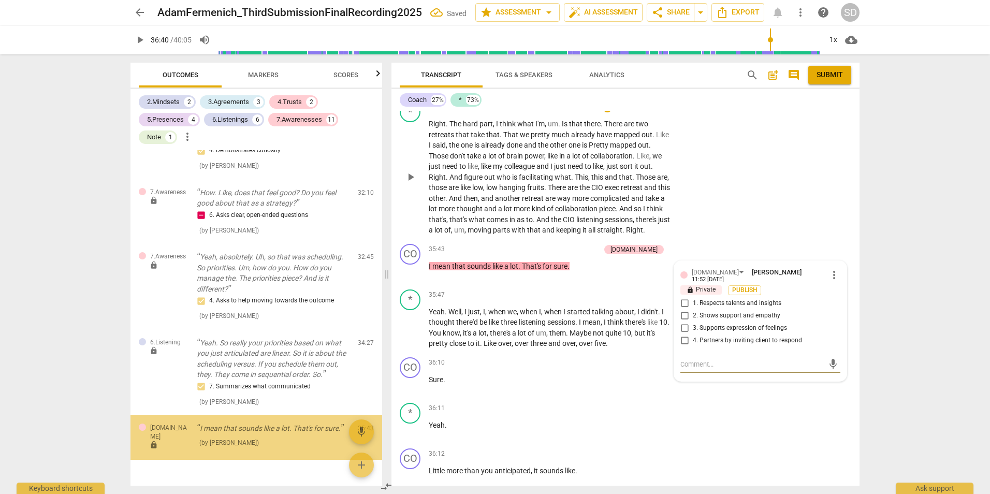
scroll to position [2241, 0]
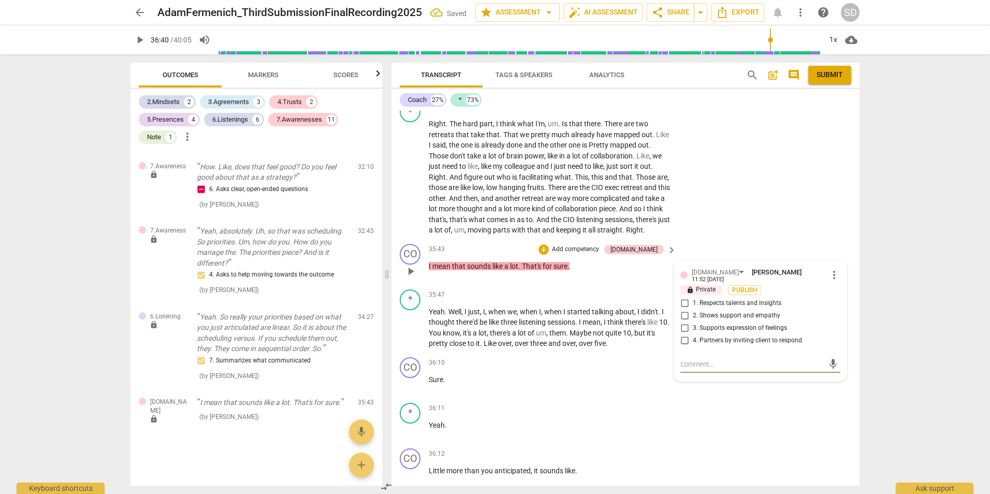
click at [726, 320] on span "2. Shows support and empathy" at bounding box center [736, 315] width 87 height 9
click at [693, 322] on input "2. Shows support and empathy" at bounding box center [684, 316] width 17 height 12
click at [769, 240] on div "* play_arrow pause 34:43 + Add competency keyboard_arrow_right Right . The hard…" at bounding box center [625, 168] width 468 height 142
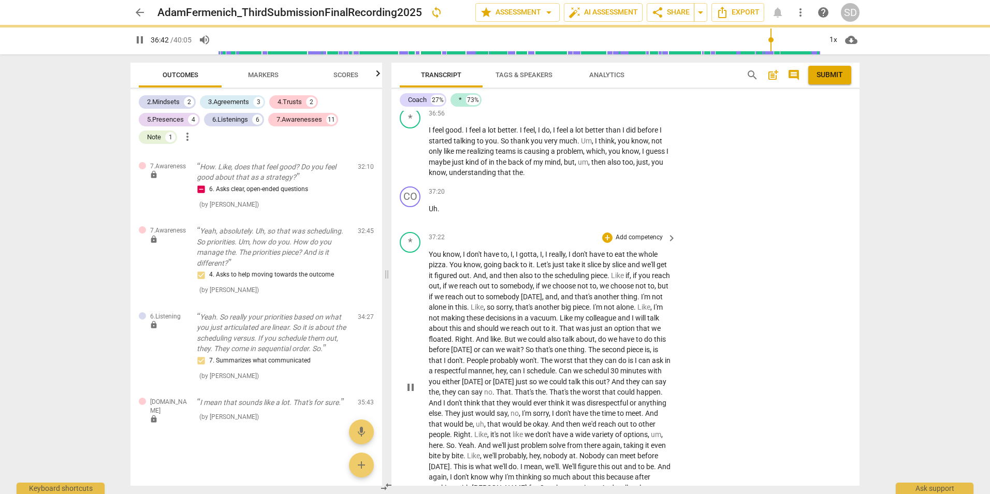
scroll to position [6098, 0]
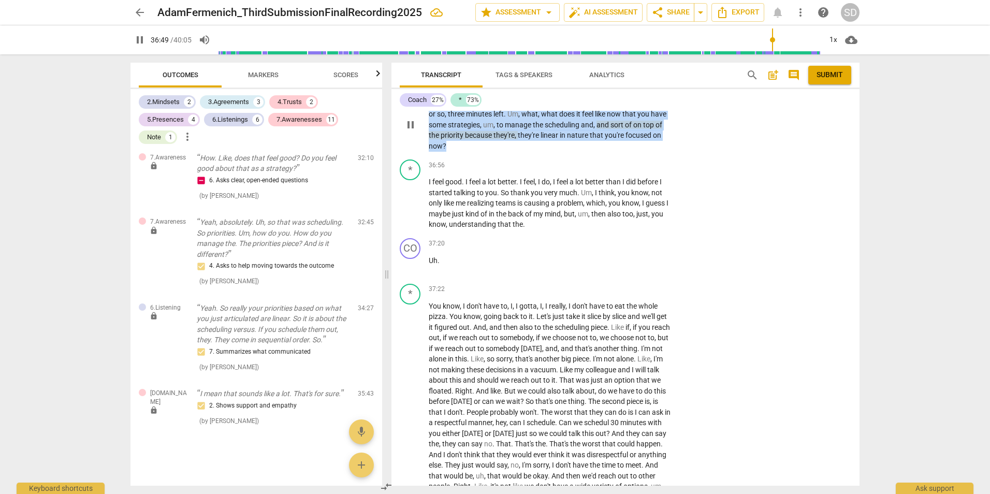
drag, startPoint x: 506, startPoint y: 198, endPoint x: 428, endPoint y: 158, distance: 87.7
click at [428, 156] on div "CO play_arrow pause 36:21 + Add competency keyboard_arrow_right So as we're , w…" at bounding box center [625, 116] width 468 height 79
click at [636, 92] on p "Add competency" at bounding box center [638, 86] width 49 height 9
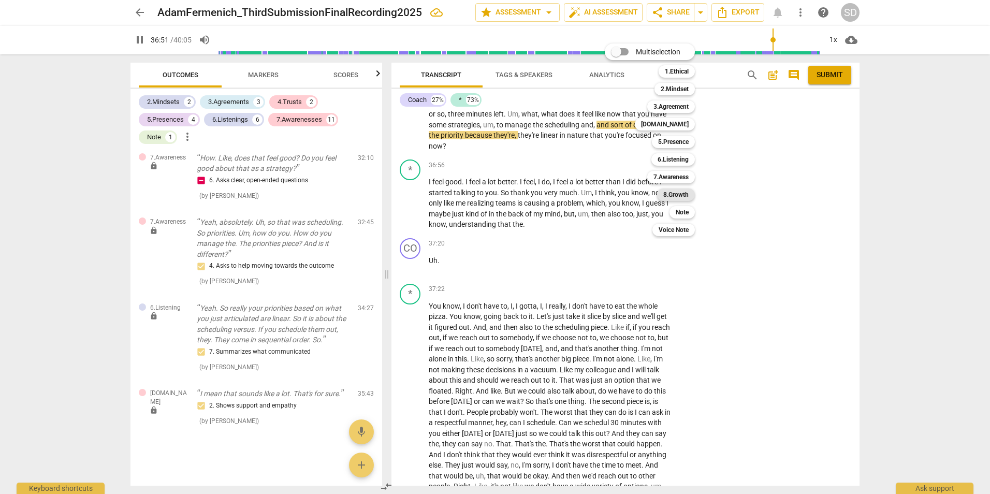
click at [684, 192] on b "8.Growth" at bounding box center [675, 194] width 25 height 12
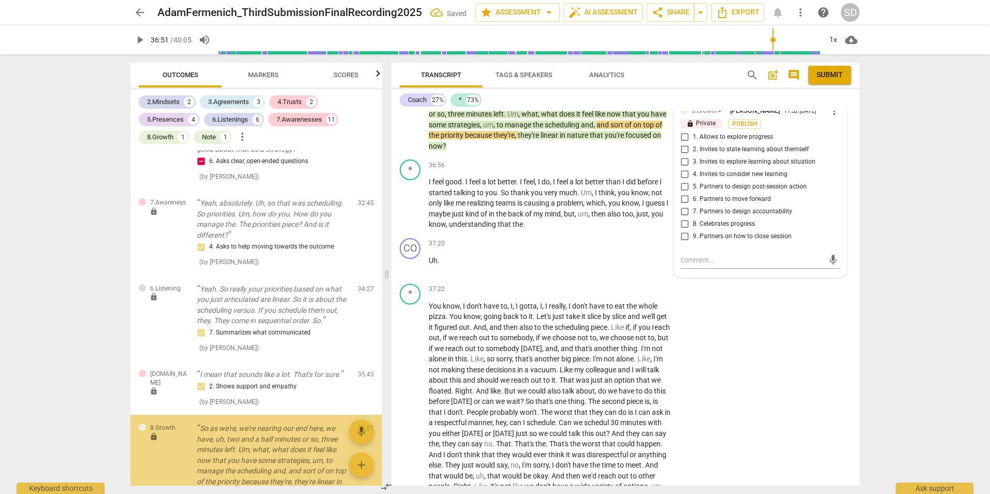
scroll to position [2358, 0]
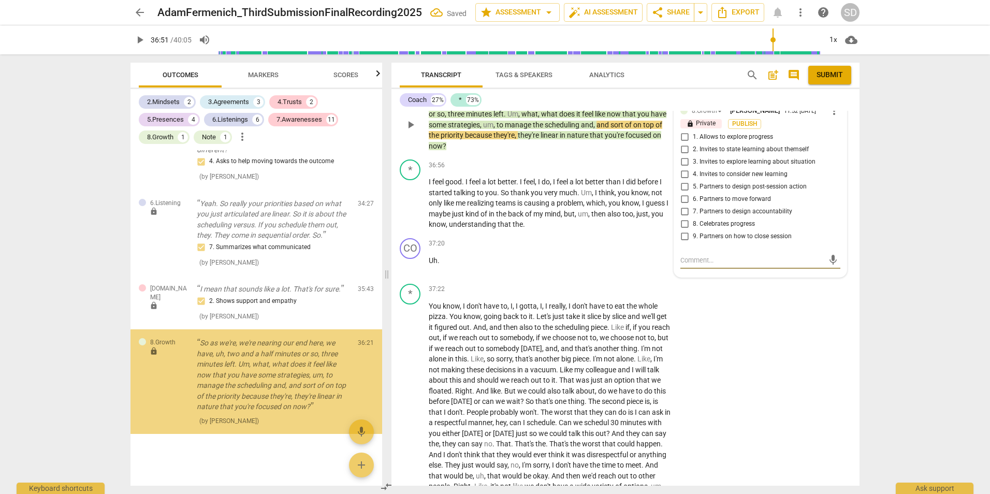
click at [737, 142] on span "1. Allows to explore progress" at bounding box center [733, 137] width 80 height 9
click at [693, 143] on input "1. Allows to explore progress" at bounding box center [684, 137] width 17 height 12
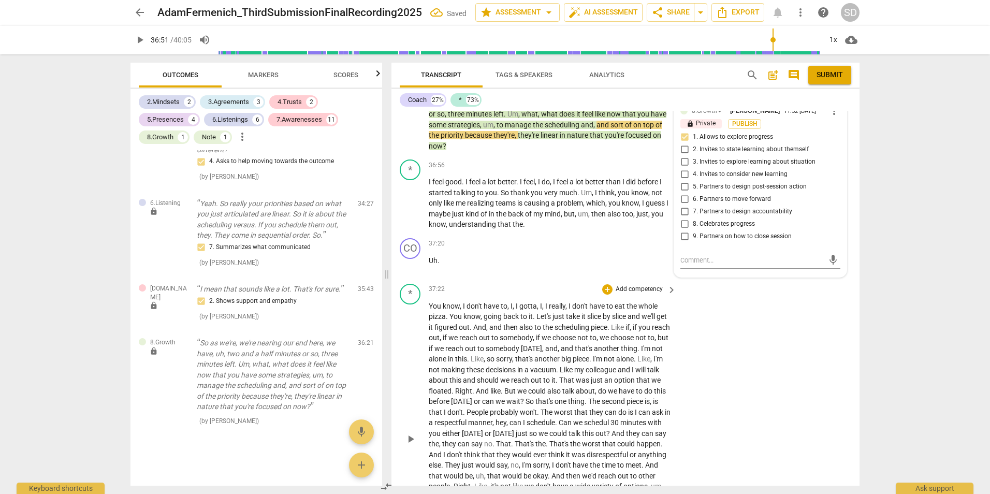
click at [800, 385] on div "* play_arrow pause 37:22 + Add competency keyboard_arrow_right You know , I don…" at bounding box center [625, 429] width 468 height 301
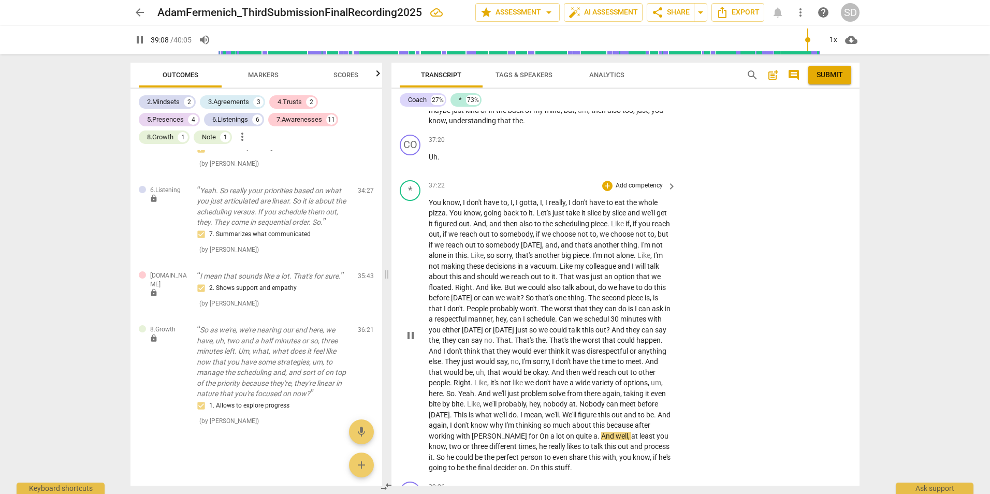
scroll to position [6455, 0]
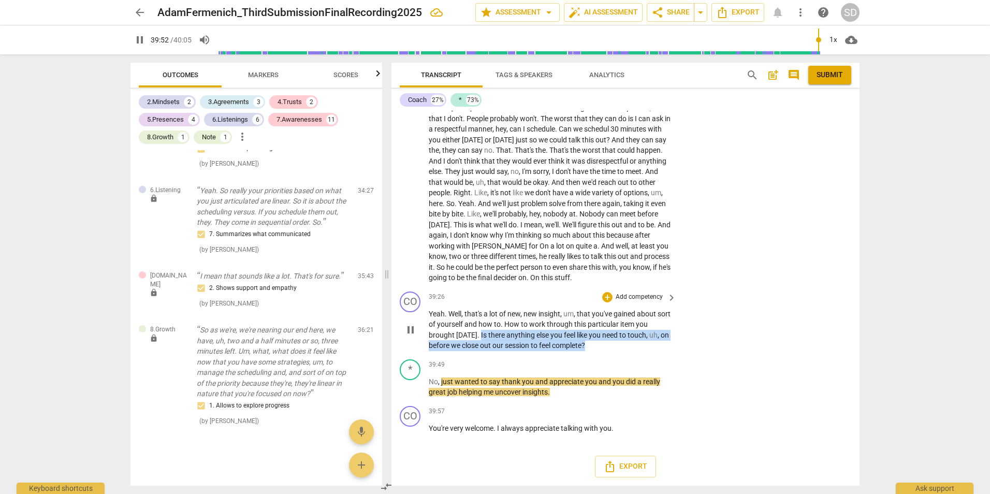
drag, startPoint x: 592, startPoint y: 346, endPoint x: 477, endPoint y: 335, distance: 115.9
click at [477, 335] on p "Yeah . Well , that's a lot of new , new insight , um , that you've gained about…" at bounding box center [550, 329] width 242 height 42
click at [638, 294] on p "Add competency" at bounding box center [638, 296] width 49 height 9
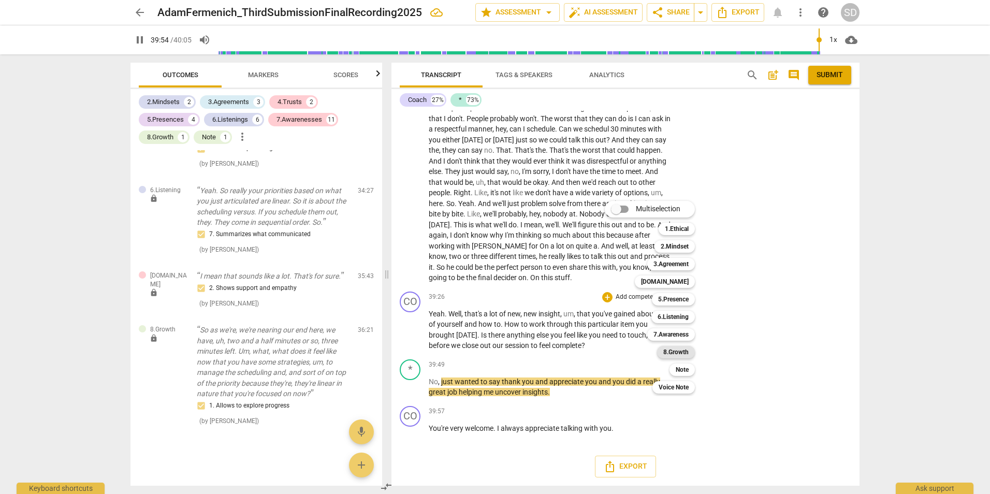
click at [680, 348] on b "8.Growth" at bounding box center [675, 352] width 25 height 12
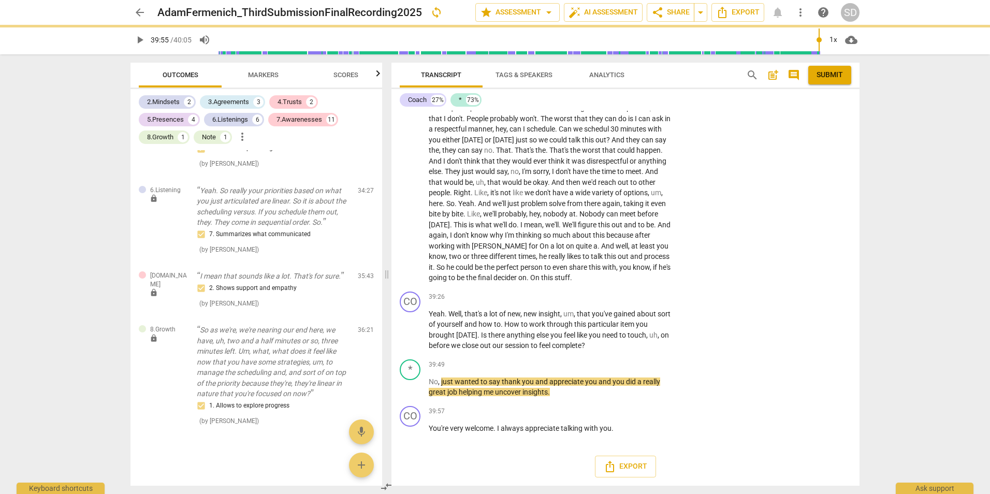
type input "2395"
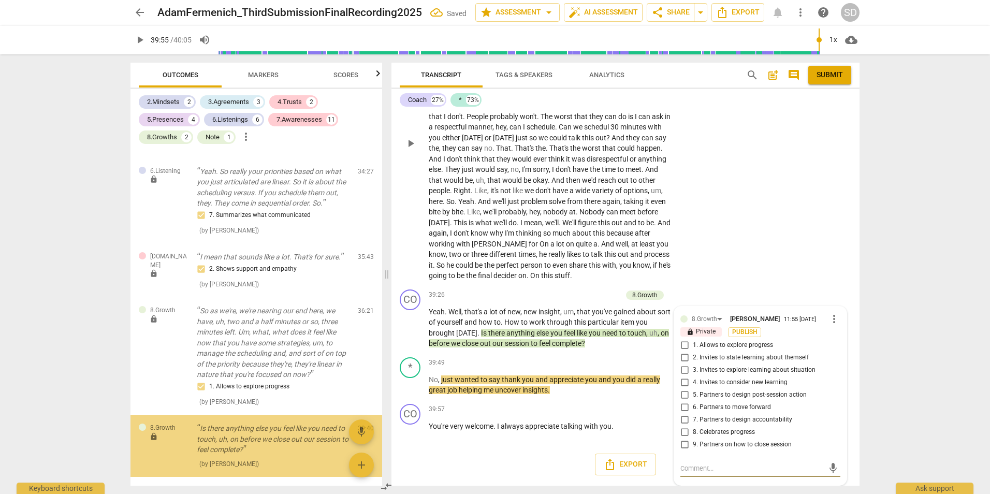
scroll to position [2433, 0]
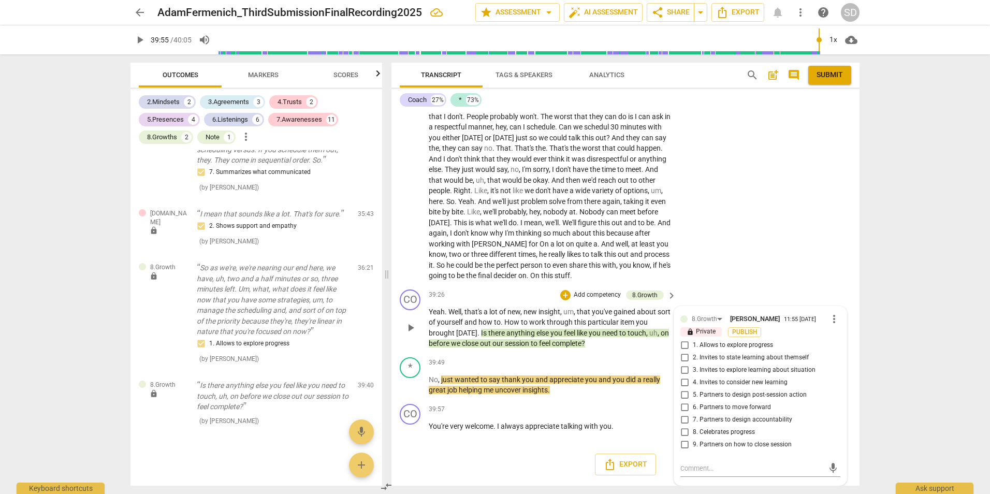
click at [723, 444] on span "9. Partners on how to close session" at bounding box center [742, 444] width 99 height 9
click at [693, 444] on input "9. Partners on how to close session" at bounding box center [684, 444] width 17 height 12
checkbox input "true"
click at [720, 431] on span "8. Celebrates progress" at bounding box center [724, 432] width 62 height 9
click at [693, 431] on input "8. Celebrates progress" at bounding box center [684, 432] width 17 height 12
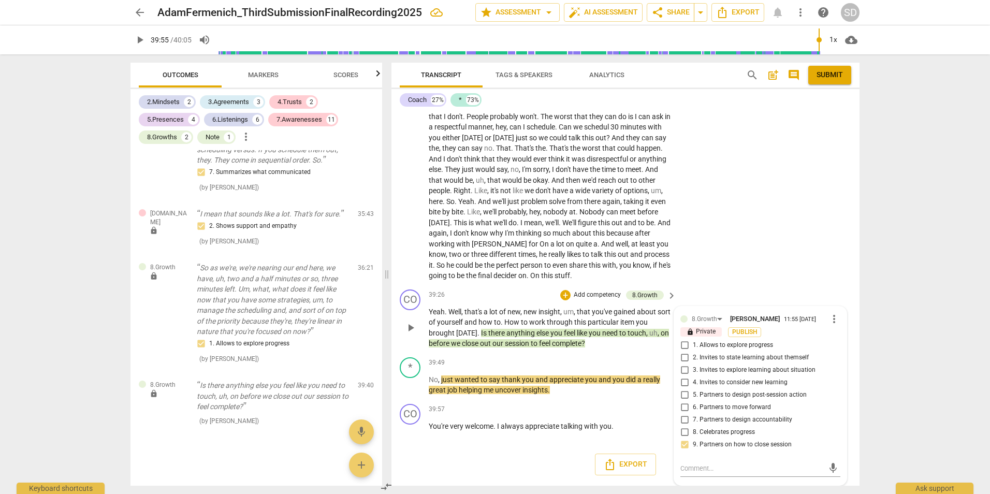
checkbox input "true"
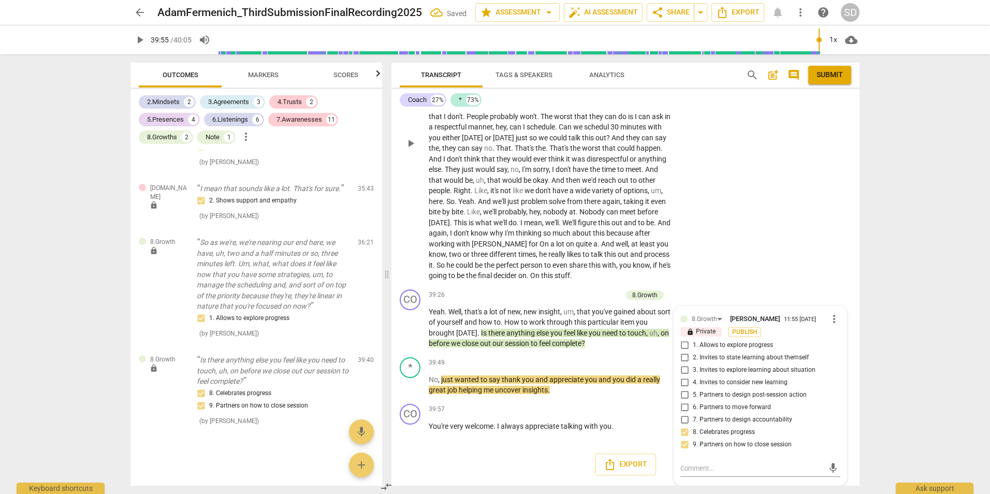
click at [783, 219] on div "* play_arrow pause 37:22 + Add competency keyboard_arrow_right You know , I don…" at bounding box center [625, 134] width 468 height 301
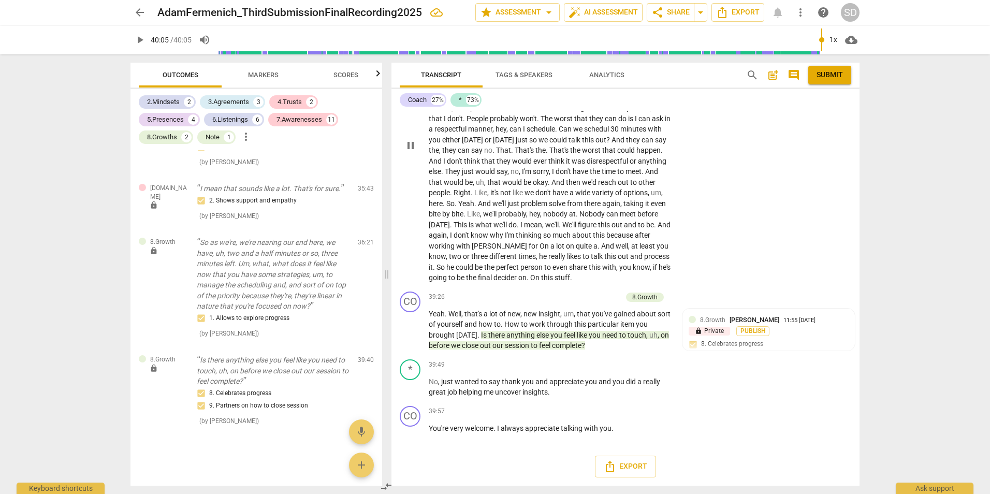
type input "2405"
drag, startPoint x: 615, startPoint y: 426, endPoint x: 409, endPoint y: 425, distance: 206.0
click at [409, 425] on div "CO play_arrow pause 39:57 + Add competency keyboard_arrow_right You're very wel…" at bounding box center [625, 425] width 468 height 46
click at [658, 409] on p "Add competency" at bounding box center [638, 411] width 49 height 9
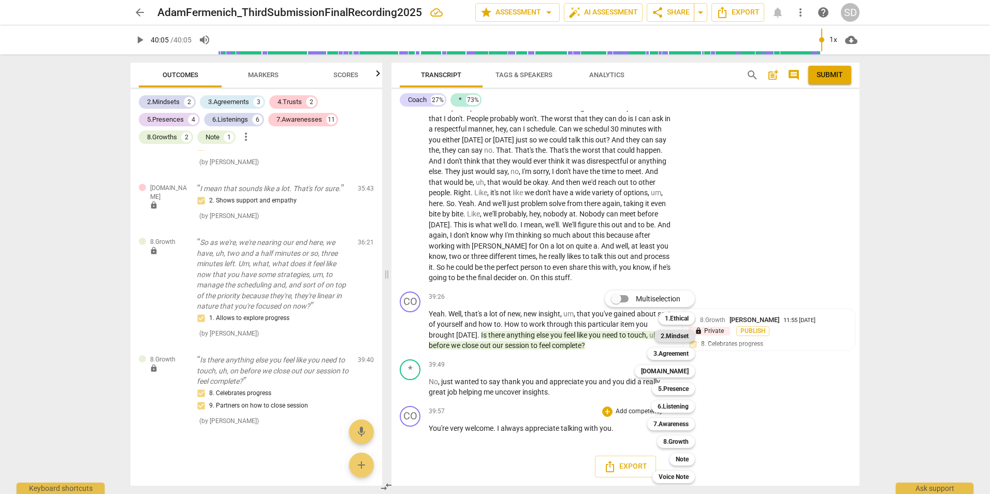
click at [675, 335] on b "2.Mindset" at bounding box center [674, 336] width 28 height 12
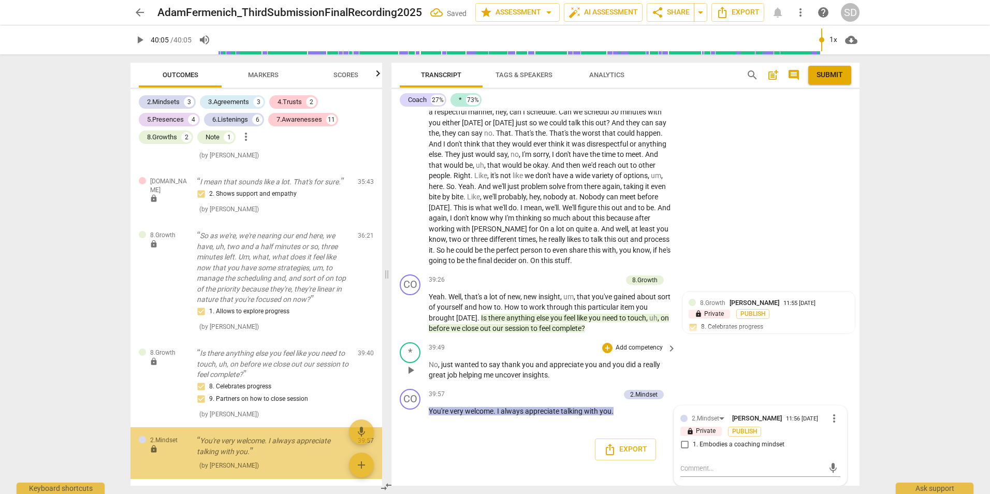
scroll to position [2510, 0]
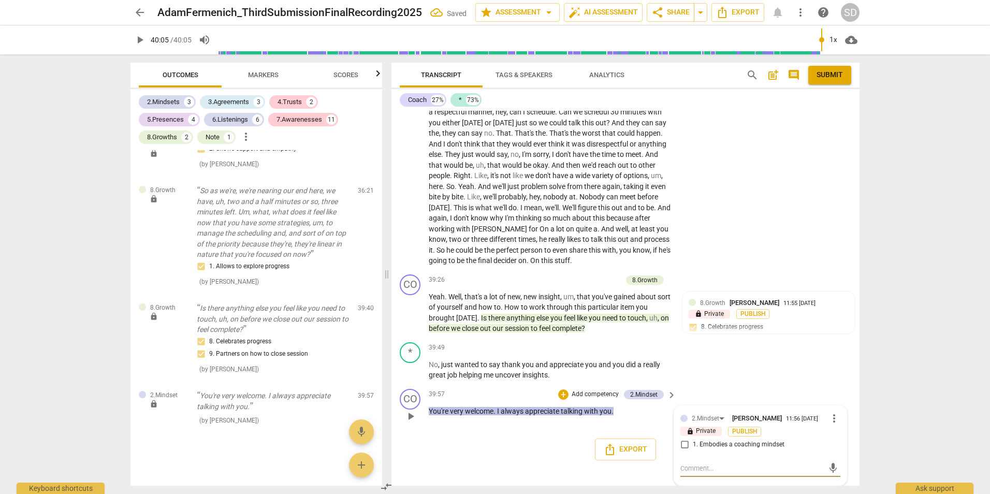
click at [684, 451] on input "1. Embodies a coaching mindset" at bounding box center [684, 444] width 17 height 12
checkbox input "true"
click at [599, 399] on p "Add competency" at bounding box center [594, 394] width 49 height 9
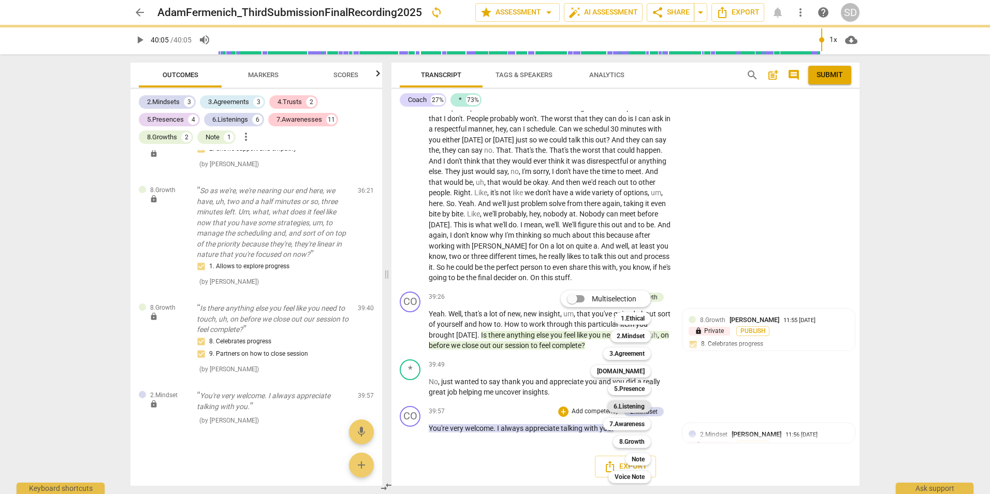
scroll to position [6455, 0]
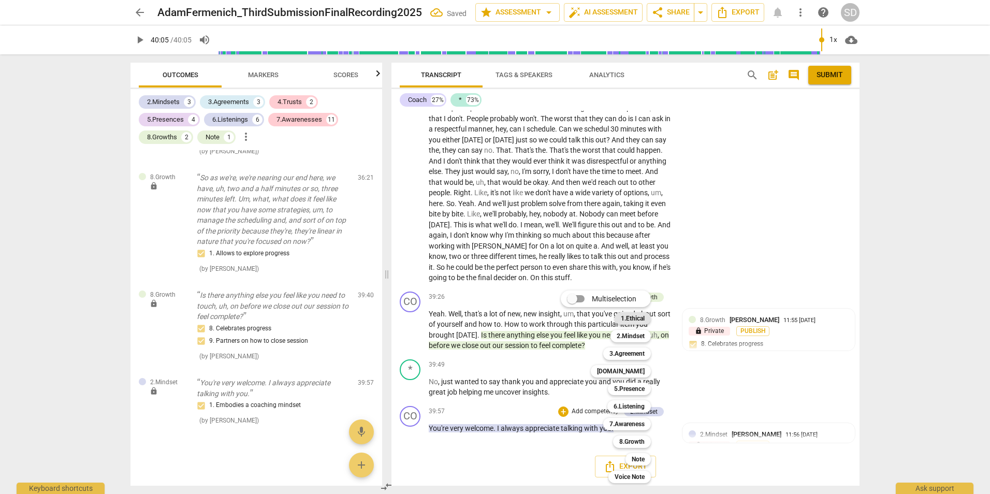
click at [637, 315] on b "1.Ethical" at bounding box center [633, 318] width 24 height 12
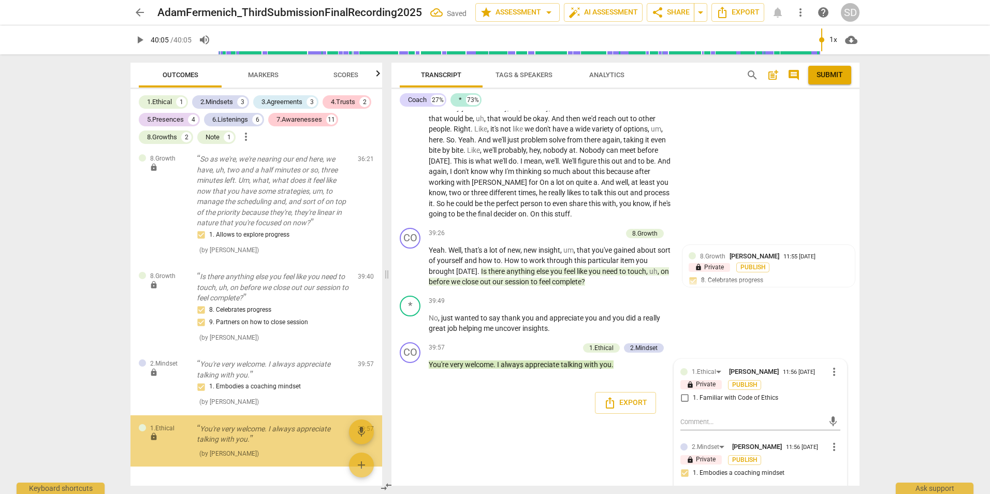
scroll to position [6458, 0]
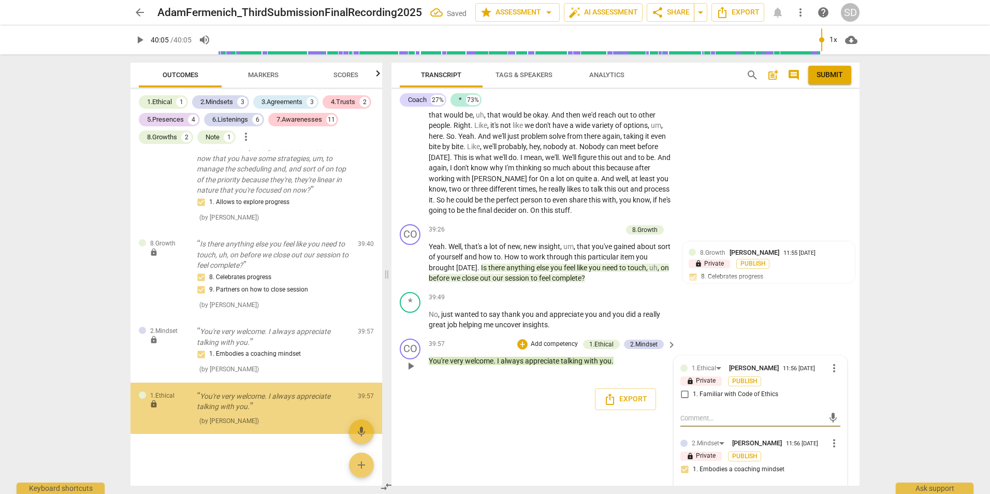
click at [712, 399] on span "1. Familiar with Code of Ethics" at bounding box center [735, 394] width 85 height 9
click at [693, 401] on input "1. Familiar with Code of Ethics" at bounding box center [684, 394] width 17 height 12
checkbox input "true"
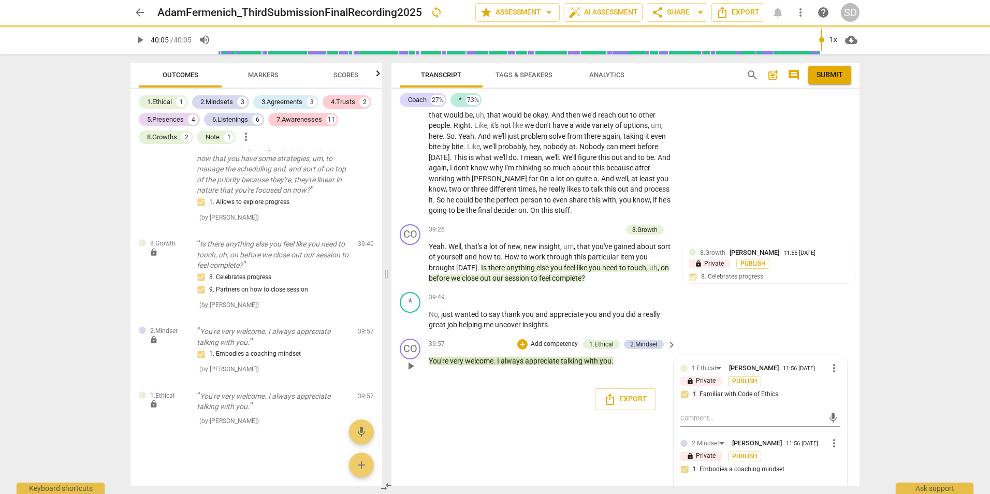
click at [538, 349] on p "Add competency" at bounding box center [553, 344] width 49 height 9
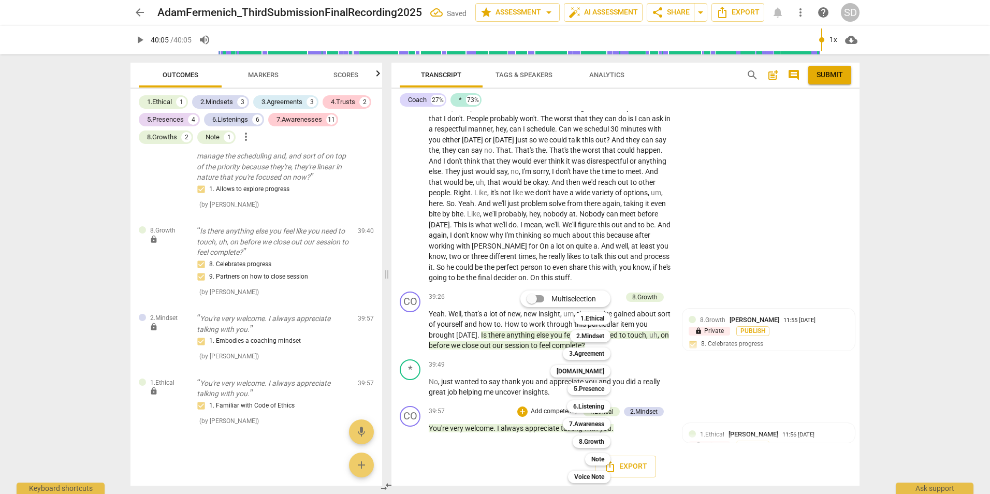
scroll to position [6455, 0]
click at [593, 349] on b "3.Agreement" at bounding box center [586, 353] width 35 height 12
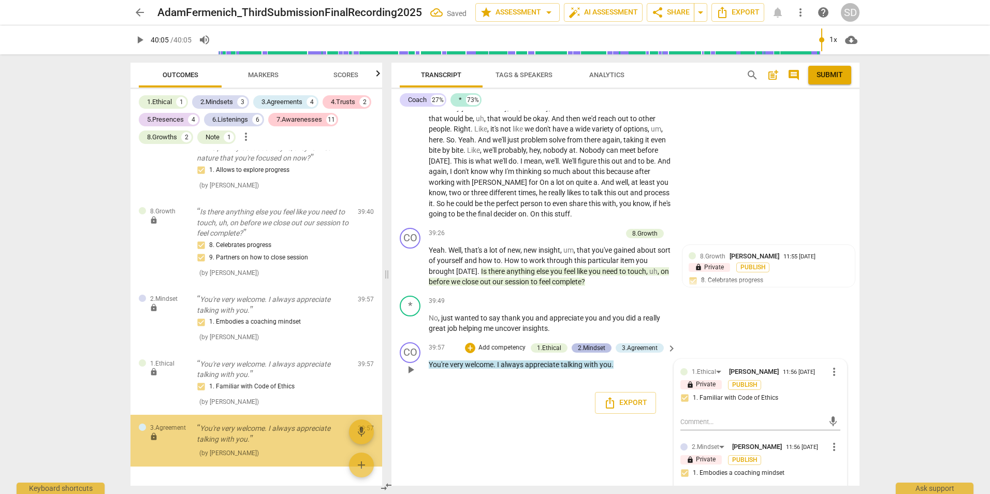
scroll to position [6458, 0]
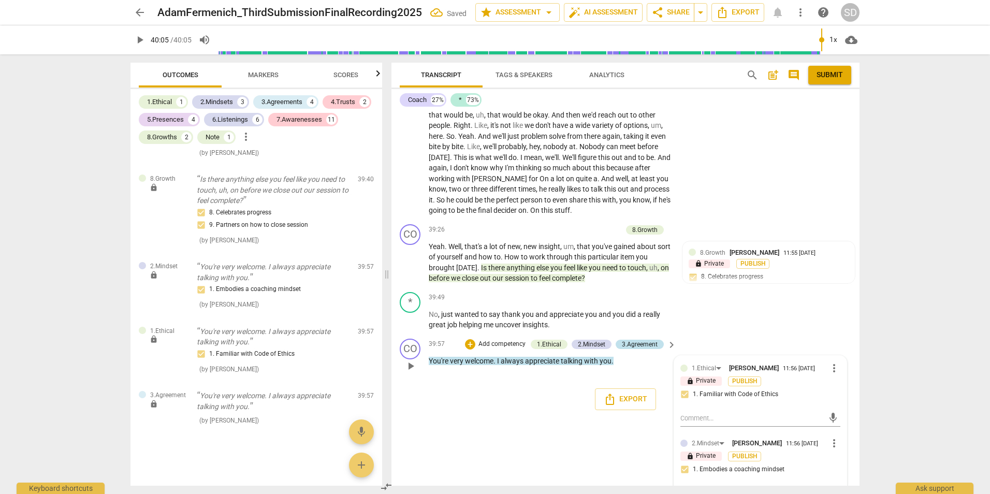
click at [639, 349] on div "3.Agreement" at bounding box center [640, 344] width 36 height 9
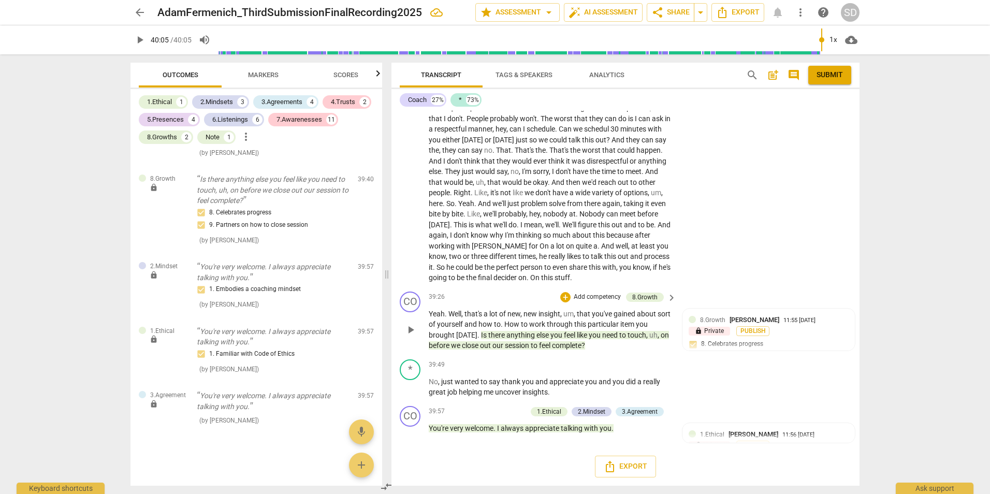
scroll to position [6455, 0]
click at [643, 407] on div "3.Agreement" at bounding box center [640, 411] width 36 height 9
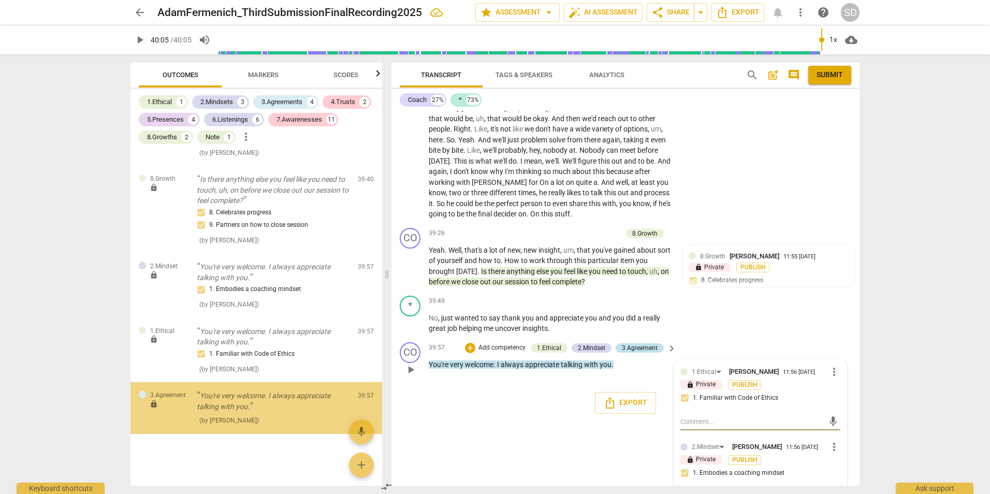
scroll to position [6522, 0]
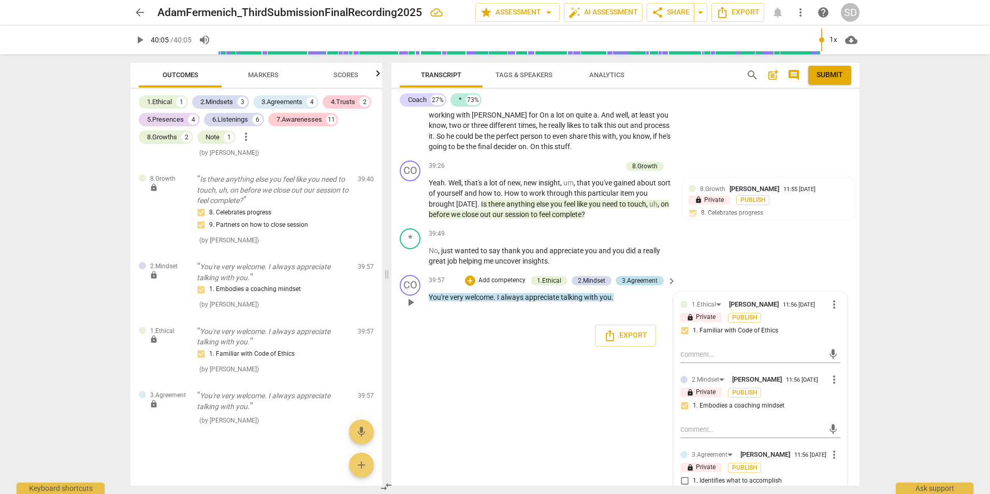
click at [641, 285] on div "3.Agreement" at bounding box center [640, 280] width 36 height 9
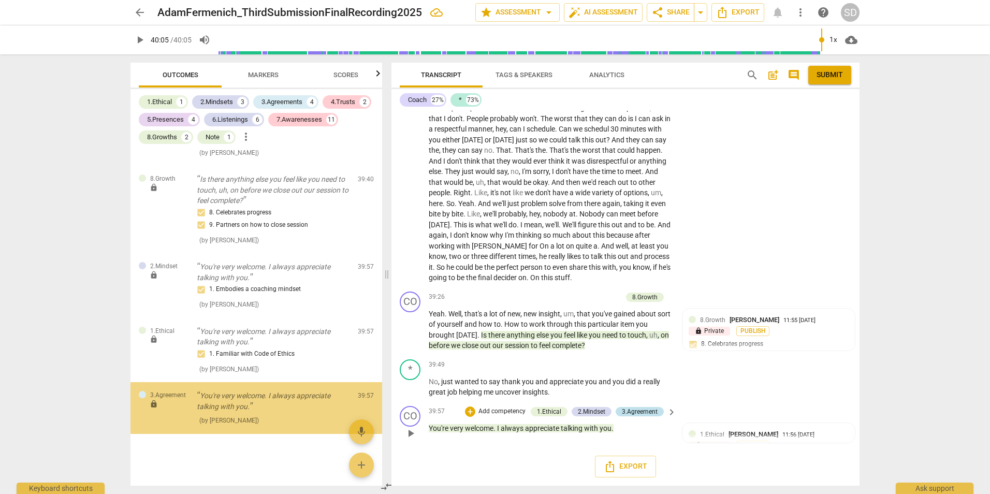
scroll to position [6455, 0]
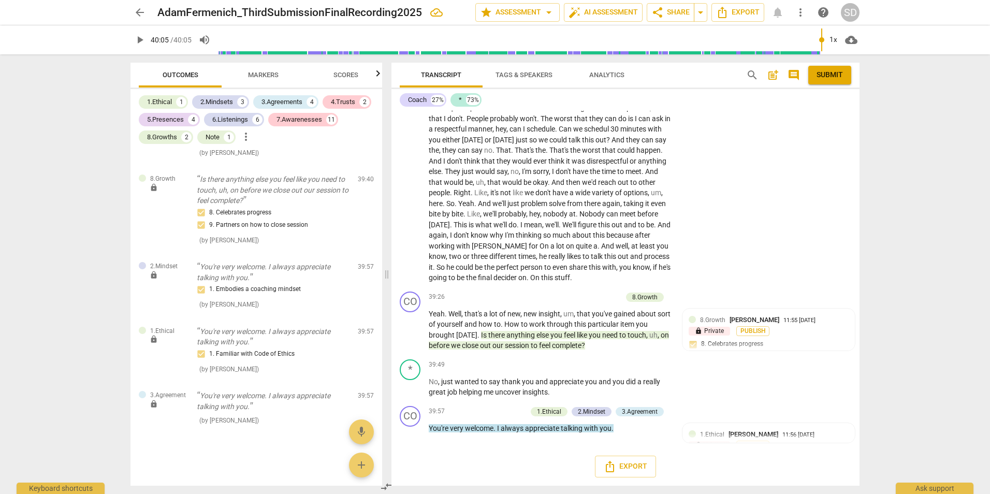
drag, startPoint x: 645, startPoint y: 409, endPoint x: 637, endPoint y: 414, distance: 9.1
click at [638, 409] on div "3.Agreement" at bounding box center [640, 411] width 36 height 9
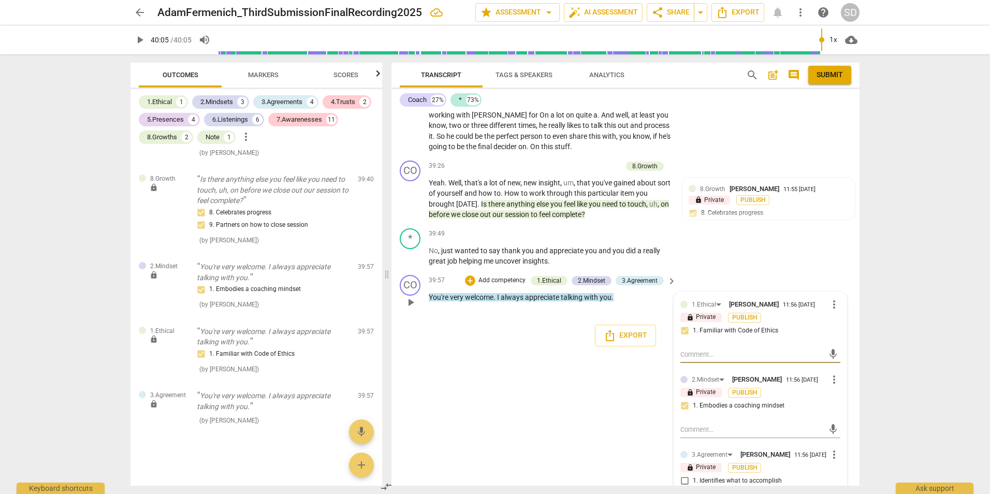
scroll to position [6663, 0]
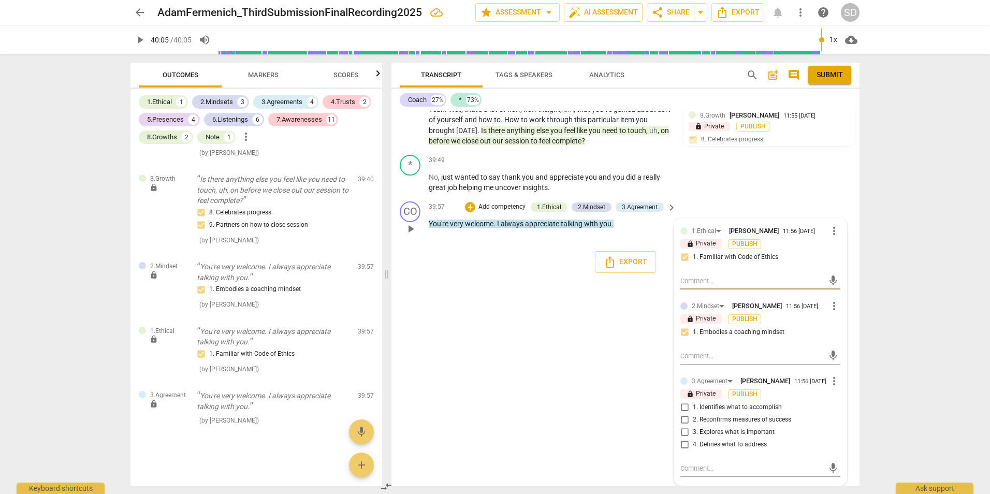
click at [831, 377] on span "more_vert" at bounding box center [834, 381] width 12 height 12
click at [700, 382] on div at bounding box center [495, 247] width 990 height 494
click at [705, 376] on div "3.Agreement" at bounding box center [709, 381] width 36 height 10
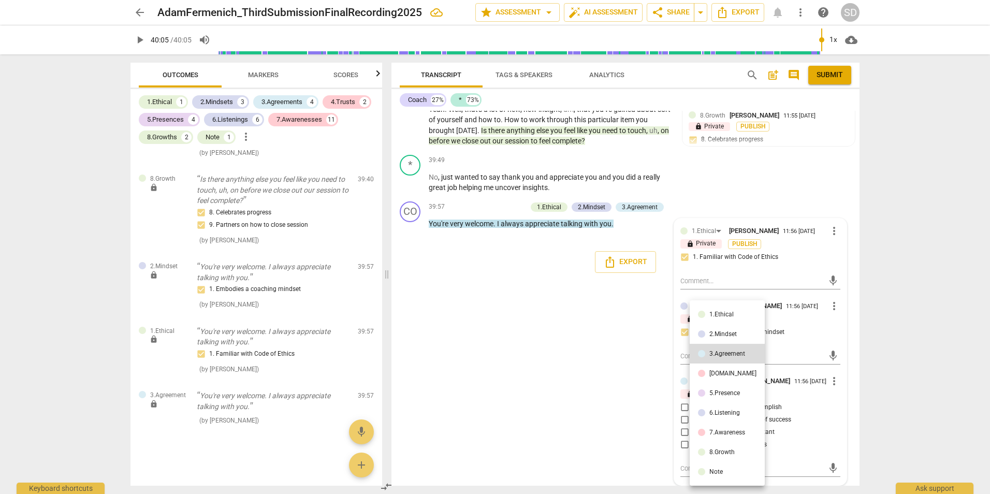
click at [713, 372] on div "[DOMAIN_NAME]" at bounding box center [732, 373] width 47 height 6
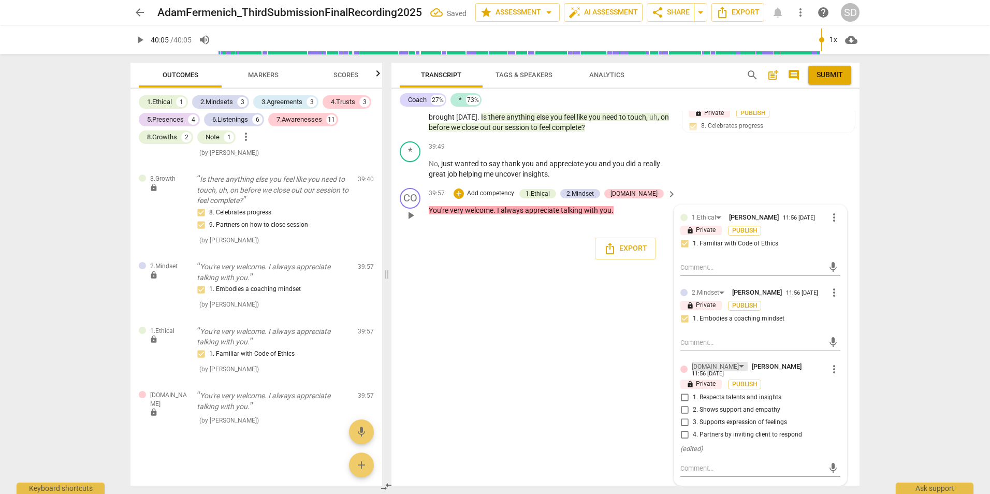
click at [708, 372] on div "[DOMAIN_NAME]" at bounding box center [714, 367] width 47 height 10
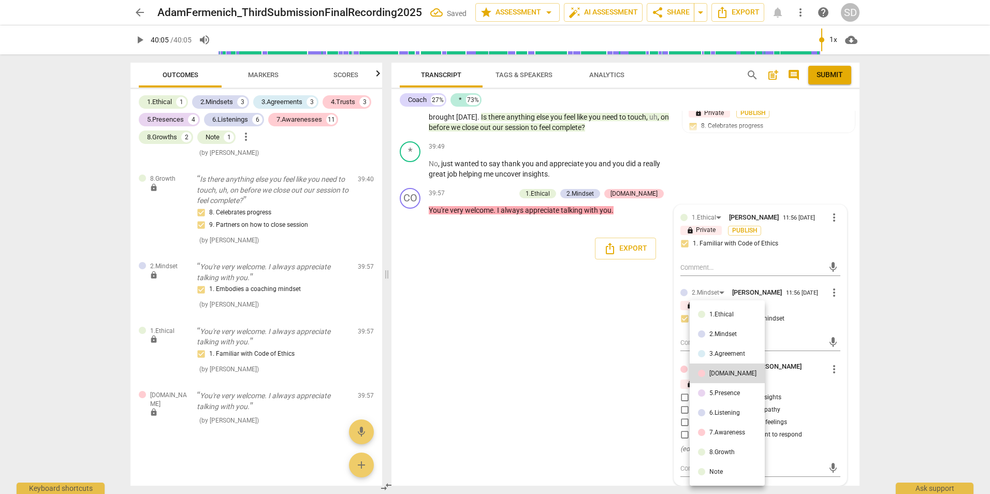
click at [715, 393] on div "5.Presence" at bounding box center [724, 393] width 31 height 6
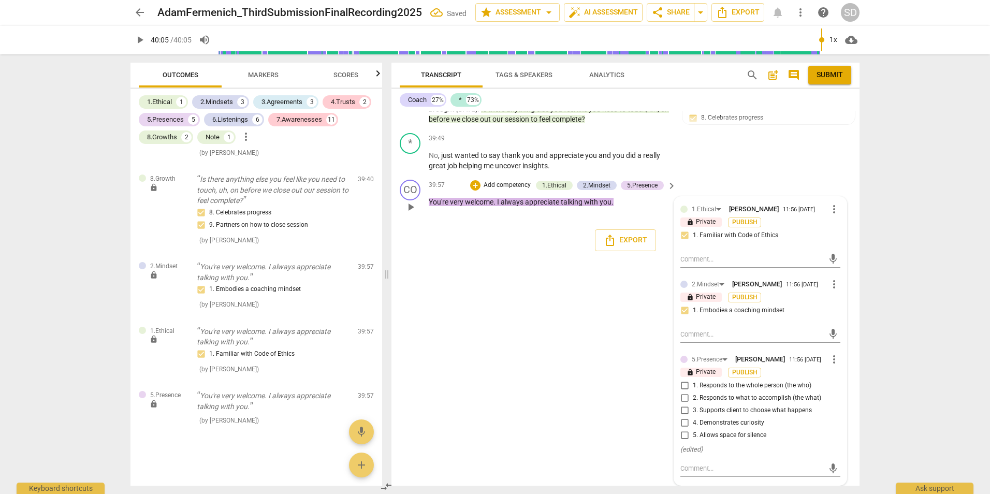
click at [682, 392] on input "1. Responds to the whole person (the who)" at bounding box center [684, 385] width 17 height 12
checkbox input "true"
drag, startPoint x: 684, startPoint y: 416, endPoint x: 705, endPoint y: 417, distance: 21.2
click at [683, 404] on input "2. Responds to what to accomplish (the what)" at bounding box center [684, 398] width 17 height 12
checkbox input "true"
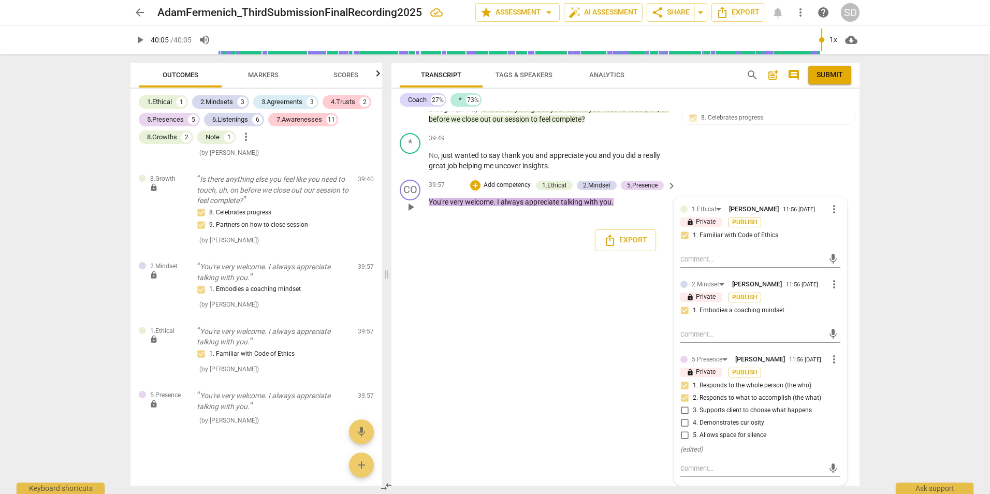
click at [709, 428] on span "4. Demonstrates curiosity" at bounding box center [728, 422] width 71 height 9
click at [693, 429] on input "4. Demonstrates curiosity" at bounding box center [684, 423] width 17 height 12
checkbox input "true"
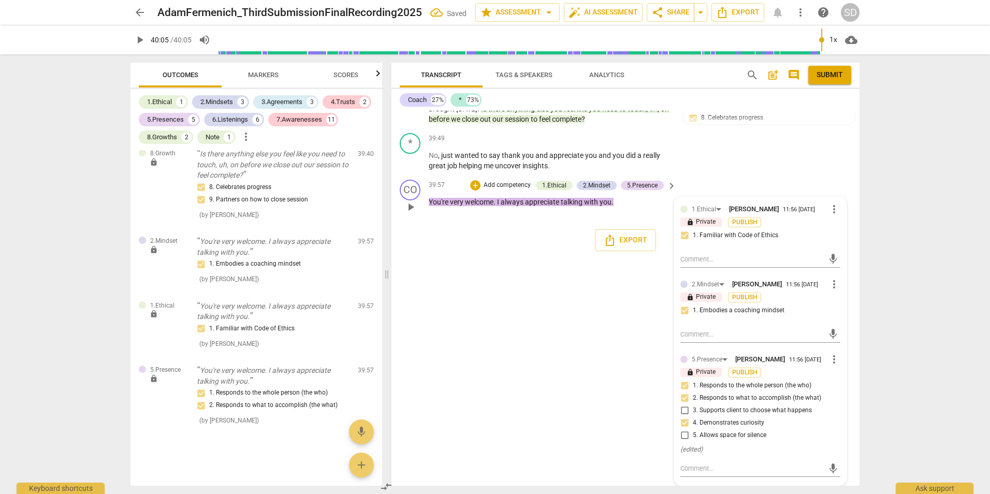
click at [711, 440] on span "5. Allows space for silence" at bounding box center [729, 435] width 73 height 9
click at [693, 442] on input "5. Allows space for silence" at bounding box center [684, 435] width 17 height 12
checkbox input "true"
click at [494, 190] on p "Add competency" at bounding box center [506, 185] width 49 height 9
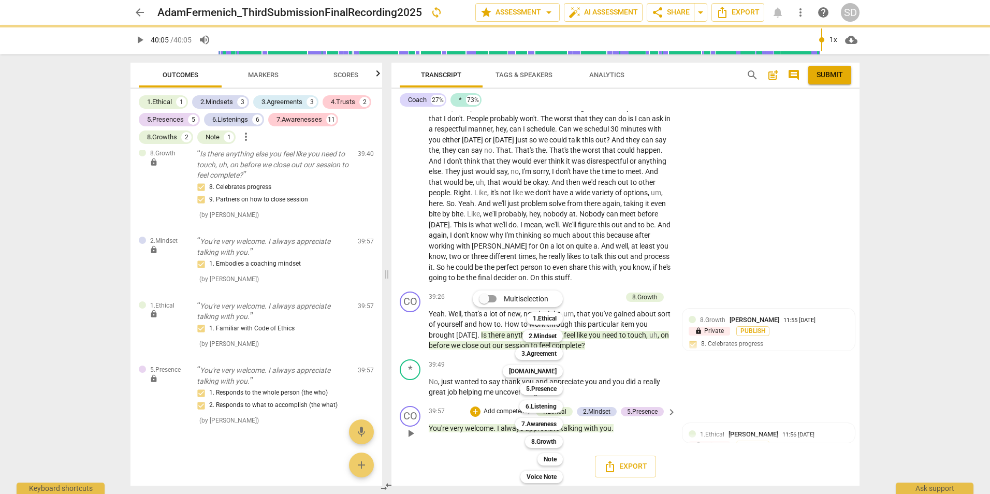
scroll to position [6455, 0]
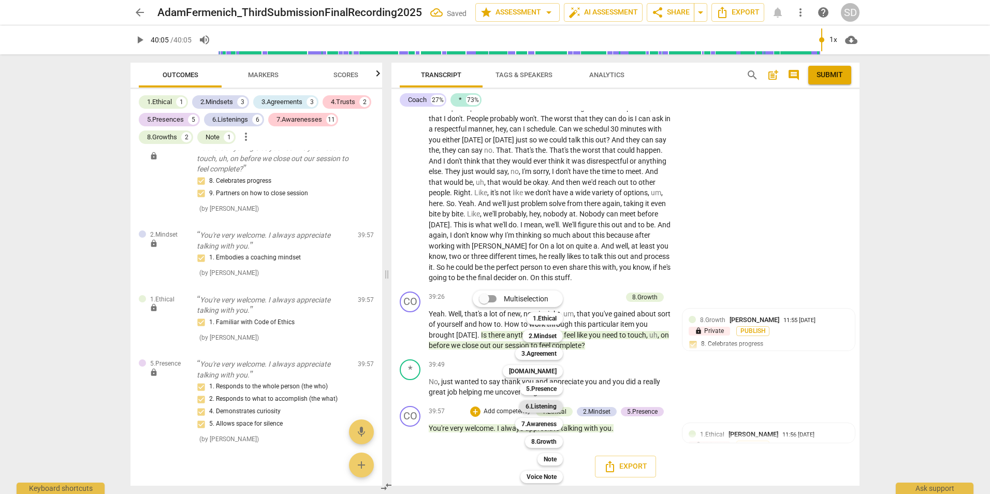
click at [550, 406] on b "6.Listening" at bounding box center [540, 406] width 31 height 12
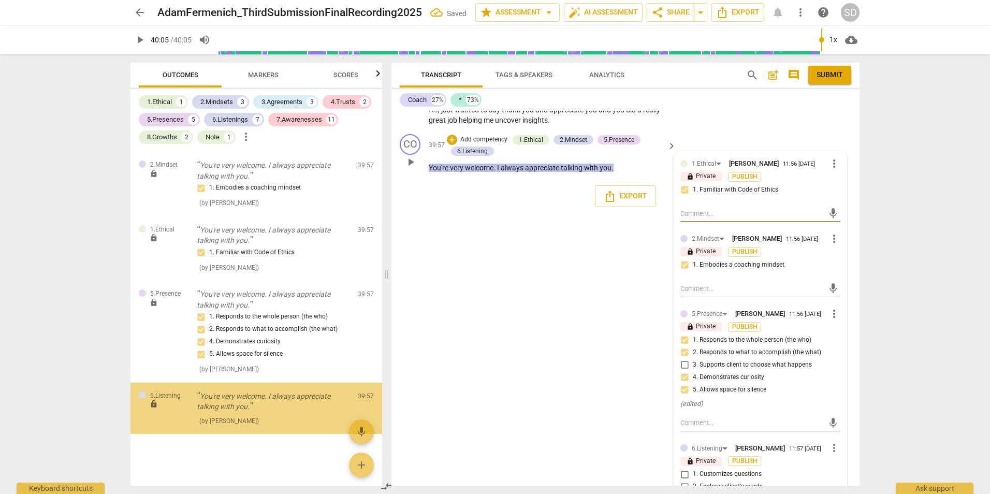
scroll to position [6818, 0]
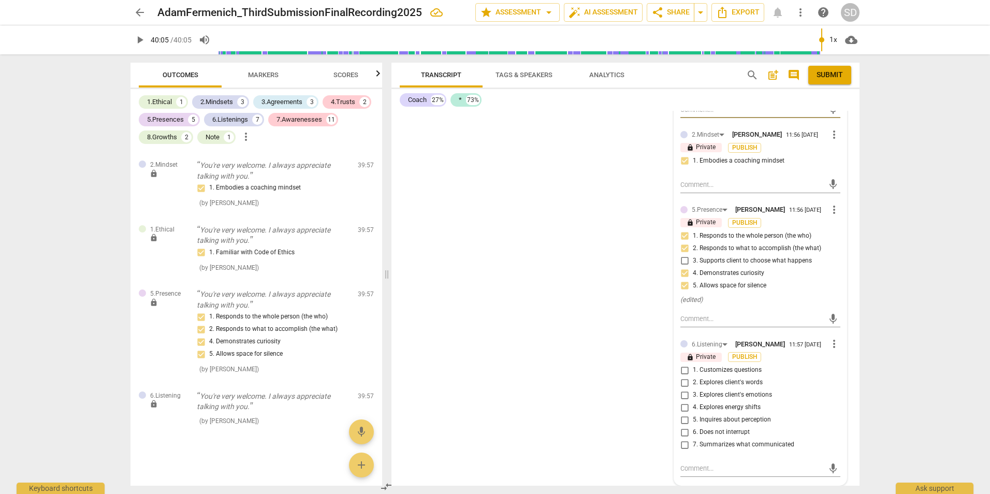
click at [734, 438] on label "6. Does not interrupt" at bounding box center [756, 432] width 160 height 12
click at [693, 438] on input "6. Does not interrupt" at bounding box center [684, 432] width 17 height 12
checkbox input "true"
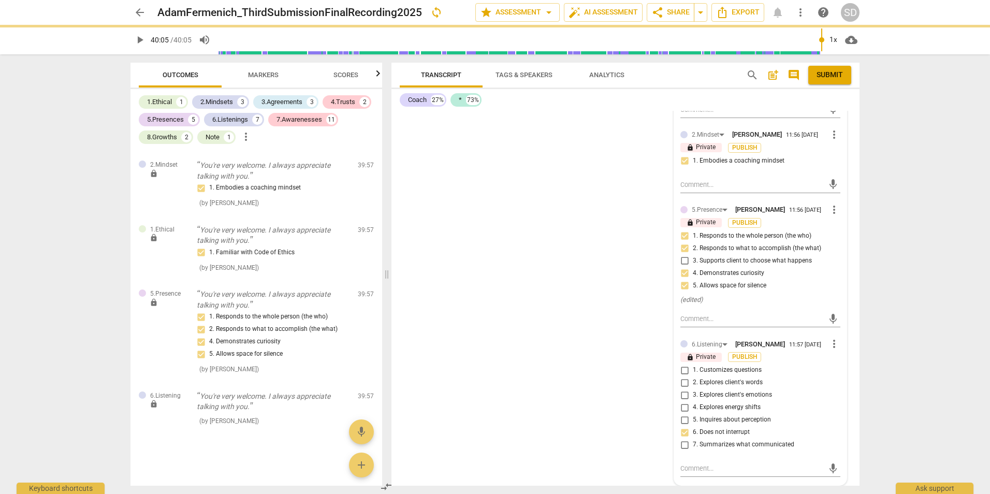
scroll to position [6611, 0]
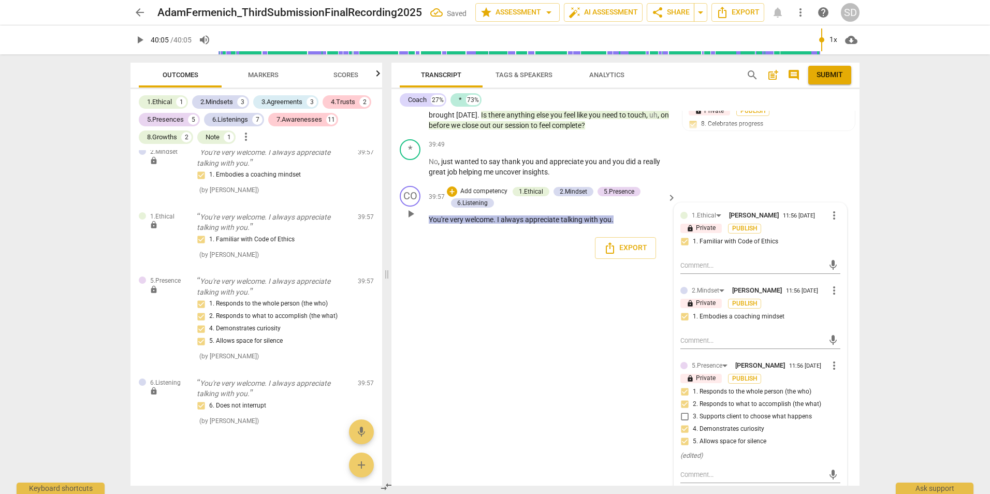
click at [480, 196] on p "Add competency" at bounding box center [483, 191] width 49 height 9
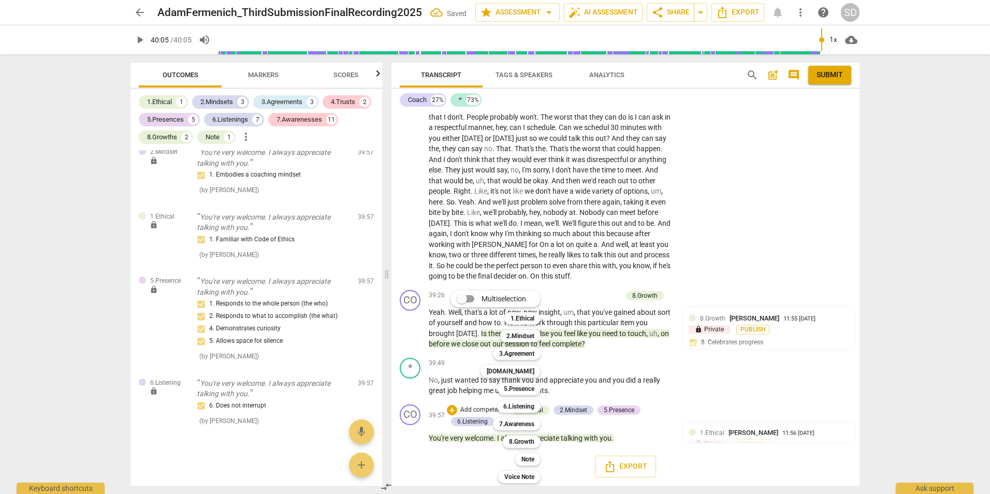
scroll to position [6456, 0]
click at [522, 438] on b "8.Growth" at bounding box center [521, 441] width 25 height 12
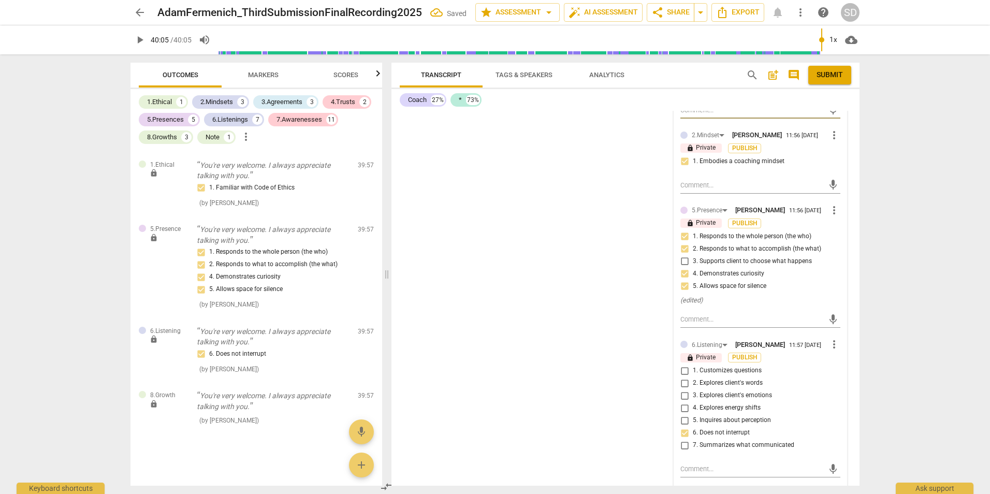
scroll to position [7013, 0]
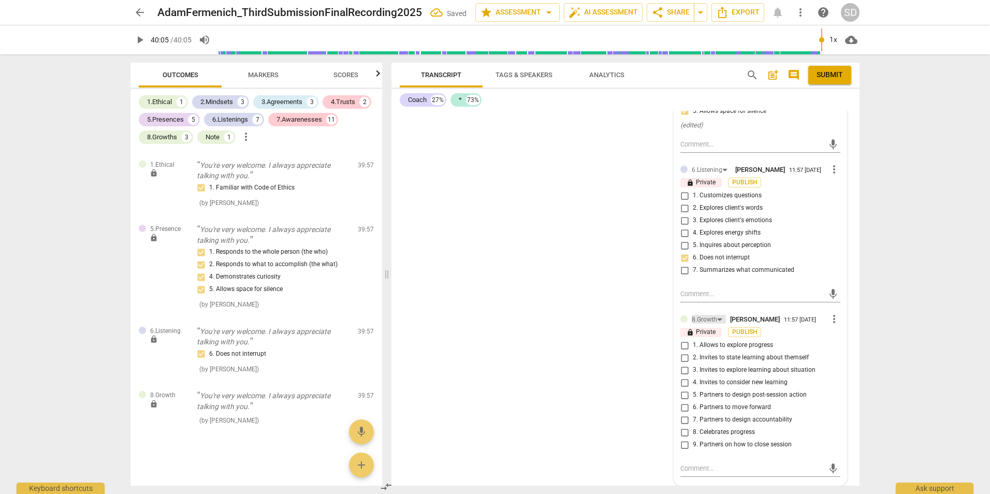
click at [701, 319] on div "8.Growth" at bounding box center [703, 320] width 25 height 10
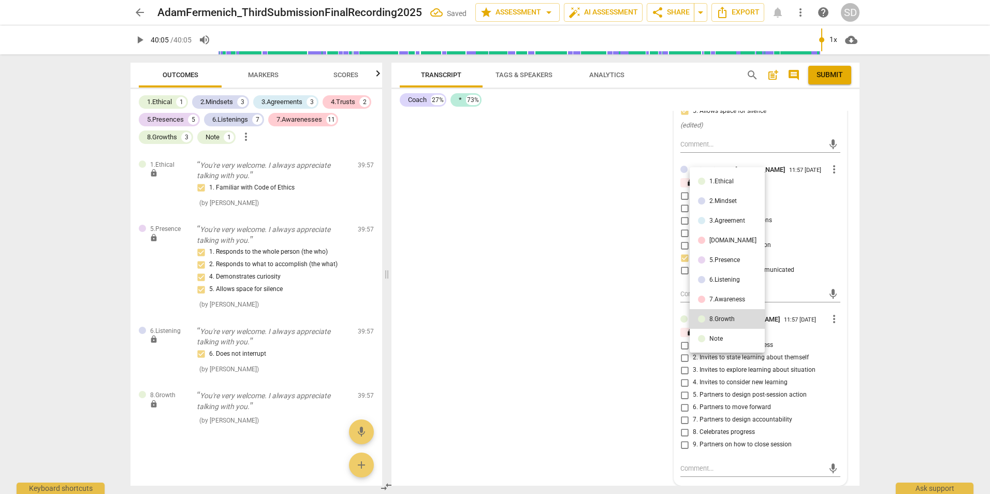
click at [713, 300] on div "7.Awareness" at bounding box center [727, 299] width 36 height 6
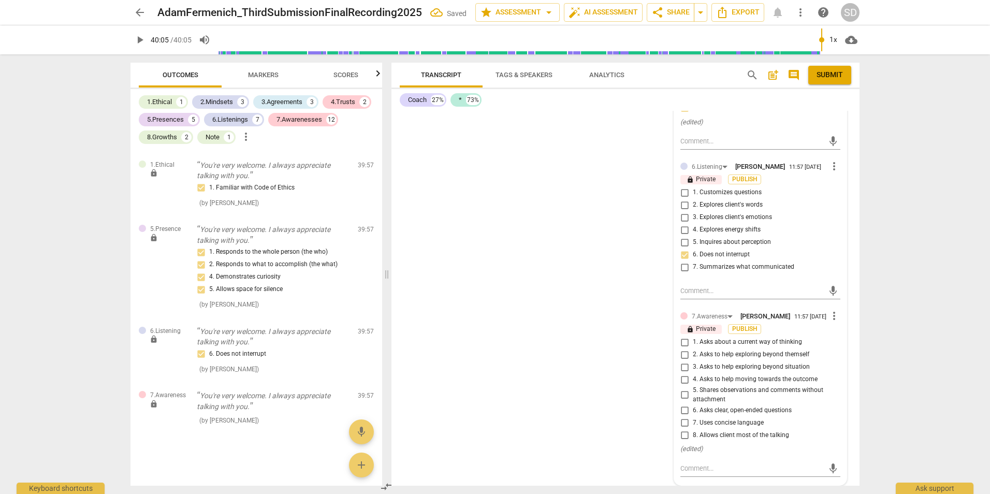
click at [743, 425] on span "7. Uses concise language" at bounding box center [728, 422] width 71 height 9
click at [693, 425] on input "7. Uses concise language" at bounding box center [684, 422] width 17 height 12
checkbox input "true"
click at [748, 440] on span "8. Allows client most of the talking" at bounding box center [741, 435] width 96 height 9
click at [693, 441] on input "8. Allows client most of the talking" at bounding box center [684, 435] width 17 height 12
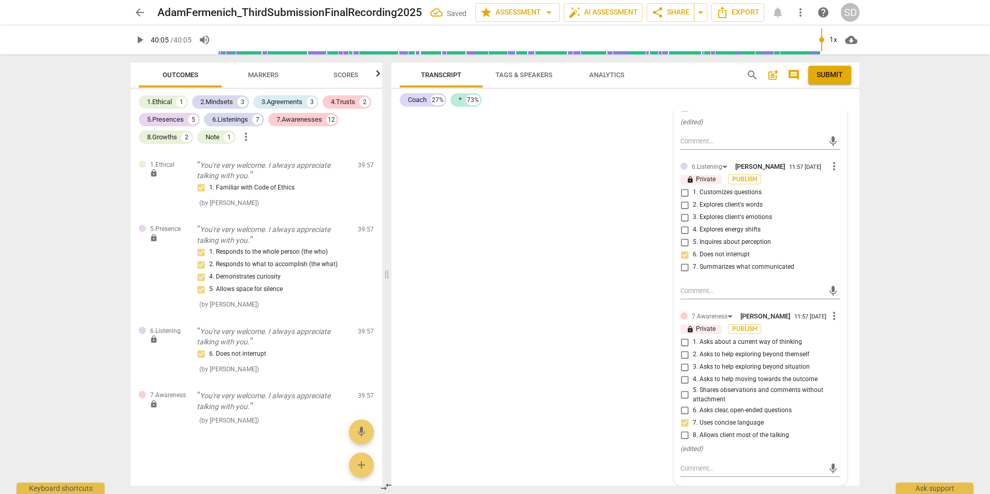
checkbox input "true"
click at [629, 355] on div "CO play_arrow pause 00:02 + Add competency keyboard_arrow_right Um , good after…" at bounding box center [625, 298] width 468 height 375
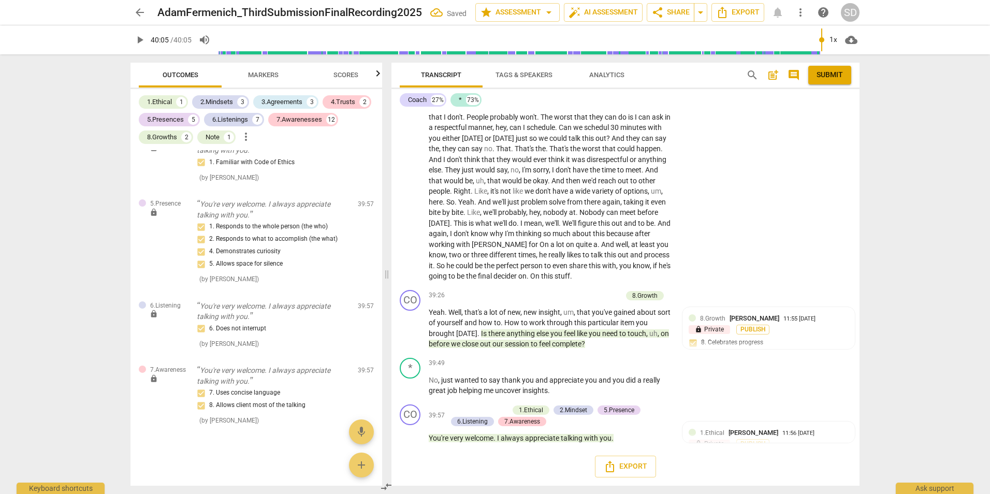
scroll to position [2494, 0]
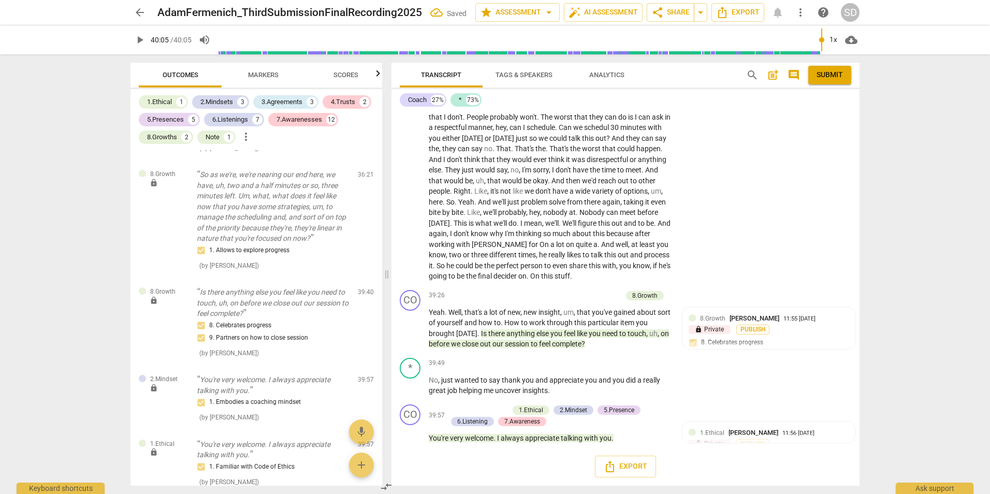
click at [269, 77] on span "Markers" at bounding box center [263, 75] width 31 height 8
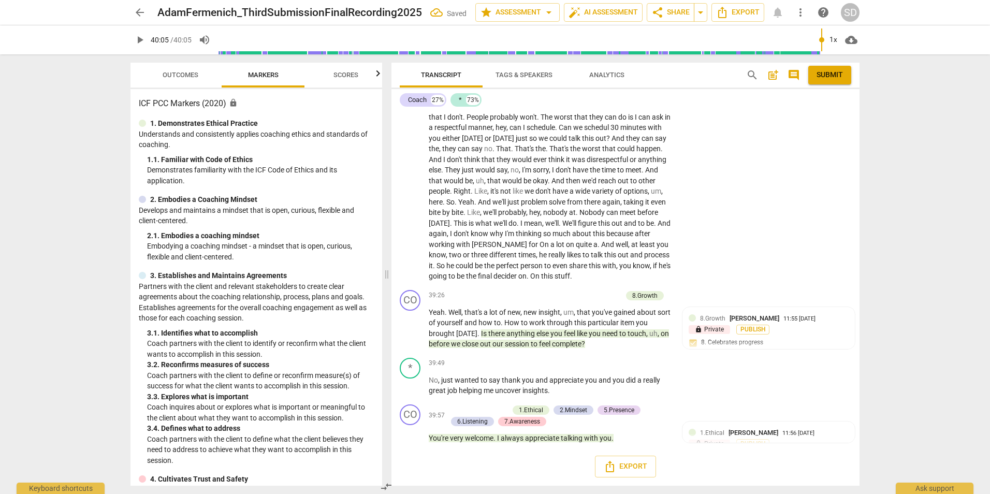
click at [343, 77] on span "Scores" at bounding box center [345, 75] width 25 height 8
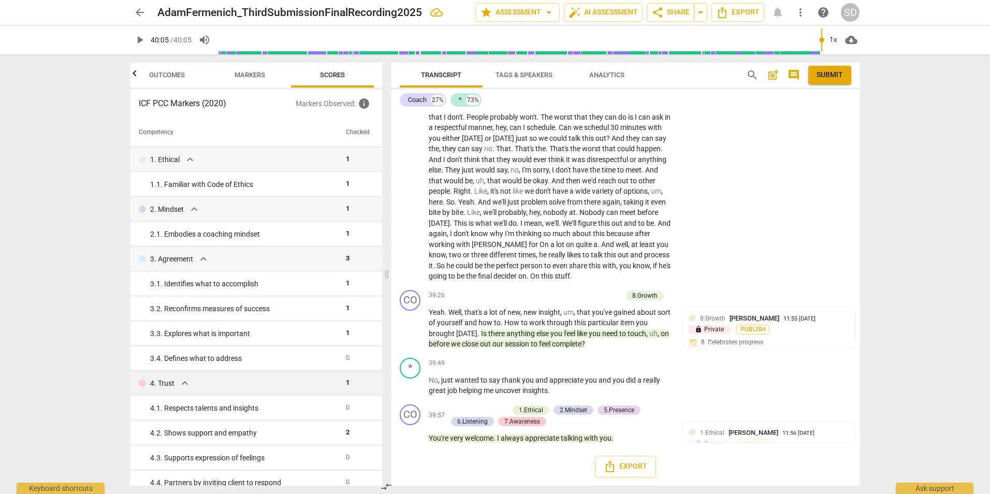
scroll to position [104, 0]
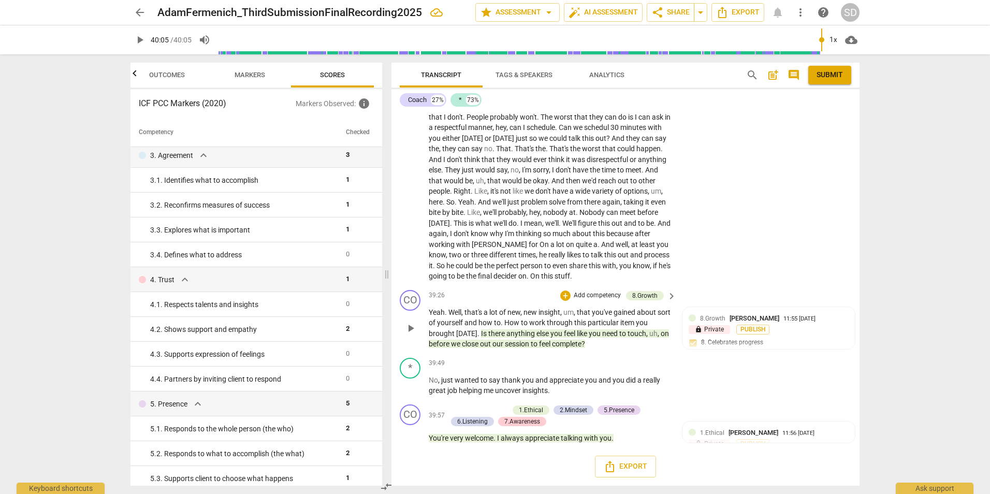
click at [526, 310] on span "new" at bounding box center [530, 312] width 15 height 8
drag, startPoint x: 428, startPoint y: 311, endPoint x: 516, endPoint y: 322, distance: 88.2
click at [516, 322] on div "CO play_arrow pause 39:26 + Add competency 8.Growth keyboard_arrow_right Yeah .…" at bounding box center [625, 320] width 468 height 68
drag, startPoint x: 516, startPoint y: 322, endPoint x: 416, endPoint y: 312, distance: 100.5
click at [416, 312] on div "CO play_arrow pause 39:26 + Add competency 8.Growth keyboard_arrow_right Yeah .…" at bounding box center [625, 320] width 468 height 68
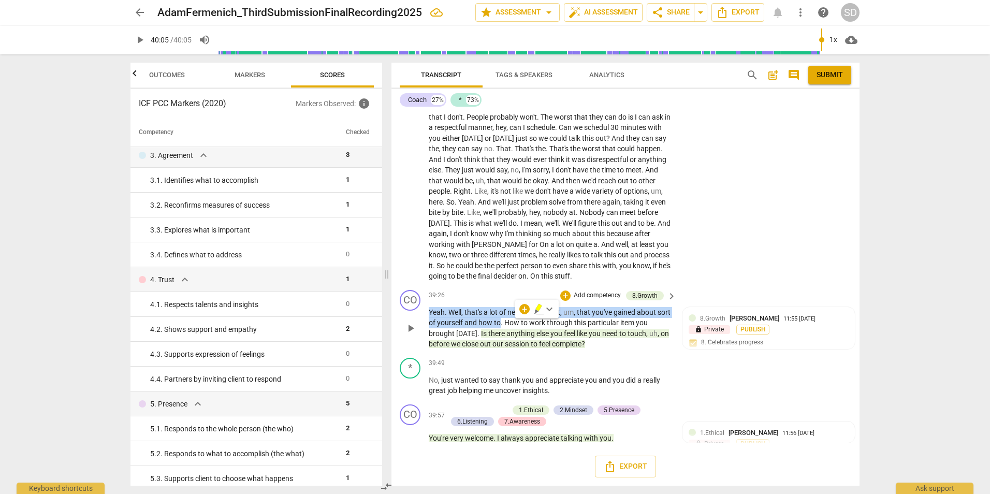
click at [577, 298] on p "Add competency" at bounding box center [596, 295] width 49 height 9
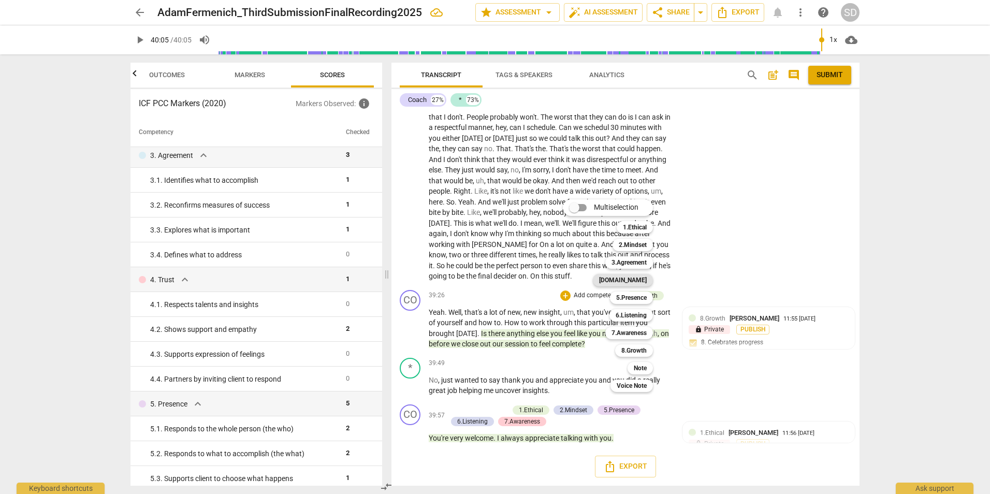
click at [637, 275] on b "[DOMAIN_NAME]" at bounding box center [623, 280] width 48 height 12
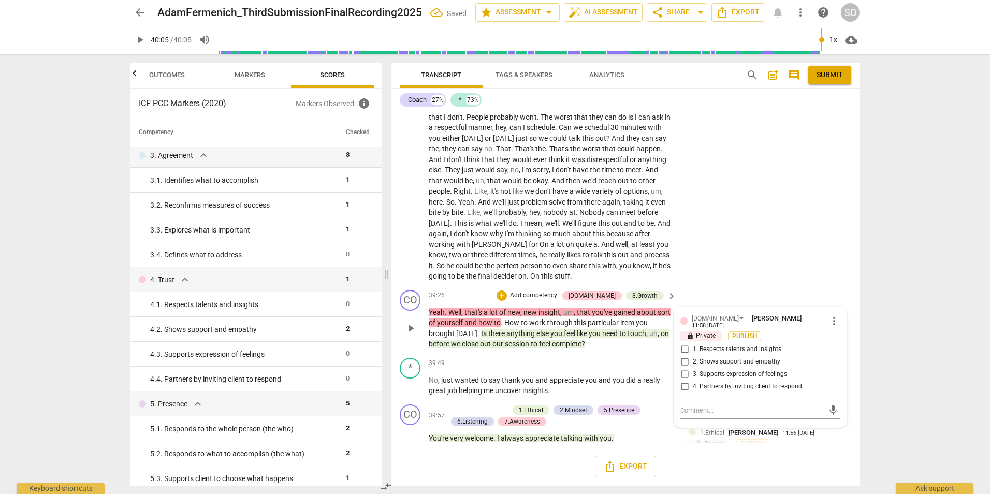
click at [737, 346] on span "1. Respects talents and insights" at bounding box center [737, 349] width 89 height 9
click at [693, 346] on input "1. Respects talents and insights" at bounding box center [684, 349] width 17 height 12
checkbox input "true"
click at [737, 254] on div "* play_arrow pause 37:22 + Add competency keyboard_arrow_right You know , I don…" at bounding box center [625, 134] width 468 height 301
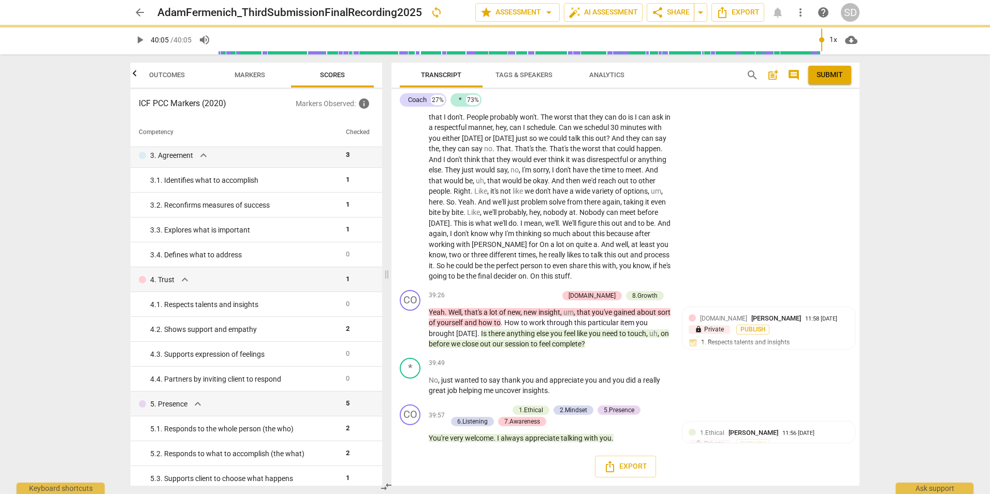
click at [256, 72] on span "Markers" at bounding box center [249, 75] width 31 height 8
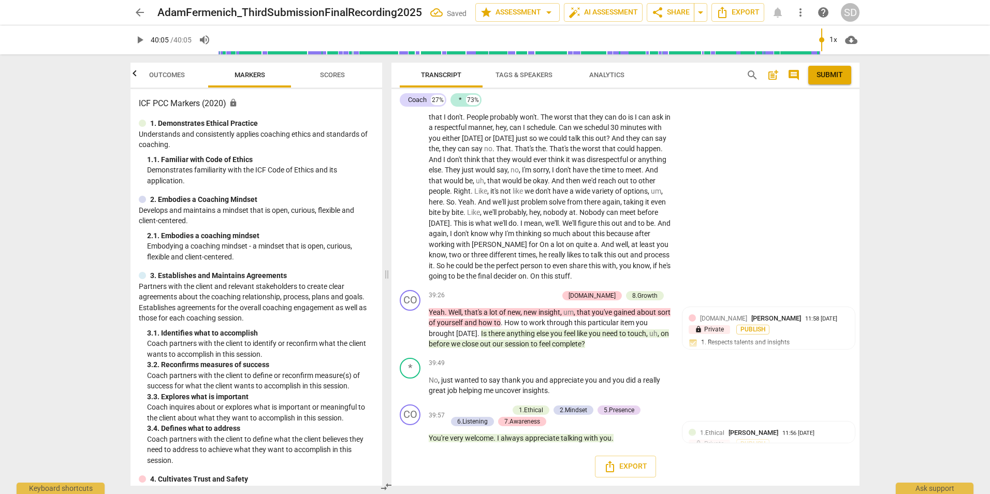
click at [331, 76] on span "Scores" at bounding box center [332, 75] width 25 height 8
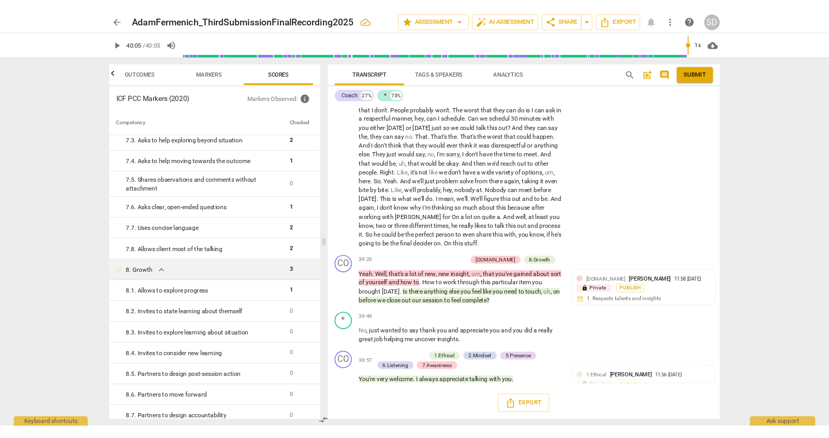
scroll to position [835, 0]
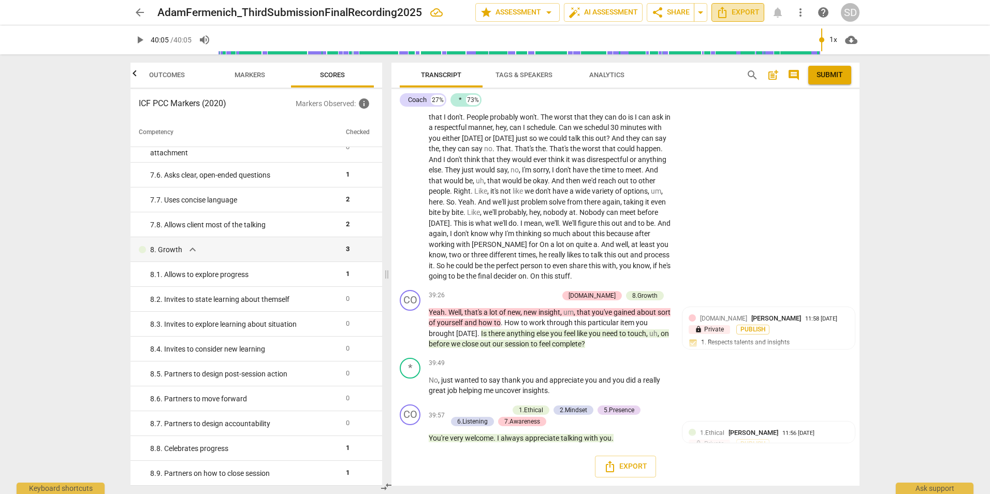
click at [744, 12] on span "Export" at bounding box center [737, 12] width 43 height 12
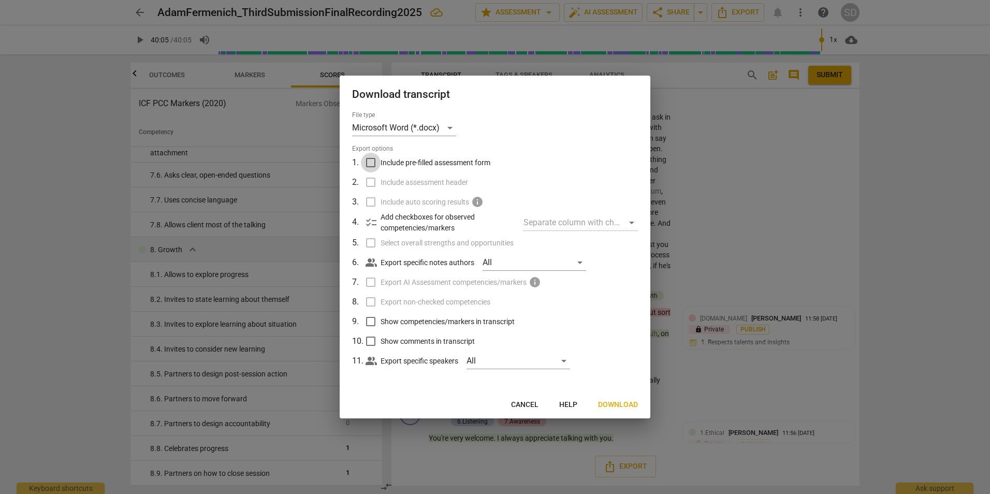
click at [371, 159] on input "Include pre-filled assessment form" at bounding box center [371, 163] width 20 height 20
checkbox input "true"
click at [370, 179] on input "Include assessment header" at bounding box center [371, 182] width 20 height 20
checkbox input "true"
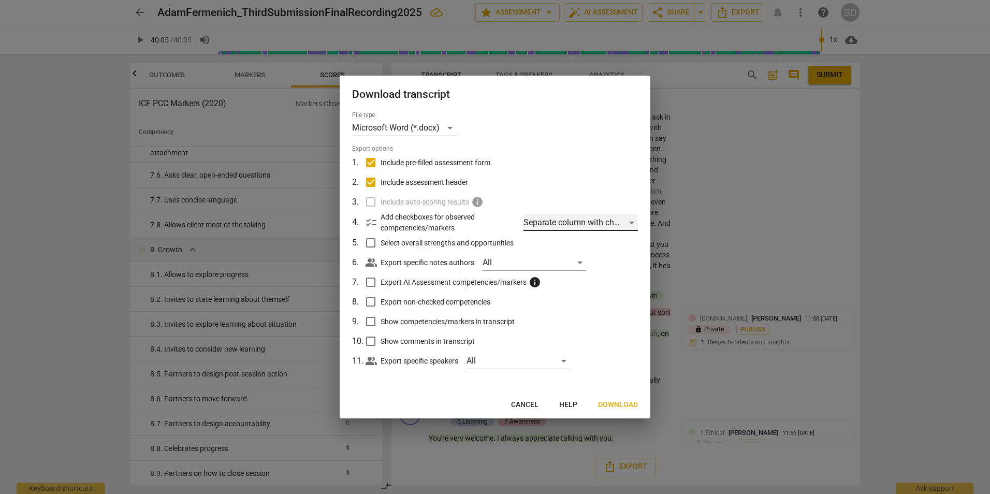
click at [584, 220] on div "Separate column with check marks" at bounding box center [580, 222] width 114 height 17
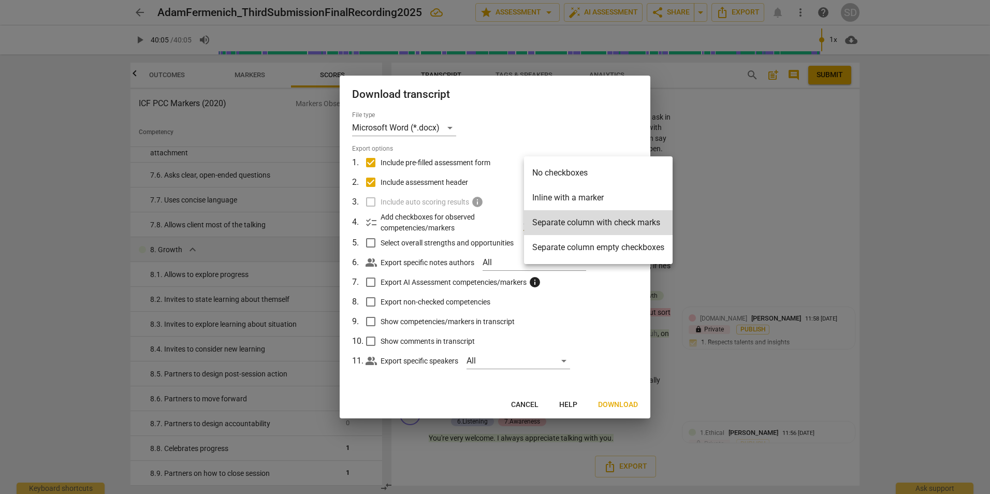
click at [584, 220] on li "Separate column with check marks" at bounding box center [598, 222] width 149 height 25
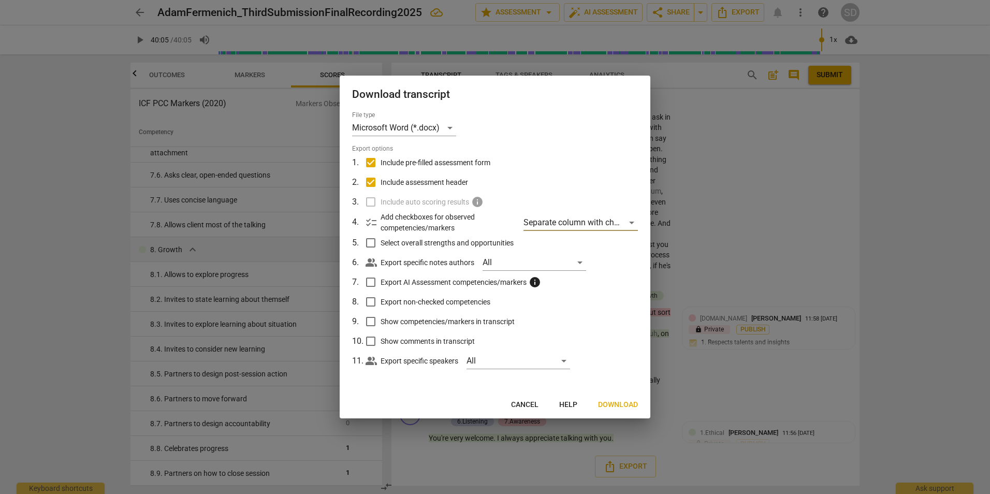
click at [375, 221] on span "checklist" at bounding box center [371, 222] width 12 height 12
click at [371, 244] on input "Select overall strengths and opportunities" at bounding box center [371, 243] width 20 height 20
checkbox input "true"
click at [371, 319] on input "Show competencies/markers in transcript" at bounding box center [371, 322] width 20 height 20
checkbox input "true"
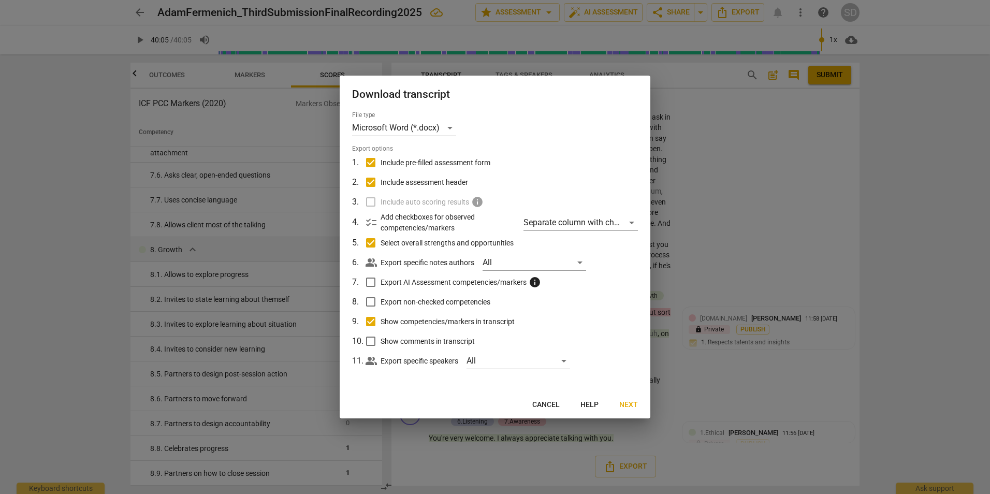
click at [370, 339] on input "Show comments in transcript" at bounding box center [371, 341] width 20 height 20
checkbox input "true"
click at [624, 403] on span "Next" at bounding box center [628, 405] width 19 height 10
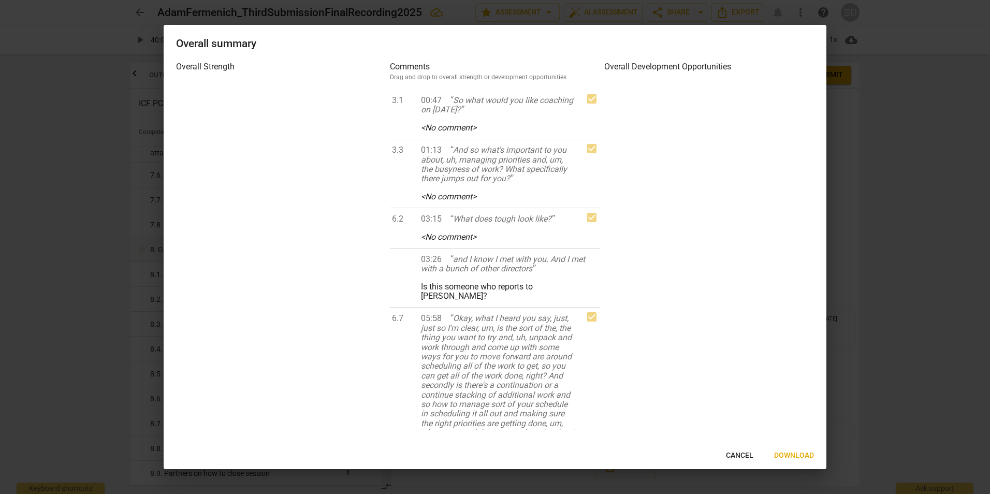
click at [799, 455] on span "Download" at bounding box center [794, 455] width 40 height 10
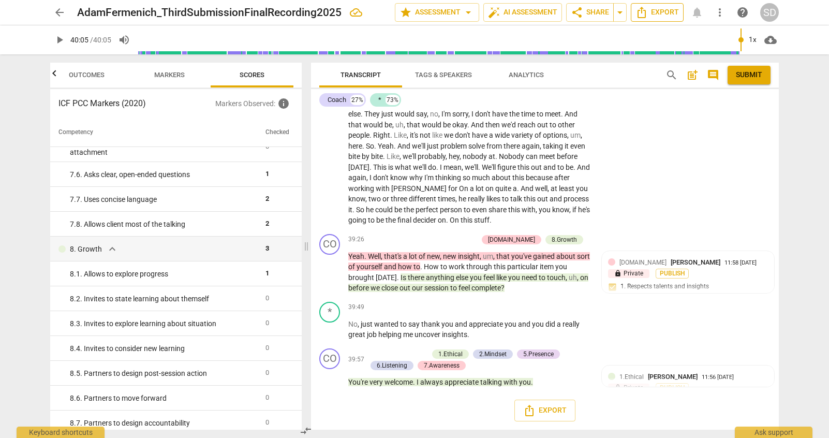
click at [648, 14] on icon "Export" at bounding box center [642, 12] width 12 height 12
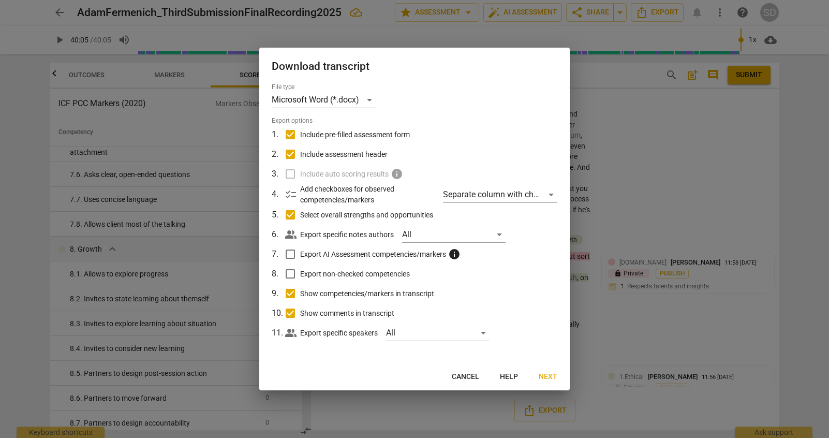
click at [292, 132] on input "Include pre-filled assessment form" at bounding box center [291, 135] width 20 height 20
checkbox input "false"
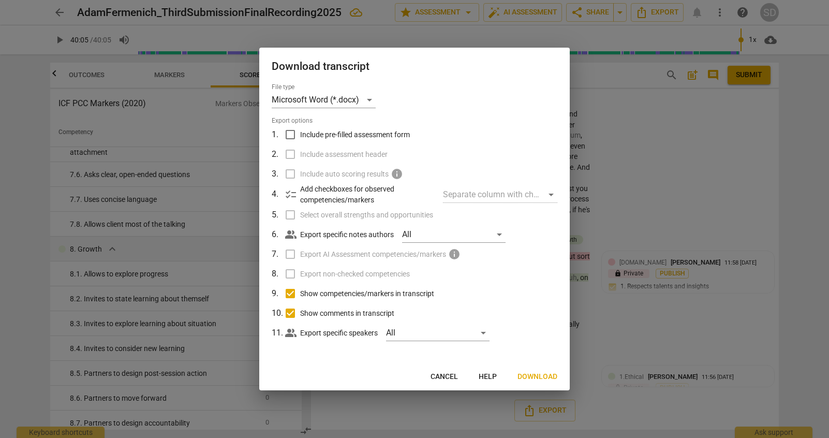
drag, startPoint x: 292, startPoint y: 291, endPoint x: 289, endPoint y: 296, distance: 6.0
click at [291, 291] on input "Show competencies/markers in transcript" at bounding box center [291, 294] width 20 height 20
checkbox input "false"
click at [288, 312] on input "Show comments in transcript" at bounding box center [291, 313] width 20 height 20
checkbox input "false"
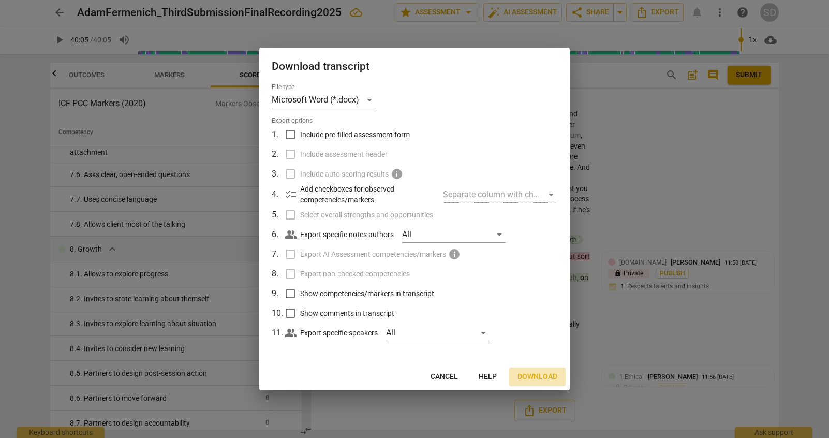
click at [538, 374] on span "Download" at bounding box center [538, 377] width 40 height 10
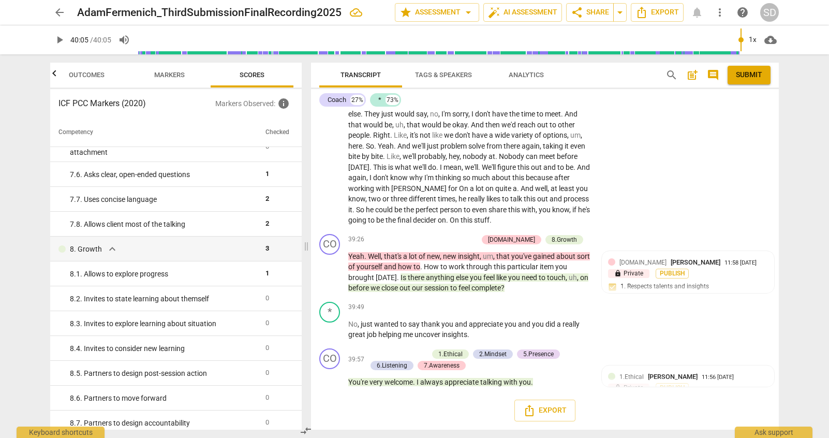
click at [756, 73] on span "Submit" at bounding box center [749, 75] width 26 height 10
